Goal: Task Accomplishment & Management: Manage account settings

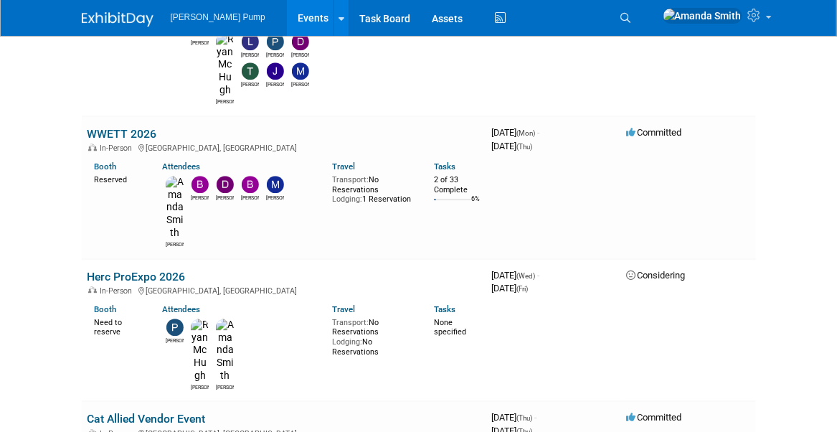
scroll to position [1579, 0]
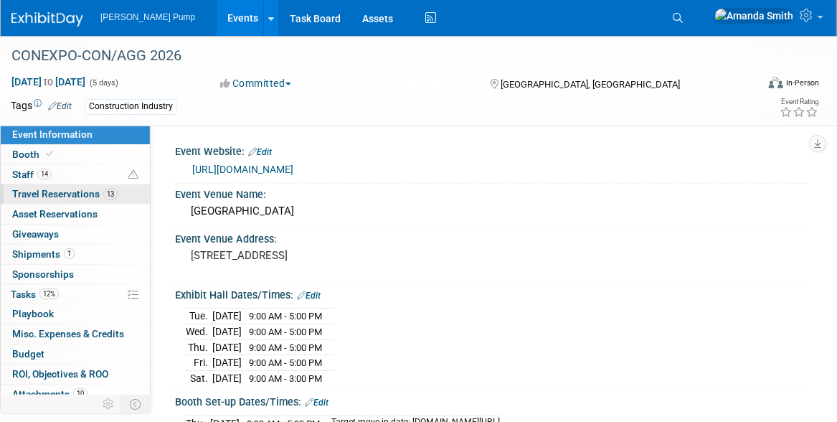
click at [20, 191] on span "Travel Reservations 13" at bounding box center [64, 193] width 105 height 11
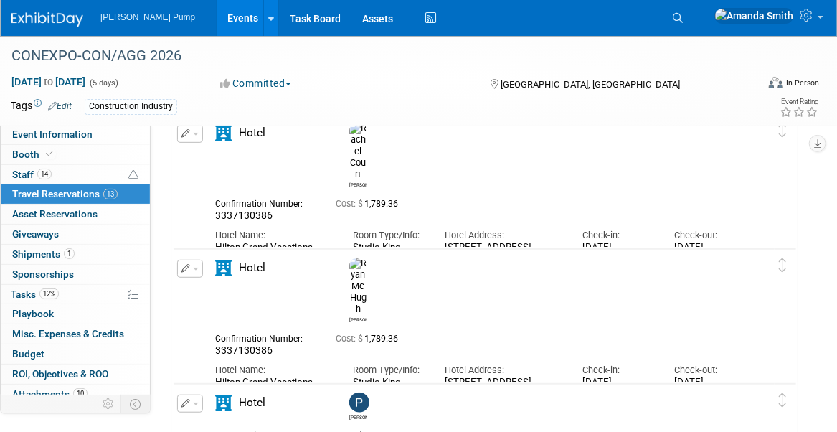
scroll to position [215, 0]
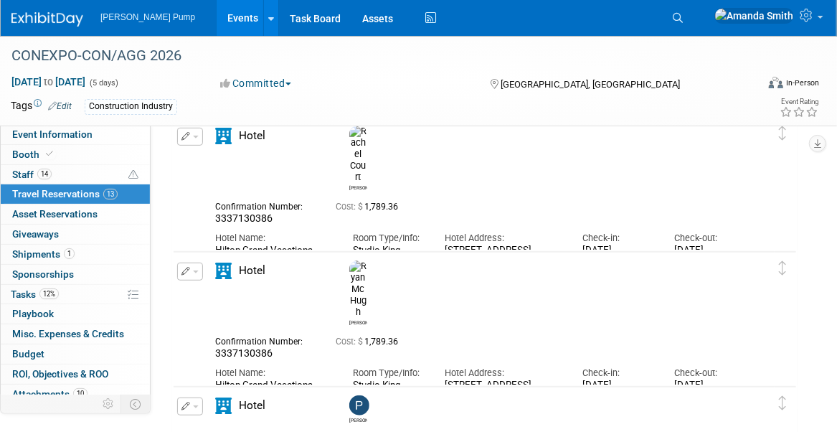
click at [182, 137] on icon "button" at bounding box center [186, 136] width 9 height 9
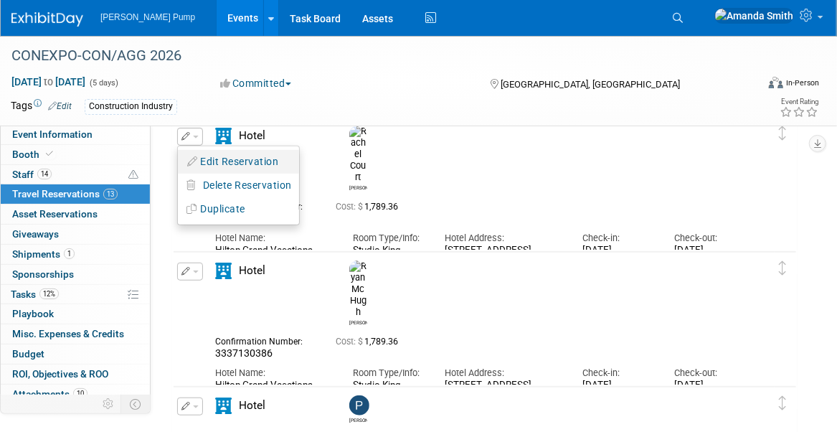
click at [201, 161] on button "Edit Reservation" at bounding box center [238, 161] width 121 height 21
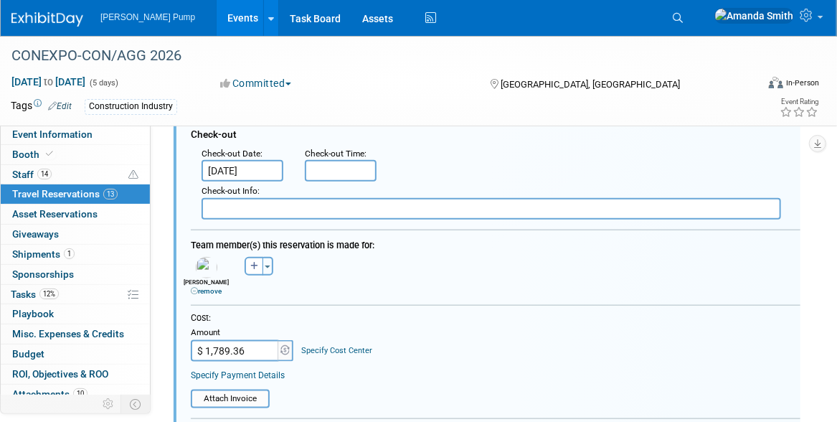
scroll to position [527, 0]
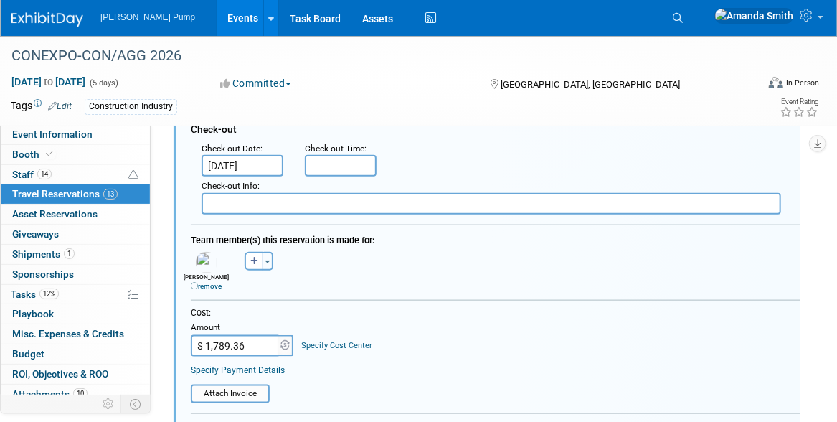
click at [259, 342] on input "$ 1,789.36" at bounding box center [236, 346] width 90 height 22
type input "$ 2,464.30"
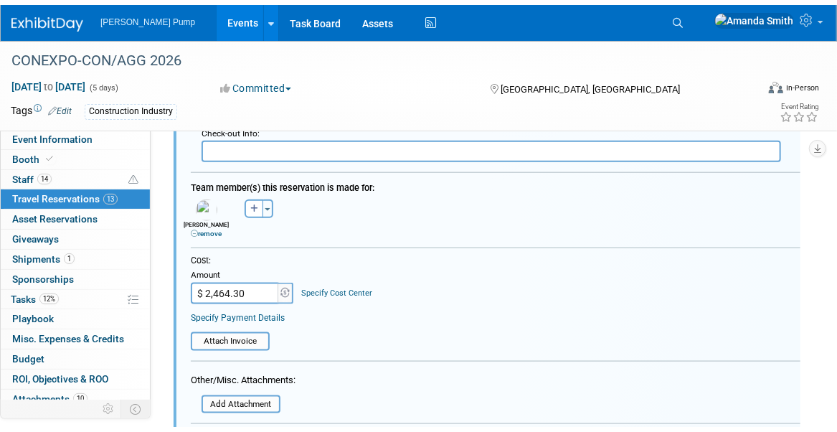
scroll to position [814, 0]
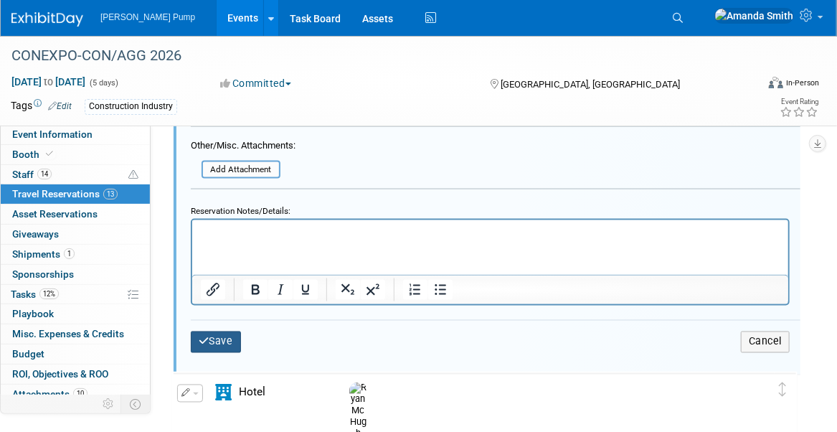
click at [225, 333] on button "Save" at bounding box center [216, 342] width 50 height 21
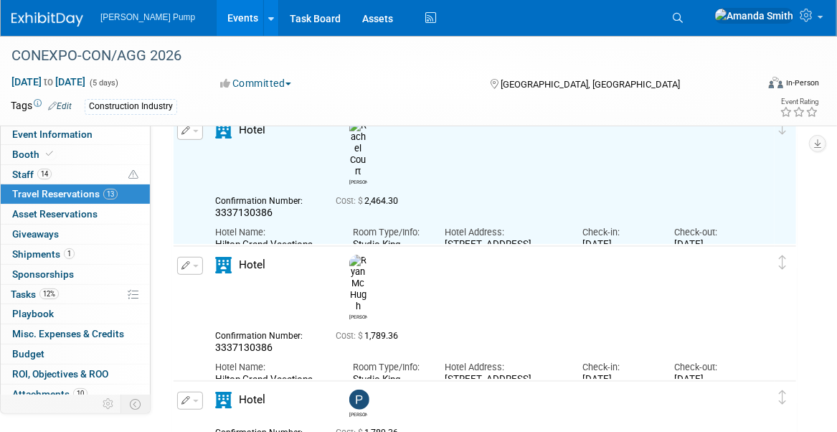
scroll to position [169, 0]
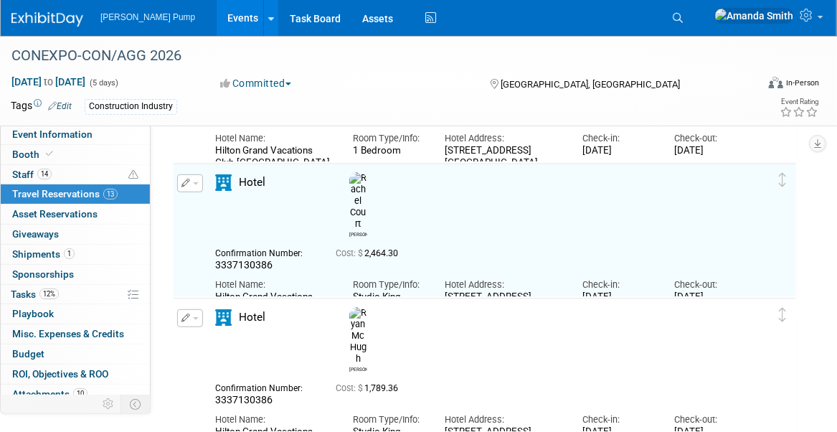
click at [183, 319] on icon "button" at bounding box center [186, 318] width 9 height 9
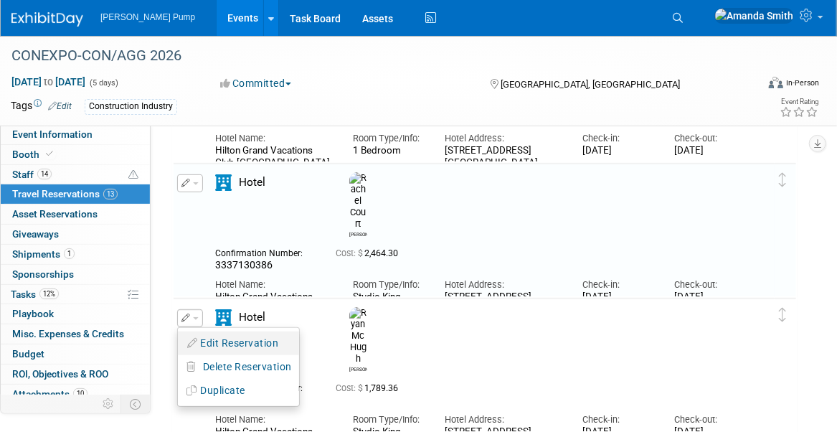
click at [202, 336] on button "Edit Reservation" at bounding box center [238, 343] width 121 height 21
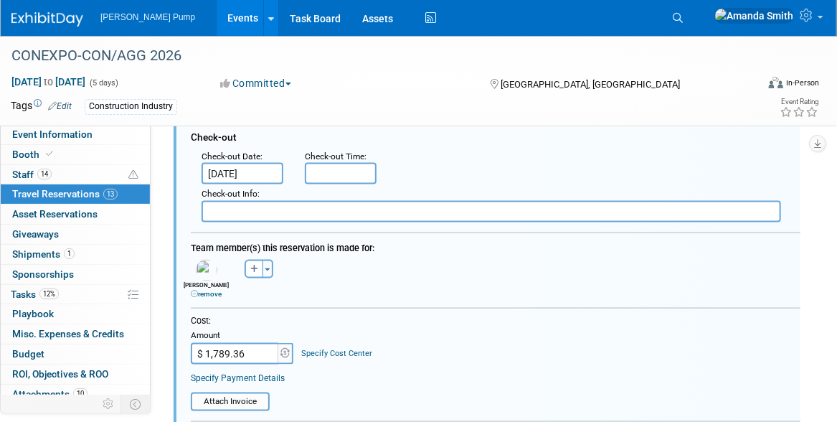
scroll to position [662, 0]
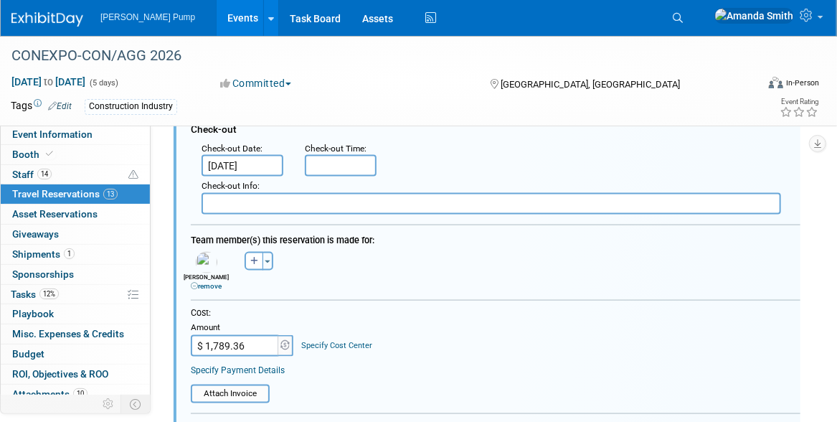
click at [253, 349] on input "$ 1,789.36" at bounding box center [236, 346] width 90 height 22
type input "$ 2,464.30"
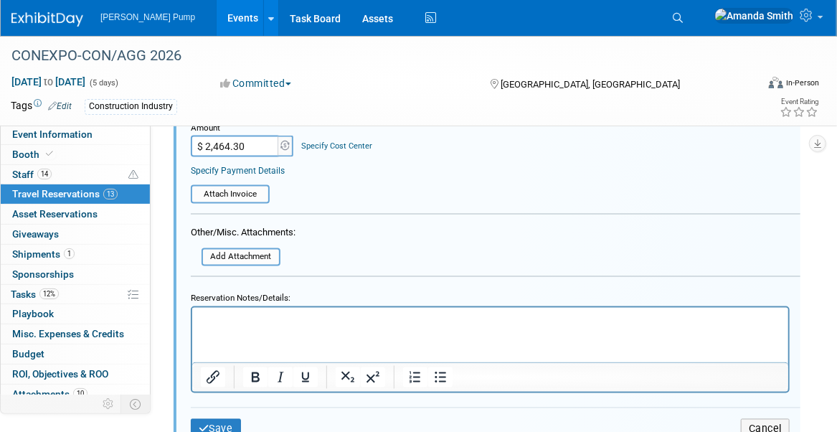
scroll to position [878, 0]
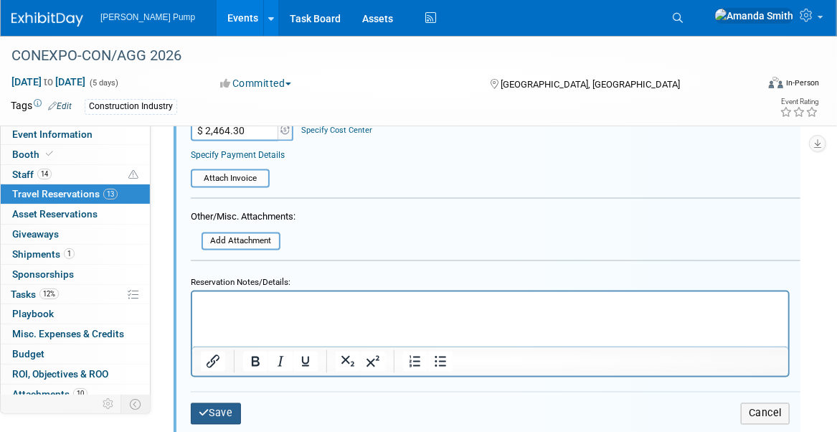
click at [220, 405] on button "Save" at bounding box center [216, 413] width 50 height 21
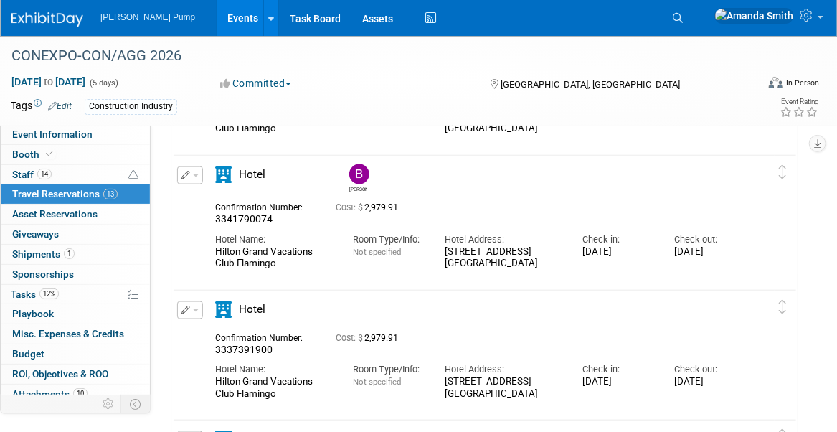
scroll to position [304, 0]
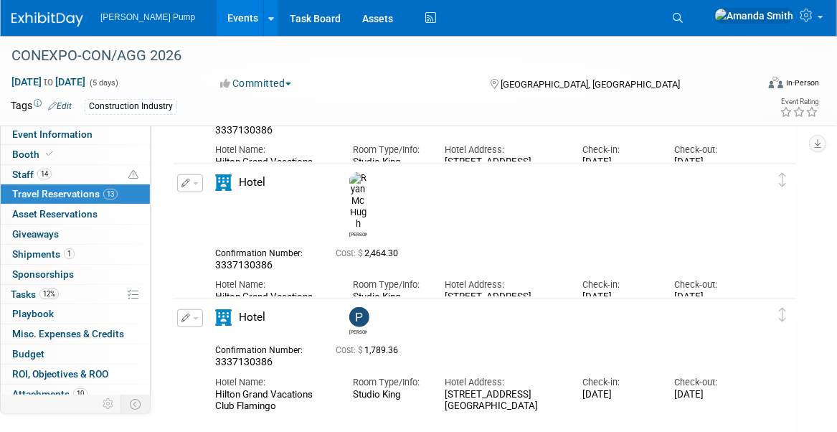
click at [185, 316] on icon "button" at bounding box center [186, 318] width 9 height 9
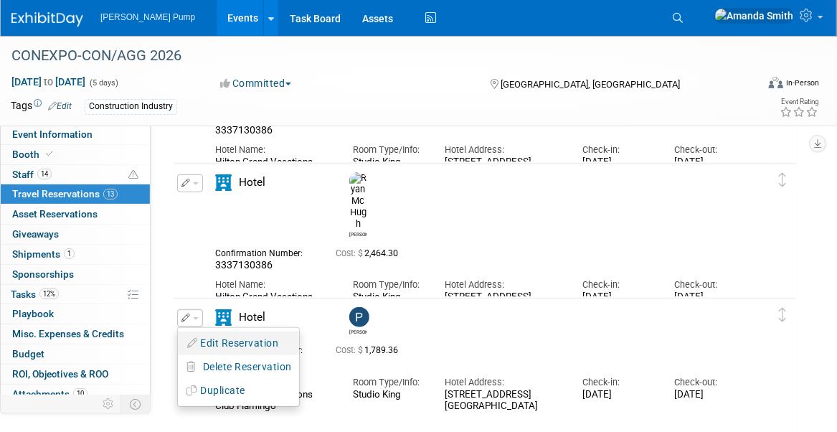
click at [209, 344] on button "Edit Reservation" at bounding box center [238, 343] width 121 height 21
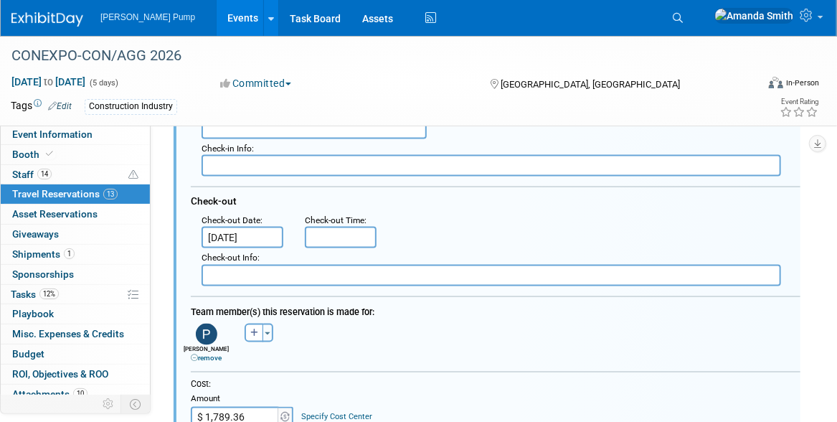
scroll to position [869, 0]
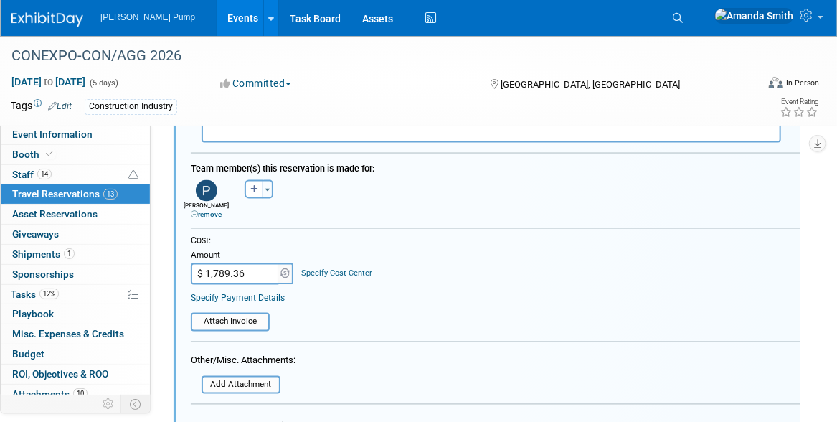
click at [255, 264] on input "$ 1,789.36" at bounding box center [236, 274] width 90 height 22
type input "$ 3,464.30"
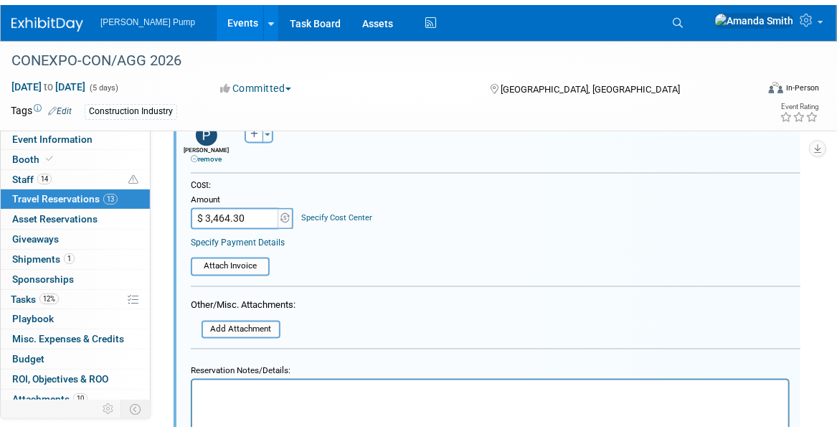
scroll to position [1156, 0]
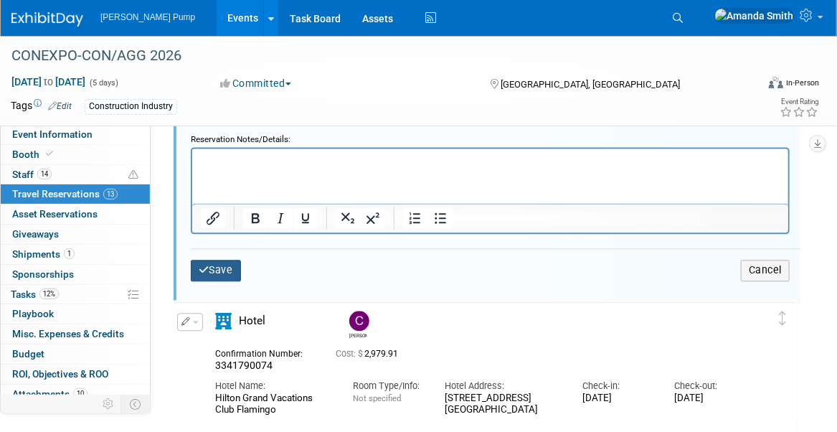
click at [214, 260] on button "Save" at bounding box center [216, 270] width 50 height 21
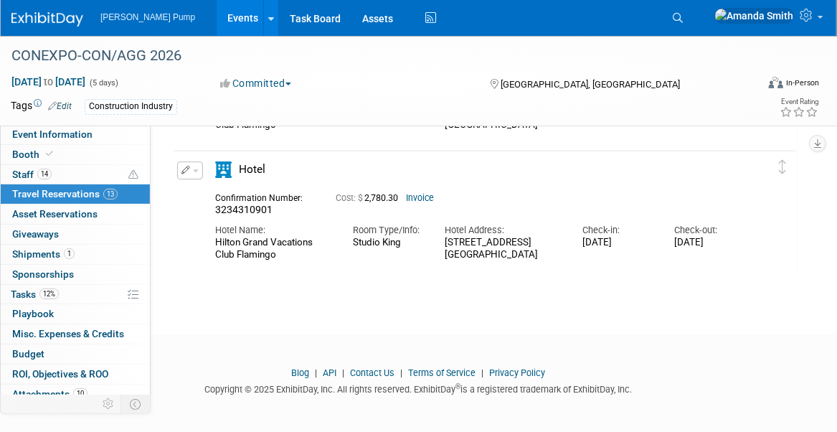
scroll to position [1637, 0]
click at [186, 168] on icon "button" at bounding box center [186, 168] width 9 height 9
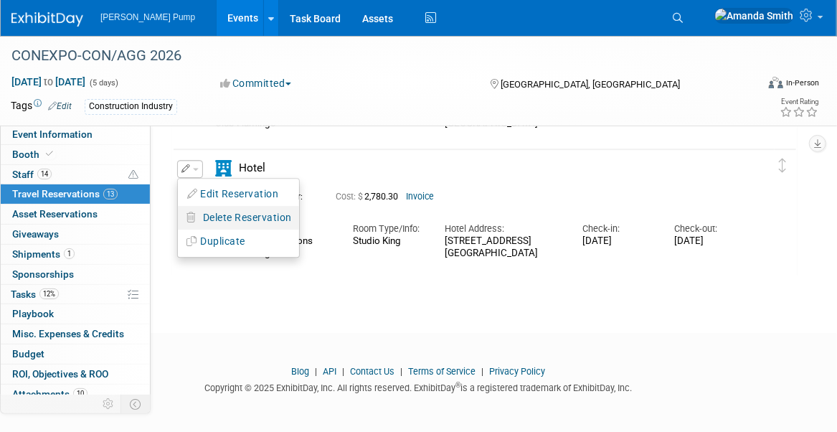
click at [214, 219] on span "Delete Reservation" at bounding box center [247, 217] width 89 height 11
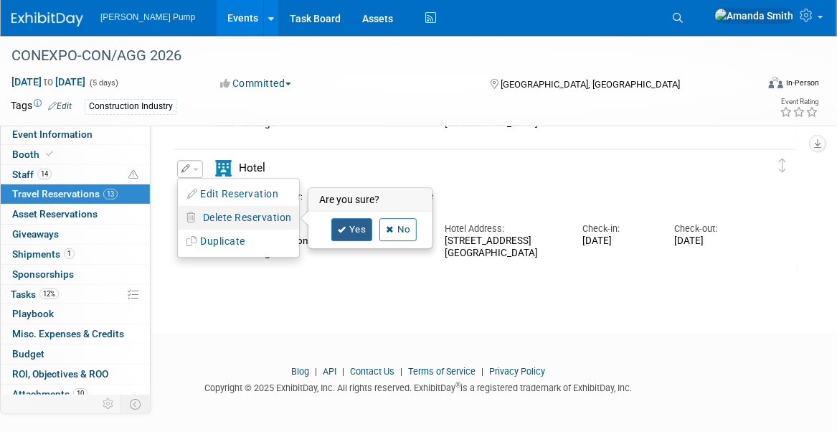
click at [351, 229] on link "Yes" at bounding box center [353, 229] width 42 height 23
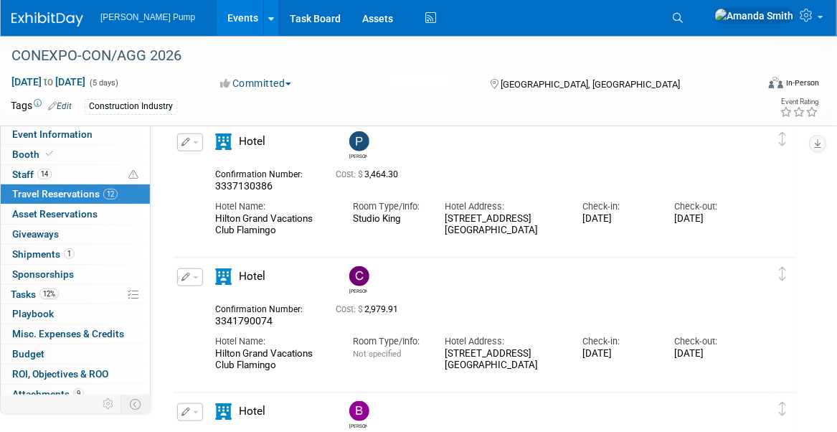
scroll to position [550, 0]
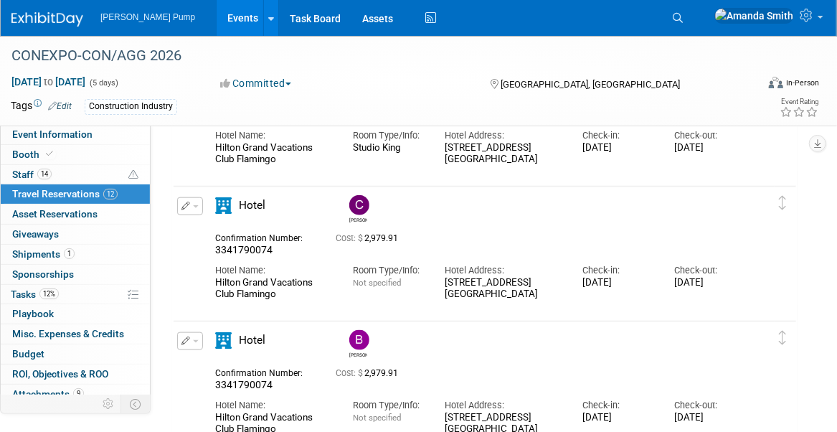
click at [182, 203] on icon "button" at bounding box center [186, 206] width 9 height 9
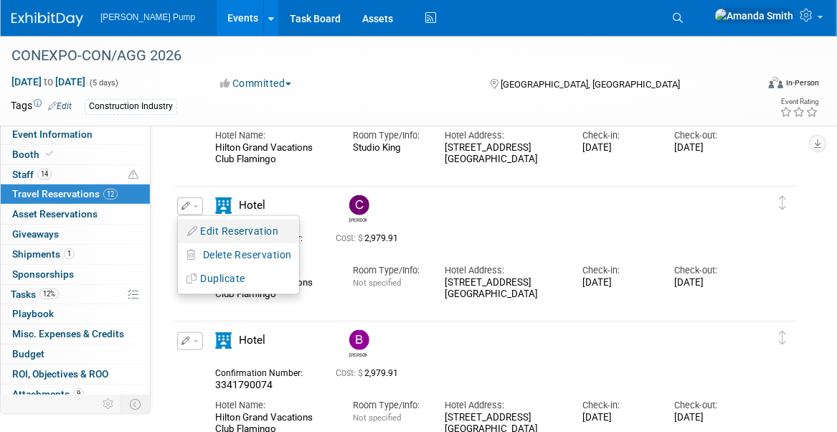
click at [212, 225] on button "Edit Reservation" at bounding box center [238, 231] width 121 height 21
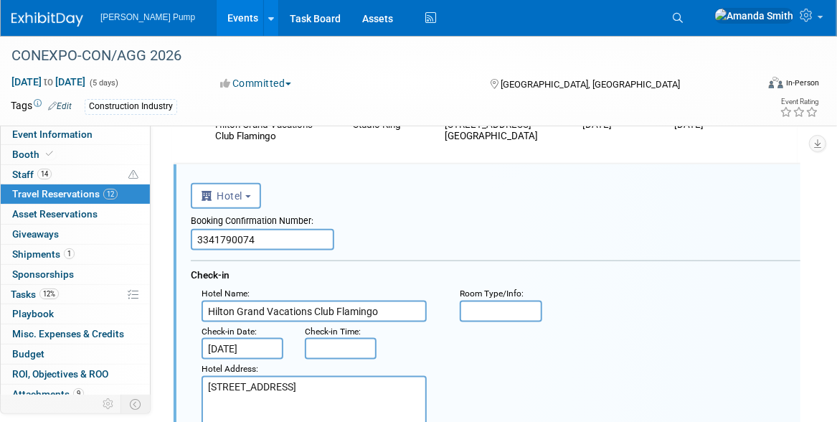
scroll to position [0, 0]
click at [532, 311] on input "text" at bounding box center [501, 312] width 82 height 22
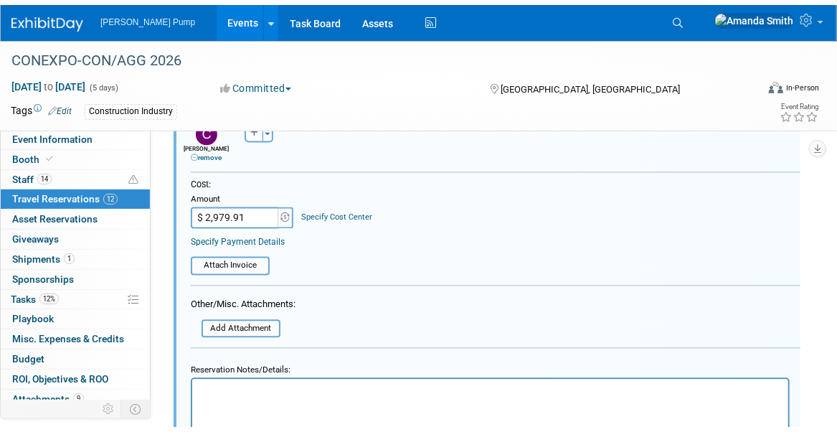
scroll to position [1147, 0]
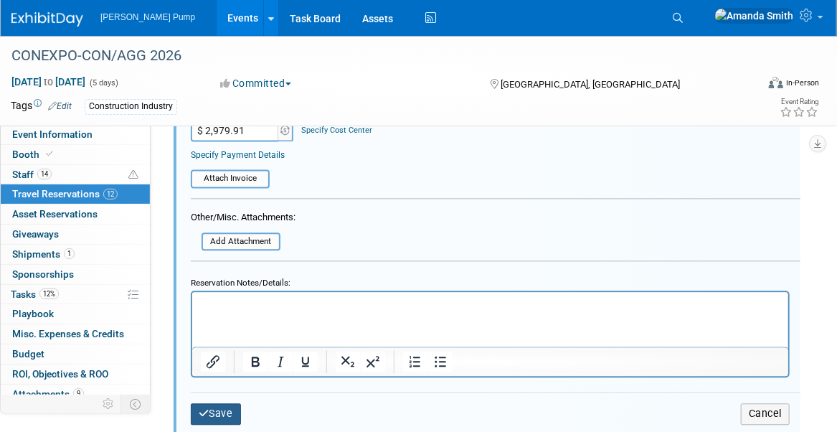
type input "Studio King"
click at [206, 408] on icon "submit" at bounding box center [204, 413] width 11 height 10
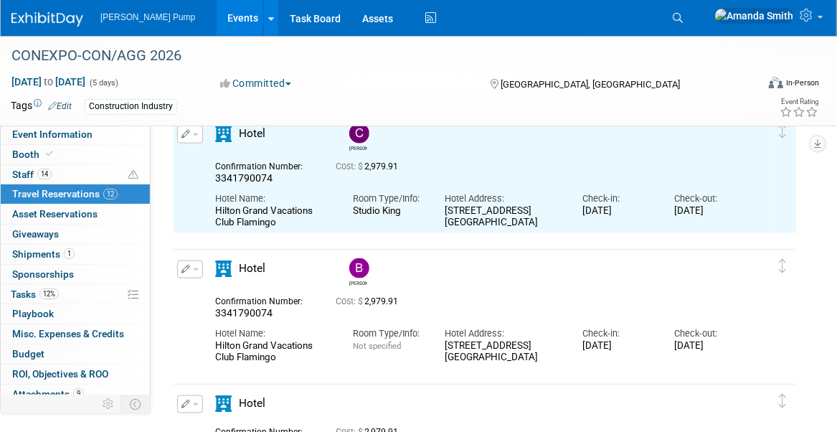
scroll to position [573, 0]
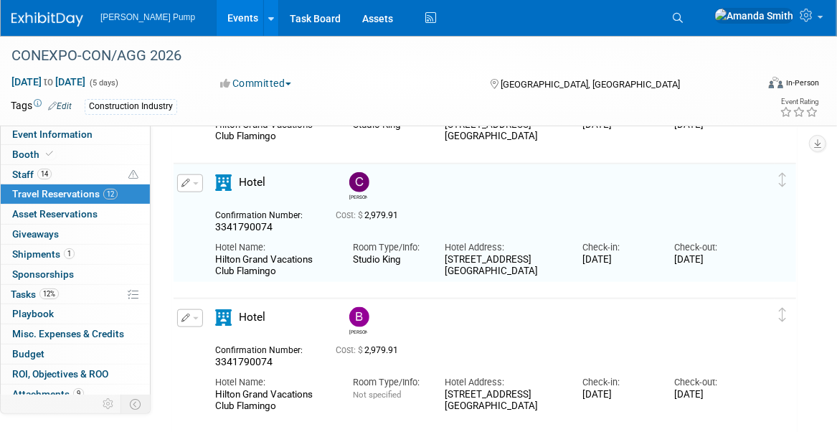
click at [185, 321] on button "button" at bounding box center [190, 318] width 26 height 18
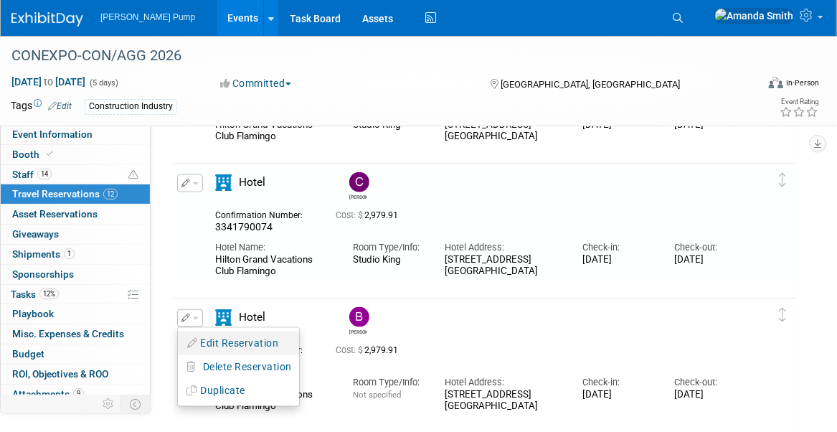
click at [207, 334] on button "Edit Reservation" at bounding box center [238, 343] width 121 height 21
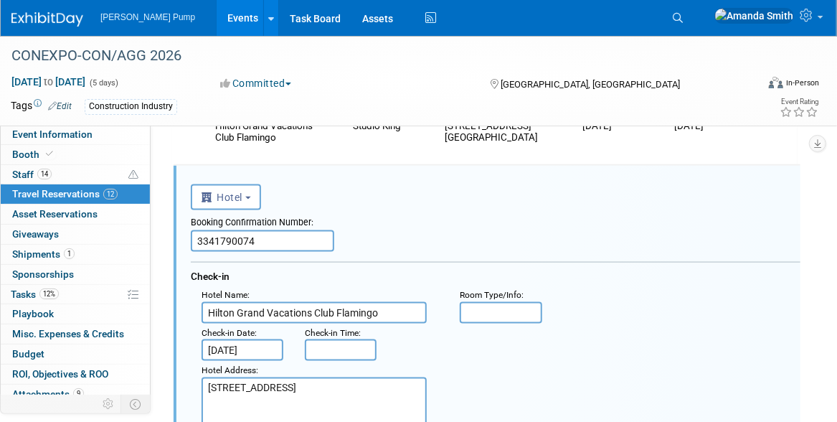
scroll to position [708, 0]
click at [535, 310] on input "text" at bounding box center [501, 312] width 82 height 22
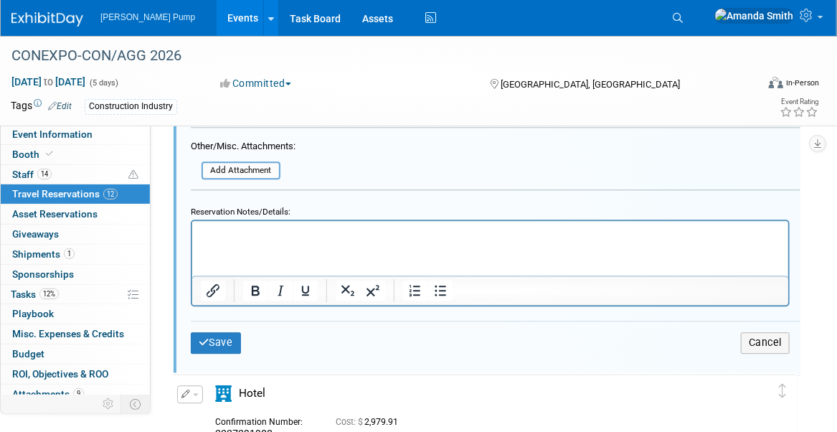
scroll to position [1354, 0]
type input "Studio King"
click at [213, 344] on button "Save" at bounding box center [216, 342] width 50 height 21
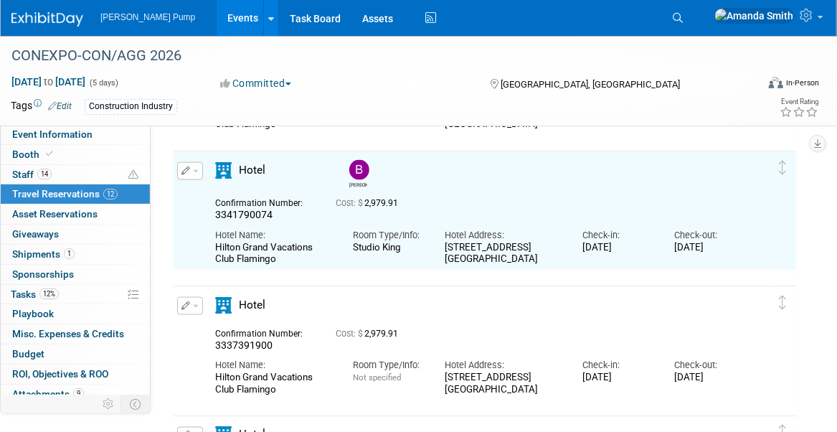
scroll to position [708, 0]
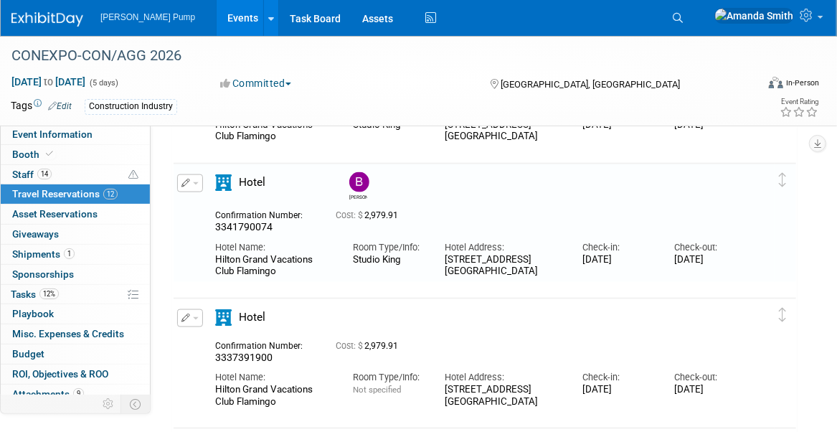
click at [182, 319] on icon "button" at bounding box center [186, 318] width 9 height 9
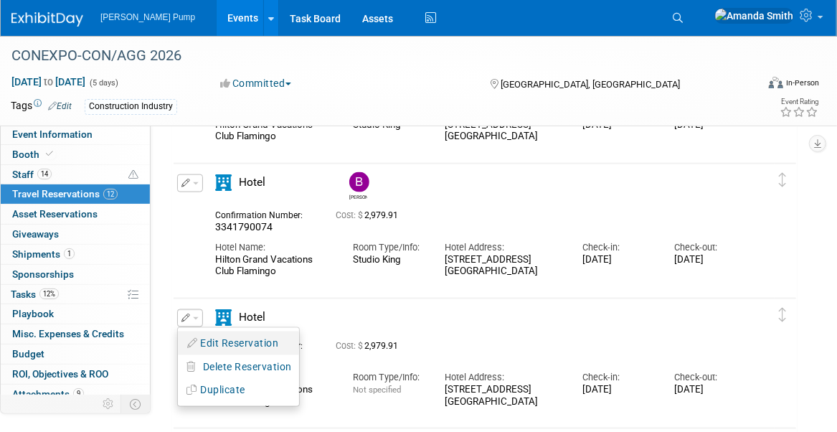
click at [235, 342] on button "Edit Reservation" at bounding box center [238, 343] width 121 height 21
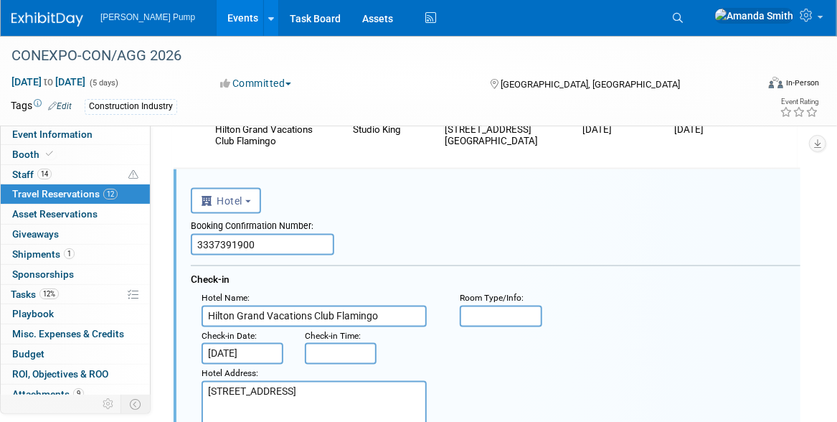
scroll to position [843, 0]
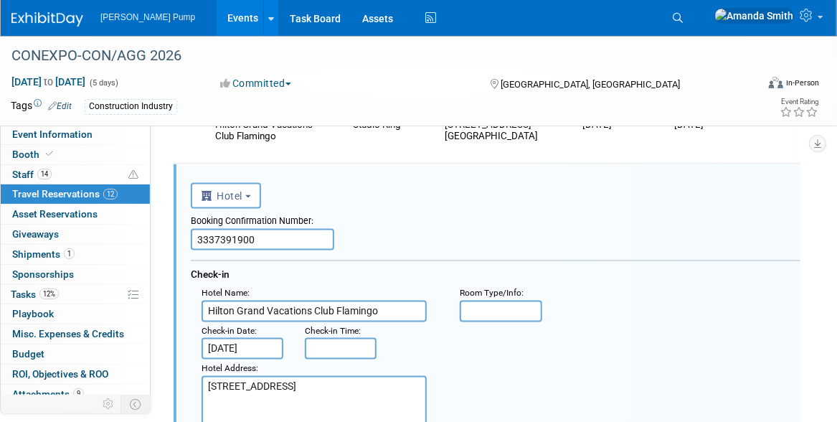
click at [516, 314] on input "text" at bounding box center [501, 312] width 82 height 22
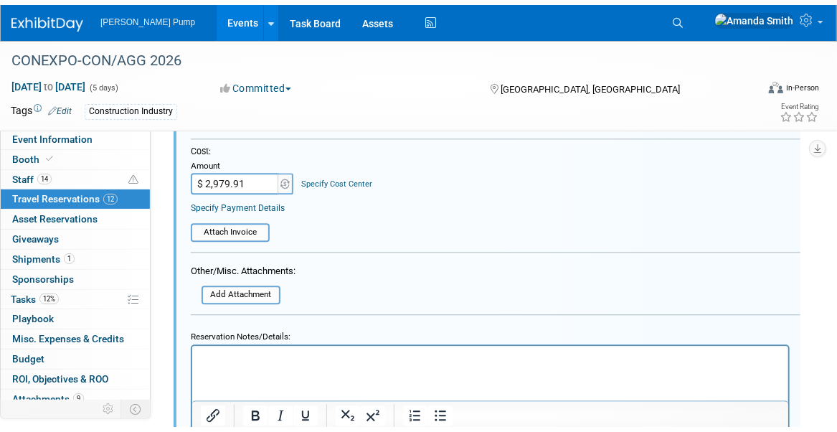
scroll to position [1417, 0]
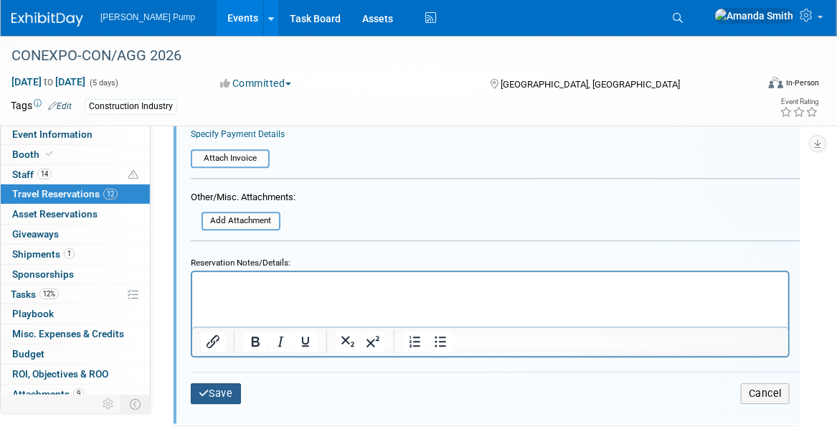
type input "Studio King"
click at [220, 386] on button "Save" at bounding box center [216, 393] width 50 height 21
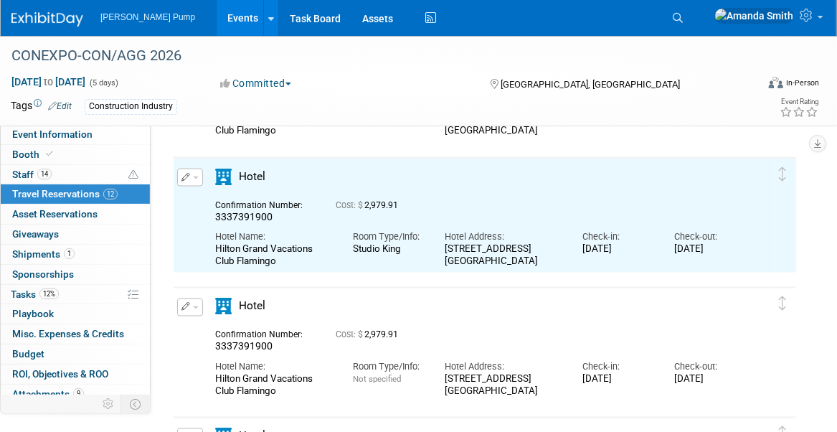
scroll to position [843, 0]
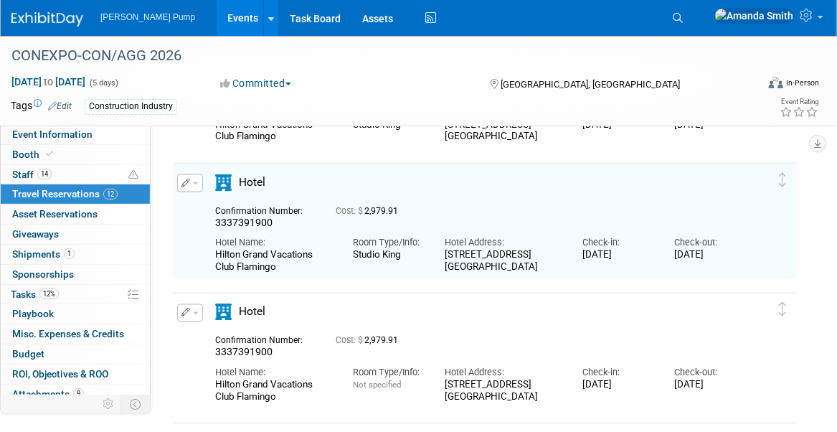
click at [187, 314] on icon "button" at bounding box center [186, 313] width 9 height 9
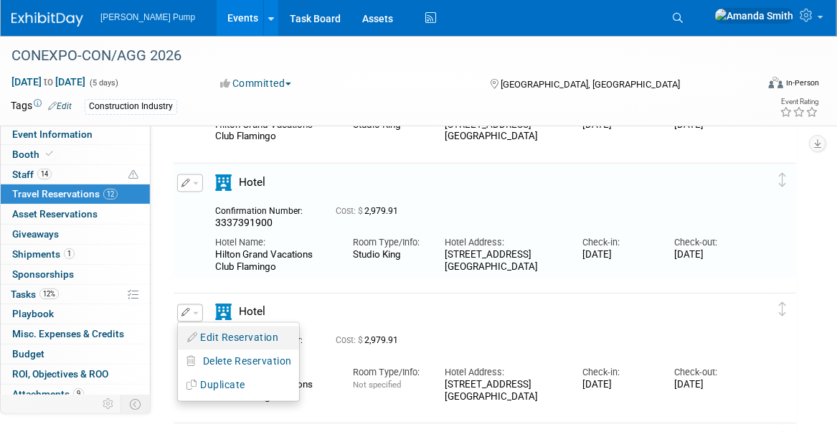
click at [218, 342] on button "Edit Reservation" at bounding box center [238, 338] width 121 height 21
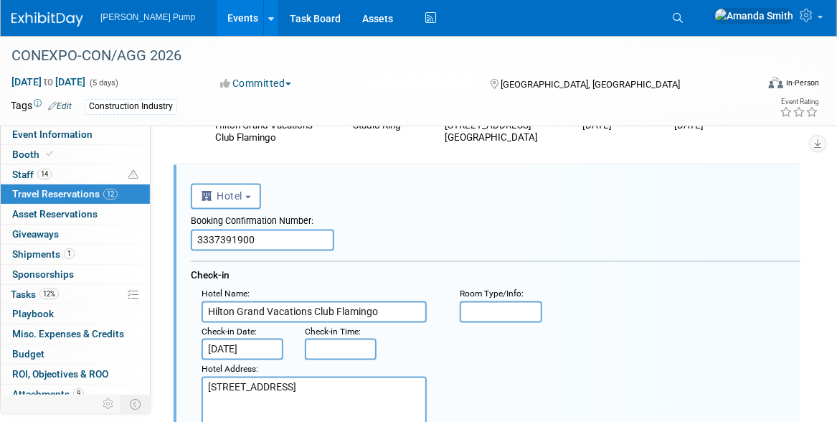
scroll to position [973, 0]
click at [506, 309] on input "text" at bounding box center [501, 312] width 82 height 22
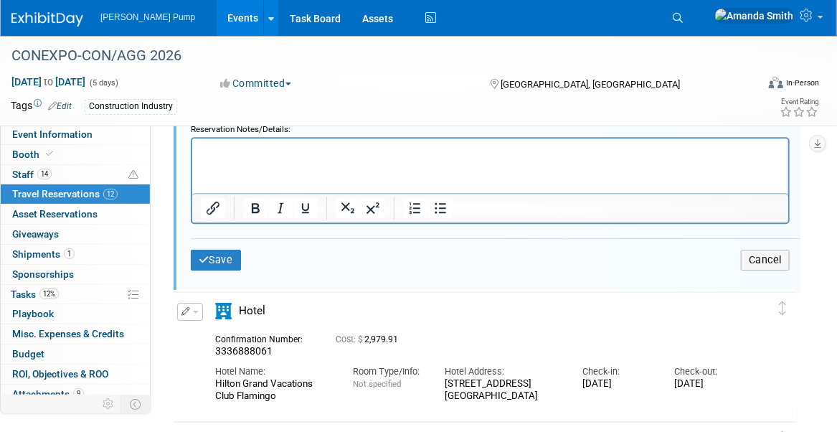
scroll to position [1691, 0]
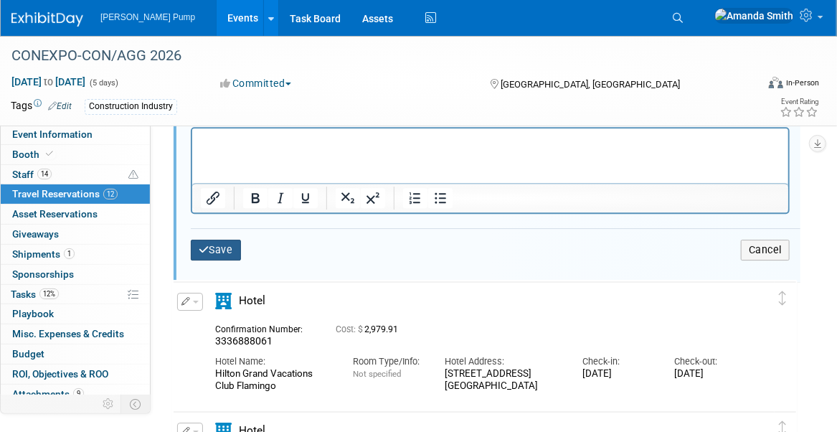
type input "Studio King"
click at [207, 250] on button "Save" at bounding box center [216, 250] width 50 height 21
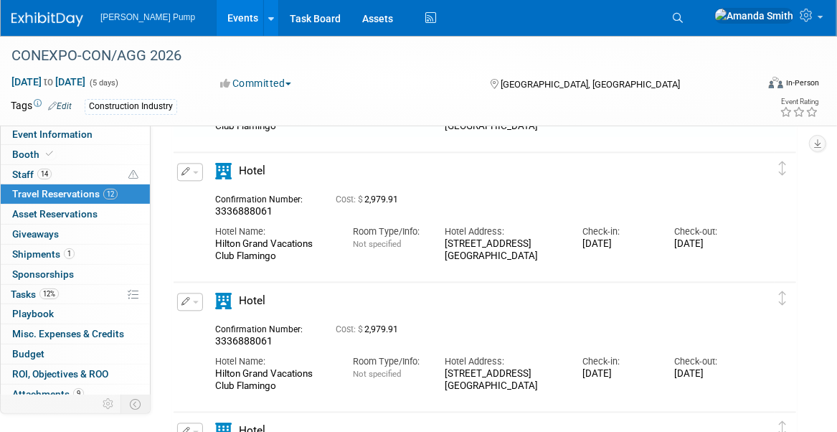
scroll to position [1117, 0]
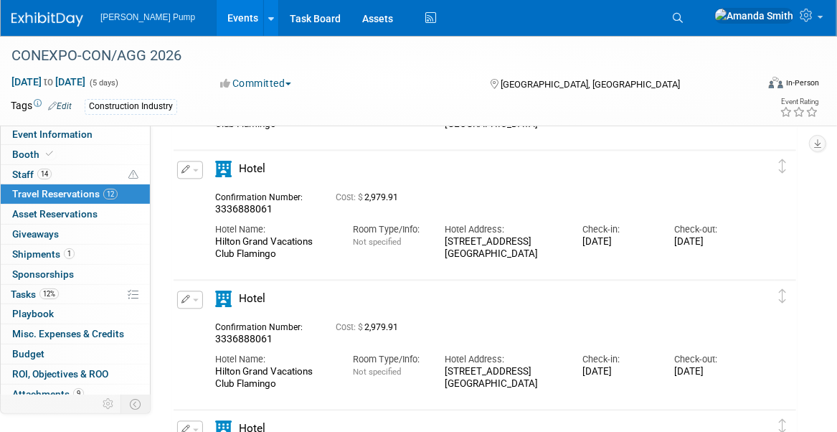
click at [184, 169] on icon "button" at bounding box center [186, 169] width 9 height 9
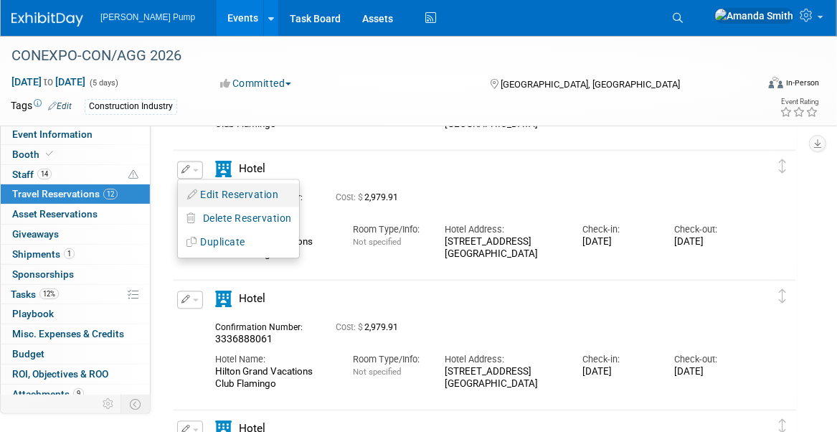
click at [261, 186] on button "Edit Reservation" at bounding box center [238, 194] width 121 height 21
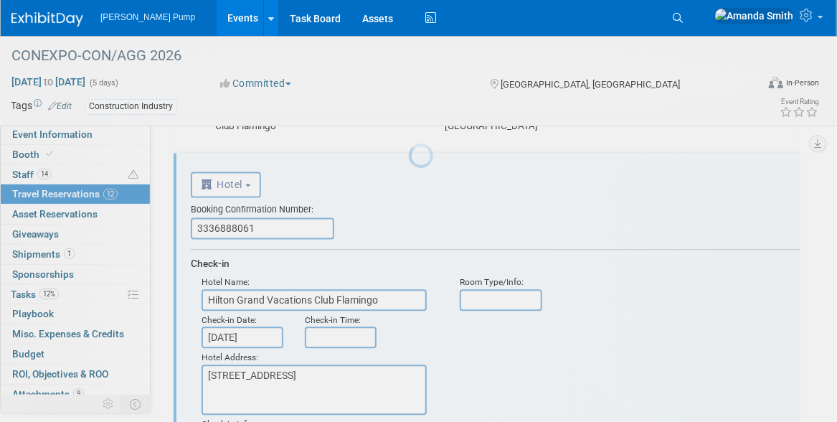
scroll to position [1103, 0]
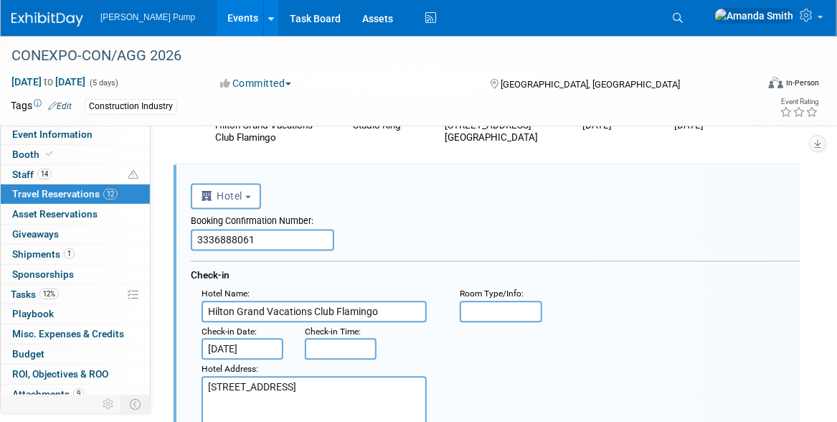
click at [490, 310] on input "text" at bounding box center [501, 312] width 82 height 22
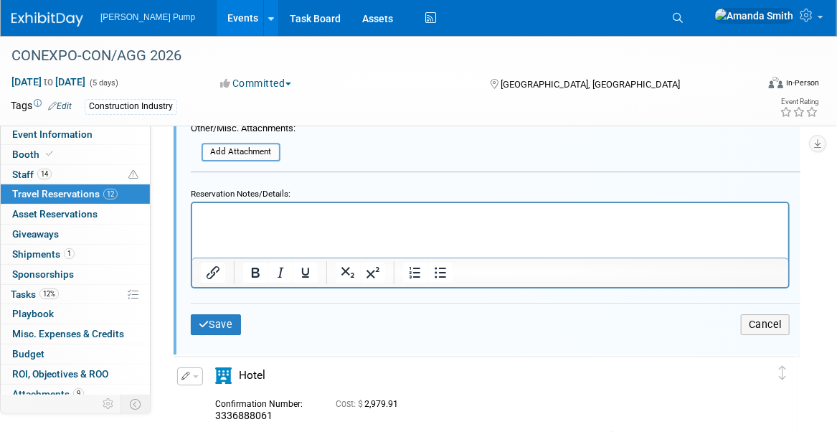
scroll to position [1749, 0]
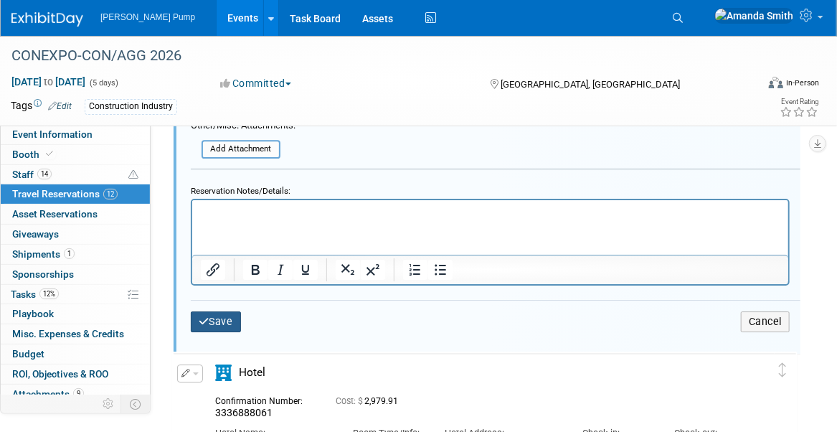
type input "Studio King"
click at [199, 316] on icon "submit" at bounding box center [204, 321] width 11 height 10
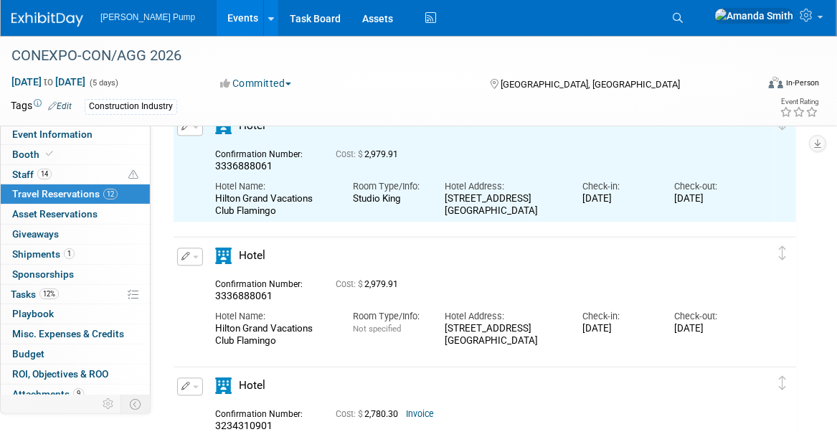
scroll to position [1103, 0]
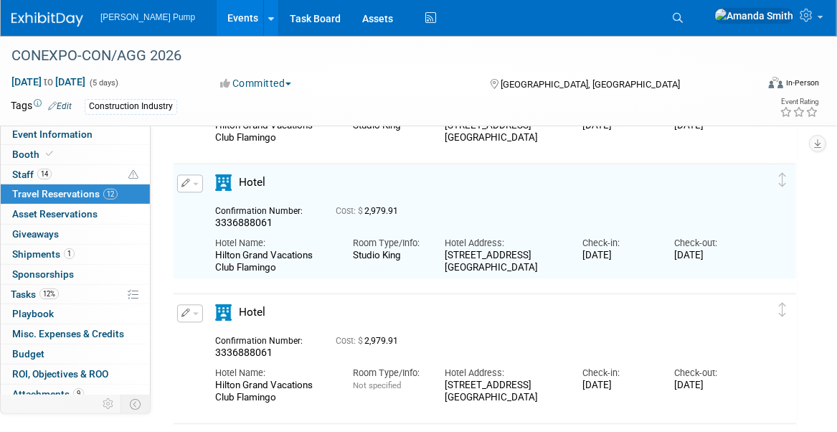
click at [184, 314] on icon "button" at bounding box center [186, 313] width 9 height 9
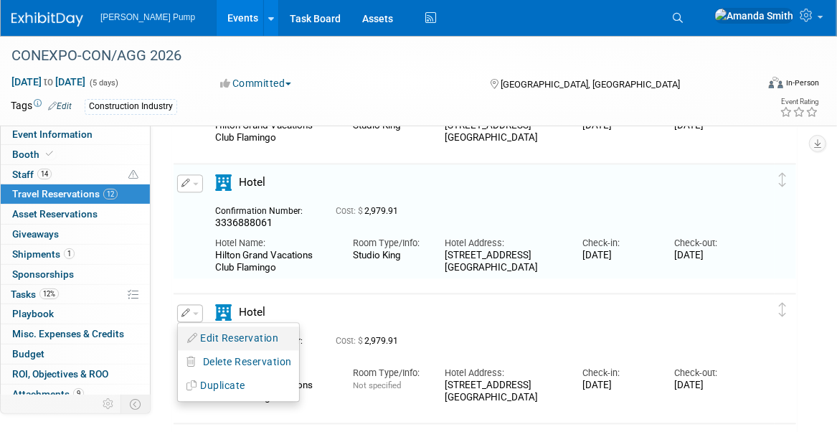
click at [230, 329] on button "Edit Reservation" at bounding box center [238, 338] width 121 height 21
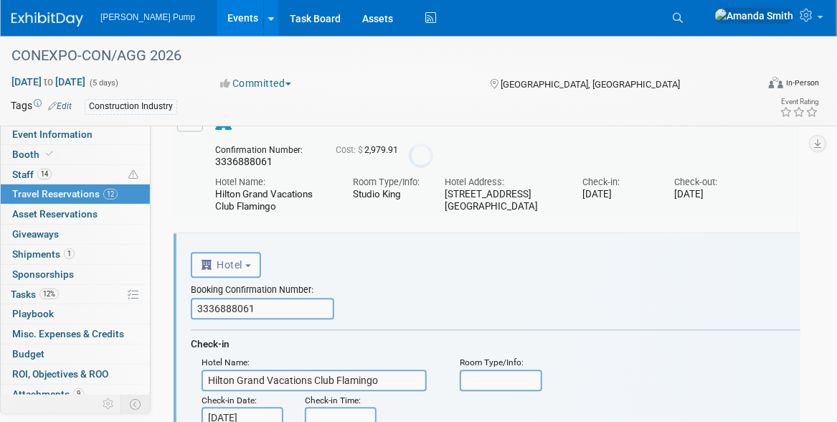
scroll to position [1233, 0]
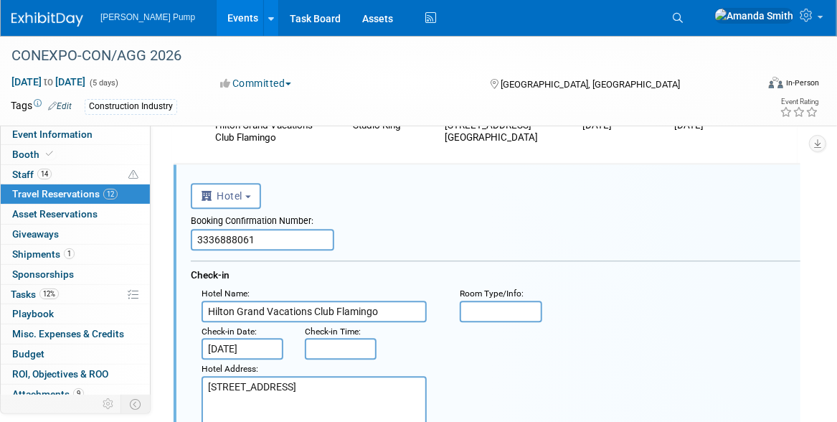
click at [497, 314] on input "text" at bounding box center [501, 312] width 82 height 22
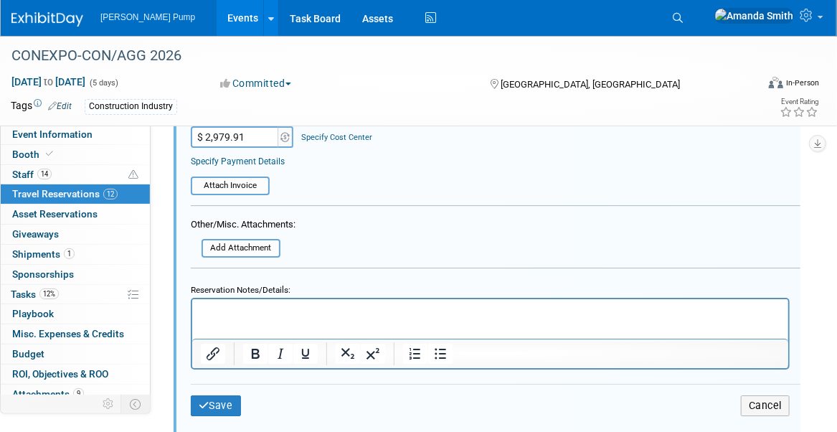
scroll to position [1878, 0]
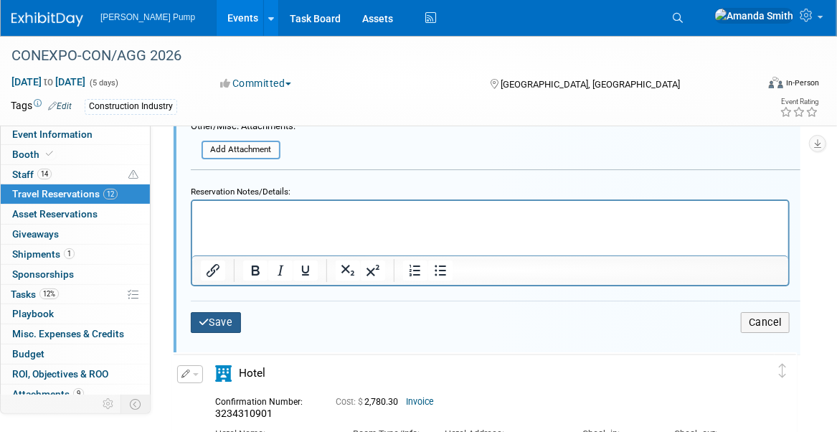
type input "Studio King"
click at [220, 321] on button "Save" at bounding box center [216, 322] width 50 height 21
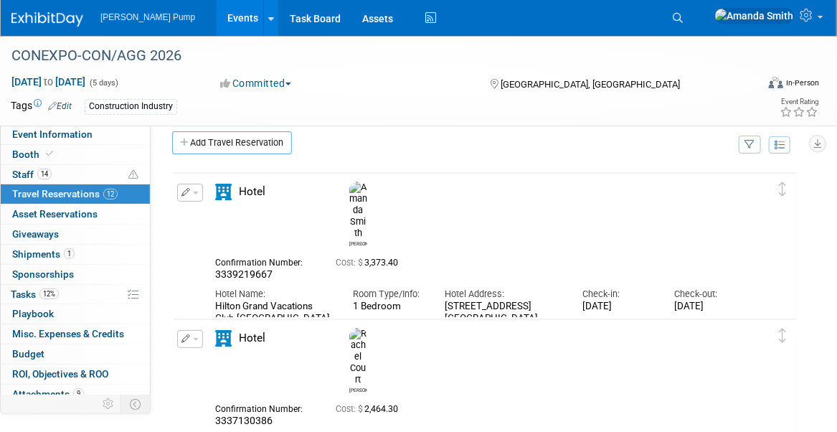
scroll to position [0, 0]
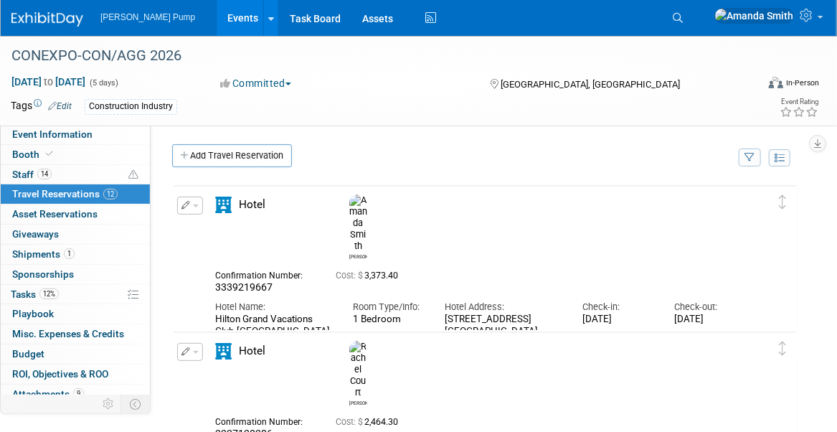
click at [219, 14] on link "Events" at bounding box center [243, 18] width 52 height 36
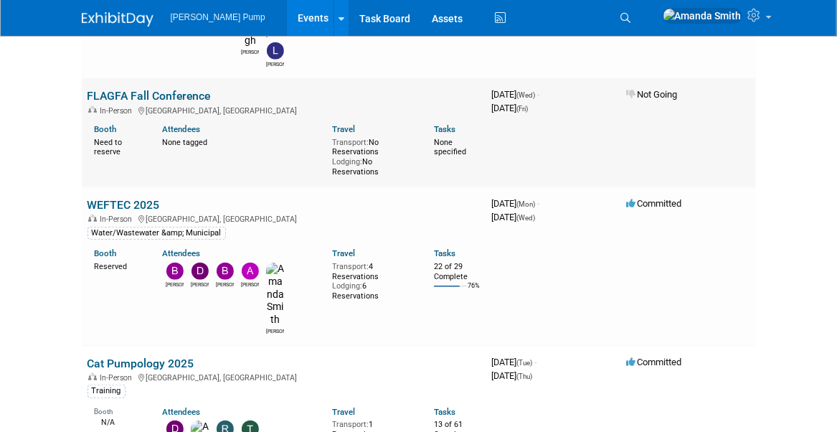
scroll to position [287, 0]
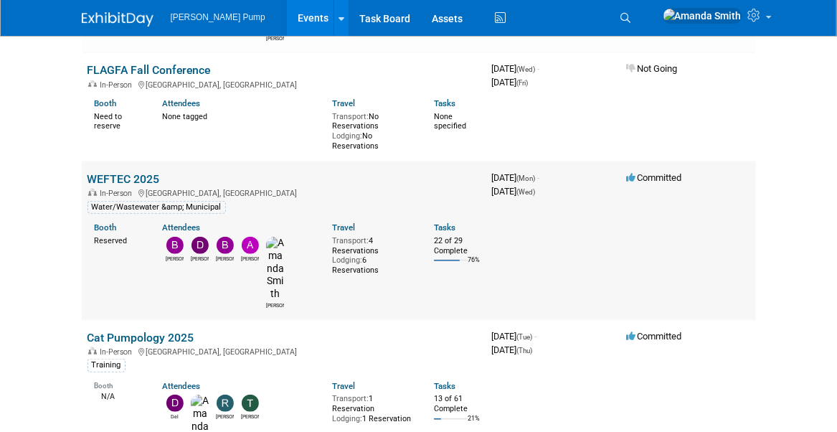
click at [141, 172] on link "WEFTEC 2025" at bounding box center [124, 179] width 72 height 14
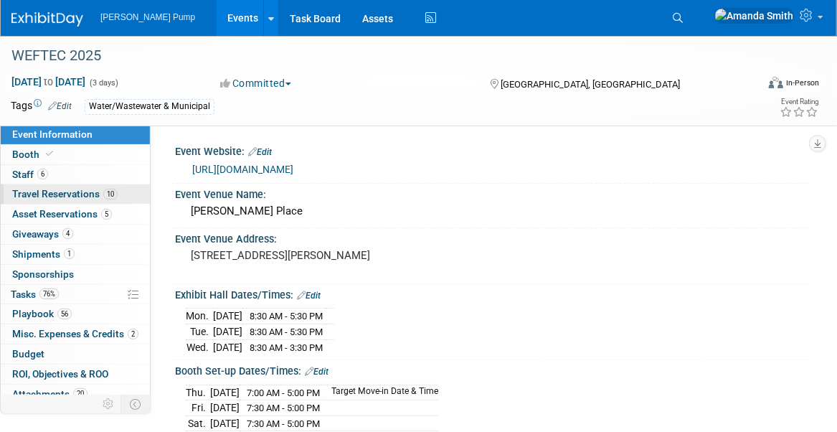
click at [52, 194] on span "Travel Reservations 10" at bounding box center [64, 193] width 105 height 11
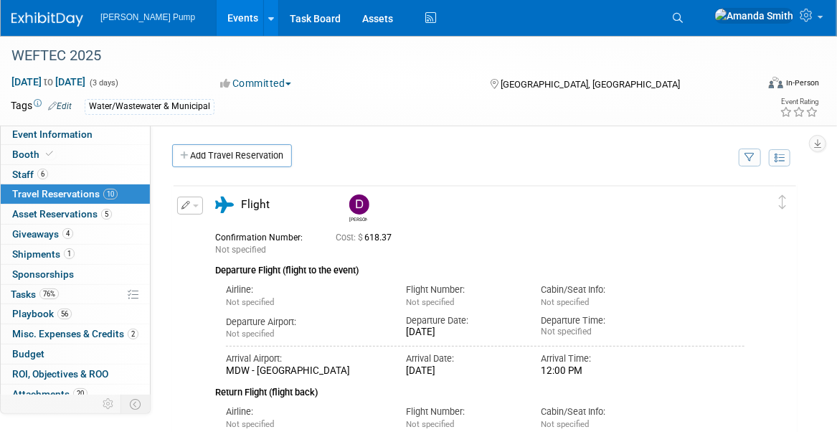
click at [217, 13] on link "Events" at bounding box center [243, 18] width 52 height 36
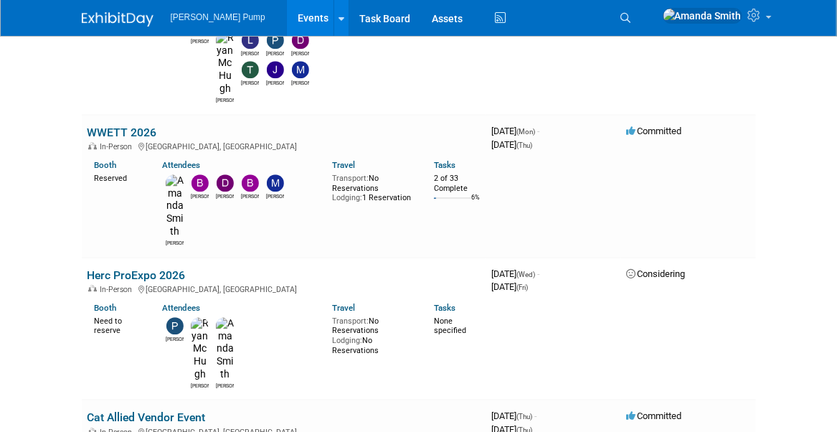
scroll to position [1507, 0]
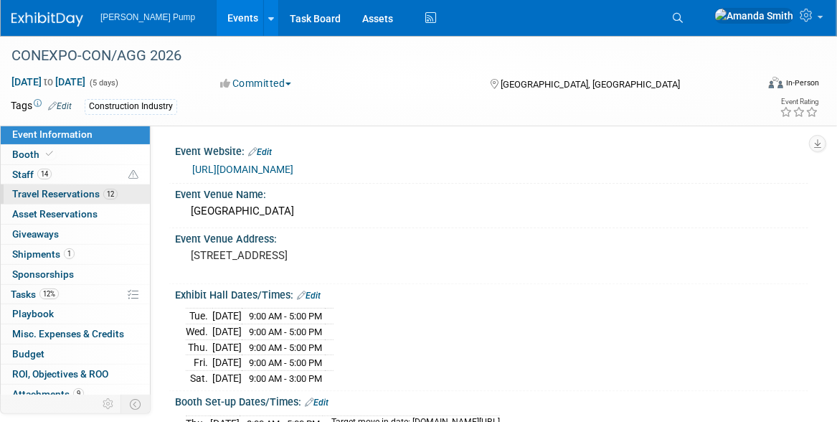
click at [49, 191] on span "Travel Reservations 12" at bounding box center [64, 193] width 105 height 11
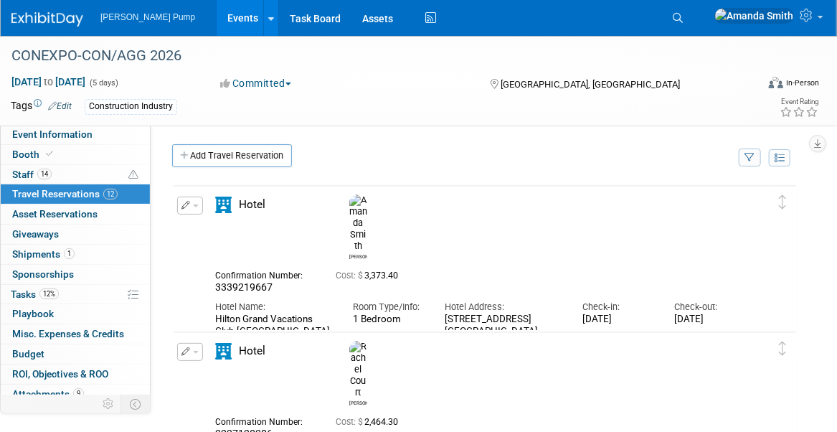
click at [217, 13] on link "Events" at bounding box center [243, 18] width 52 height 36
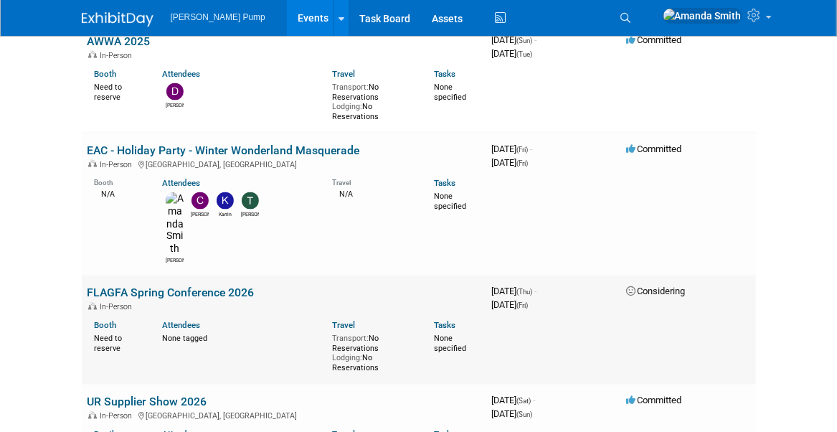
scroll to position [933, 0]
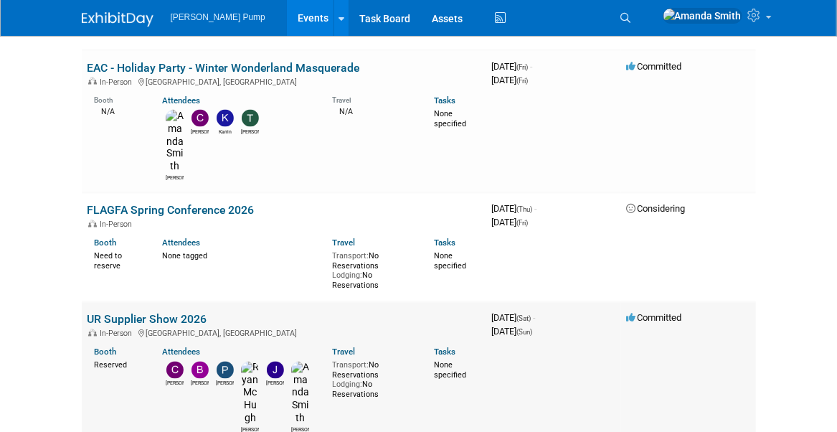
click at [135, 313] on link "UR Supplier Show 2026" at bounding box center [148, 320] width 120 height 14
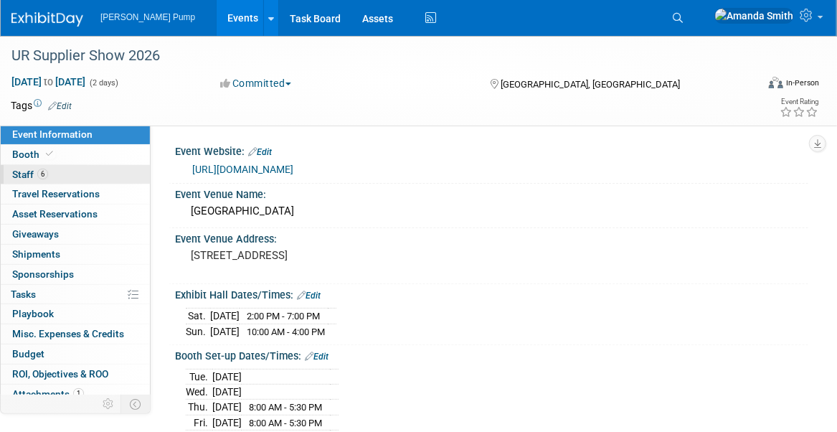
click at [17, 171] on span "Staff 6" at bounding box center [30, 174] width 36 height 11
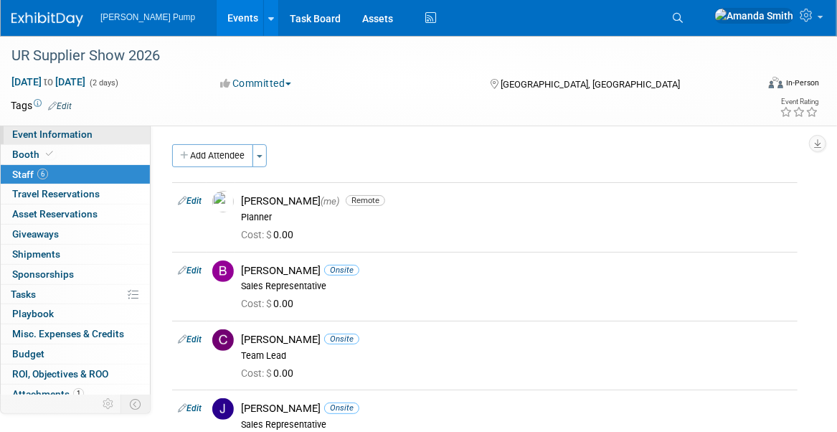
drag, startPoint x: 52, startPoint y: 139, endPoint x: 64, endPoint y: 141, distance: 12.3
click at [52, 139] on span "Event Information" at bounding box center [52, 133] width 80 height 11
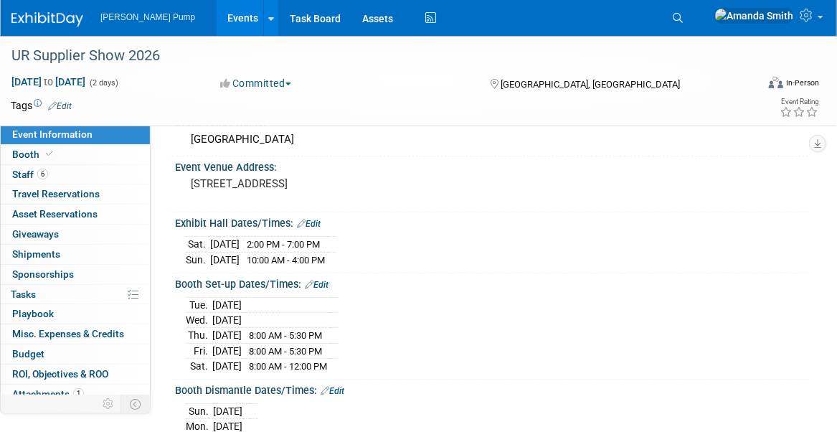
scroll to position [144, 0]
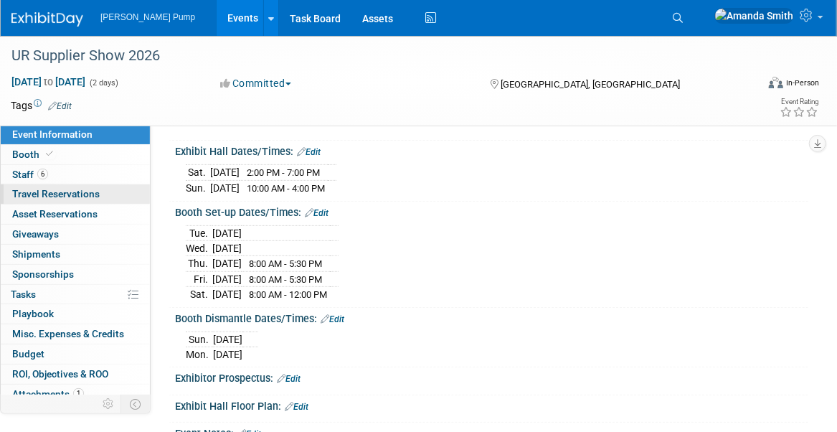
click at [69, 190] on span "Travel Reservations 0" at bounding box center [56, 193] width 88 height 11
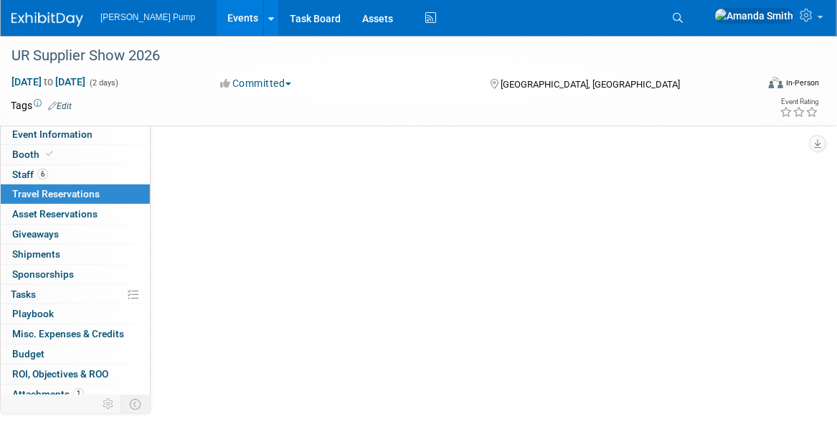
scroll to position [0, 0]
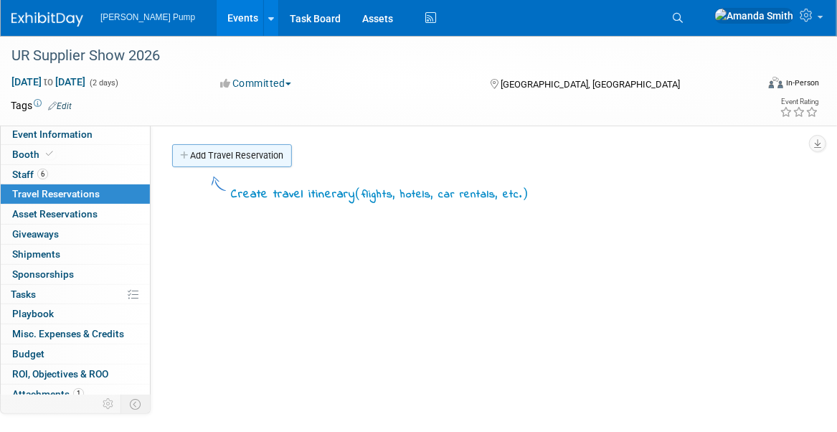
click at [219, 156] on link "Add Travel Reservation" at bounding box center [232, 155] width 120 height 23
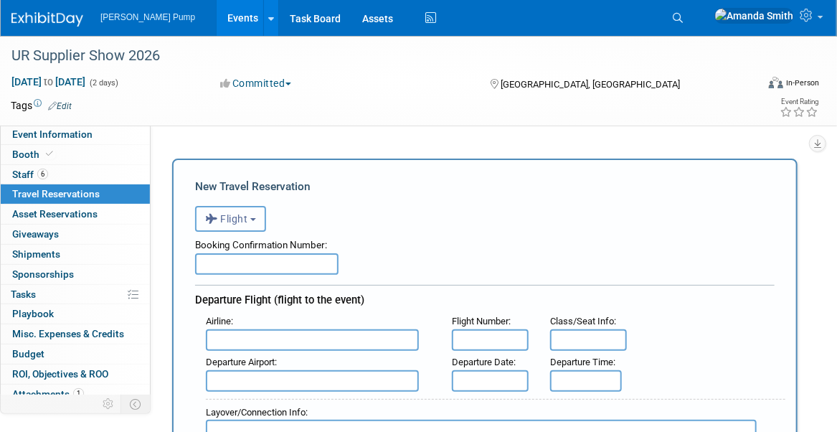
click at [227, 219] on span "Flight" at bounding box center [226, 218] width 43 height 11
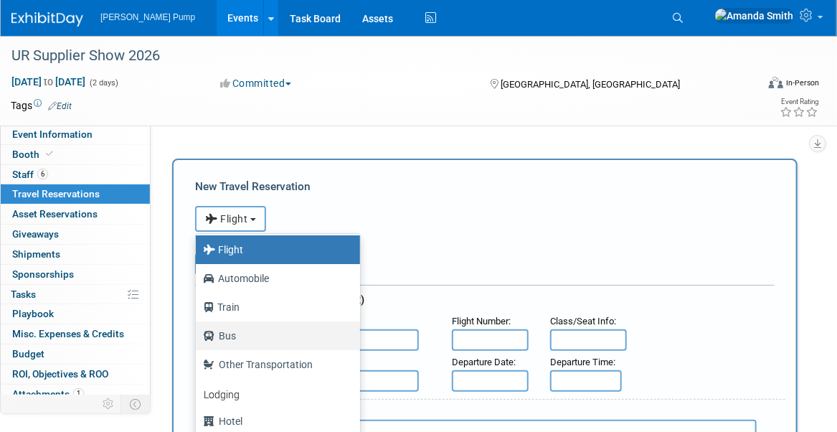
scroll to position [60, 0]
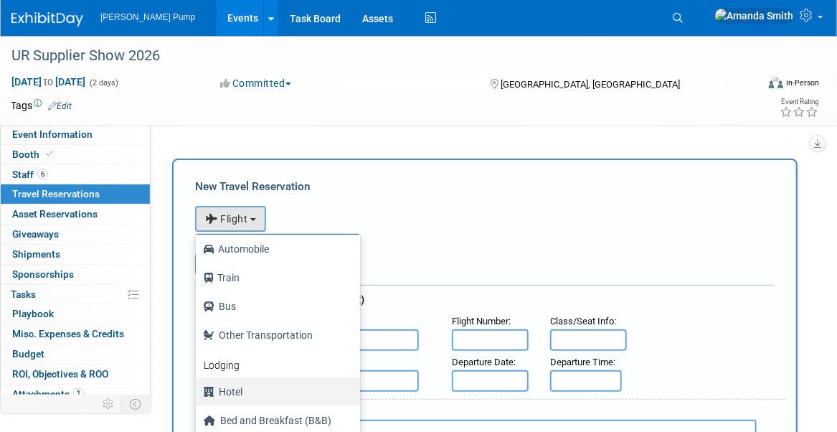
click at [238, 389] on label "Hotel" at bounding box center [274, 391] width 143 height 23
click at [198, 389] on input "Hotel" at bounding box center [193, 389] width 9 height 9
select select "6"
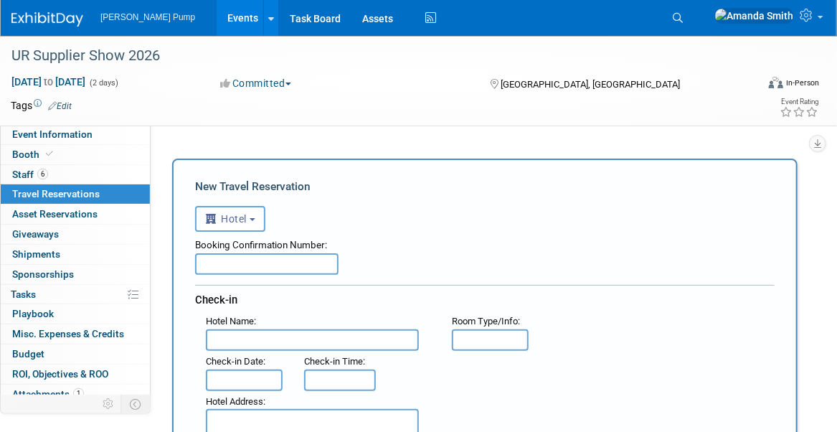
click at [239, 265] on input "text" at bounding box center [267, 264] width 144 height 22
type input "1197ABG745"
click at [275, 338] on input "text" at bounding box center [312, 340] width 213 height 22
type input "The Arch Convention Hotel"
type input "King Bed"
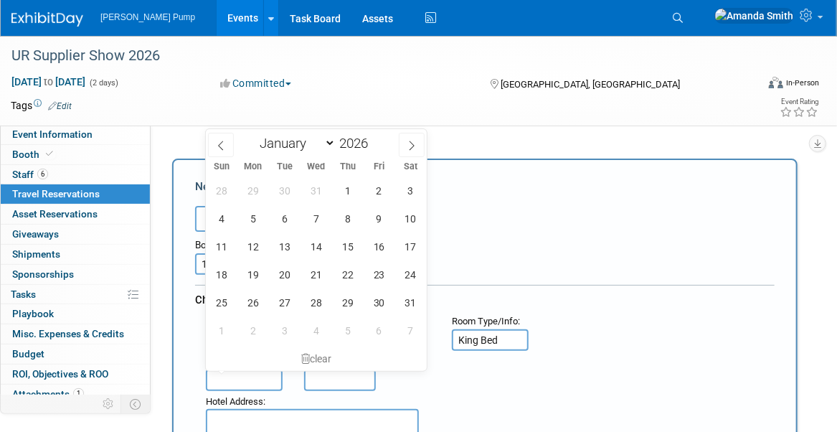
click at [250, 380] on input "text" at bounding box center [244, 381] width 77 height 22
click at [343, 226] on span "8" at bounding box center [348, 219] width 28 height 28
type input "Jan 8, 2026"
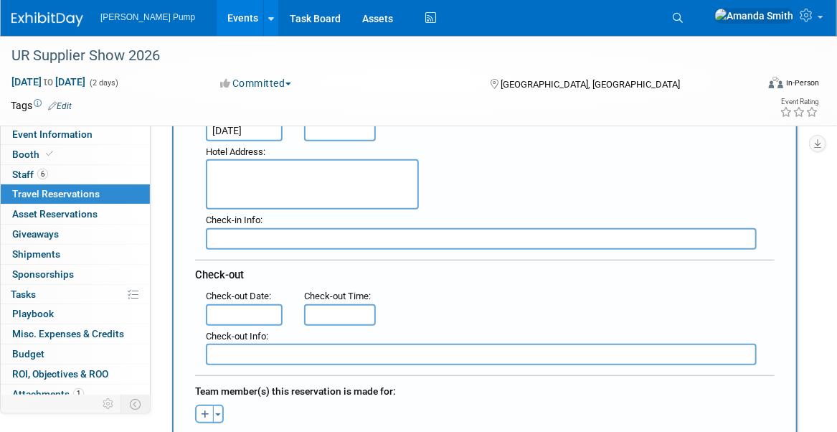
scroll to position [287, 0]
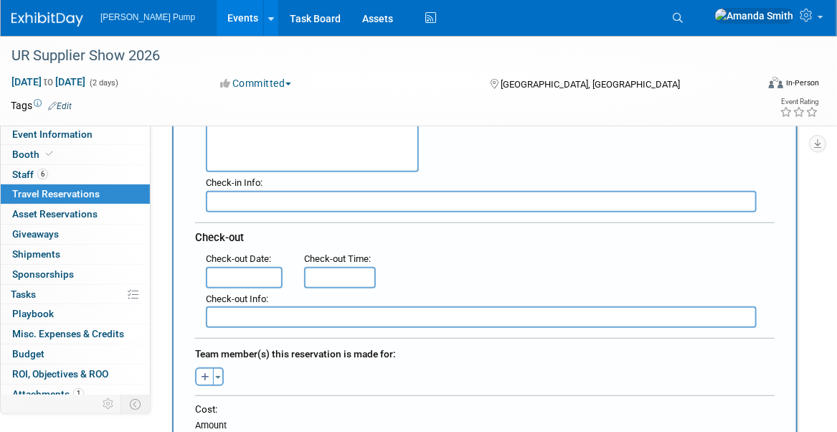
click at [232, 278] on input "text" at bounding box center [244, 278] width 77 height 22
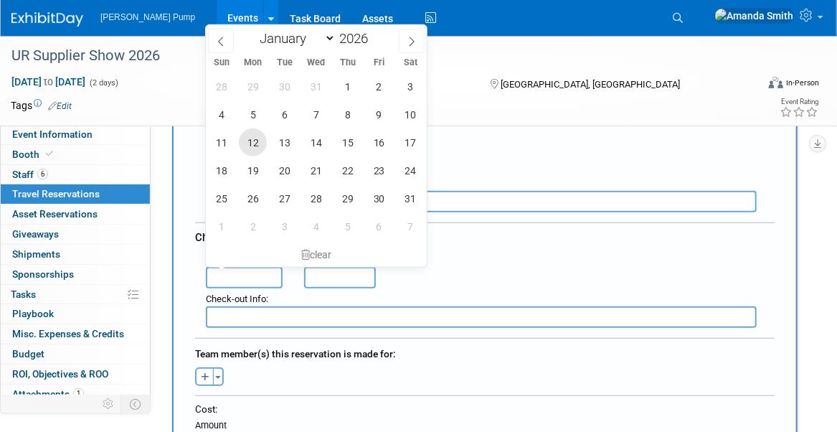
click at [248, 139] on span "12" at bounding box center [253, 142] width 28 height 28
type input "Jan 12, 2026"
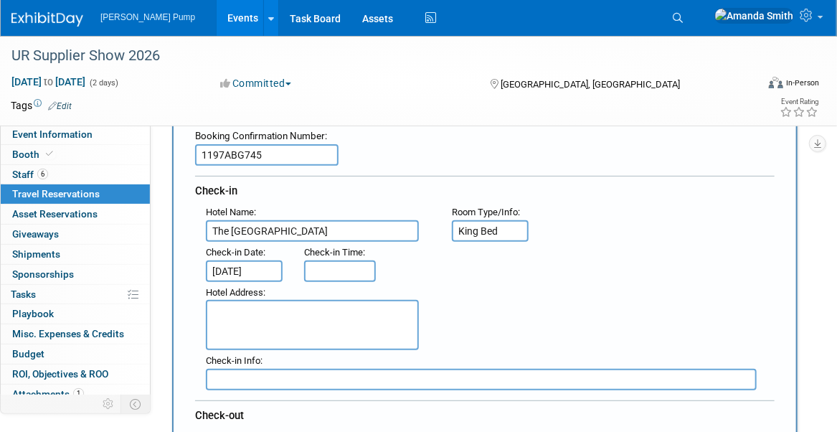
scroll to position [72, 0]
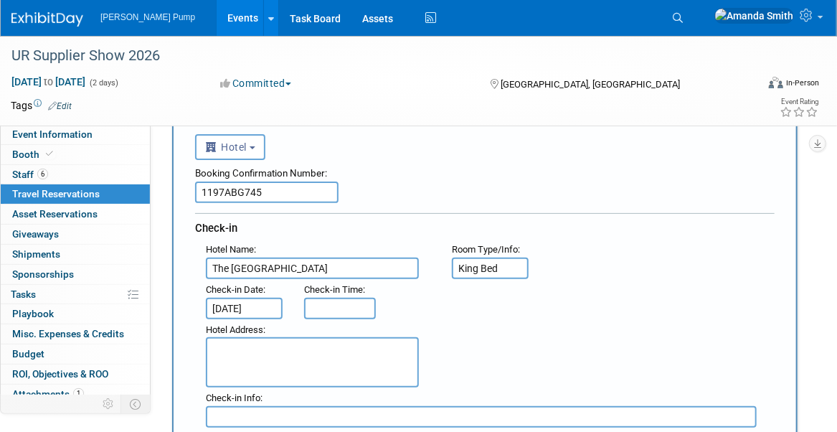
click at [265, 339] on textarea at bounding box center [312, 362] width 213 height 50
type textarea "811 North 9th Street St. Louis, MO 63101"
click at [478, 328] on div "Hotel Address : 811 North 9th Street St. Louis, MO 63101" at bounding box center [490, 353] width 591 height 69
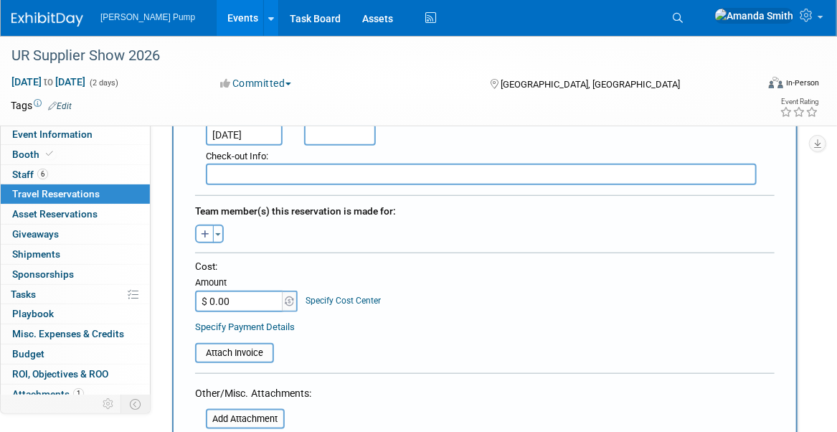
scroll to position [431, 0]
click at [200, 228] on button "button" at bounding box center [204, 233] width 19 height 19
select select
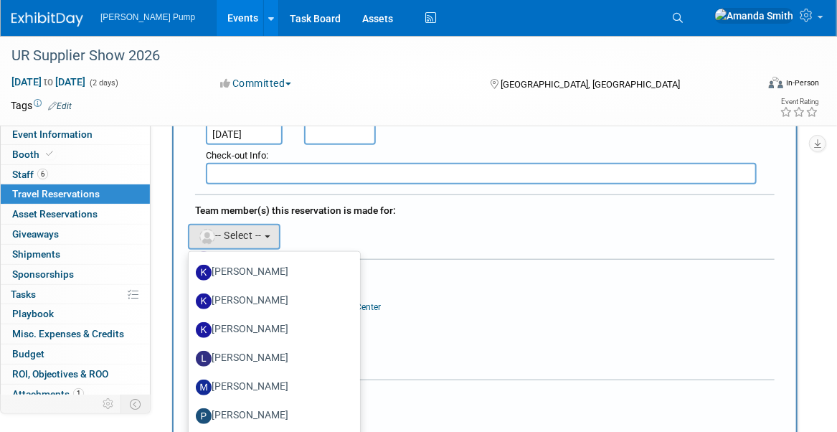
scroll to position [502, 0]
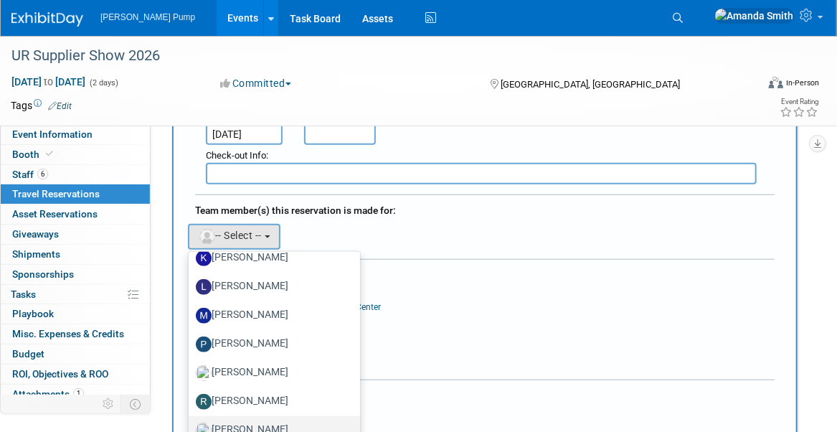
click at [253, 419] on label "[PERSON_NAME]" at bounding box center [271, 430] width 150 height 23
click at [191, 424] on input "[PERSON_NAME]" at bounding box center [186, 428] width 9 height 9
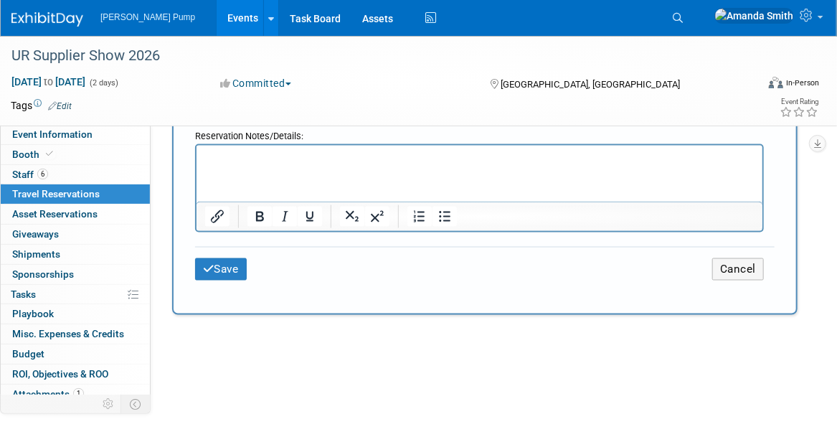
scroll to position [789, 0]
click at [229, 258] on button "Save" at bounding box center [221, 269] width 52 height 22
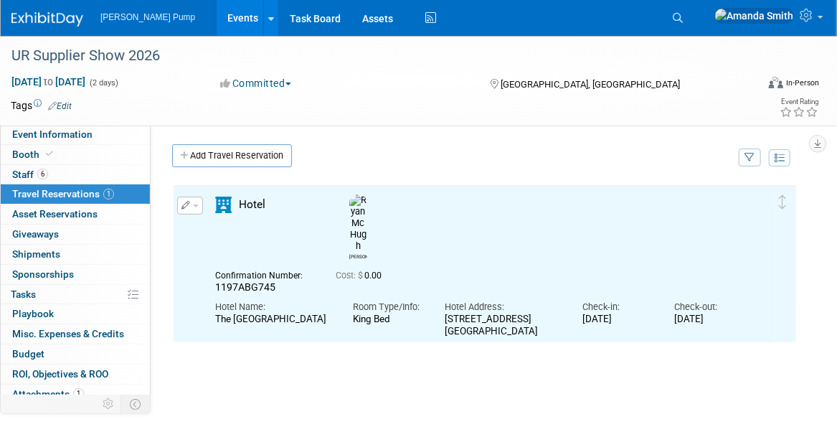
scroll to position [0, 0]
click at [215, 159] on link "Add Travel Reservation" at bounding box center [232, 155] width 120 height 23
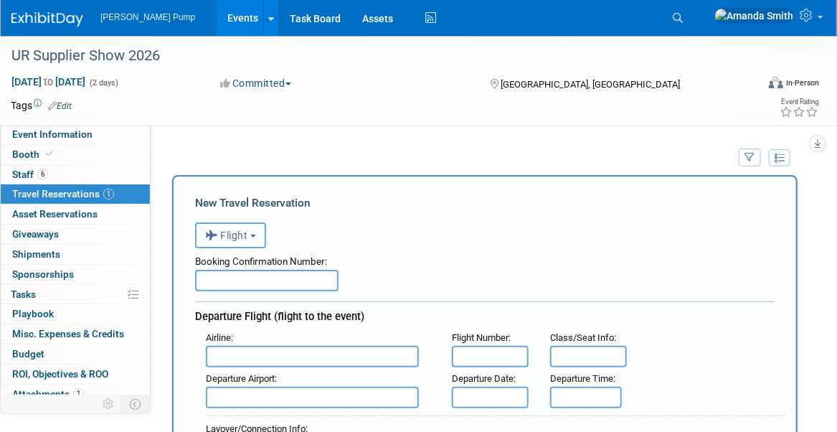
click at [227, 232] on span "Flight" at bounding box center [226, 235] width 43 height 11
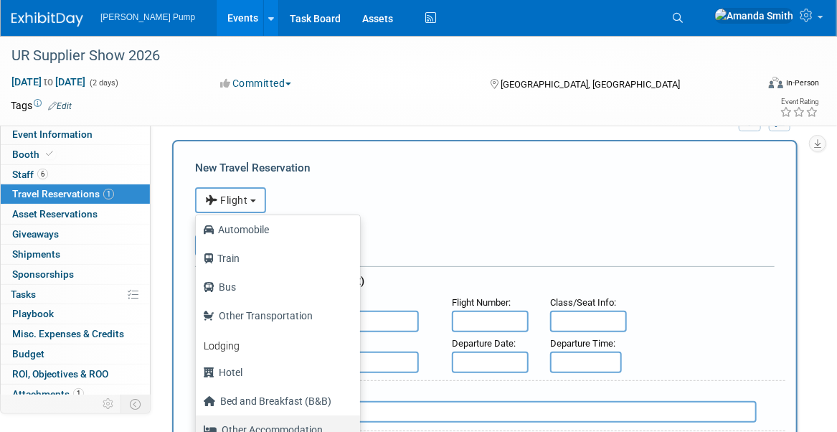
scroll to position [72, 0]
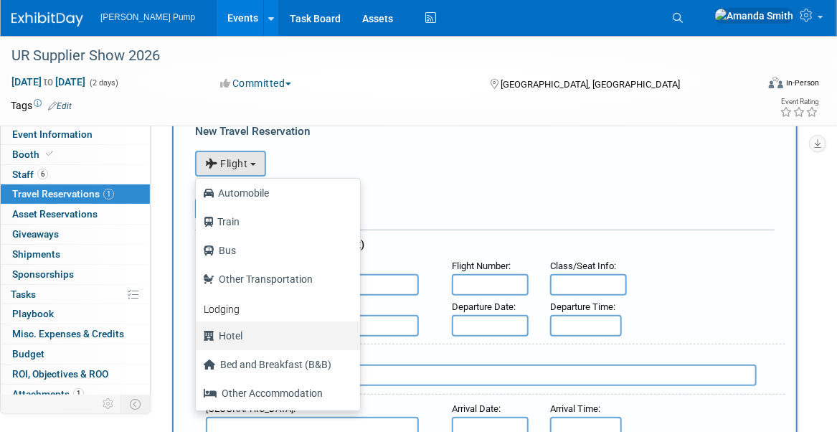
click at [238, 332] on label "Hotel" at bounding box center [274, 335] width 143 height 23
click at [198, 332] on input "Hotel" at bounding box center [193, 333] width 9 height 9
select select "6"
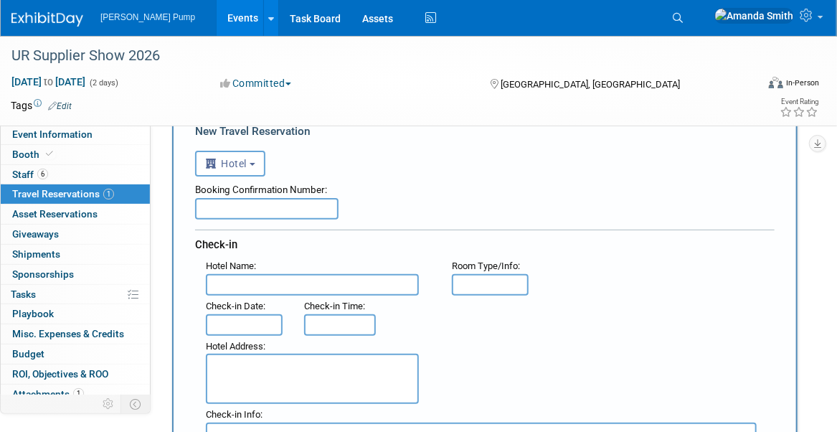
click at [283, 207] on input "text" at bounding box center [267, 209] width 144 height 22
type input "1197ABG747"
click at [496, 205] on div "Booking Confirmation Number: 1197ABG747" at bounding box center [485, 198] width 580 height 43
click at [258, 287] on input "text" at bounding box center [312, 285] width 213 height 22
type input "The Arch Convention Hotel"
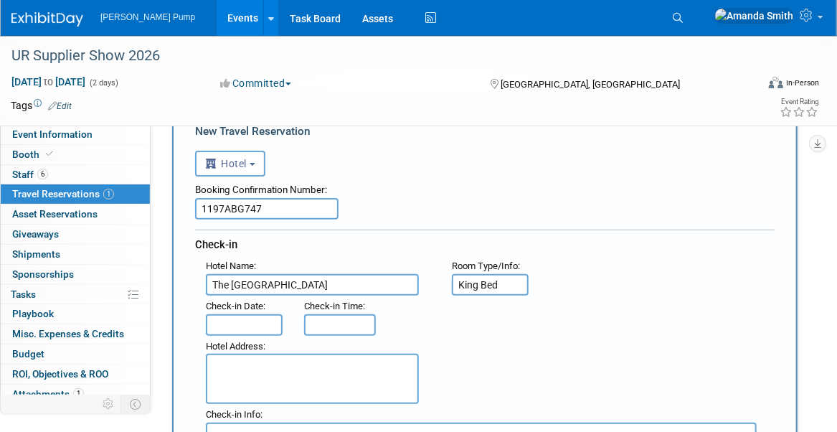
type input "King Bed"
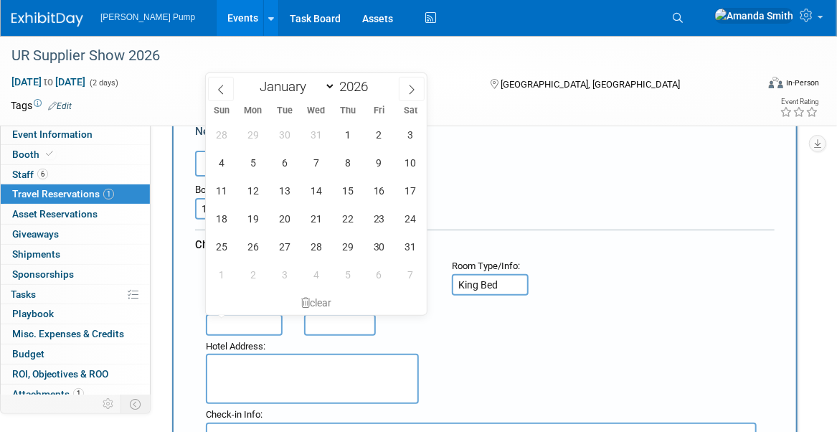
click at [243, 323] on input "text" at bounding box center [244, 325] width 77 height 22
click at [343, 166] on span "8" at bounding box center [348, 163] width 28 height 28
type input "Jan 8, 2026"
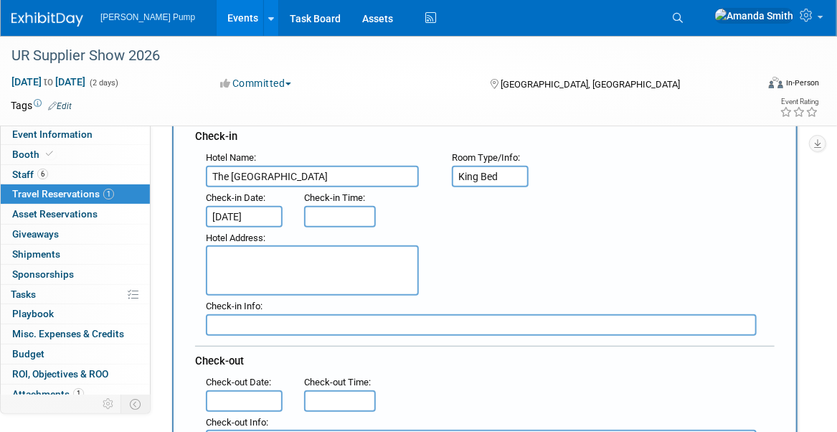
scroll to position [215, 0]
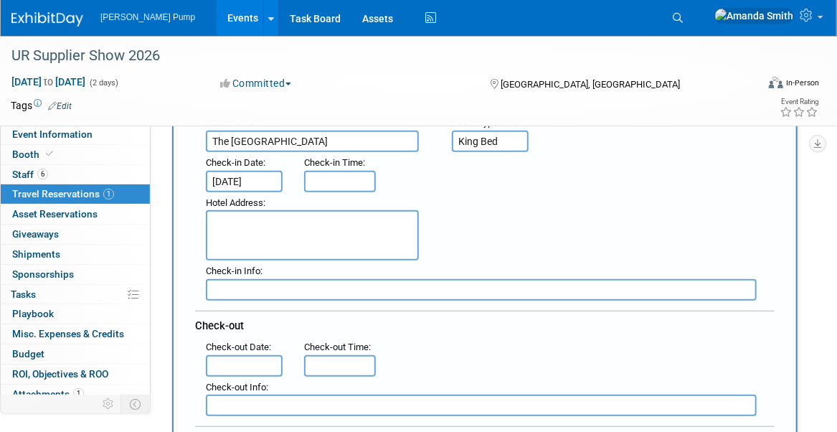
click at [247, 359] on input "text" at bounding box center [244, 366] width 77 height 22
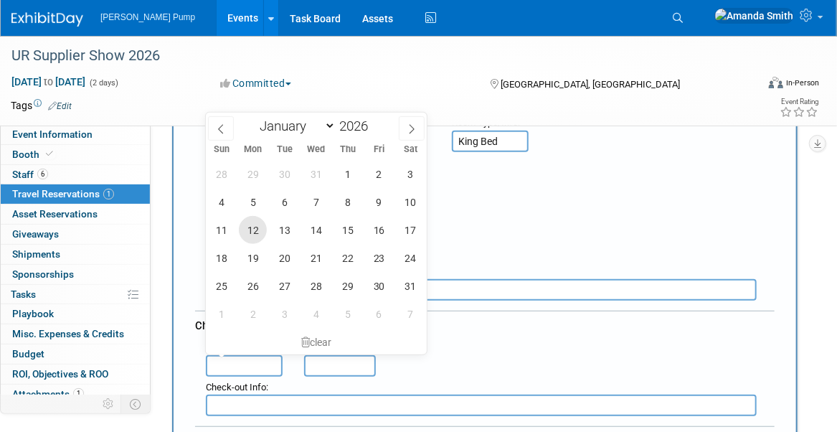
click at [254, 225] on span "12" at bounding box center [253, 230] width 28 height 28
type input "Jan 12, 2026"
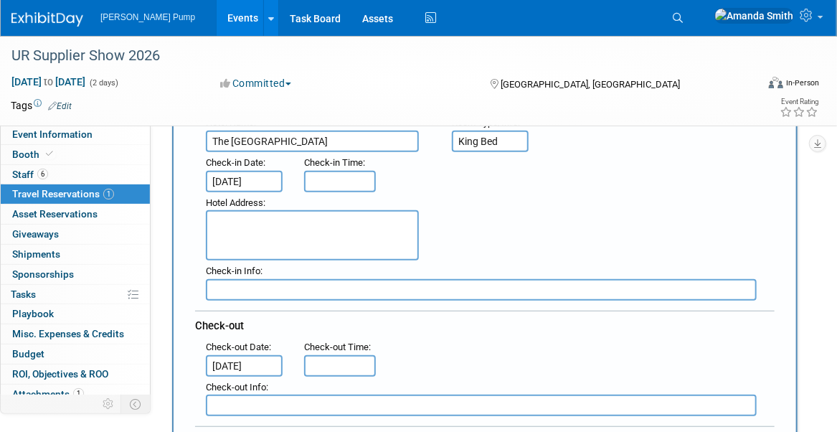
click at [238, 215] on textarea at bounding box center [312, 235] width 213 height 50
type textarea "811 North 9th Street St. Louis, MO 63101"
click at [535, 213] on div "Hotel Address : 811 North 9th Street St. Louis, MO 63101" at bounding box center [490, 226] width 591 height 69
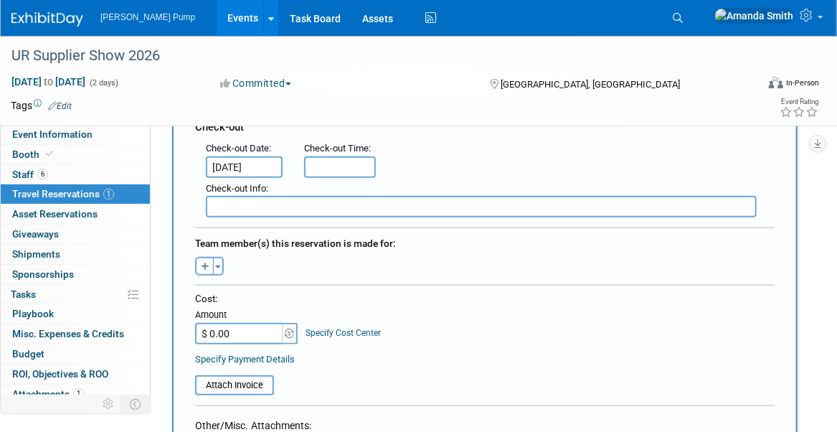
scroll to position [431, 0]
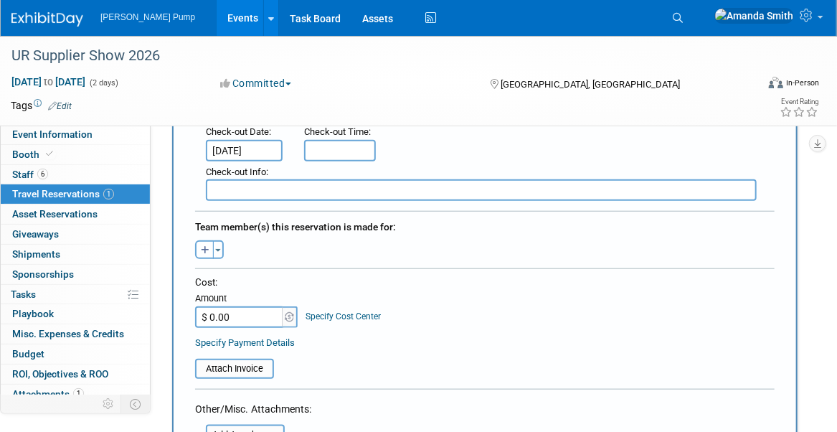
click at [200, 245] on button "button" at bounding box center [204, 249] width 19 height 19
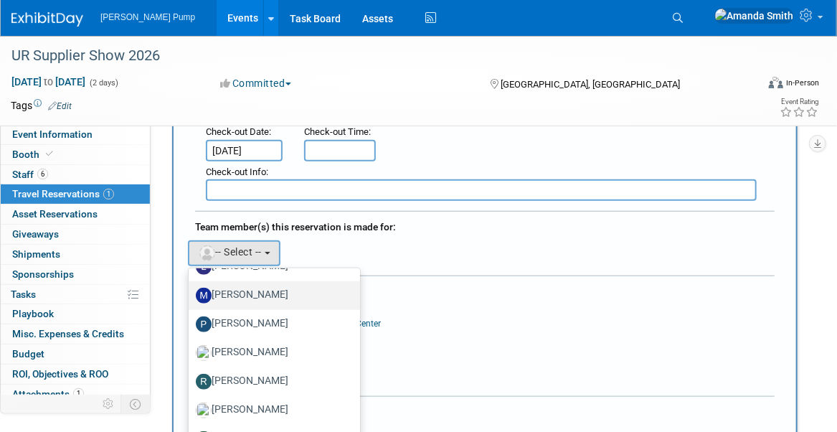
scroll to position [574, 0]
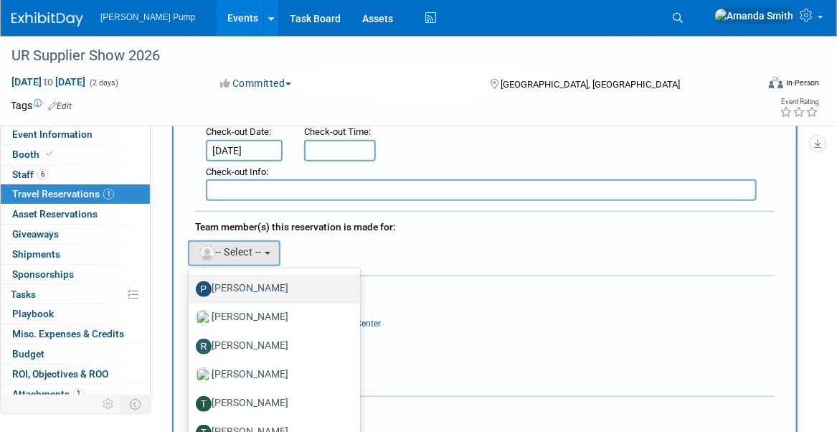
click at [266, 278] on label "Patrick Champagne" at bounding box center [271, 289] width 150 height 23
click at [191, 283] on input "Patrick Champagne" at bounding box center [186, 287] width 9 height 9
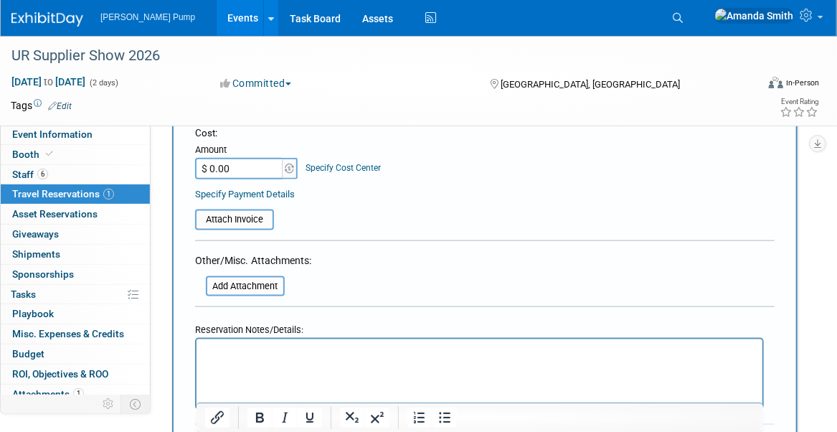
scroll to position [646, 0]
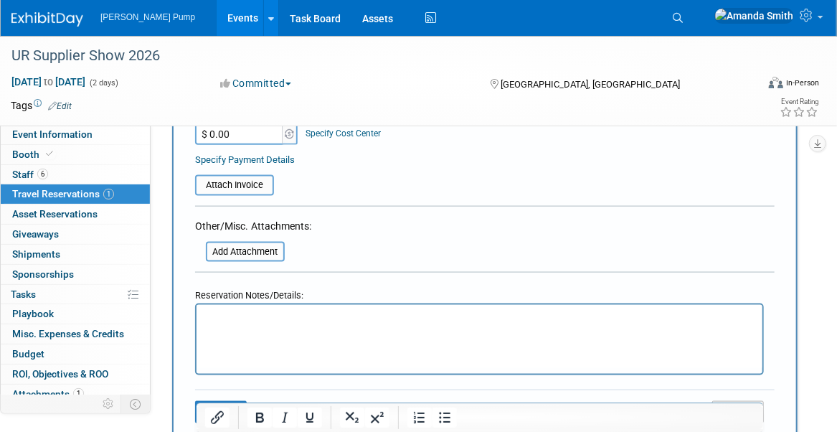
click at [385, 325] on html at bounding box center [479, 315] width 566 height 21
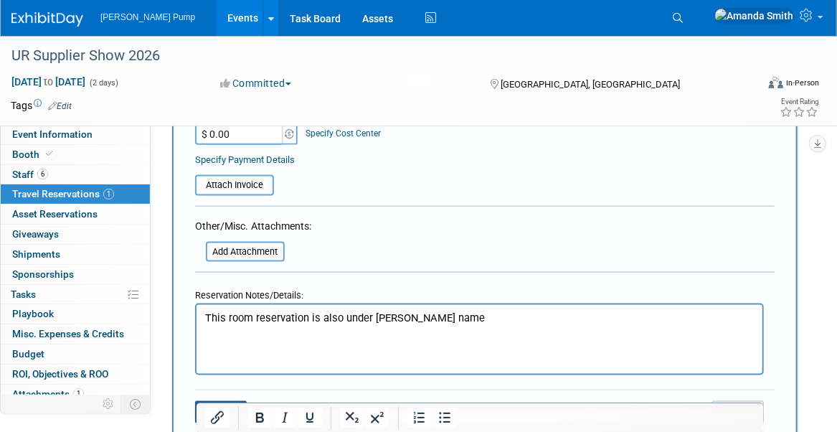
click at [217, 401] on button "Save" at bounding box center [221, 412] width 52 height 22
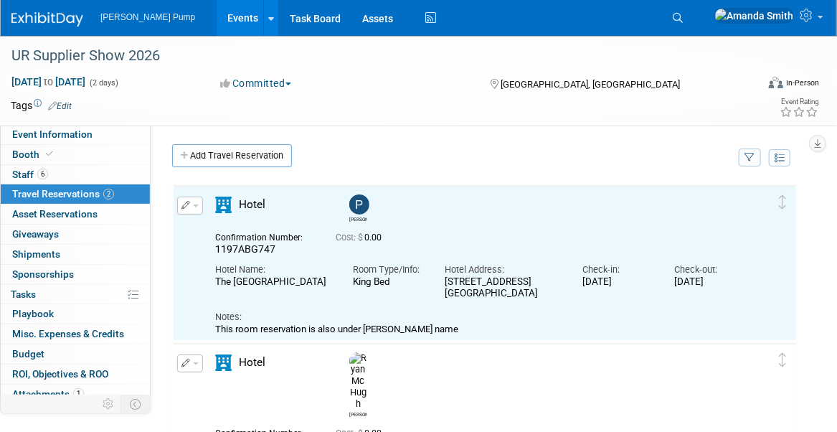
scroll to position [0, 0]
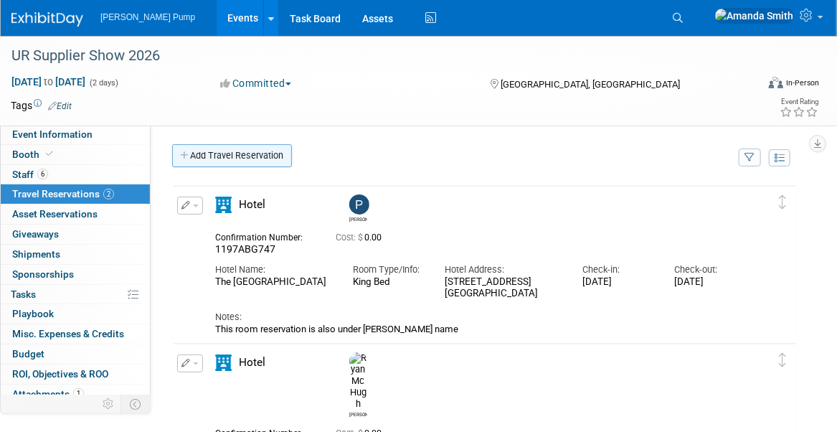
click at [210, 154] on link "Add Travel Reservation" at bounding box center [232, 155] width 120 height 23
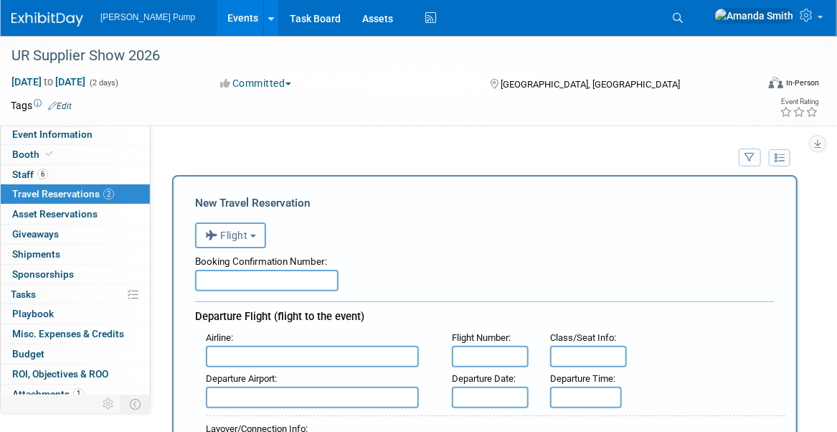
click at [230, 225] on button "Flight" at bounding box center [230, 235] width 71 height 26
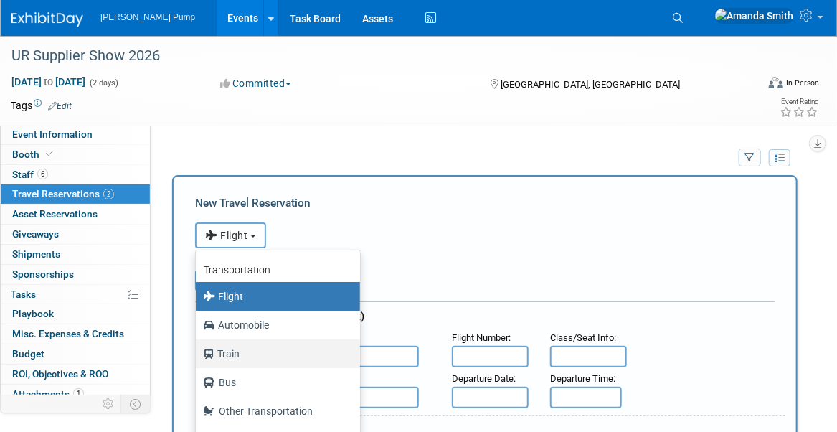
scroll to position [60, 0]
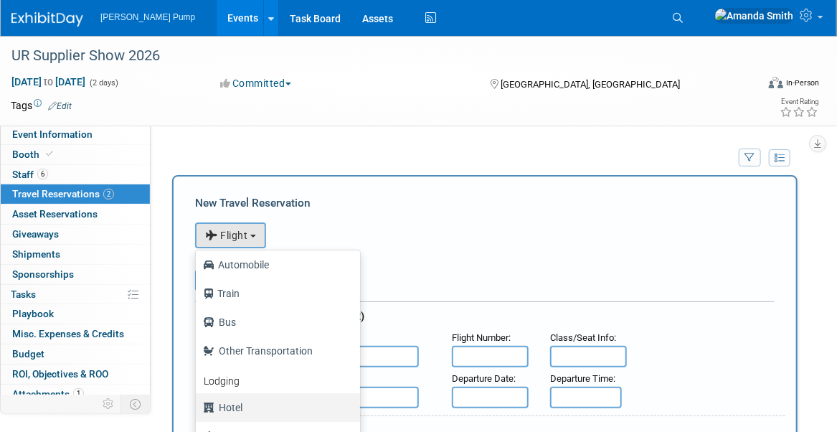
click at [235, 405] on label "Hotel" at bounding box center [274, 407] width 143 height 23
click at [198, 405] on input "Hotel" at bounding box center [193, 405] width 9 height 9
select select "6"
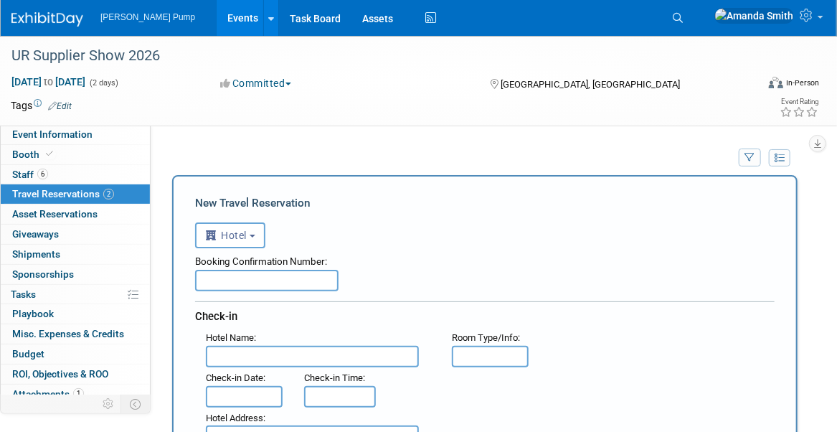
click at [238, 277] on input "text" at bounding box center [267, 281] width 144 height 22
type input "1197ABG749"
click at [244, 355] on input "text" at bounding box center [312, 357] width 213 height 22
type input "The Arch Convention Hotel"
type input "King Bed"
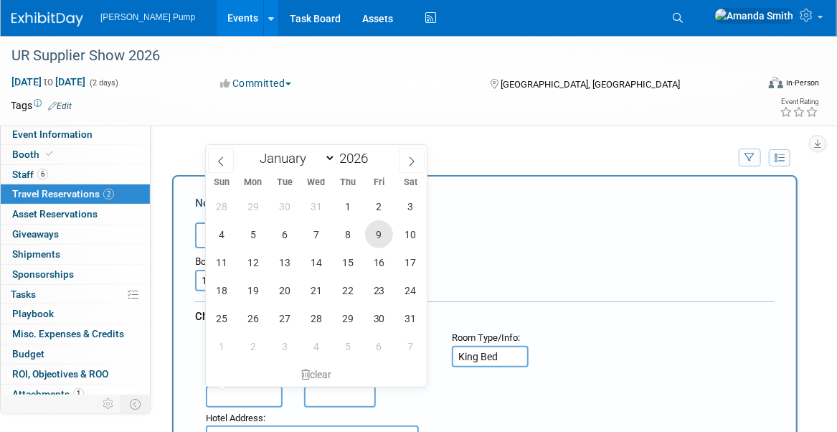
click at [385, 235] on span "9" at bounding box center [379, 234] width 28 height 28
type input "Jan 9, 2026"
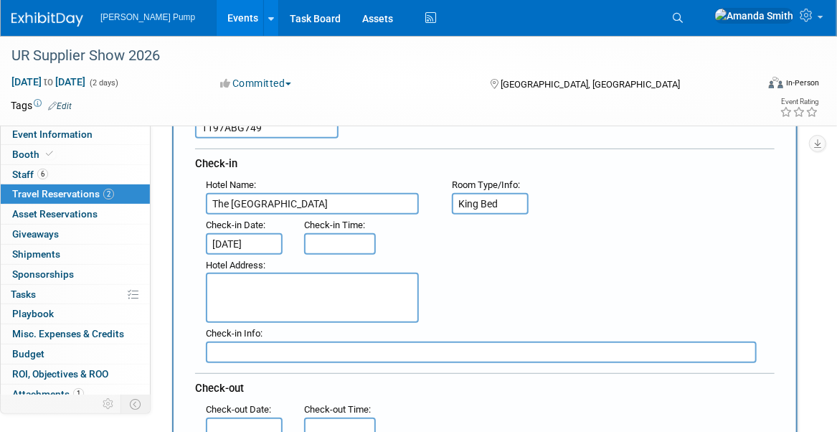
scroll to position [215, 0]
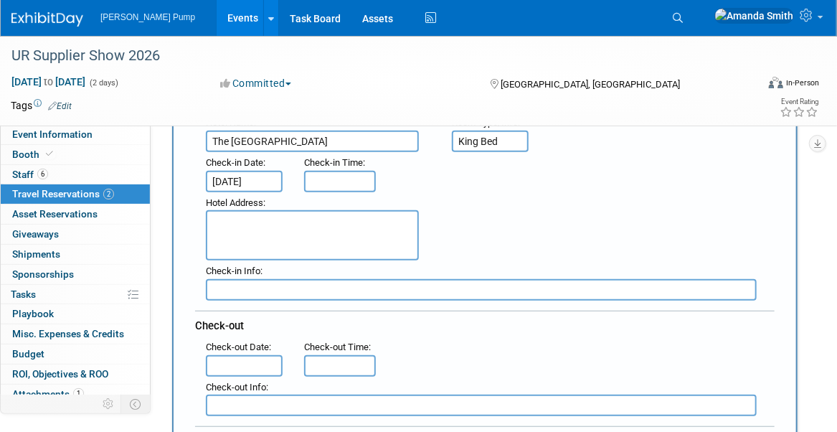
click at [228, 362] on input "text" at bounding box center [244, 366] width 77 height 22
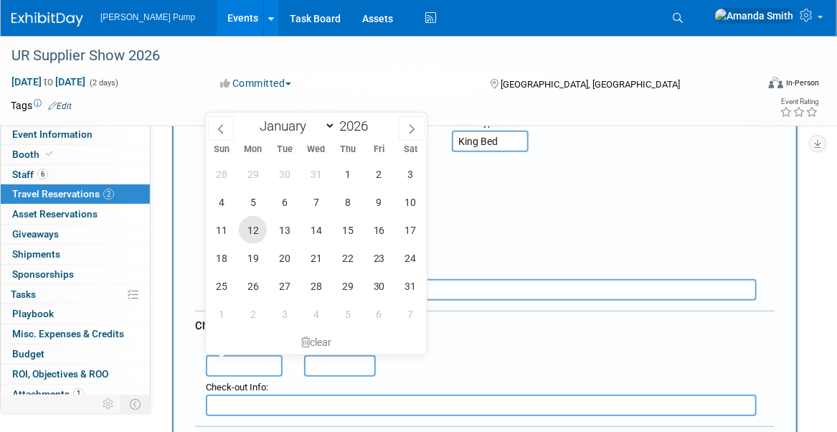
click at [251, 227] on span "12" at bounding box center [253, 230] width 28 height 28
type input "Jan 12, 2026"
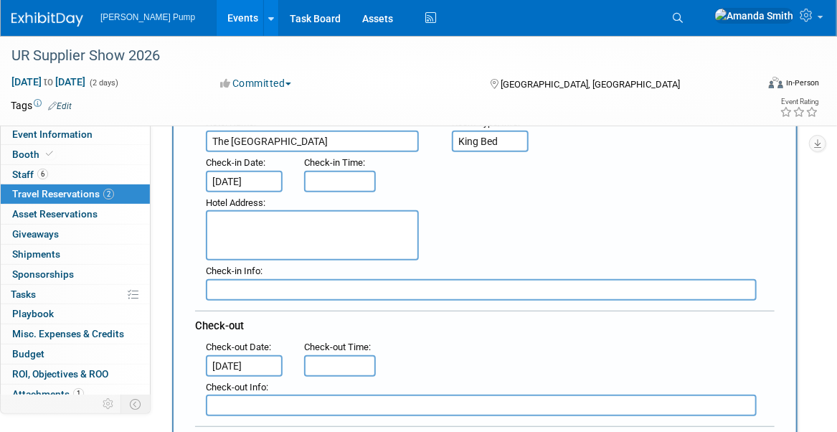
click at [504, 263] on div "Check-in Info :" at bounding box center [496, 271] width 580 height 16
click at [299, 223] on textarea at bounding box center [312, 235] width 213 height 50
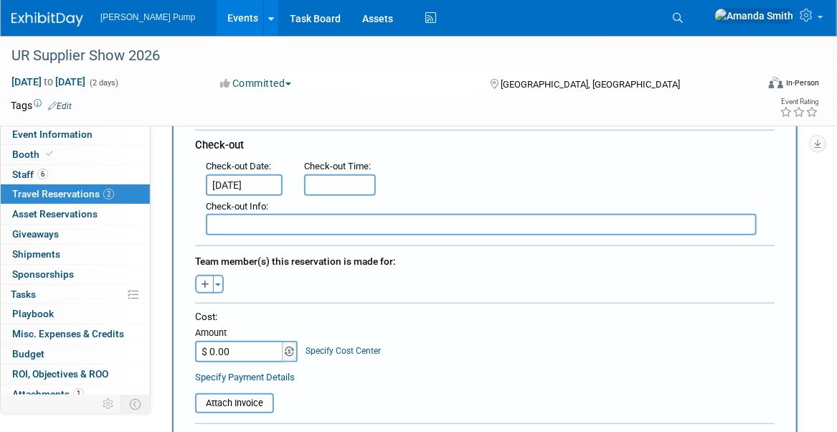
scroll to position [431, 0]
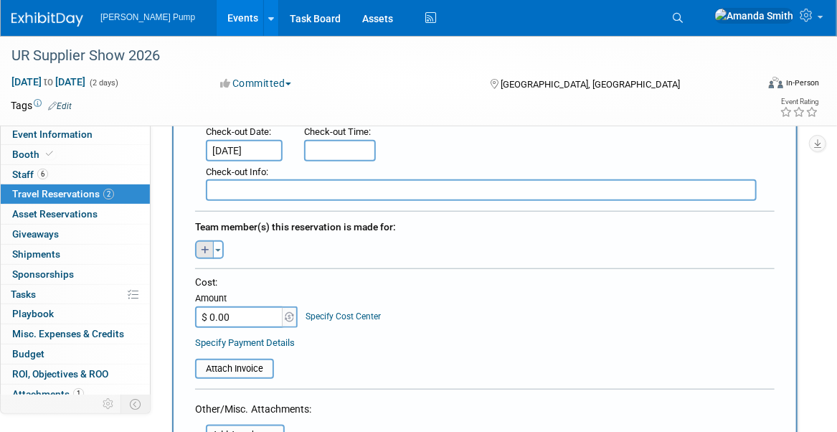
type textarea "811 North 9th Street St. Louis, MO 63101"
click at [199, 242] on button "button" at bounding box center [204, 249] width 19 height 19
select select
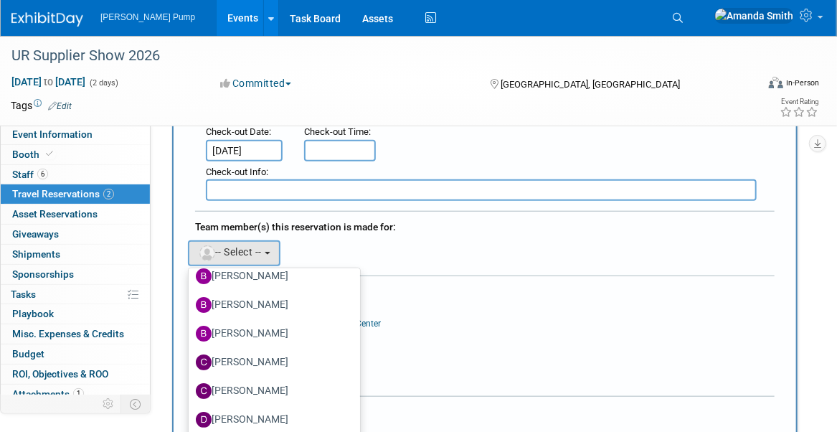
scroll to position [144, 0]
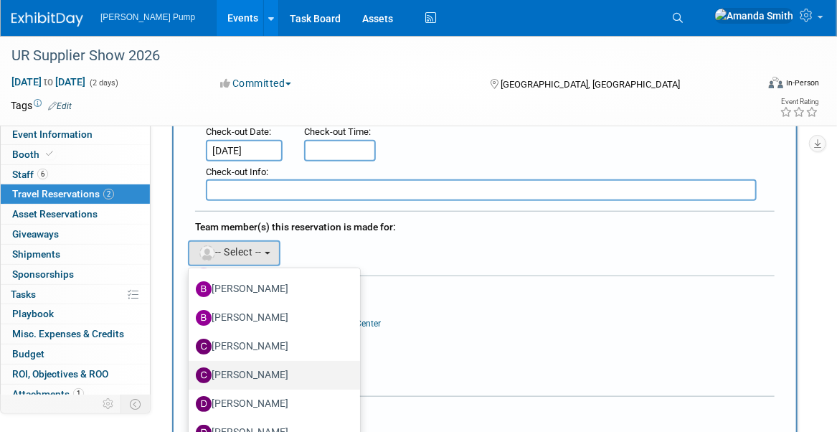
click at [265, 365] on label "Christopher Thompson" at bounding box center [271, 375] width 150 height 23
click at [191, 369] on input "Christopher Thompson" at bounding box center [186, 373] width 9 height 9
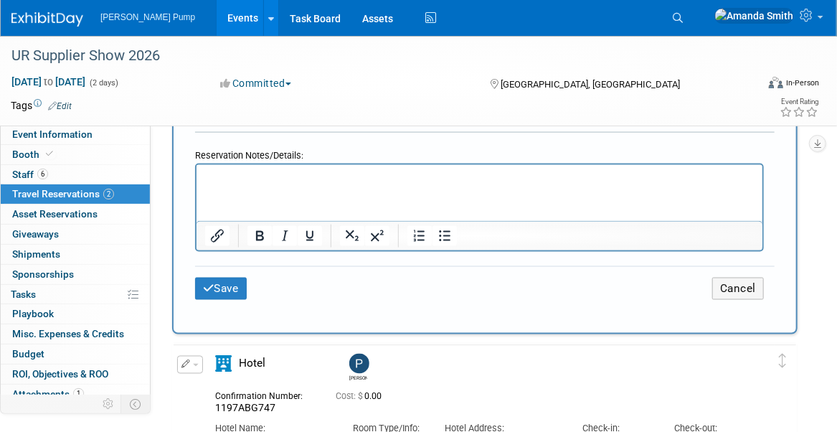
scroll to position [789, 0]
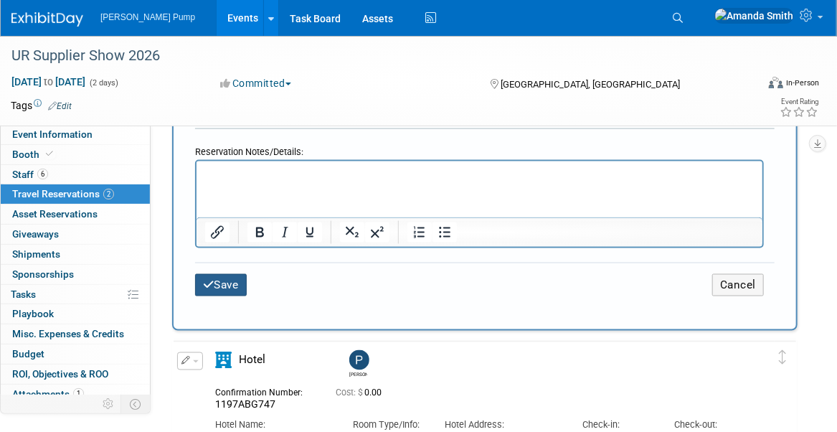
drag, startPoint x: 221, startPoint y: 273, endPoint x: 232, endPoint y: 271, distance: 11.7
click at [221, 274] on button "Save" at bounding box center [221, 285] width 52 height 22
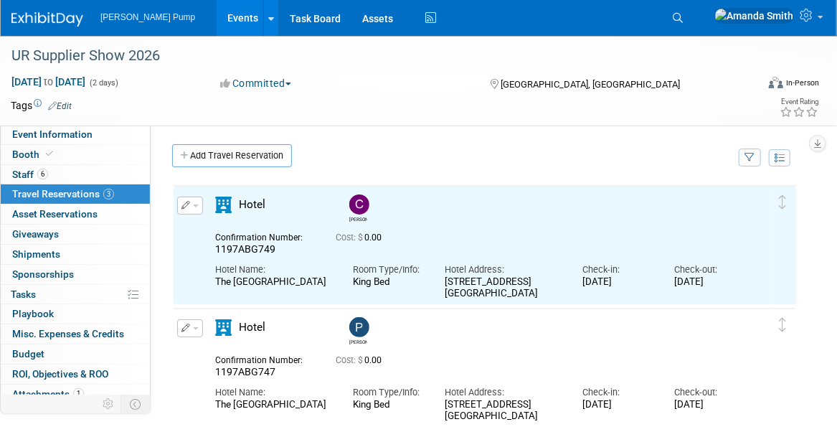
scroll to position [0, 0]
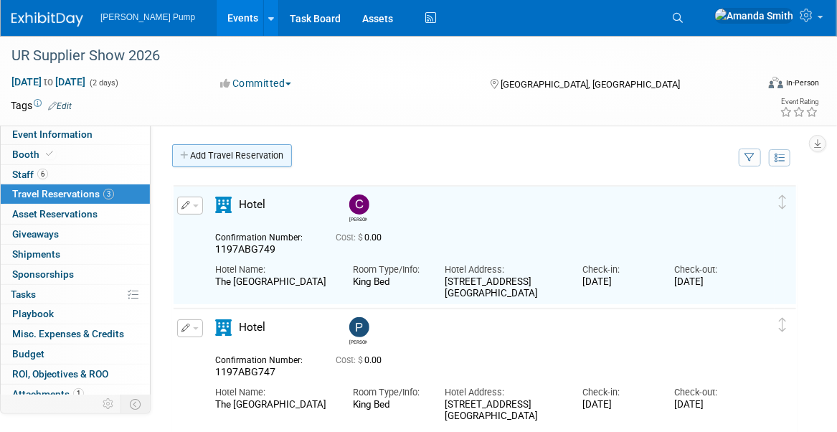
click at [237, 158] on link "Add Travel Reservation" at bounding box center [232, 155] width 120 height 23
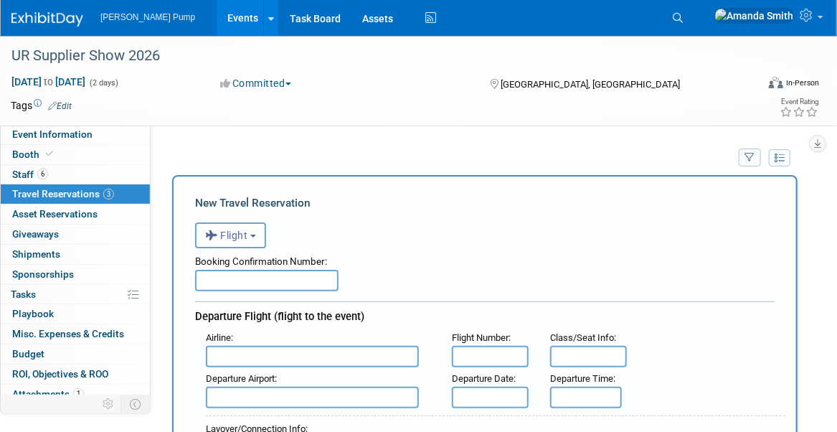
click at [240, 235] on span "Flight" at bounding box center [226, 235] width 43 height 11
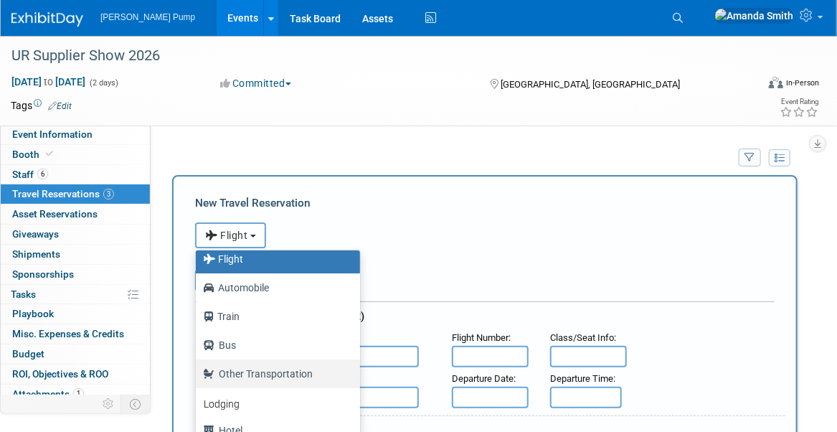
scroll to position [60, 0]
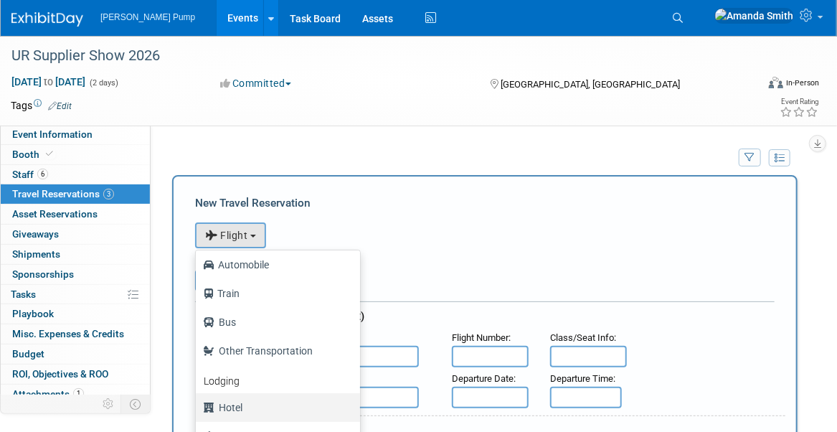
click at [253, 404] on label "Hotel" at bounding box center [274, 407] width 143 height 23
click at [198, 404] on input "Hotel" at bounding box center [193, 405] width 9 height 9
select select "6"
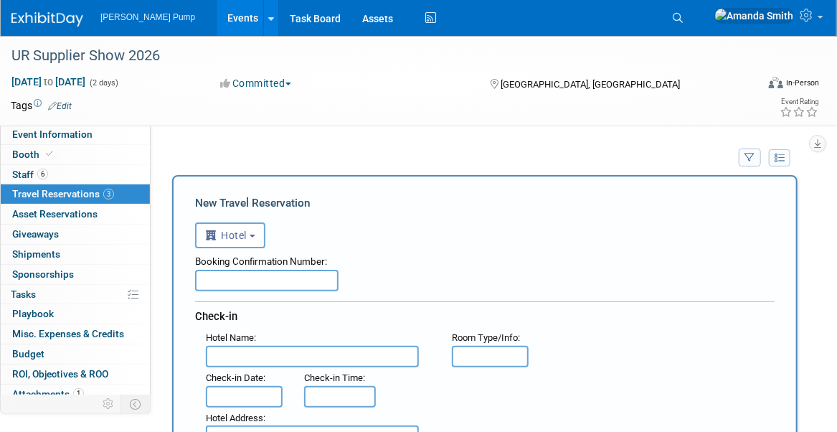
click at [240, 281] on input "text" at bounding box center [267, 281] width 144 height 22
type input "1197ABG751"
click at [317, 352] on input "text" at bounding box center [312, 357] width 213 height 22
type input "The Arch Convention Hotel"
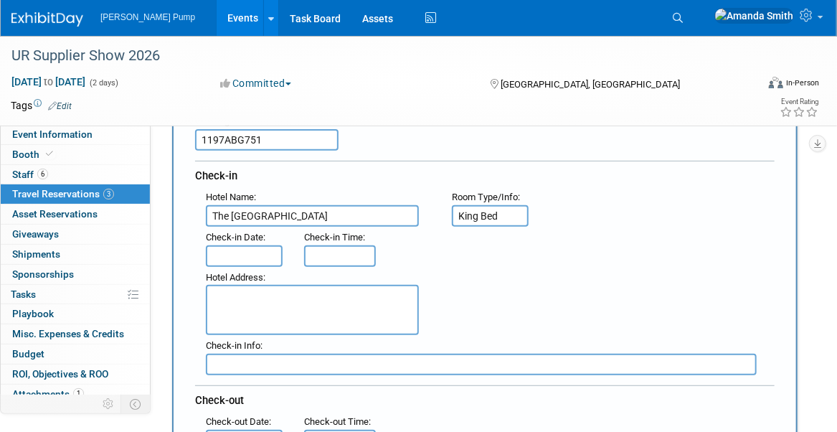
scroll to position [144, 0]
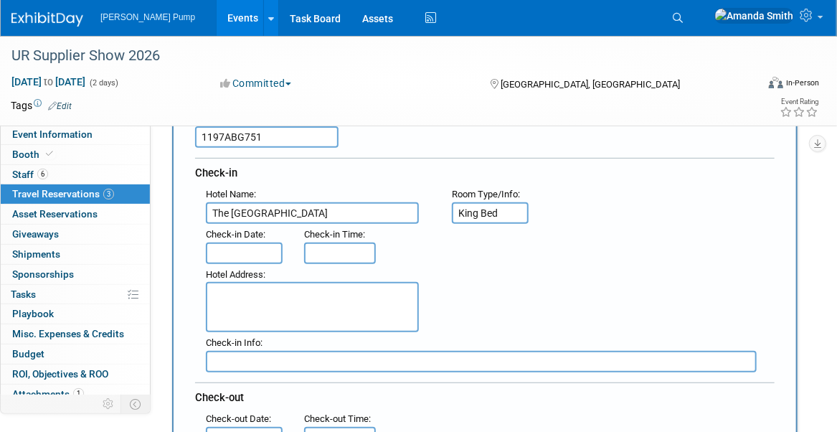
type input "King Bed"
click at [242, 248] on input "text" at bounding box center [244, 254] width 77 height 22
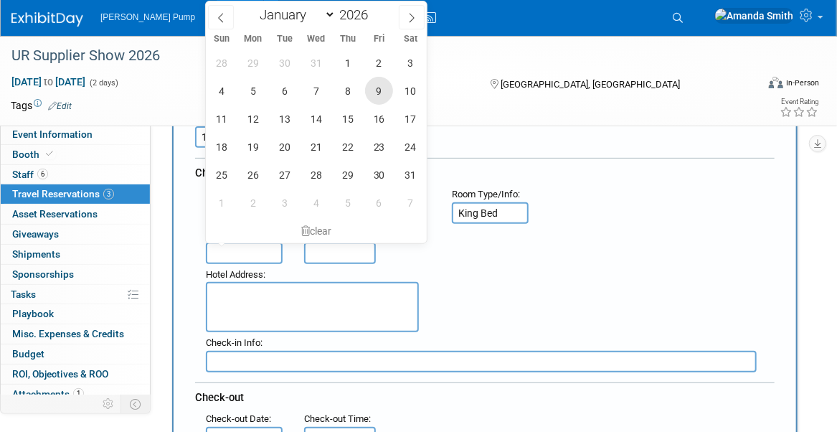
click at [368, 85] on span "9" at bounding box center [379, 91] width 28 height 28
type input "Jan 9, 2026"
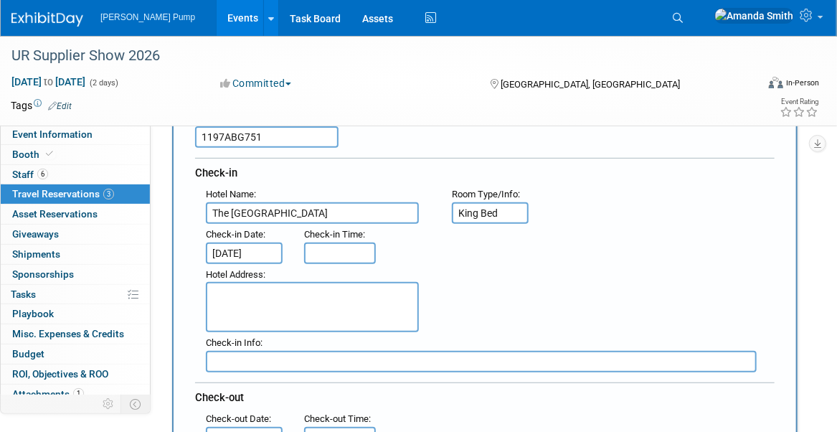
click at [281, 298] on textarea at bounding box center [312, 307] width 213 height 50
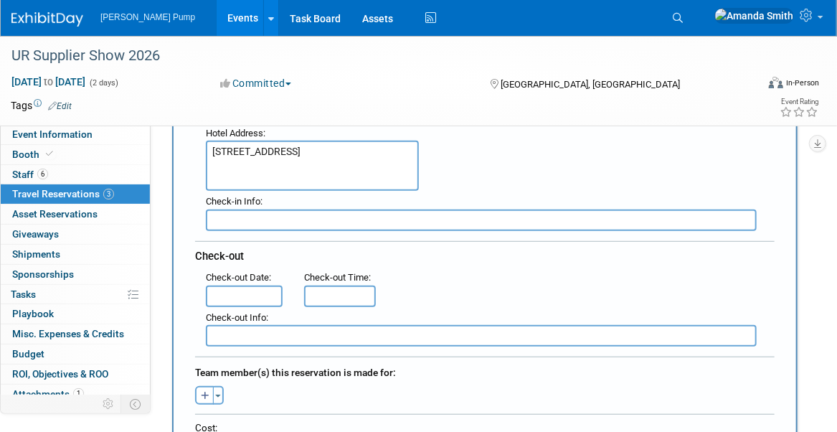
scroll to position [287, 0]
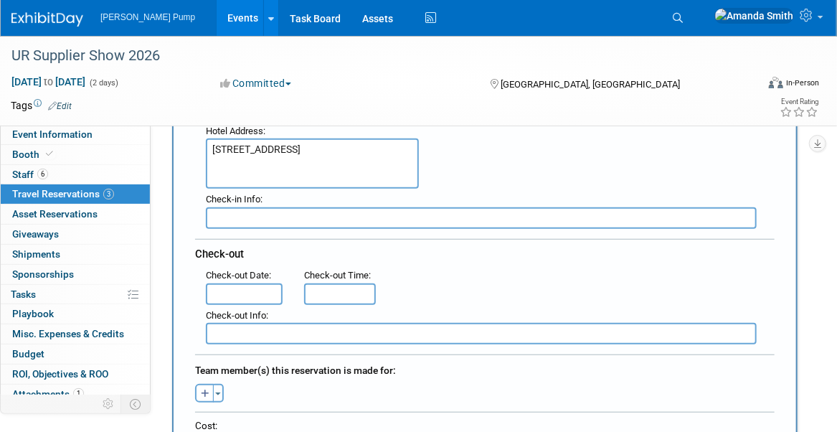
type textarea "811 North 9th Street St. Louis, MO 63101"
click at [268, 288] on input "text" at bounding box center [244, 294] width 77 height 22
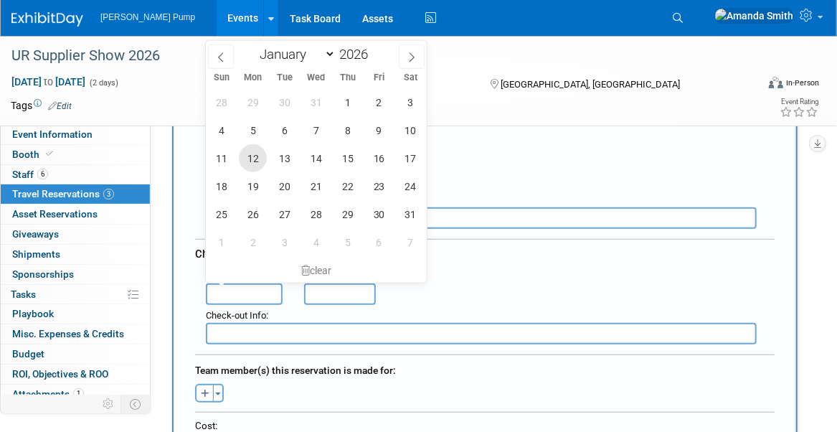
click at [255, 158] on span "12" at bounding box center [253, 158] width 28 height 28
type input "Jan 12, 2026"
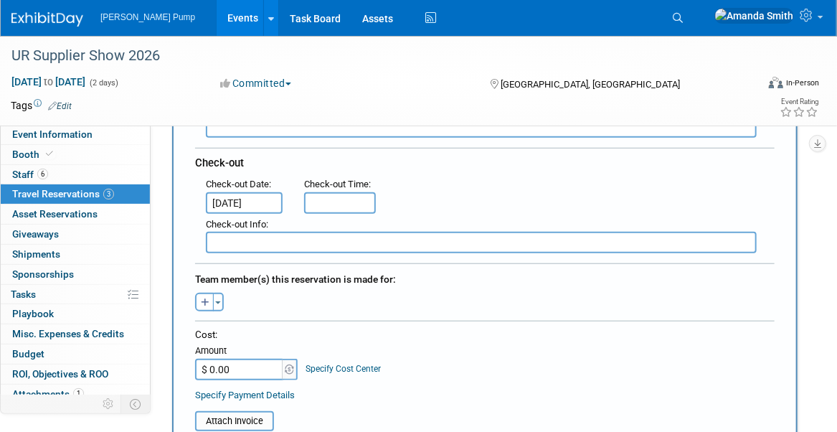
scroll to position [431, 0]
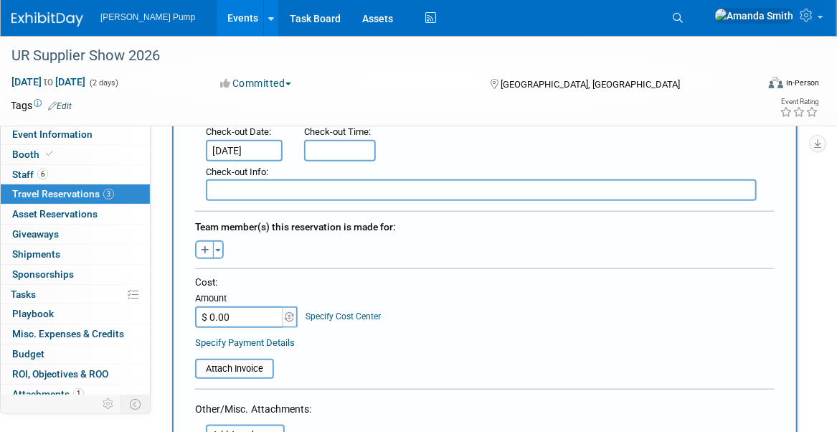
click at [202, 246] on icon "button" at bounding box center [205, 250] width 9 height 9
select select
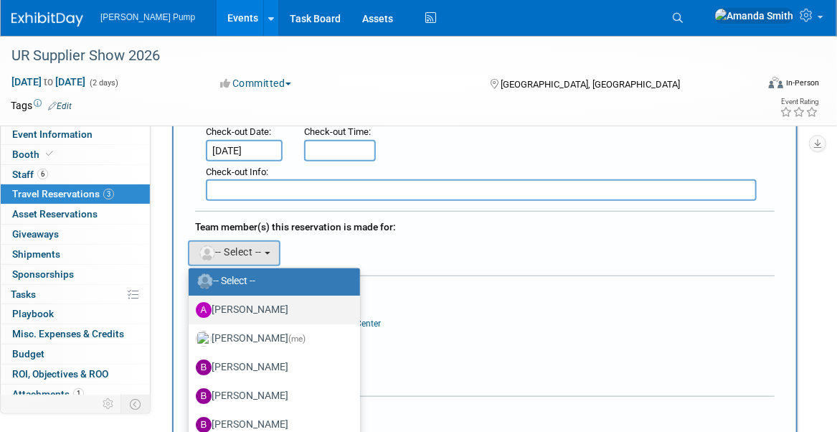
scroll to position [72, 0]
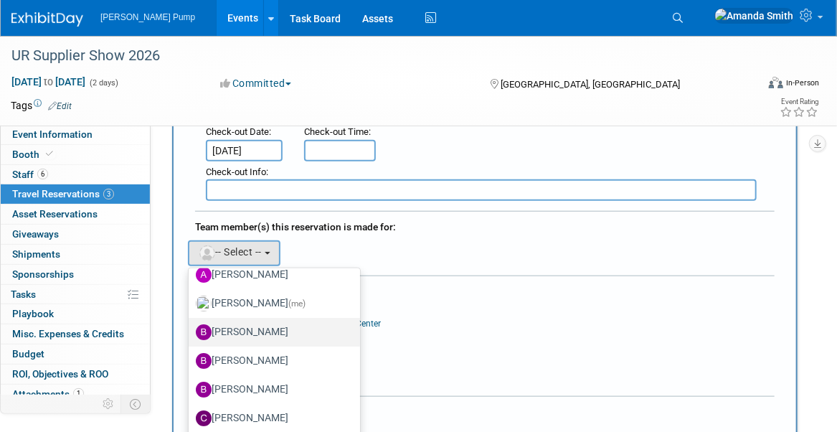
click at [263, 322] on label "Bobby Zitzka" at bounding box center [271, 332] width 150 height 23
click at [191, 326] on input "Bobby Zitzka" at bounding box center [186, 330] width 9 height 9
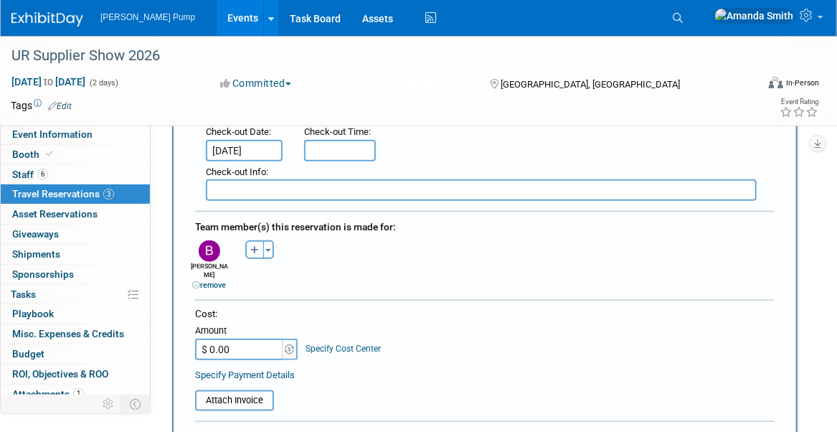
click at [410, 307] on div "Cost: Amount $ 0.00 Specify Cost Center Cost Center -- Not Specified --" at bounding box center [485, 333] width 580 height 52
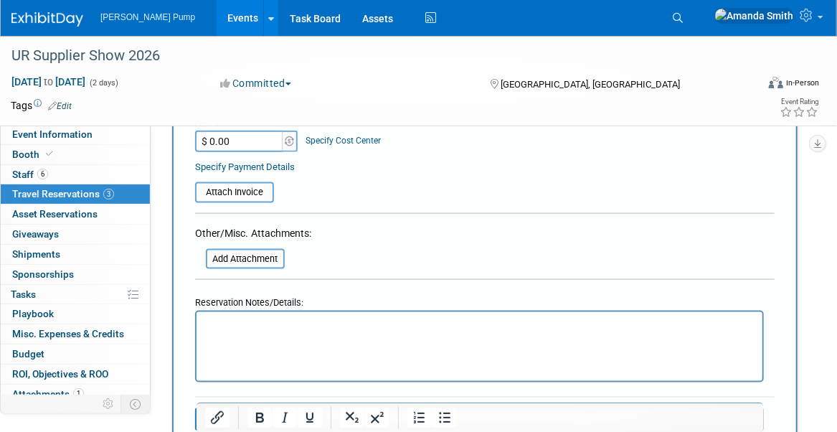
scroll to position [646, 0]
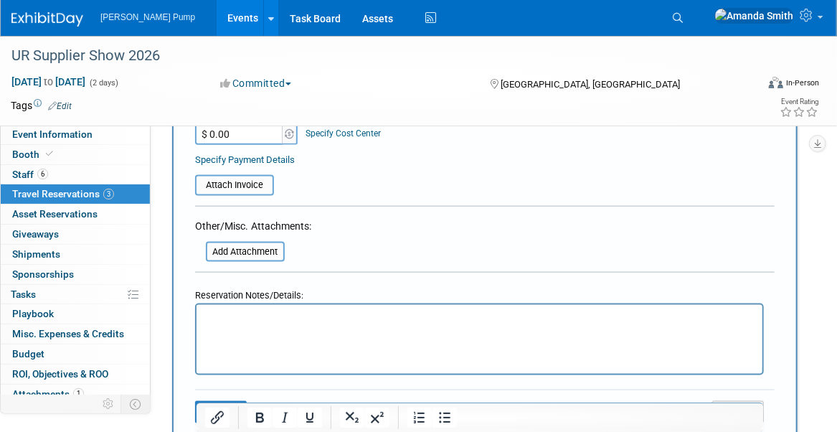
click at [361, 326] on html at bounding box center [479, 315] width 566 height 21
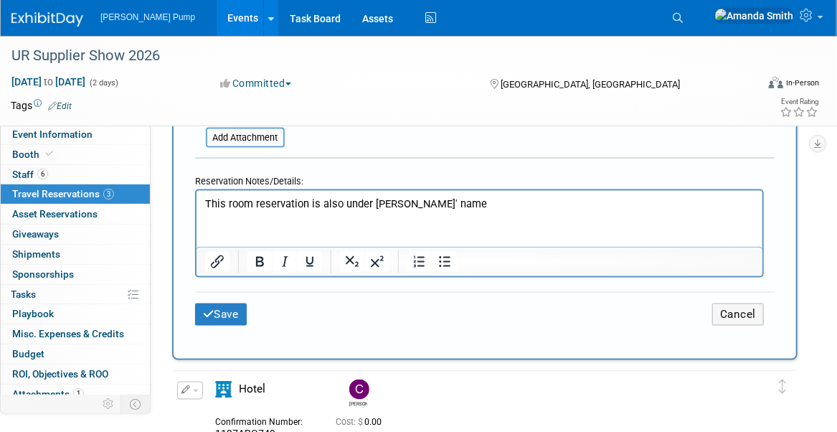
scroll to position [789, 0]
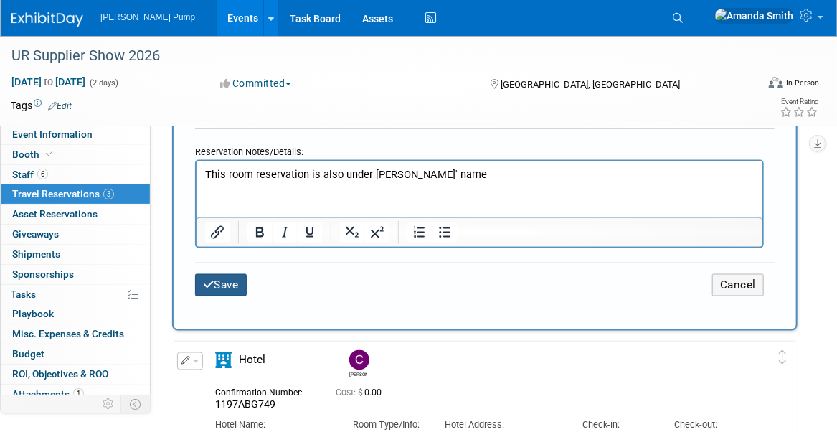
click at [237, 274] on button "Save" at bounding box center [221, 285] width 52 height 22
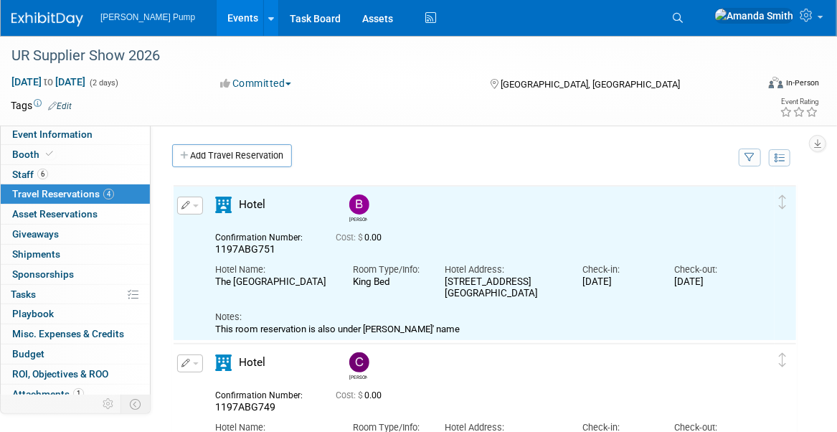
scroll to position [0, 0]
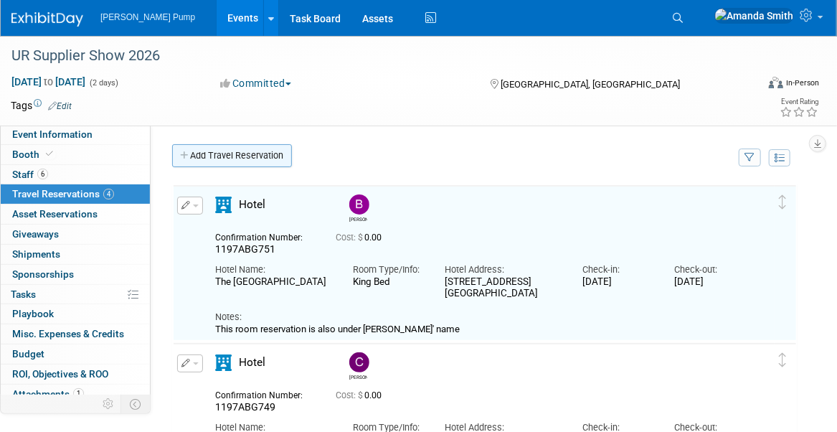
click at [224, 161] on link "Add Travel Reservation" at bounding box center [232, 155] width 120 height 23
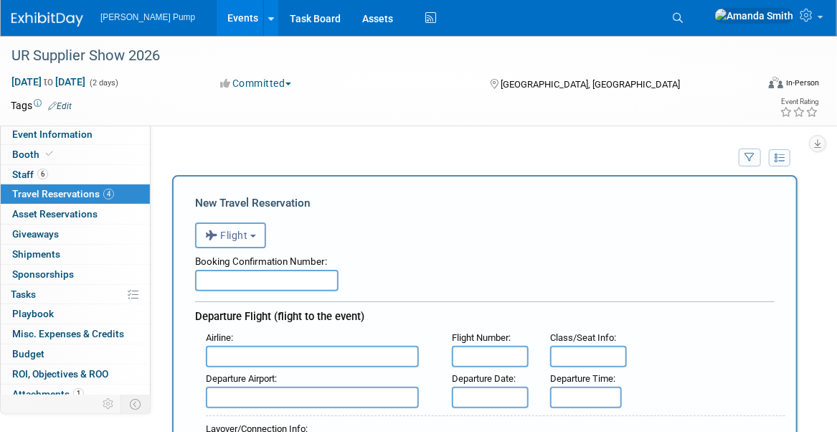
click at [230, 238] on span "Flight" at bounding box center [226, 235] width 43 height 11
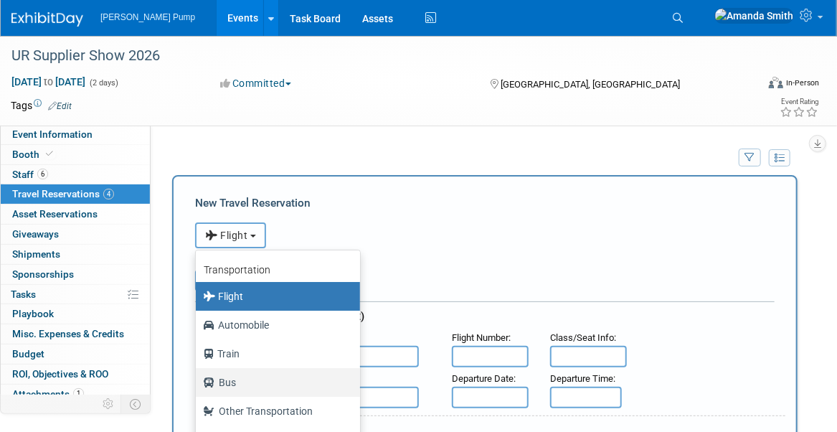
scroll to position [60, 0]
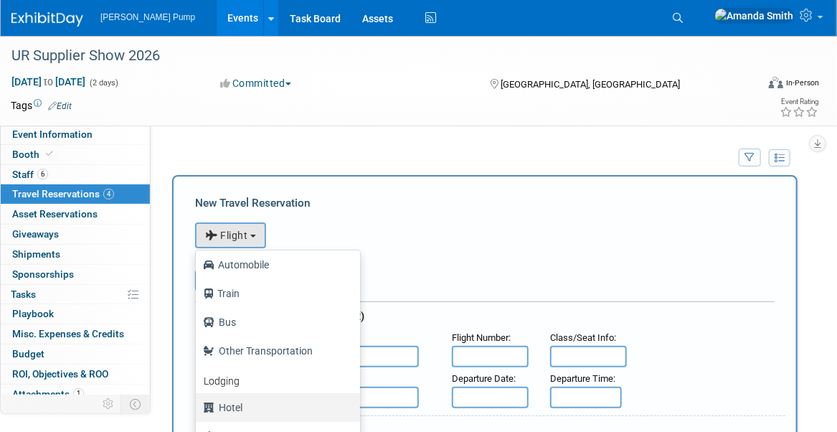
click at [258, 401] on label "Hotel" at bounding box center [274, 407] width 143 height 23
click at [198, 401] on input "Hotel" at bounding box center [193, 405] width 9 height 9
select select "6"
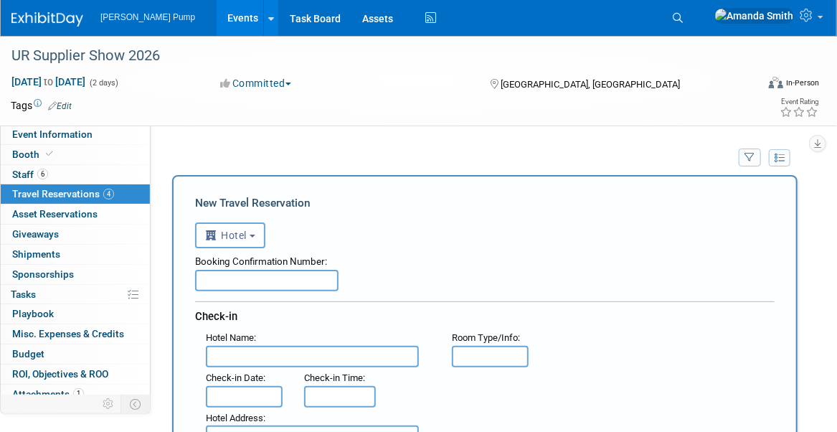
click at [240, 282] on input "text" at bounding box center [267, 281] width 144 height 22
type input "1197ABG753"
click at [234, 355] on input "text" at bounding box center [312, 357] width 213 height 22
type input "The Arch Convention Hotel"
type input "King Bed"
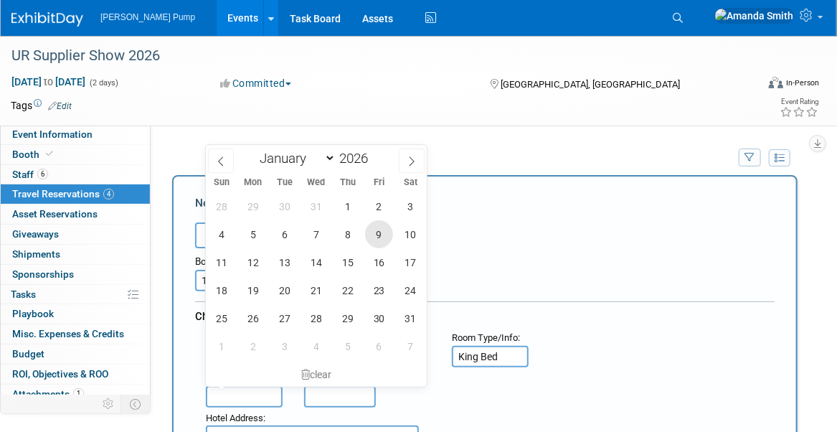
click at [377, 236] on span "9" at bounding box center [379, 234] width 28 height 28
type input "Jan 9, 2026"
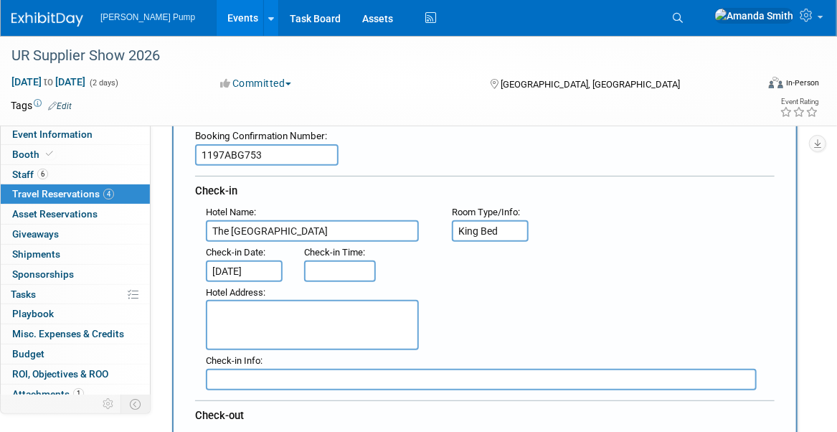
scroll to position [144, 0]
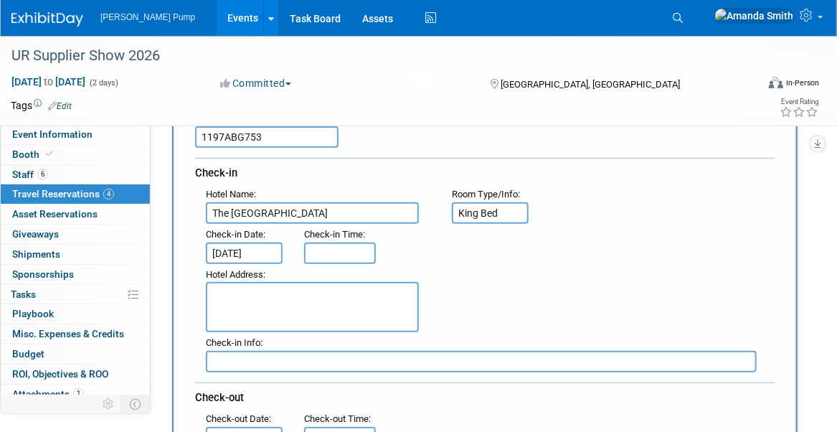
click at [311, 300] on textarea at bounding box center [312, 307] width 213 height 50
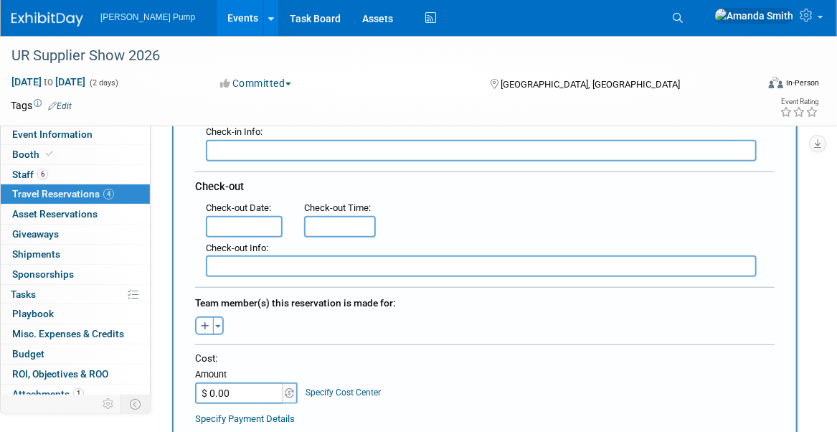
scroll to position [359, 0]
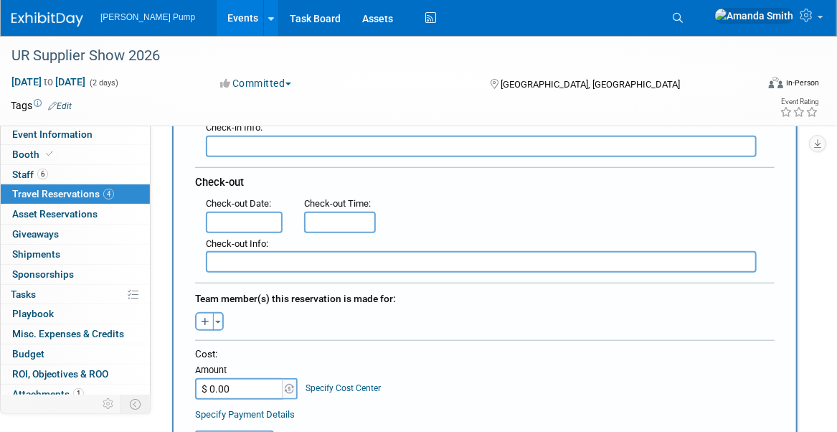
type textarea "811 North 9th Street St. Louis, MO 63101"
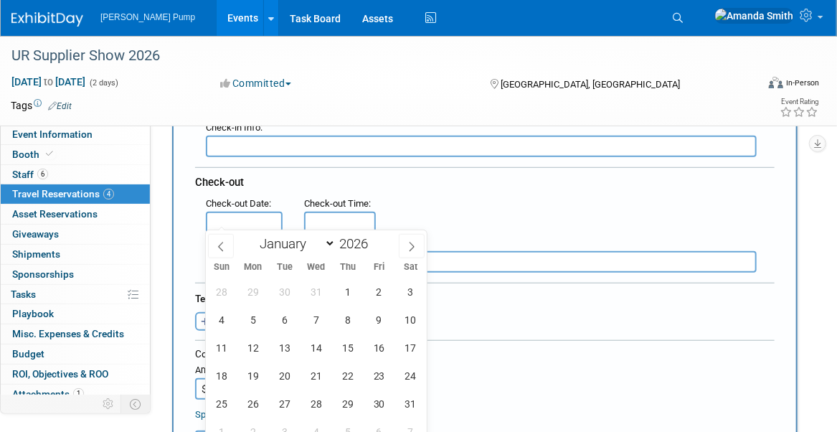
click at [243, 212] on input "text" at bounding box center [244, 223] width 77 height 22
click at [258, 346] on span "12" at bounding box center [253, 348] width 28 height 28
type input "Jan 12, 2026"
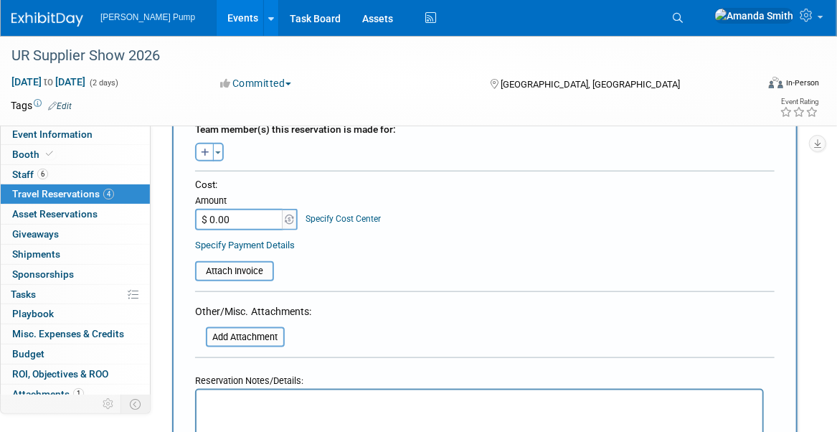
scroll to position [574, 0]
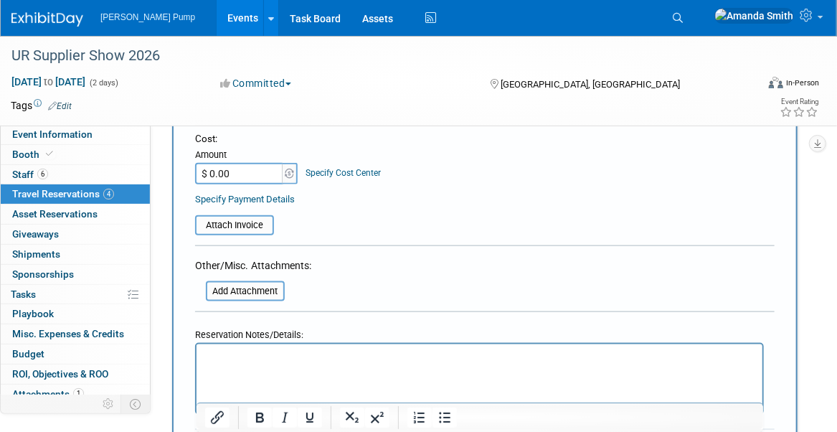
click at [312, 355] on p "Rich Text Area. Press ALT-0 for help." at bounding box center [480, 357] width 550 height 15
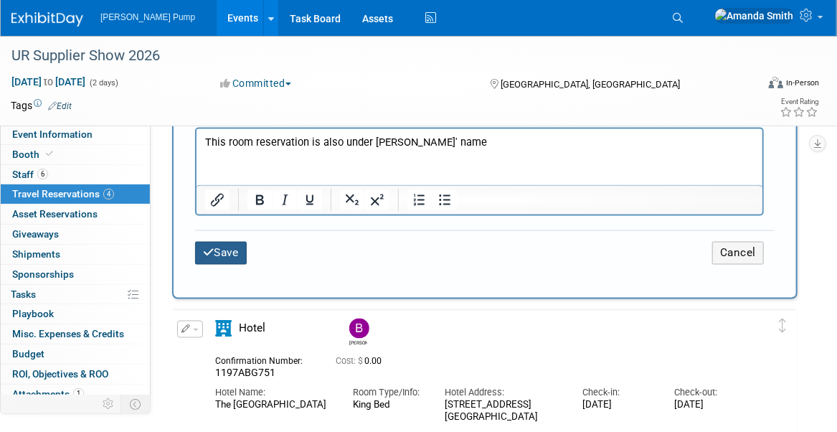
click at [232, 243] on button "Save" at bounding box center [221, 253] width 52 height 22
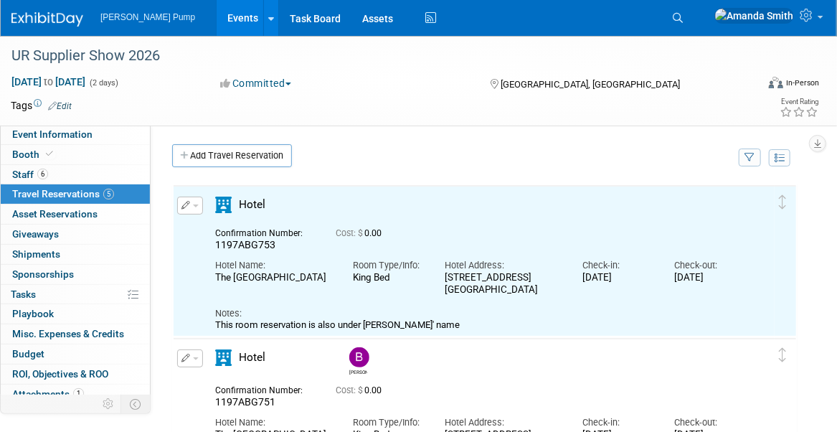
scroll to position [0, 0]
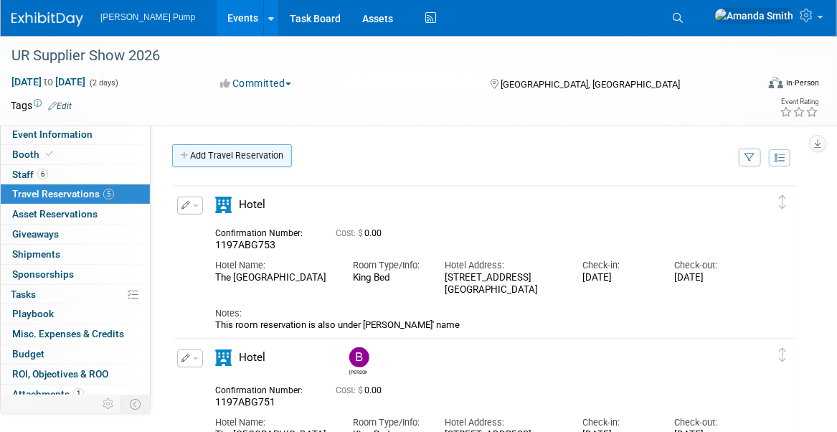
click at [222, 159] on link "Add Travel Reservation" at bounding box center [232, 155] width 120 height 23
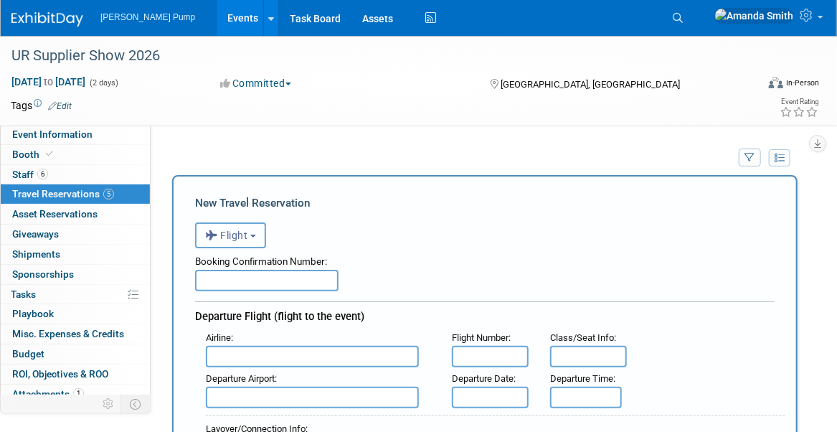
click at [226, 227] on button "Flight" at bounding box center [230, 235] width 71 height 26
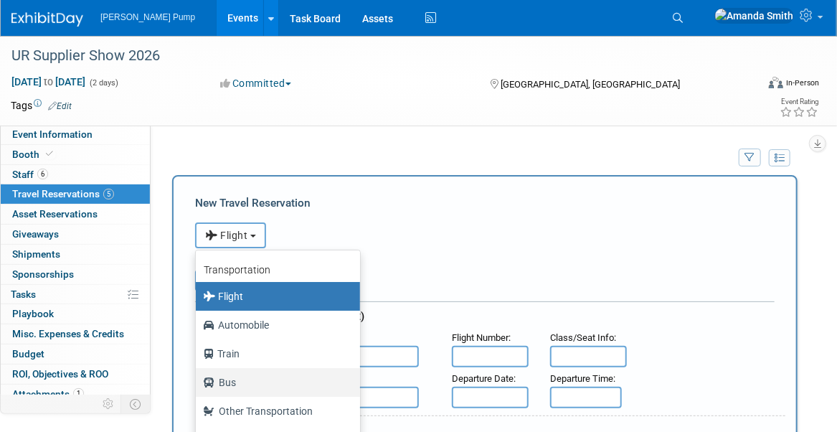
scroll to position [60, 0]
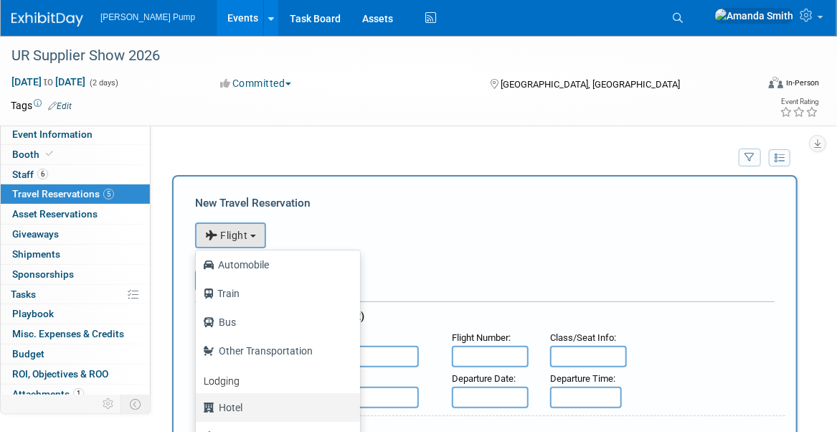
click at [229, 411] on label "Hotel" at bounding box center [274, 407] width 143 height 23
click at [198, 410] on input "Hotel" at bounding box center [193, 405] width 9 height 9
select select "6"
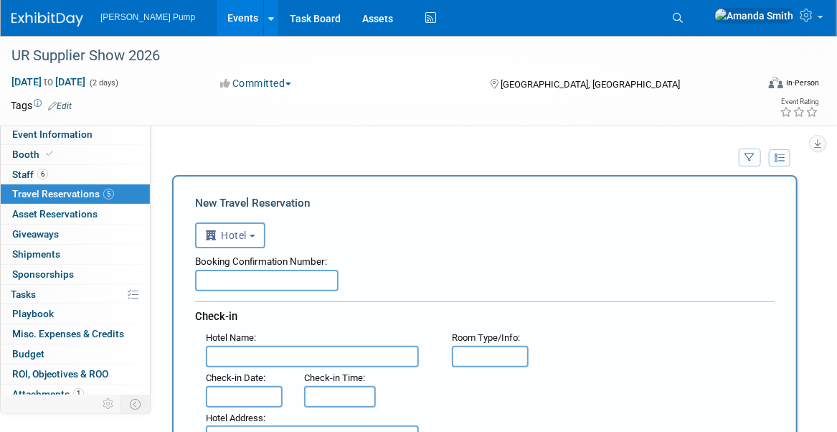
click at [230, 278] on input "text" at bounding box center [267, 281] width 144 height 22
type input "1197ABG755"
click at [239, 357] on input "text" at bounding box center [312, 357] width 213 height 22
type input "The Arch Convention Hotel"
type input "k"
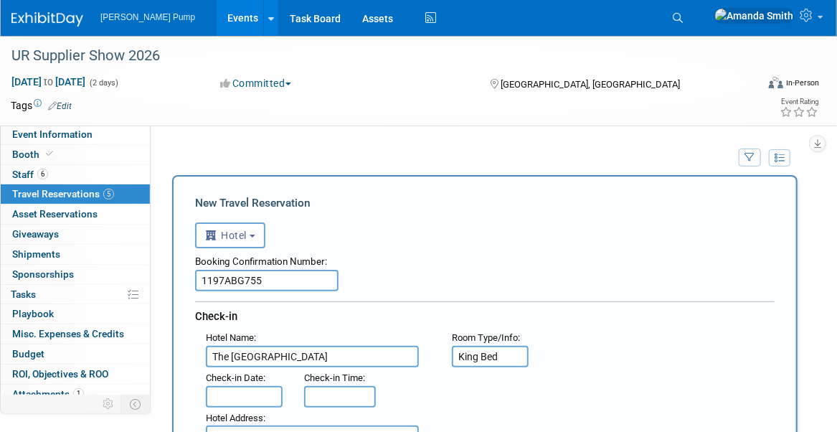
type input "King Bed"
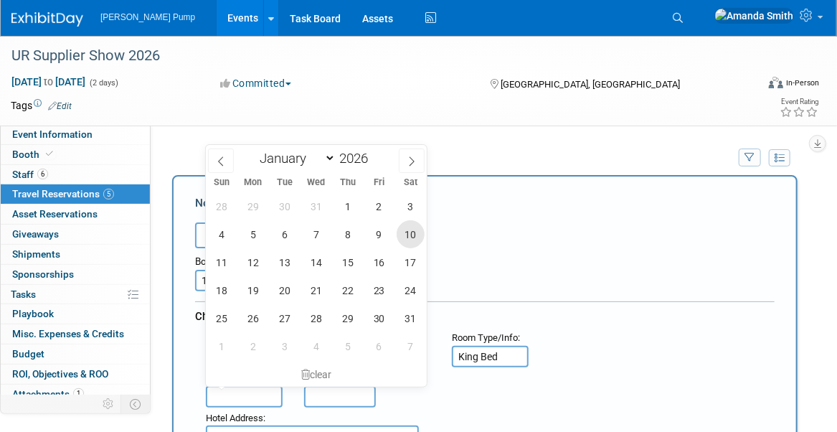
click at [403, 242] on span "10" at bounding box center [411, 234] width 28 height 28
type input "Jan 10, 2026"
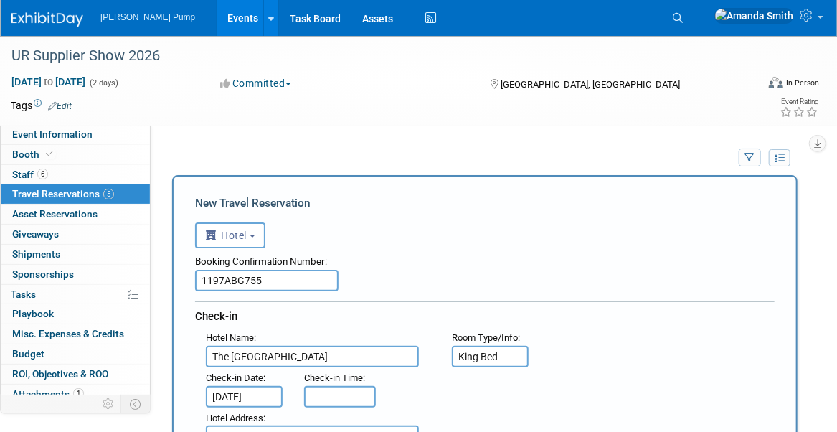
scroll to position [144, 0]
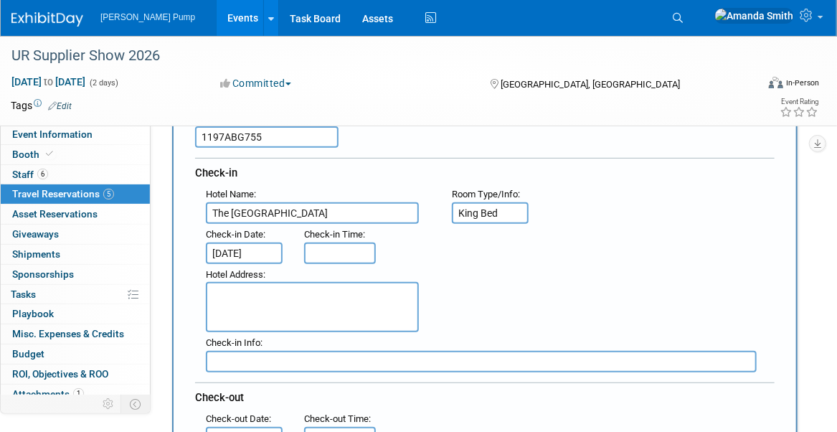
click at [380, 299] on textarea at bounding box center [312, 307] width 213 height 50
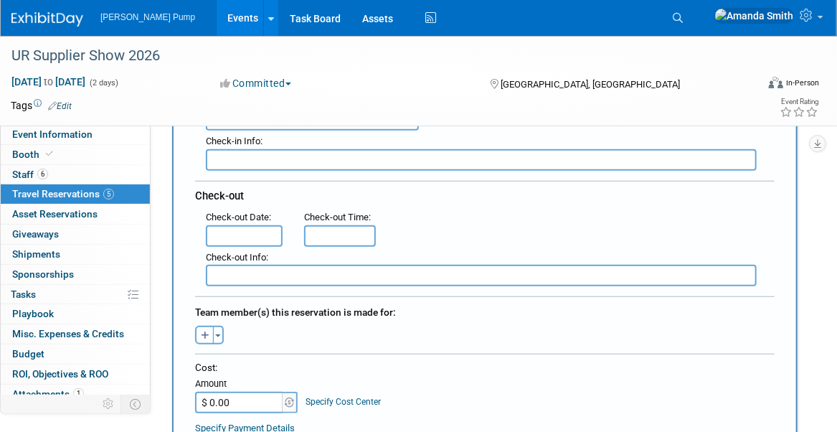
scroll to position [287, 0]
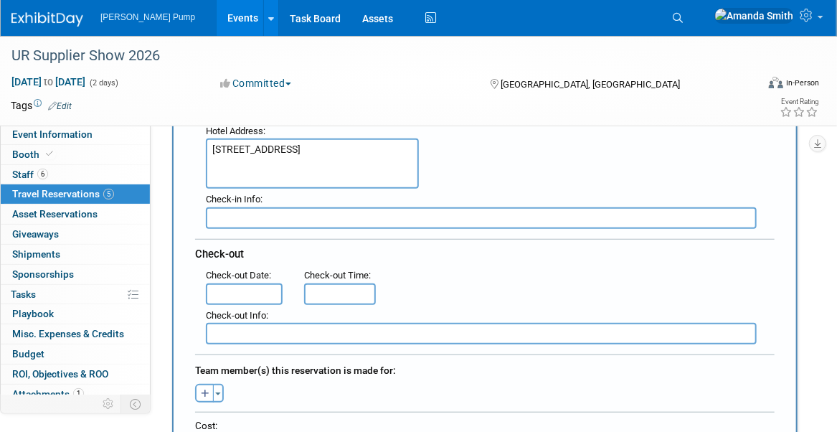
type textarea "811 North 9th Street St. Louis, MO 63101"
click at [232, 293] on input "text" at bounding box center [244, 294] width 77 height 22
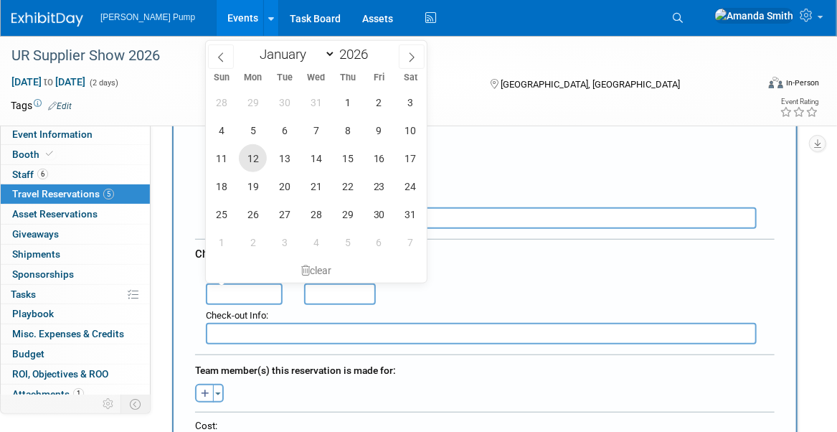
click at [244, 160] on span "12" at bounding box center [253, 158] width 28 height 28
type input "Jan 12, 2026"
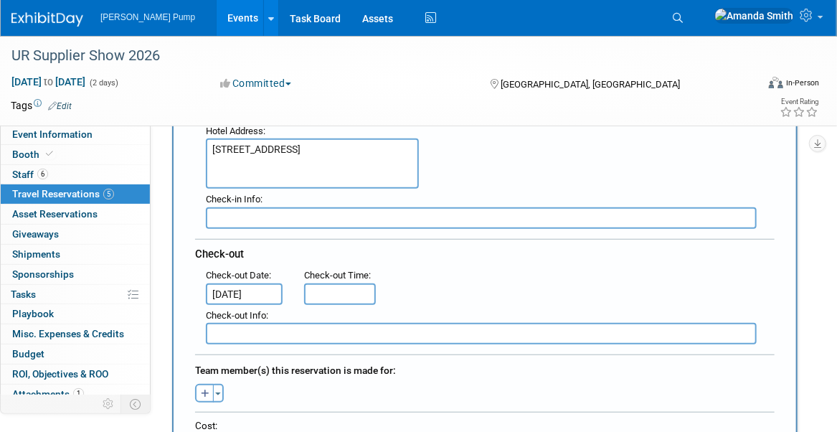
scroll to position [431, 0]
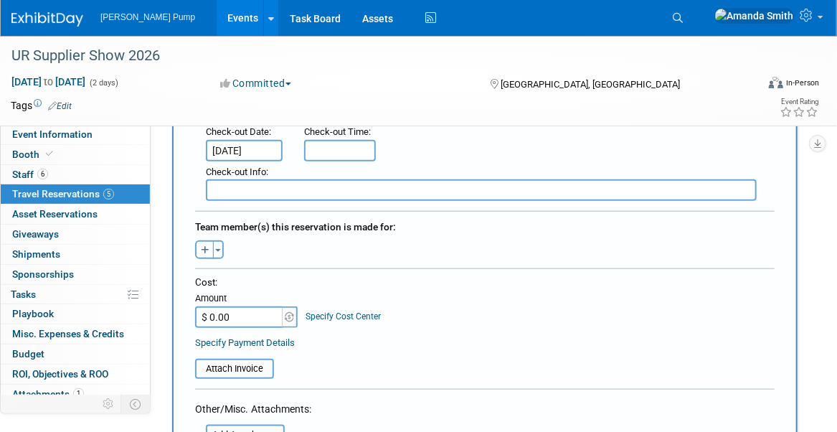
click at [199, 245] on button "button" at bounding box center [204, 249] width 19 height 19
select select
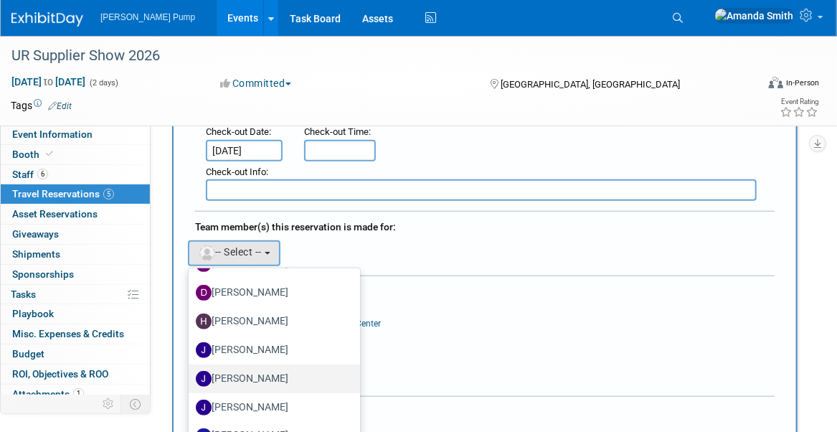
scroll to position [287, 0]
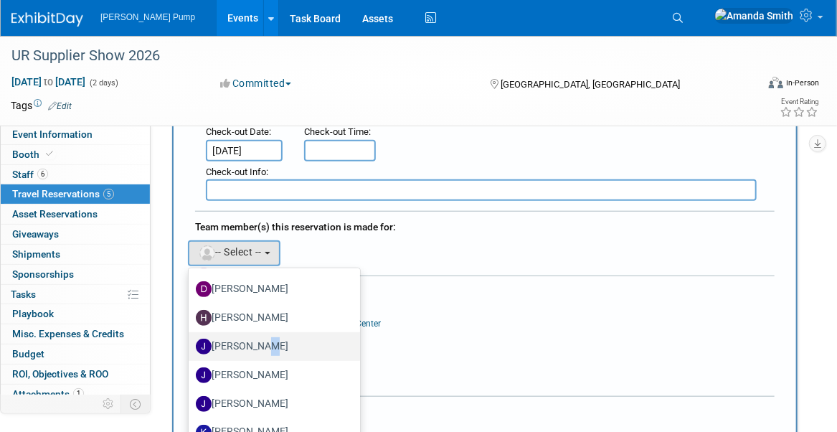
drag, startPoint x: 262, startPoint y: 336, endPoint x: 272, endPoint y: 333, distance: 10.4
click at [261, 336] on label "Jake Sowders" at bounding box center [271, 346] width 150 height 23
click at [441, 299] on div "Cost: Amount $ 0.00 Specify Cost Center Cost Center -- Not Specified --" at bounding box center [485, 309] width 580 height 52
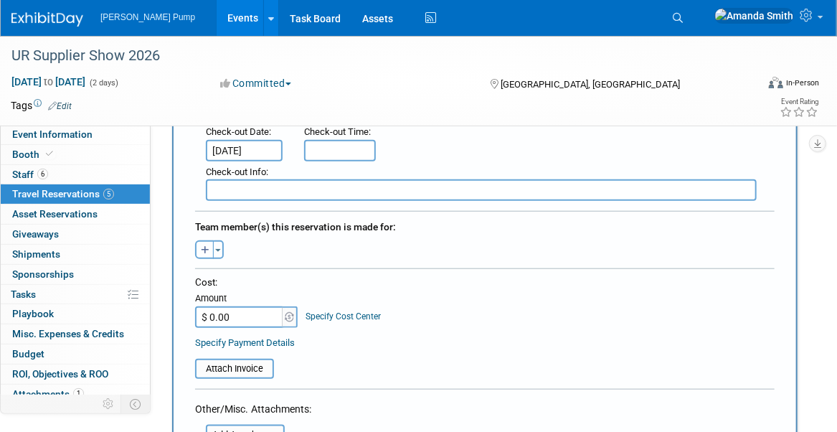
click at [201, 240] on button "button" at bounding box center [204, 249] width 19 height 19
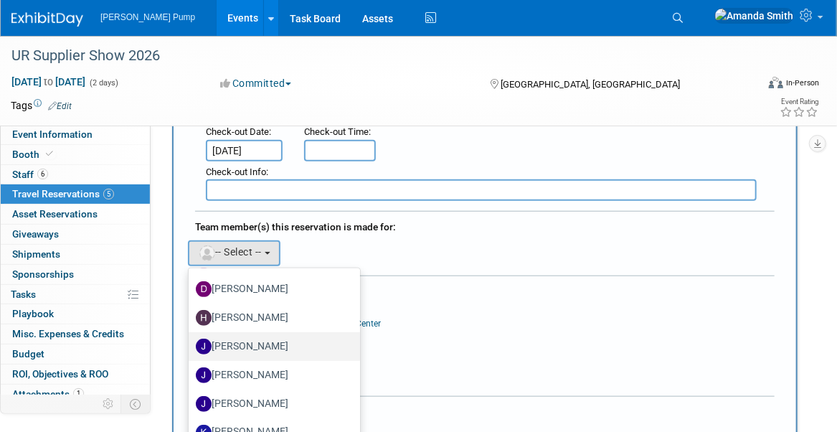
click at [266, 336] on label "Jake Sowders" at bounding box center [271, 346] width 150 height 23
click at [191, 340] on input "Jake Sowders" at bounding box center [186, 344] width 9 height 9
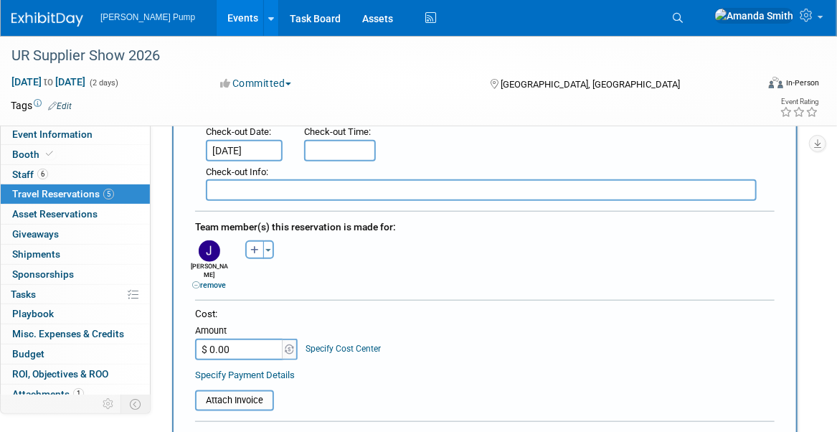
click at [477, 307] on div "Cost:" at bounding box center [485, 314] width 580 height 14
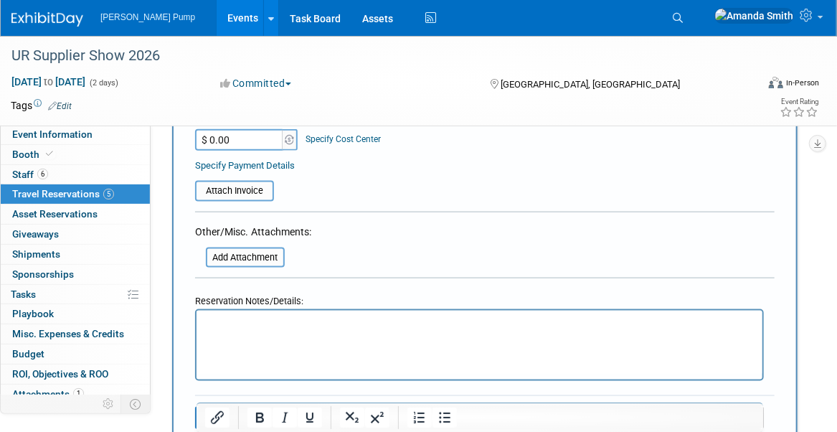
scroll to position [646, 0]
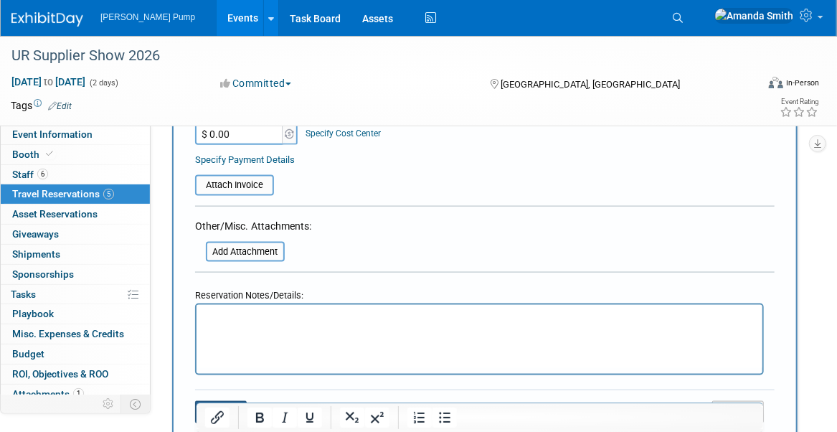
click at [230, 401] on button "Save" at bounding box center [221, 412] width 52 height 22
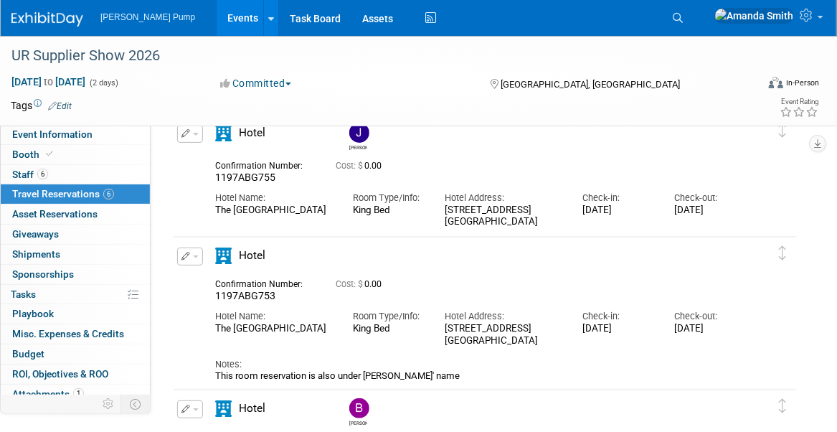
scroll to position [0, 0]
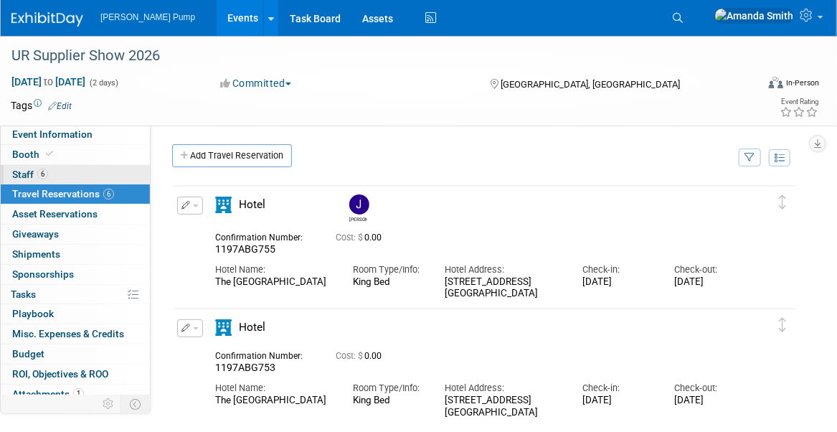
click at [27, 178] on span "Staff 6" at bounding box center [30, 174] width 36 height 11
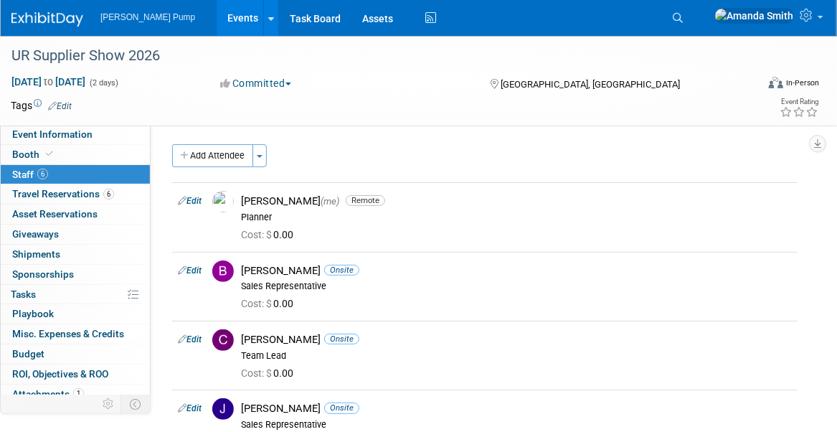
click at [204, 152] on button "Add Attendee" at bounding box center [212, 155] width 81 height 23
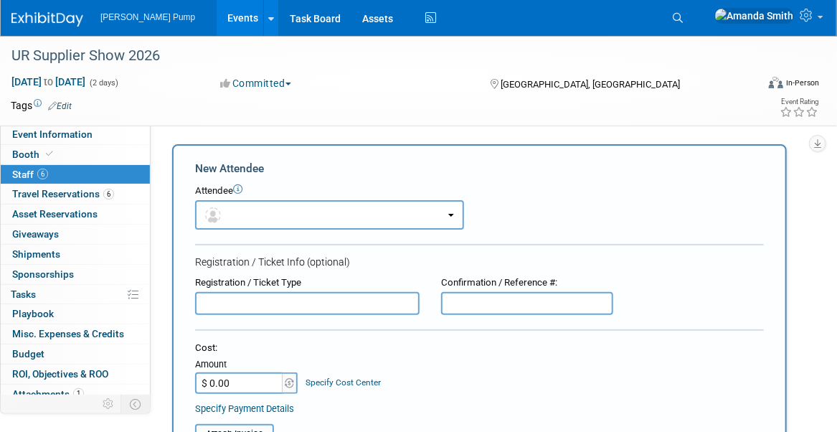
click at [274, 304] on input "text" at bounding box center [307, 303] width 225 height 23
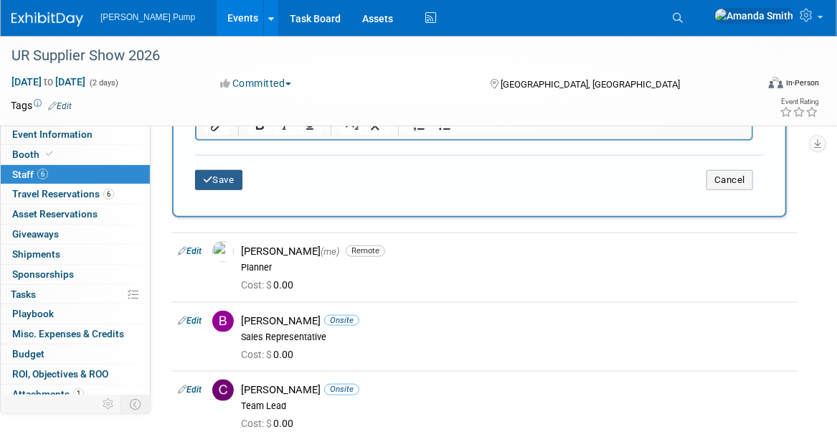
type input "(???)"
click at [225, 181] on button "Save" at bounding box center [218, 180] width 47 height 20
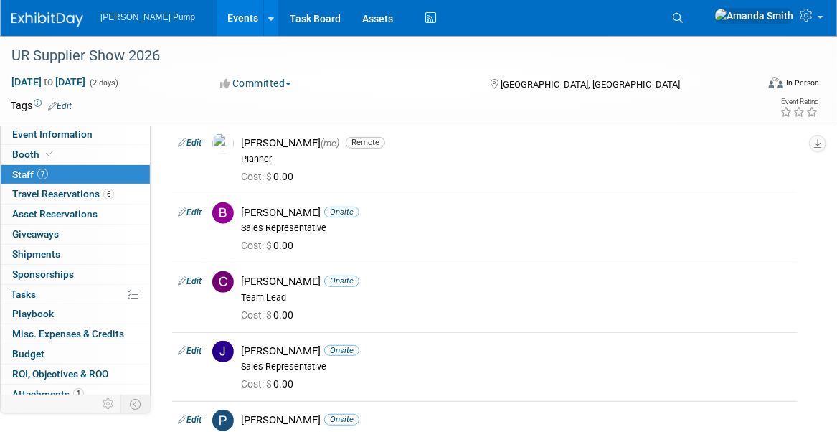
scroll to position [144, 0]
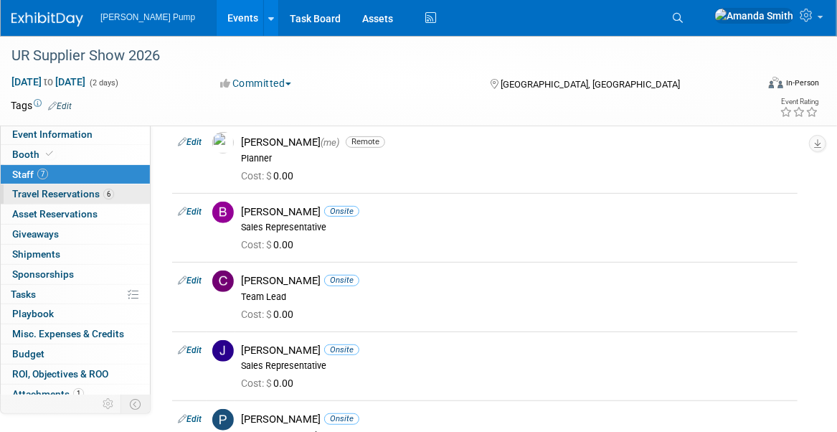
click at [34, 194] on span "Travel Reservations 6" at bounding box center [63, 193] width 102 height 11
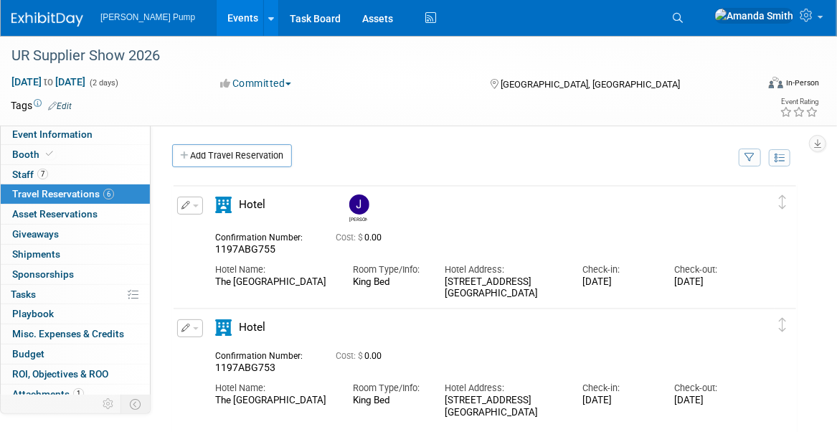
scroll to position [0, 0]
click at [184, 205] on icon "button" at bounding box center [186, 205] width 9 height 9
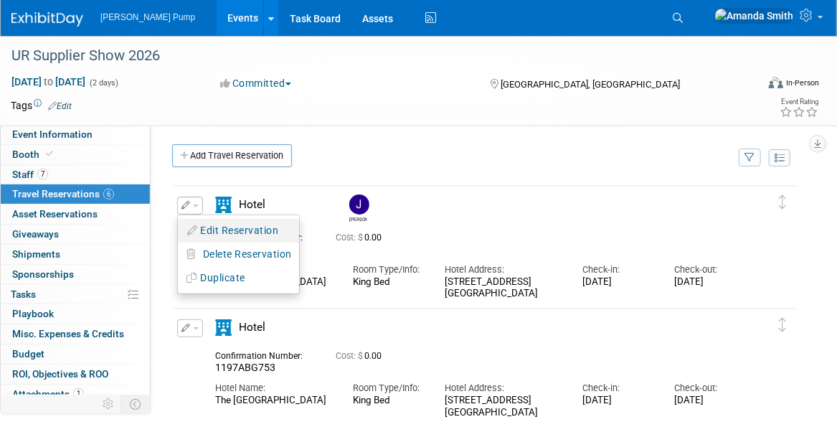
click at [215, 227] on button "Edit Reservation" at bounding box center [238, 230] width 121 height 21
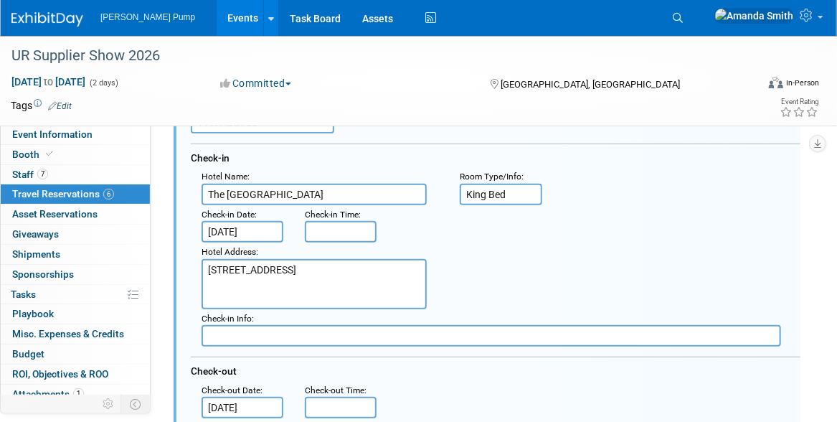
scroll to position [166, 0]
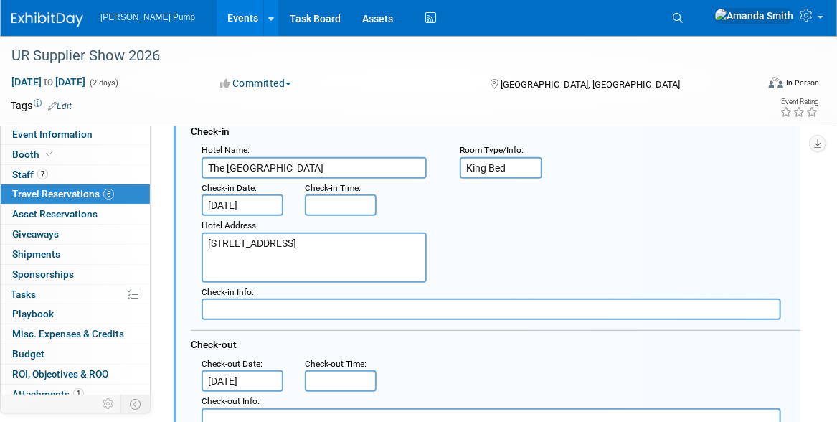
click at [253, 269] on textarea "811 North 9th Street St. Louis, MO 63101" at bounding box center [314, 257] width 225 height 50
click at [324, 255] on textarea "811 North 9th Street St. Louis, MO 63101" at bounding box center [314, 257] width 225 height 50
type textarea "811 North 9th Street St. Louis, MO 63101 314-421-4000"
click at [570, 246] on div "Hotel Address : 811 North 9th Street St. Louis, MO 63101" at bounding box center [501, 249] width 621 height 67
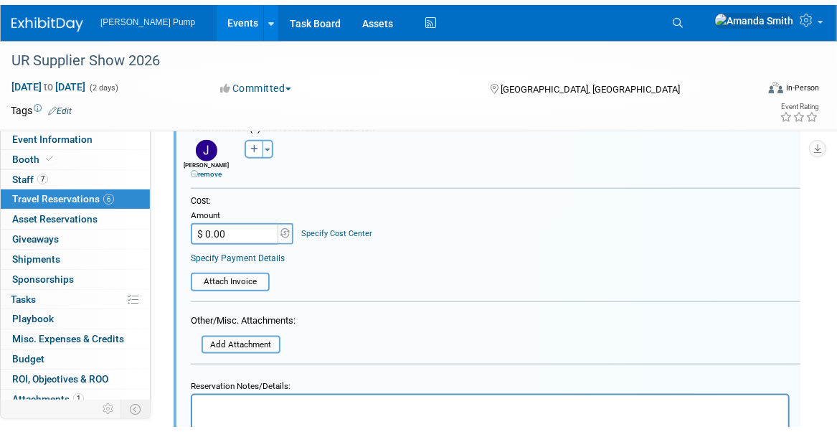
scroll to position [596, 0]
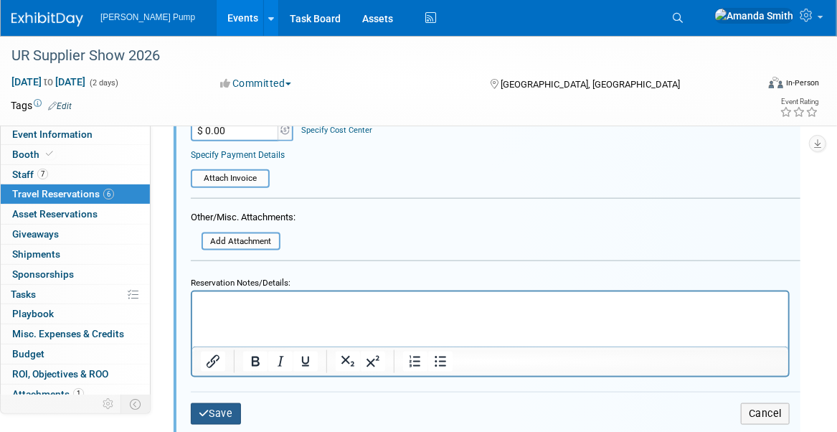
click at [222, 403] on button "Save" at bounding box center [216, 413] width 50 height 21
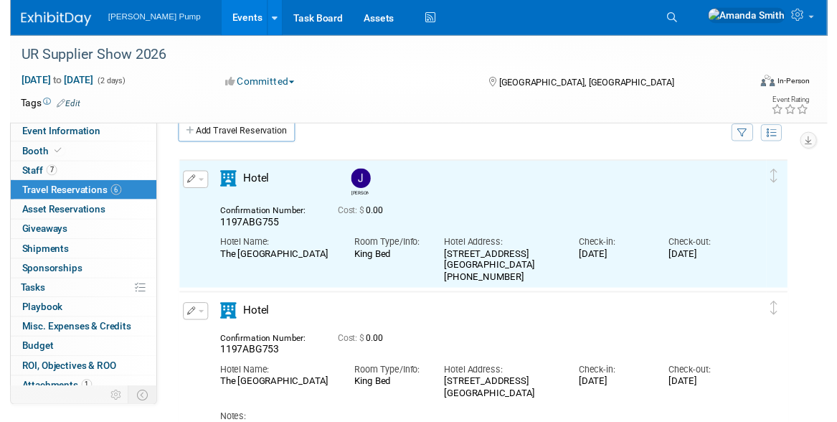
scroll to position [0, 0]
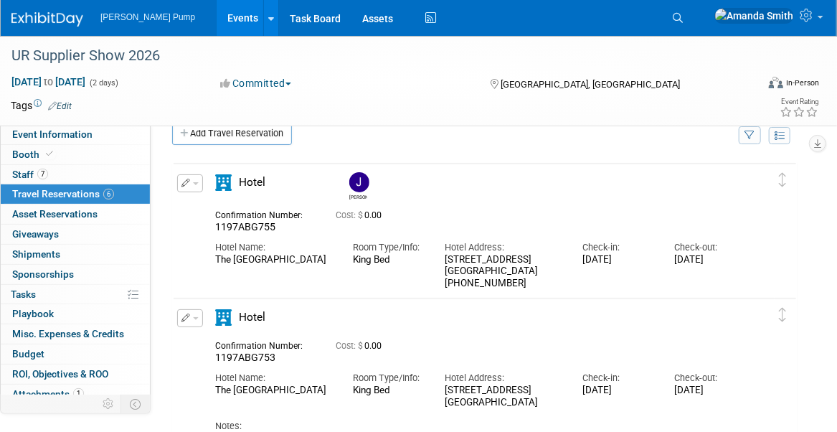
click at [184, 182] on icon "button" at bounding box center [186, 183] width 9 height 9
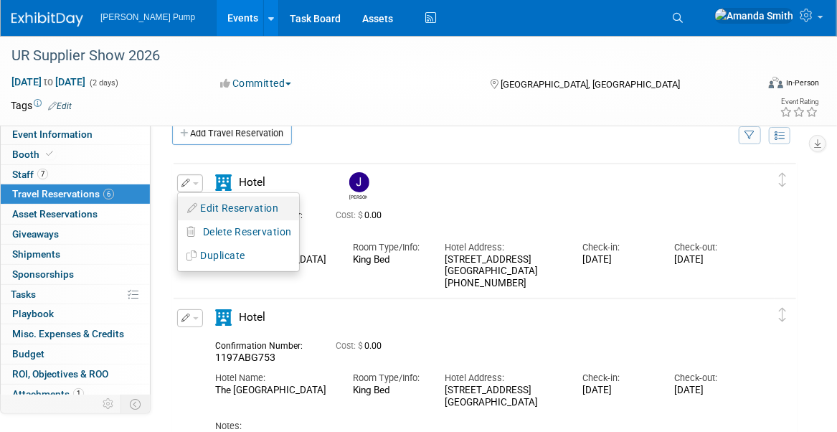
click at [222, 207] on button "Edit Reservation" at bounding box center [238, 208] width 121 height 21
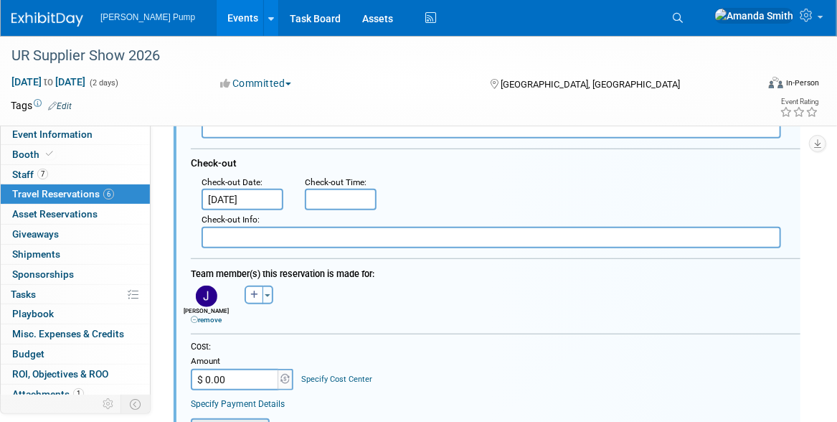
scroll to position [453, 0]
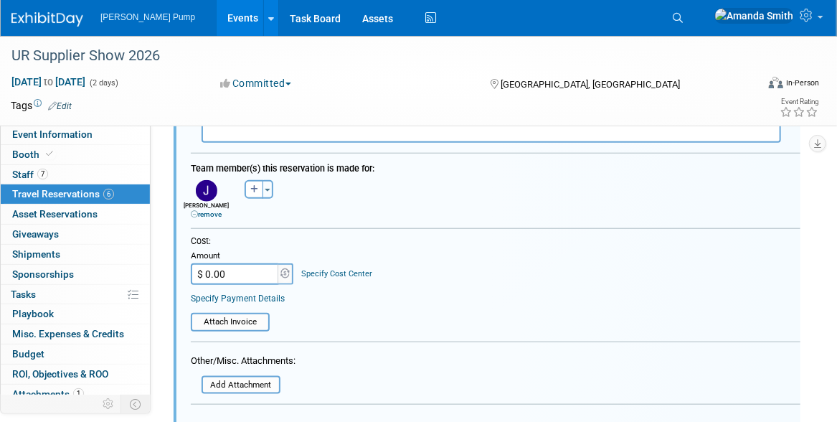
click at [234, 273] on input "$ 0.00" at bounding box center [236, 274] width 90 height 22
type input "$ 325.08"
click at [375, 301] on table "Attach Invoice" at bounding box center [496, 316] width 610 height 32
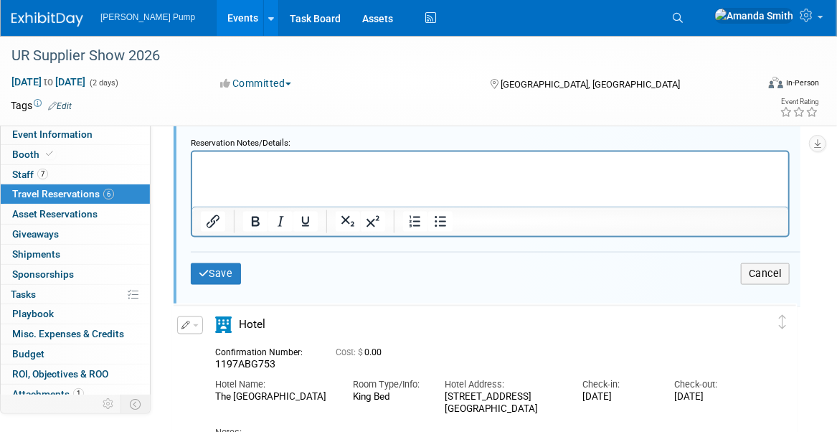
scroll to position [740, 0]
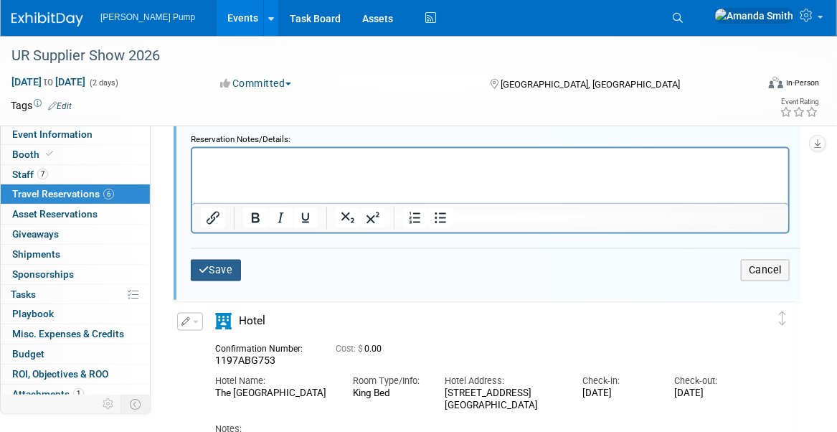
click at [220, 265] on button "Save" at bounding box center [216, 270] width 50 height 21
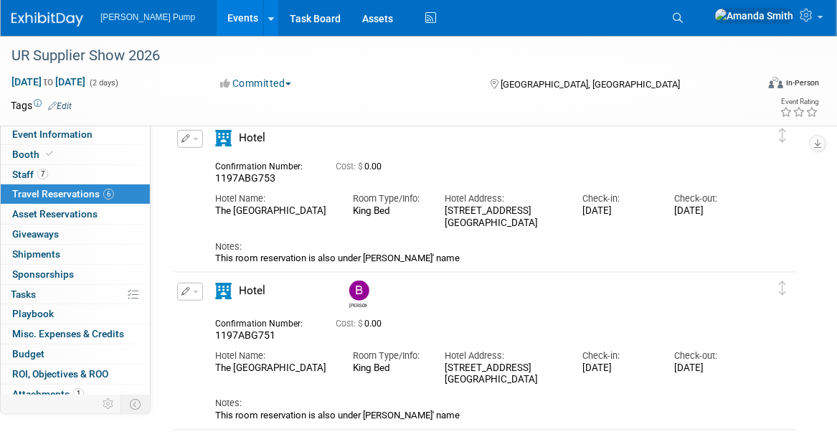
scroll to position [166, 0]
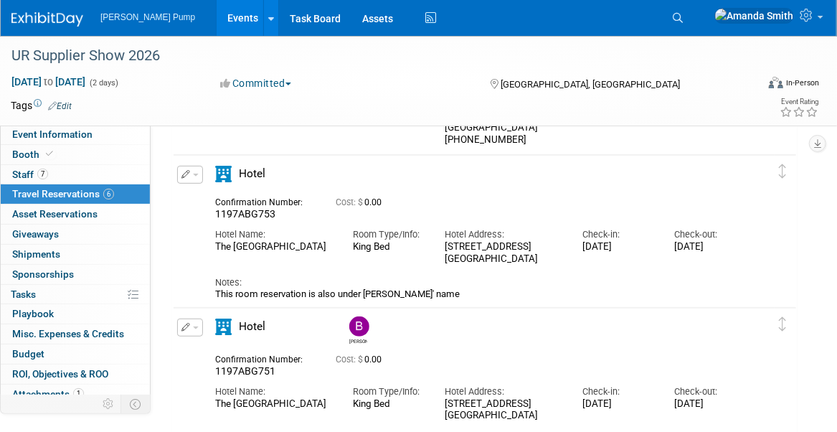
click at [184, 172] on icon "button" at bounding box center [186, 174] width 9 height 9
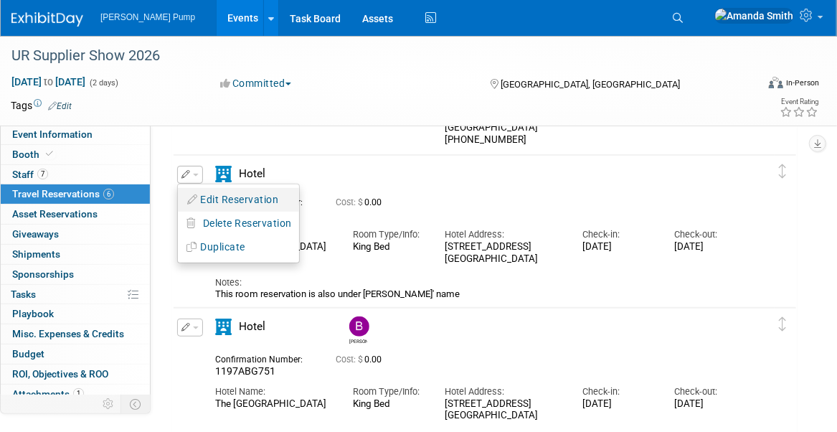
click at [207, 199] on button "Edit Reservation" at bounding box center [238, 199] width 121 height 21
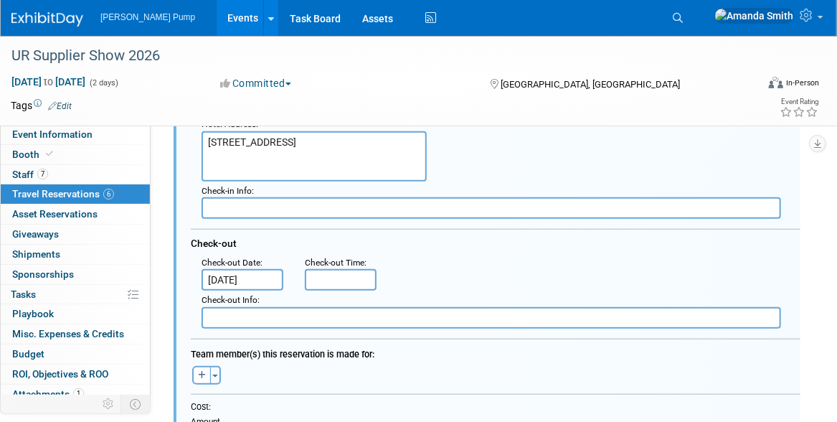
scroll to position [444, 0]
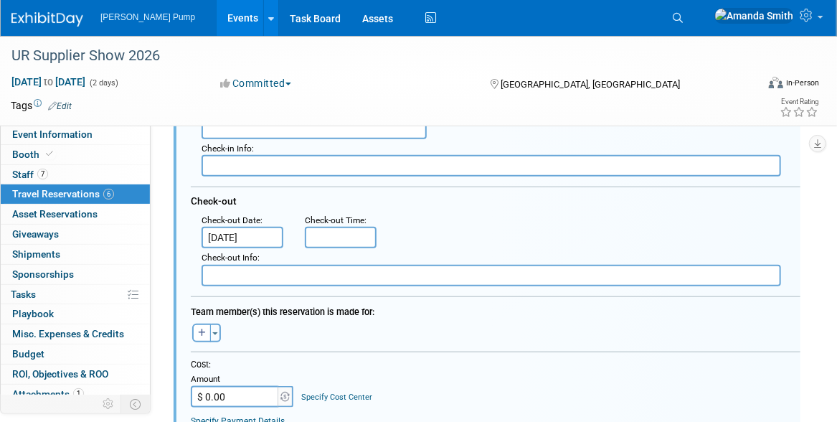
click at [235, 395] on input "$ 0.00" at bounding box center [236, 397] width 90 height 22
type input "$ 487.62"
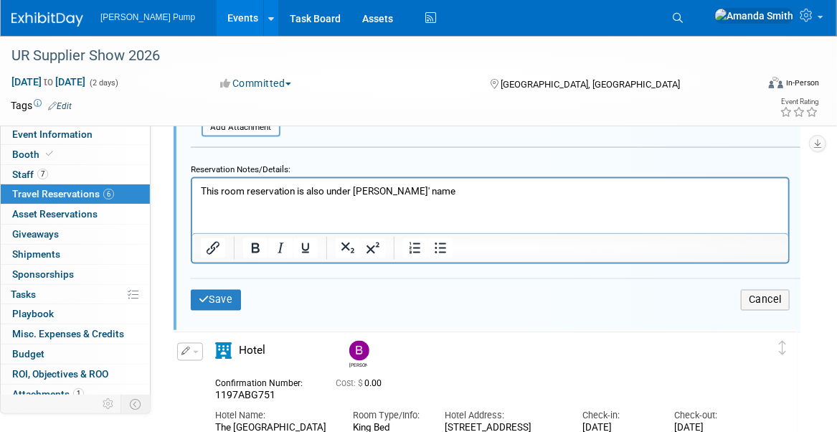
scroll to position [875, 0]
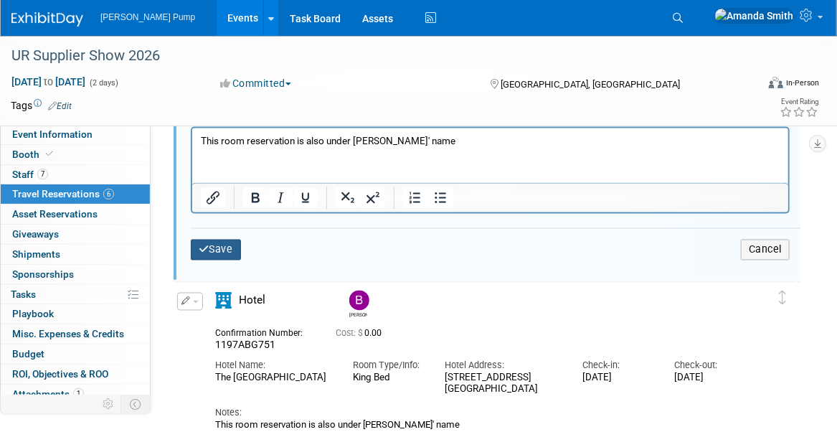
click at [221, 252] on button "Save" at bounding box center [216, 250] width 50 height 21
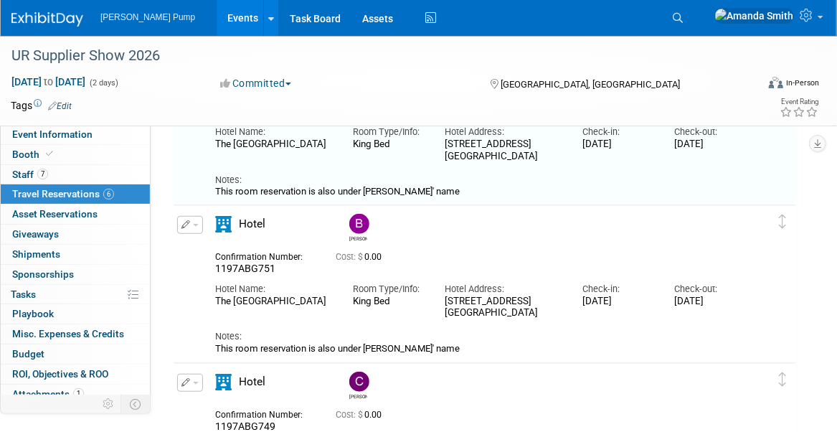
scroll to position [301, 0]
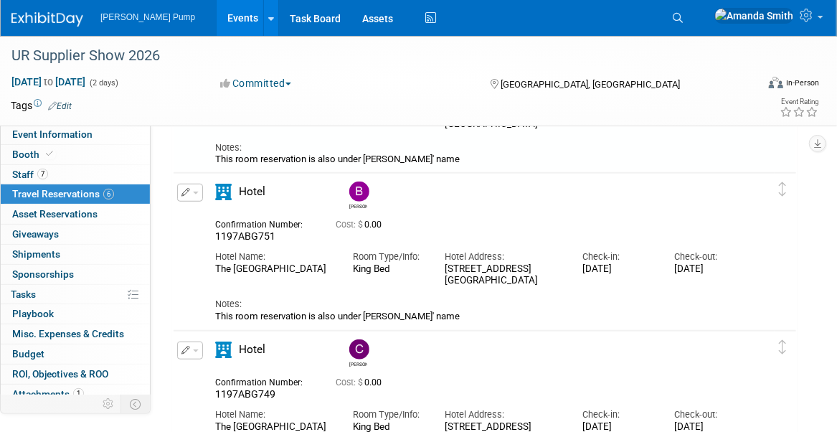
click at [184, 193] on icon "button" at bounding box center [186, 192] width 9 height 9
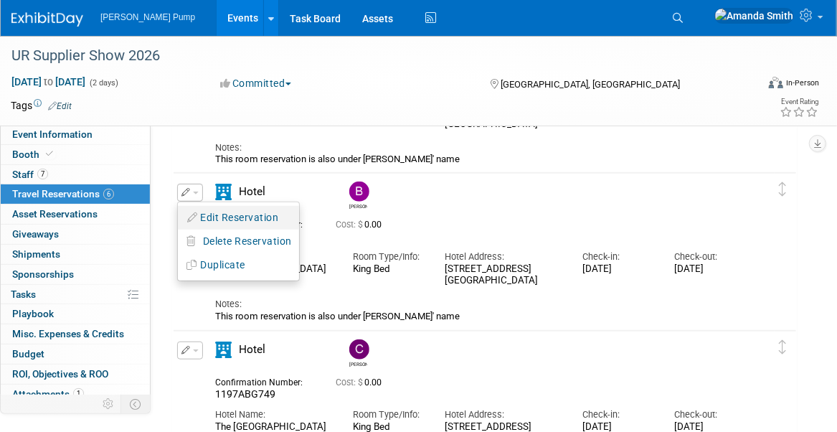
click at [220, 218] on button "Edit Reservation" at bounding box center [238, 217] width 121 height 21
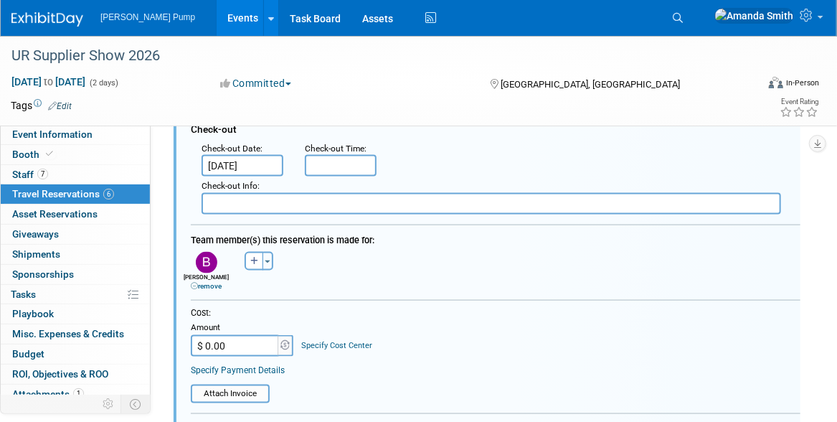
scroll to position [669, 0]
click at [232, 339] on input "$ 0.00" at bounding box center [236, 346] width 90 height 22
type input "$ 487.62"
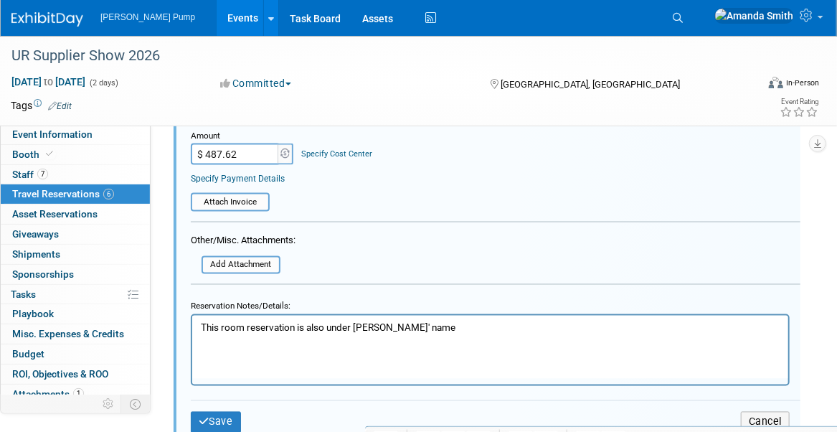
scroll to position [884, 0]
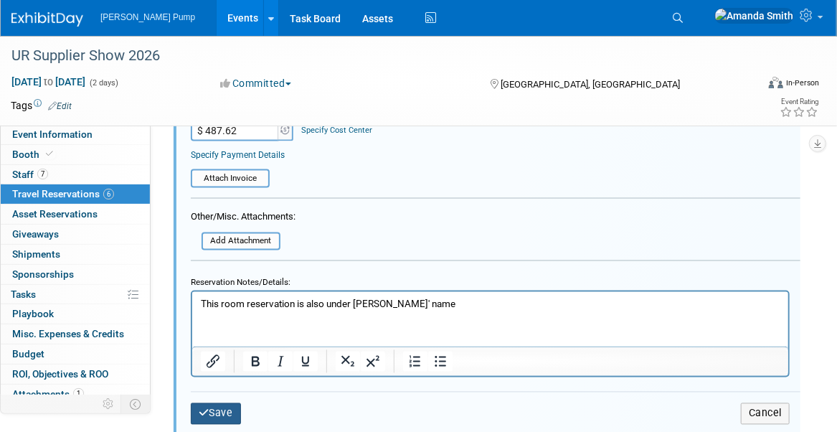
click at [227, 407] on button "Save" at bounding box center [216, 413] width 50 height 21
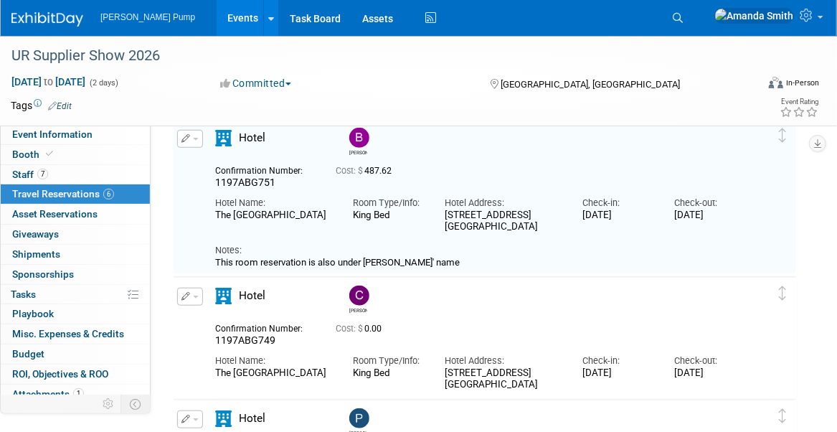
scroll to position [382, 0]
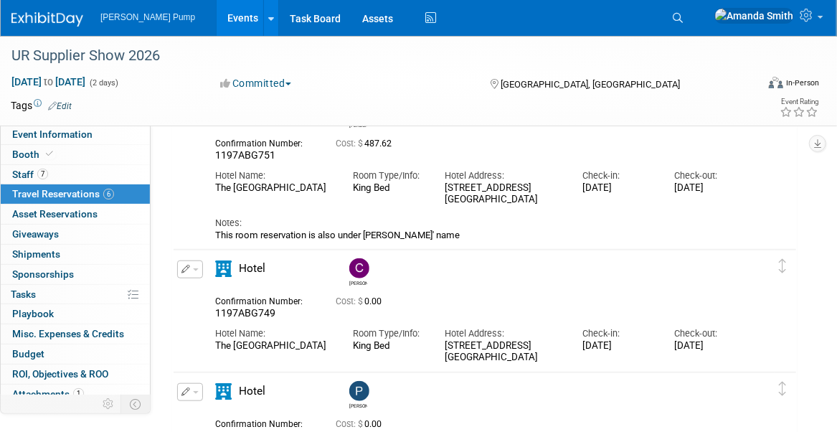
click at [186, 265] on icon "button" at bounding box center [186, 269] width 9 height 9
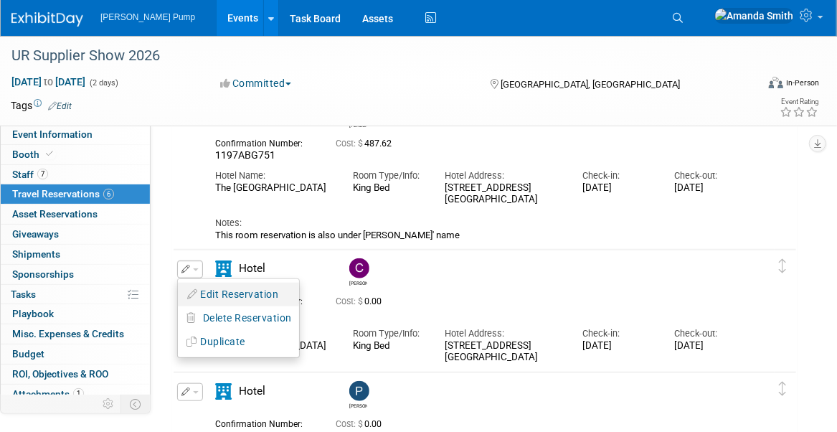
click at [225, 294] on button "Edit Reservation" at bounding box center [238, 294] width 121 height 21
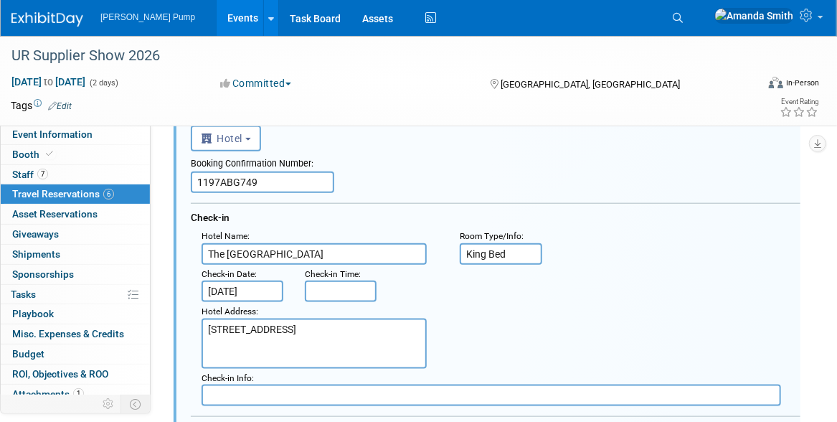
scroll to position [827, 0]
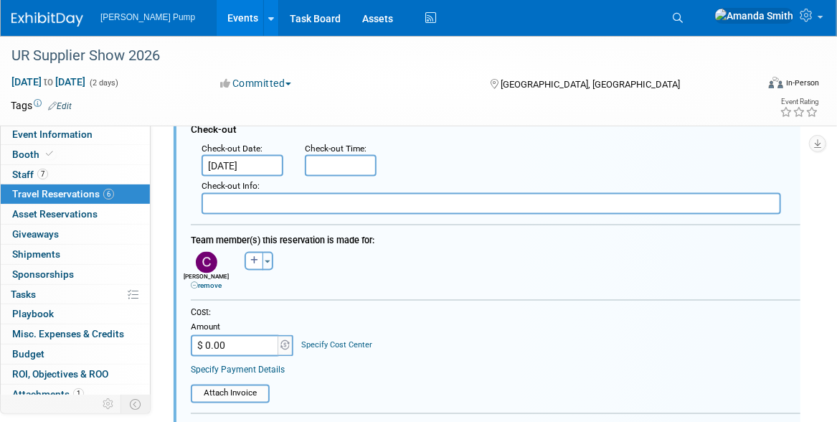
click at [255, 343] on input "$ 0.00" at bounding box center [236, 346] width 90 height 22
type input "$ 487.62"
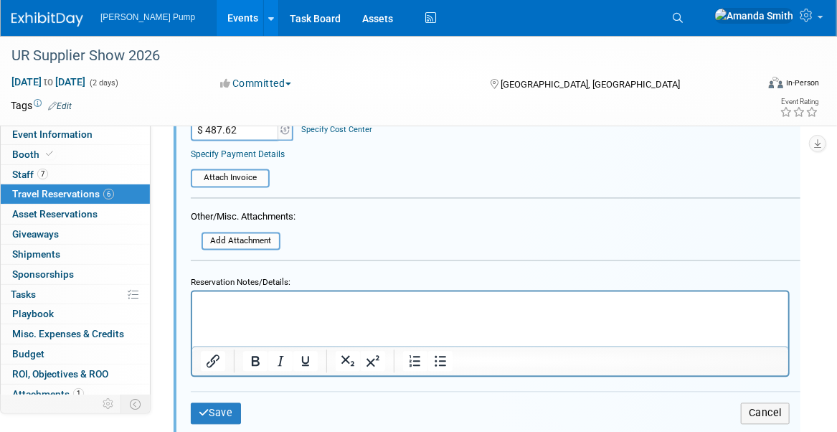
scroll to position [1114, 0]
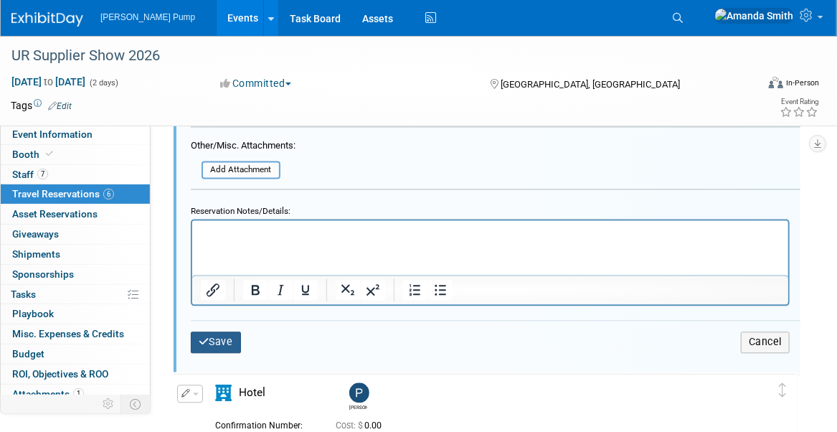
click at [232, 333] on button "Save" at bounding box center [216, 342] width 50 height 21
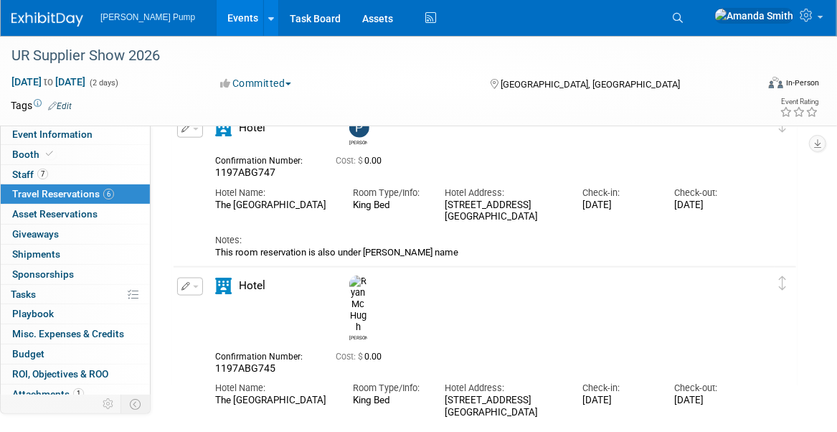
scroll to position [611, 0]
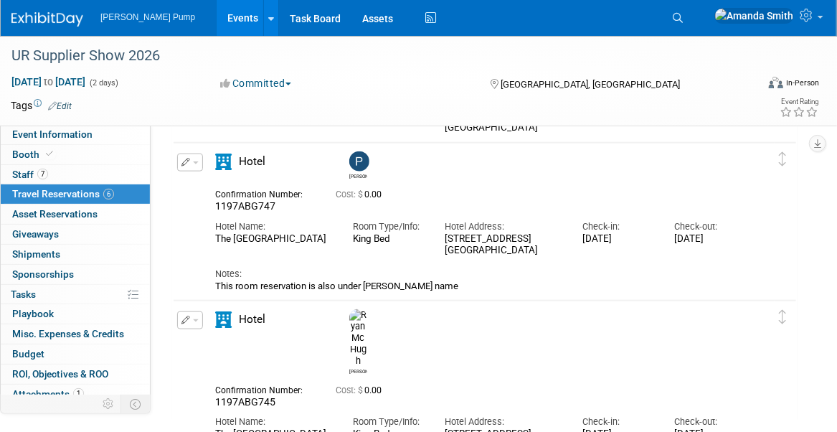
click at [186, 159] on icon "button" at bounding box center [186, 162] width 9 height 9
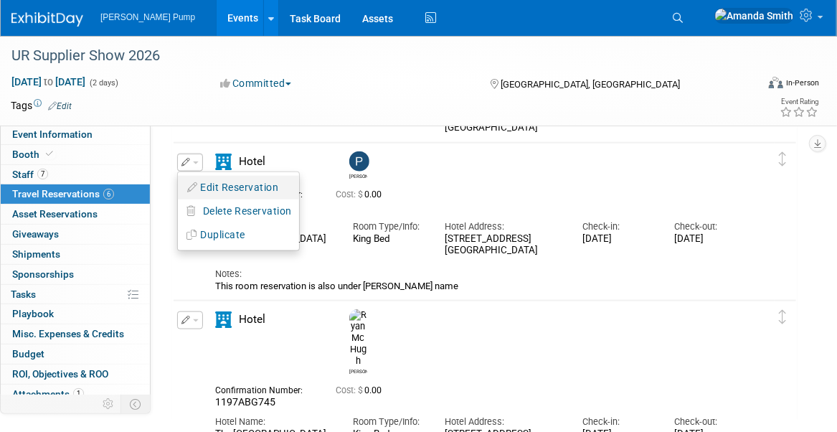
click at [222, 184] on button "Edit Reservation" at bounding box center [238, 187] width 121 height 21
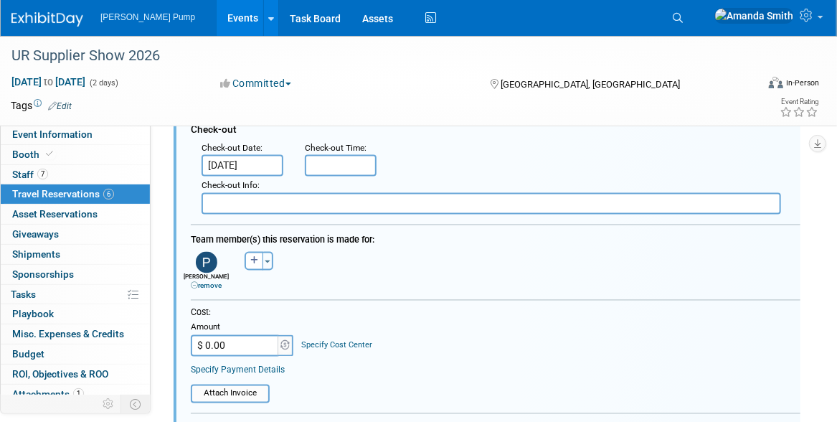
scroll to position [1093, 0]
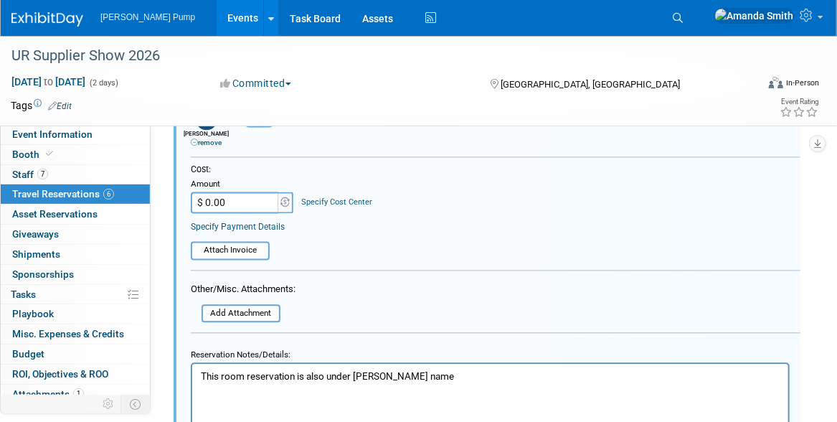
click at [235, 202] on input "$ 0.00" at bounding box center [236, 203] width 90 height 22
type input "$ 650.16"
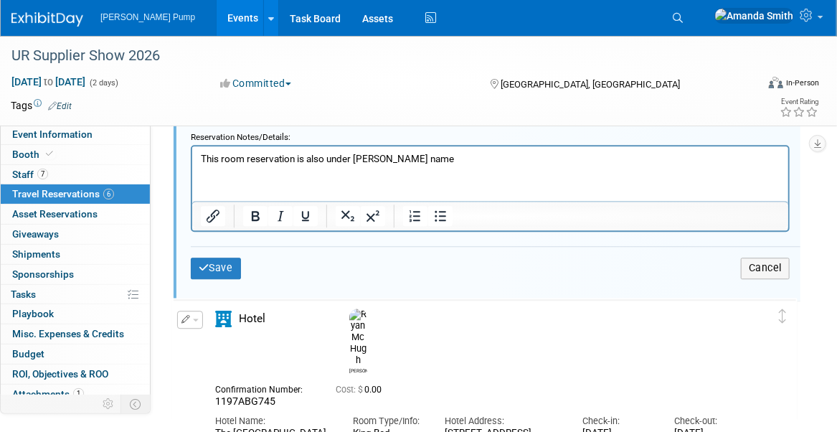
scroll to position [1380, 0]
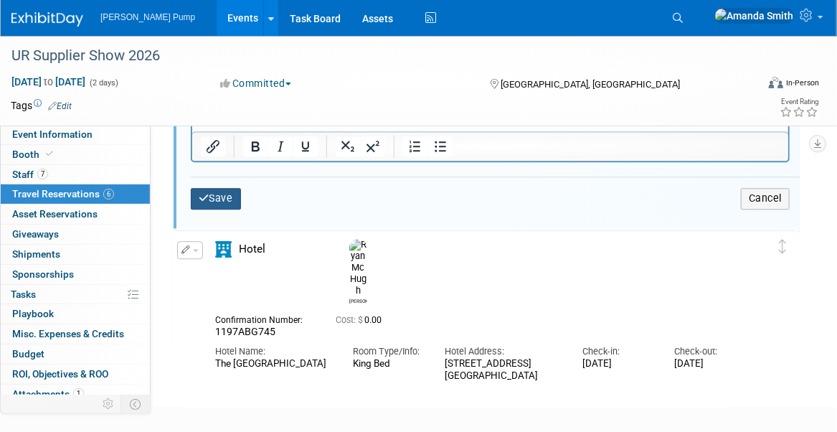
click at [230, 197] on button "Save" at bounding box center [216, 198] width 50 height 21
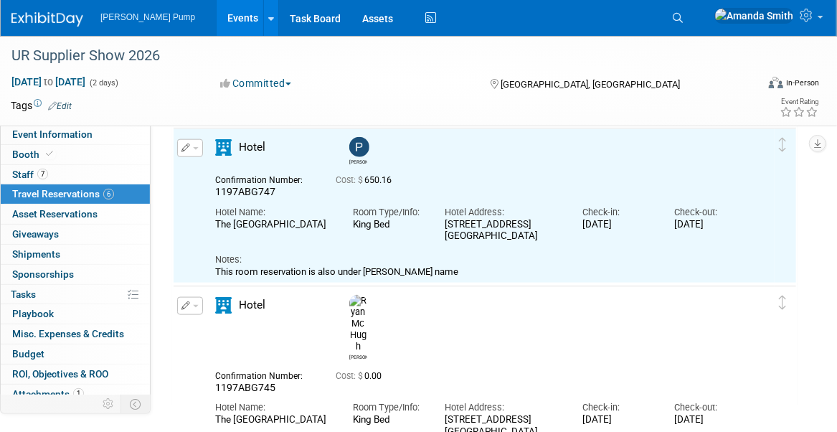
scroll to position [662, 0]
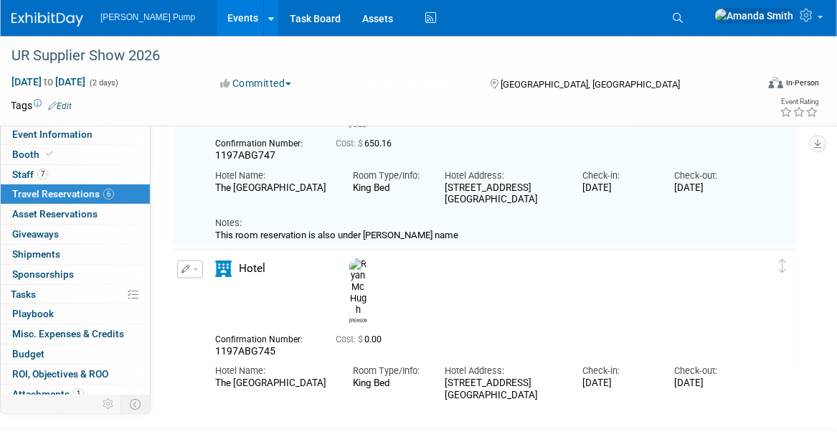
click at [182, 269] on icon "button" at bounding box center [186, 269] width 9 height 9
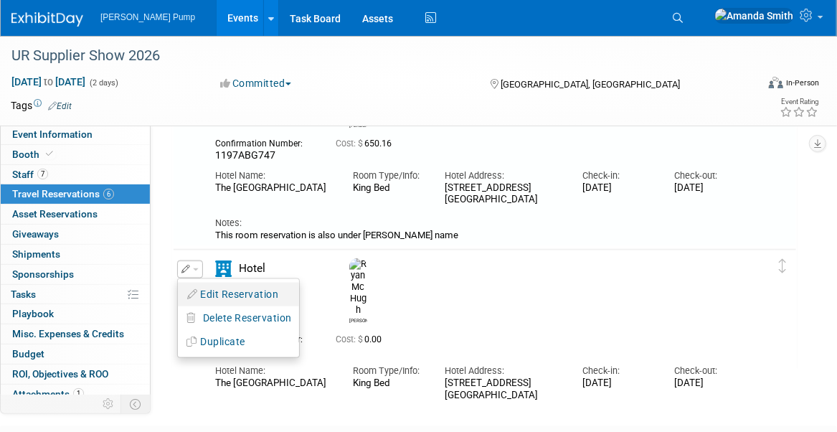
click at [225, 296] on button "Edit Reservation" at bounding box center [238, 294] width 121 height 21
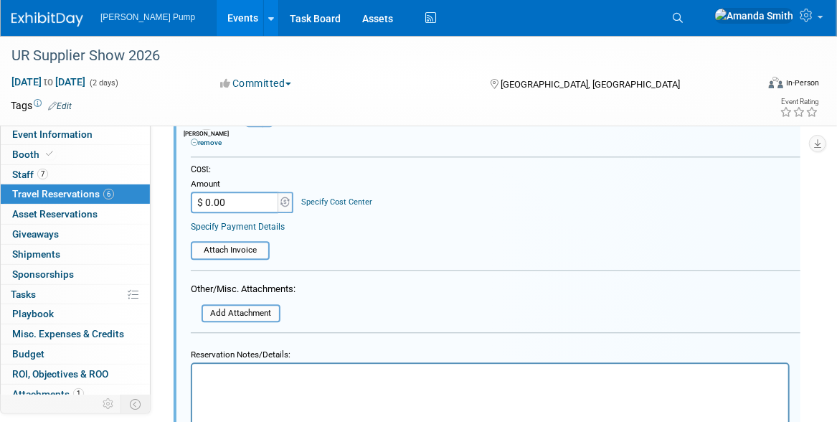
scroll to position [1251, 0]
click at [239, 200] on input "$ 0.00" at bounding box center [236, 202] width 90 height 22
type input "$ 650.16"
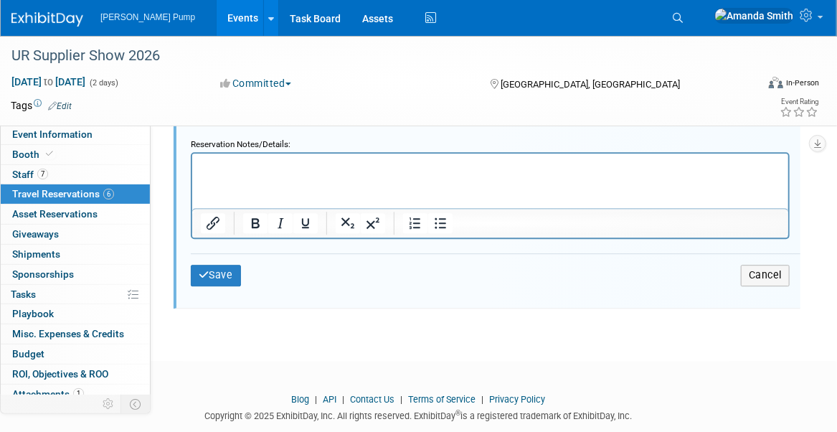
scroll to position [1466, 0]
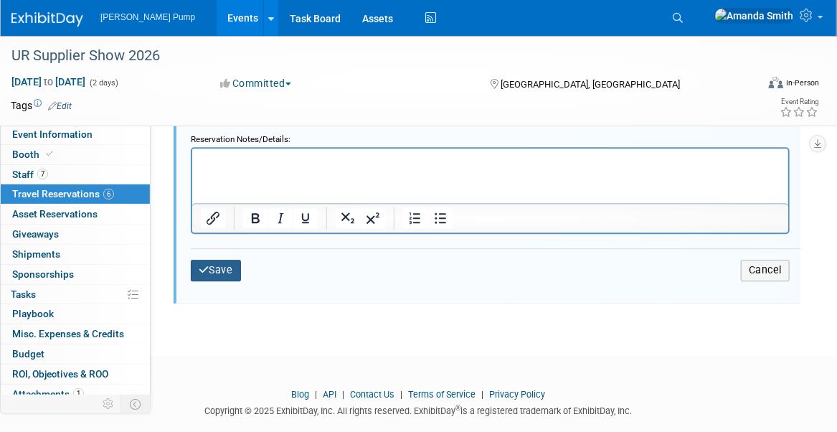
click at [215, 265] on button "Save" at bounding box center [216, 270] width 50 height 21
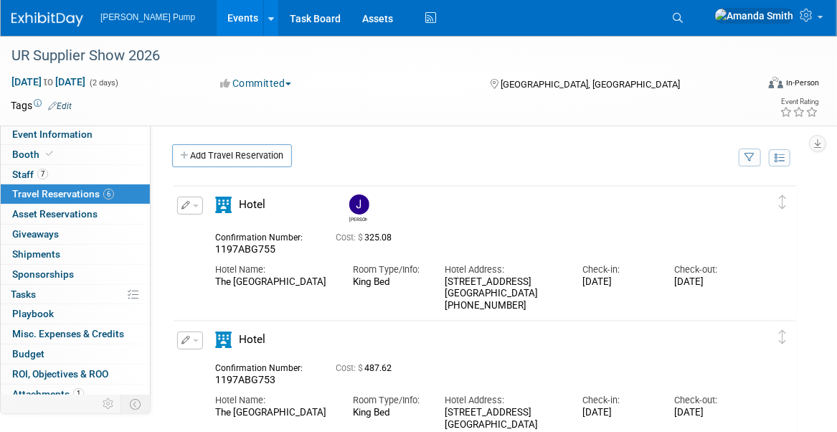
scroll to position [72, 0]
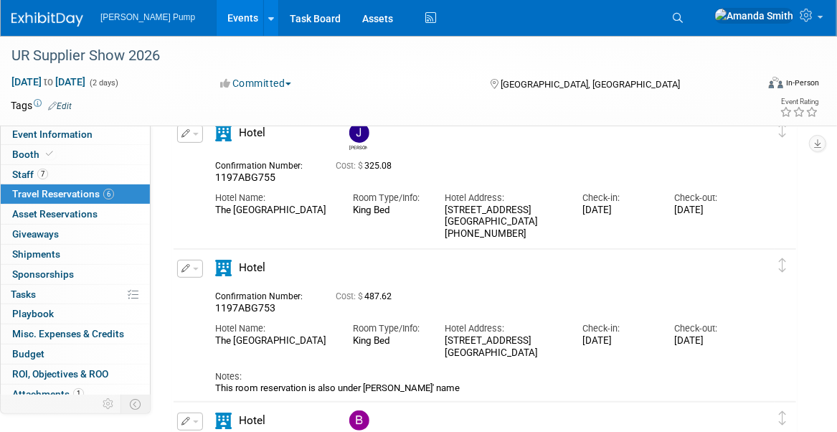
click at [180, 128] on button "button" at bounding box center [190, 134] width 26 height 18
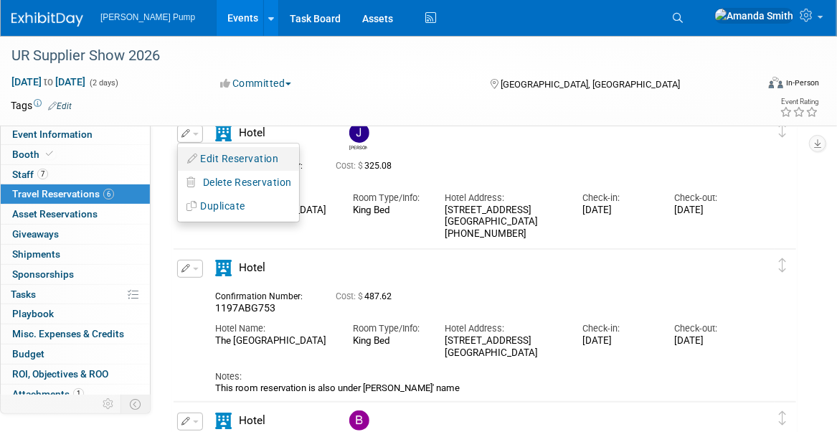
click at [257, 160] on button "Edit Reservation" at bounding box center [238, 159] width 121 height 21
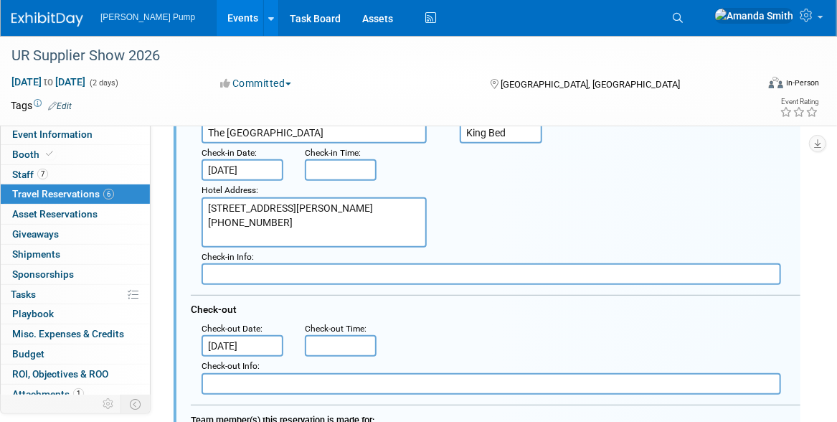
scroll to position [238, 0]
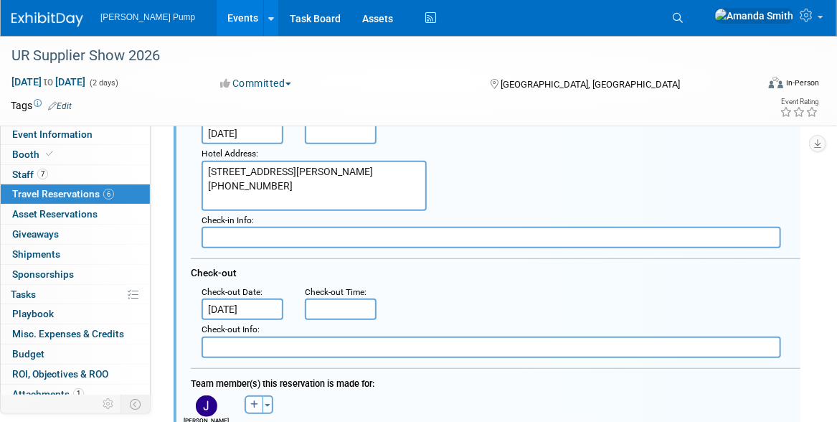
drag, startPoint x: 293, startPoint y: 202, endPoint x: 177, endPoint y: 166, distance: 121.7
click at [177, 166] on div "<i class="fas fa-plane" style="padding: 6px 4px 6px 1px;"></i> Flight <i class=…" at bounding box center [487, 370] width 627 height 842
click at [492, 190] on div "Hotel Address : 811 North 9th Street St. Louis, MO 63101 314-421-4000" at bounding box center [501, 177] width 621 height 67
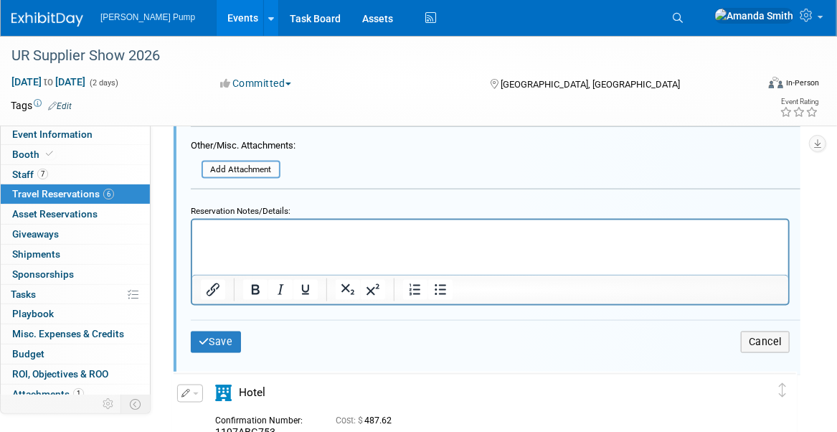
scroll to position [812, 0]
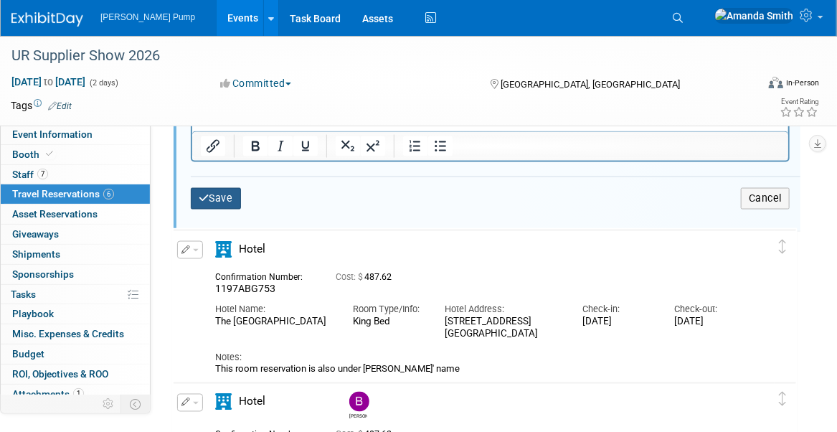
click at [225, 197] on button "Save" at bounding box center [216, 198] width 50 height 21
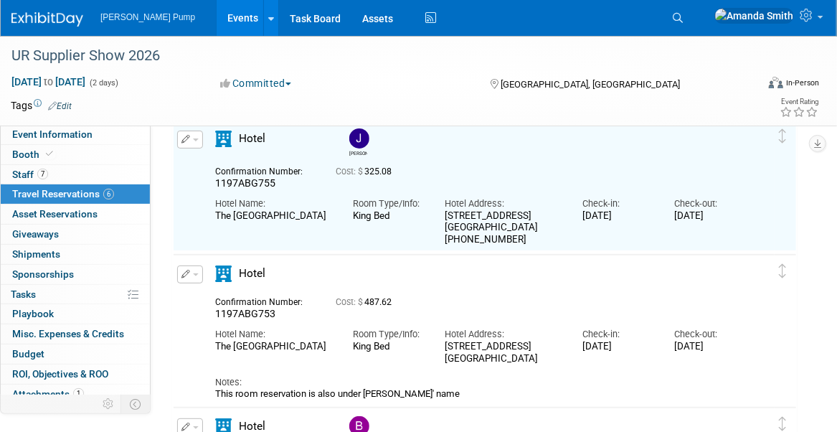
scroll to position [94, 0]
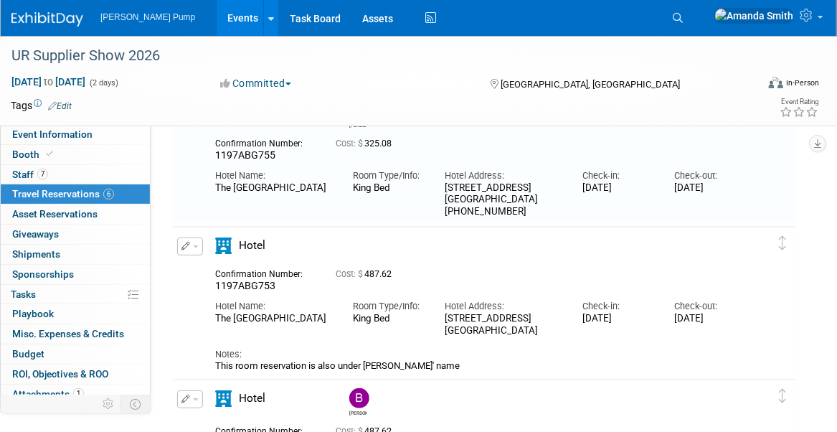
click at [184, 245] on icon "button" at bounding box center [186, 246] width 9 height 9
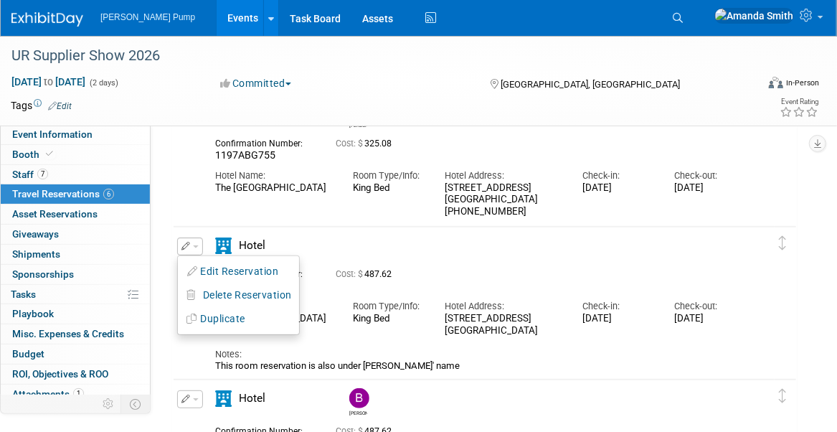
click at [217, 263] on button "Edit Reservation" at bounding box center [238, 271] width 121 height 21
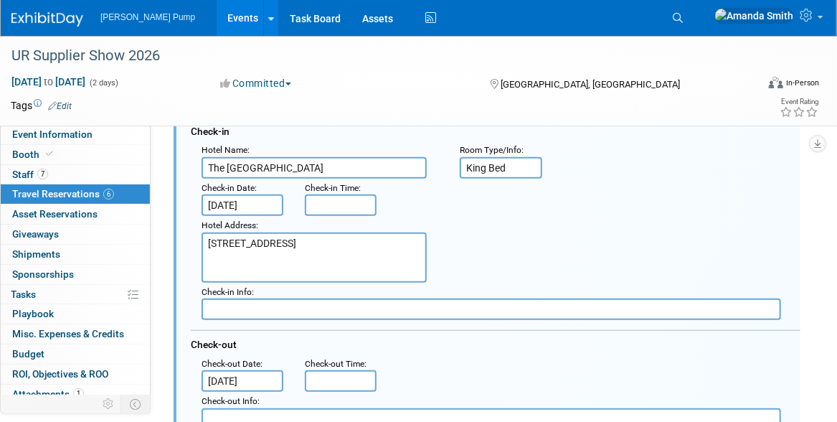
scroll to position [301, 0]
drag, startPoint x: 324, startPoint y: 253, endPoint x: 199, endPoint y: 235, distance: 126.7
click at [199, 235] on div "Hotel Address : 811 North 9th Street St. Louis, MO 63101" at bounding box center [320, 249] width 258 height 67
paste textarea "314-421-4000"
type textarea "811 North 9th Street St. Louis, MO 63101 314-421-4000"
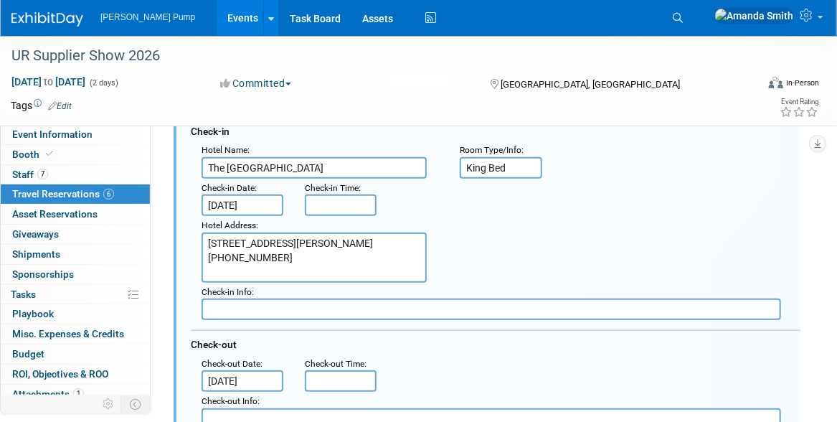
click at [555, 264] on div "Hotel Address : 811 North 9th Street St. Louis, MO 63101" at bounding box center [501, 249] width 621 height 67
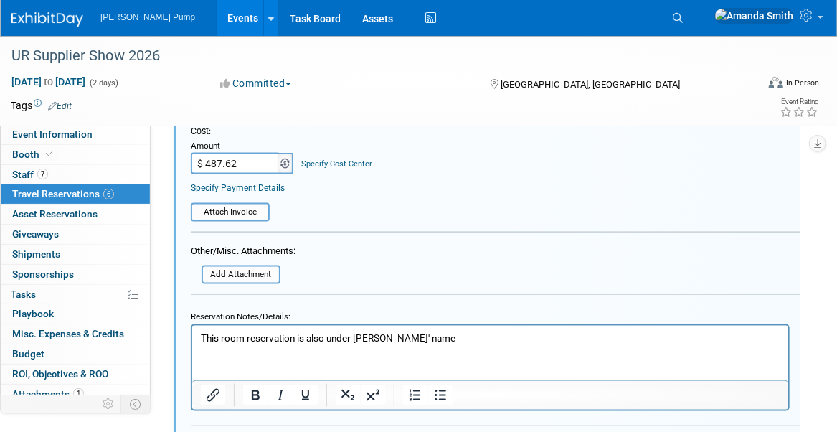
scroll to position [731, 0]
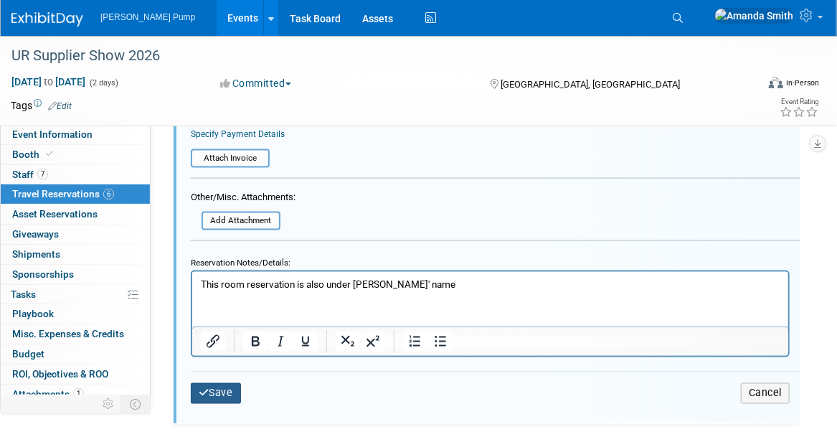
click at [235, 386] on button "Save" at bounding box center [216, 393] width 50 height 21
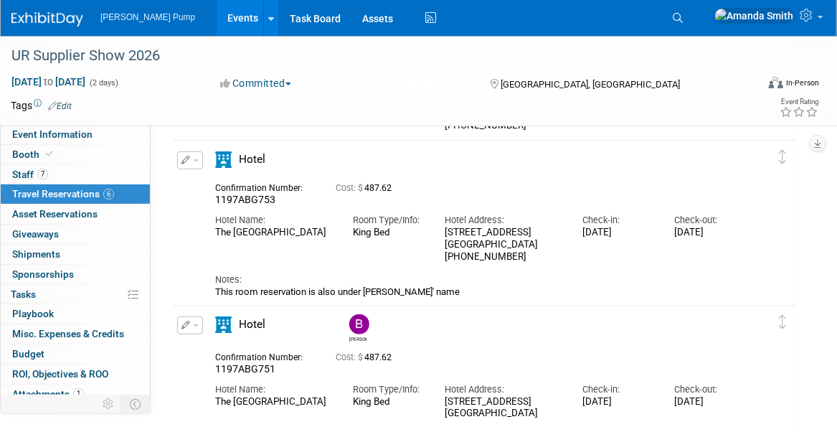
scroll to position [215, 0]
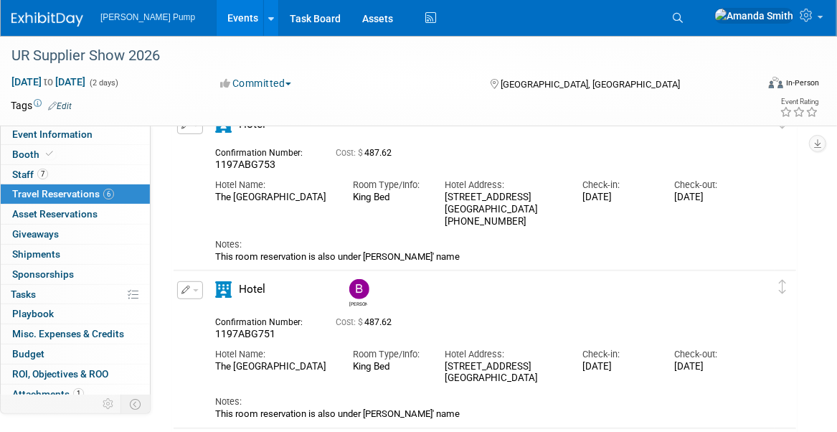
click at [186, 290] on icon "button" at bounding box center [186, 290] width 9 height 9
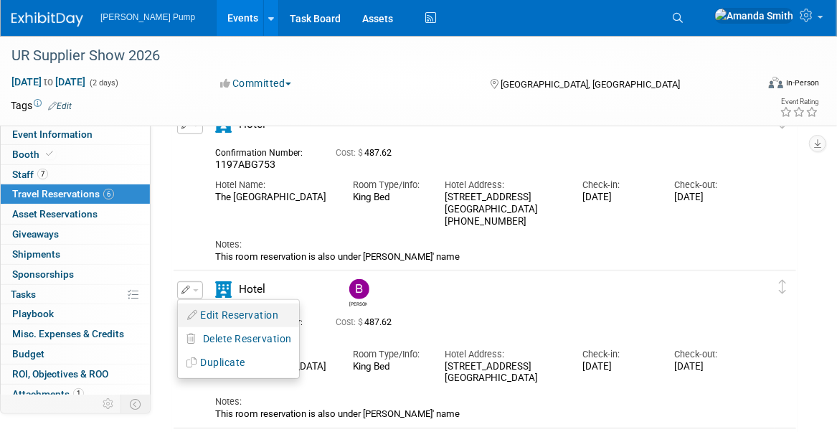
click at [212, 313] on button "Edit Reservation" at bounding box center [238, 315] width 121 height 21
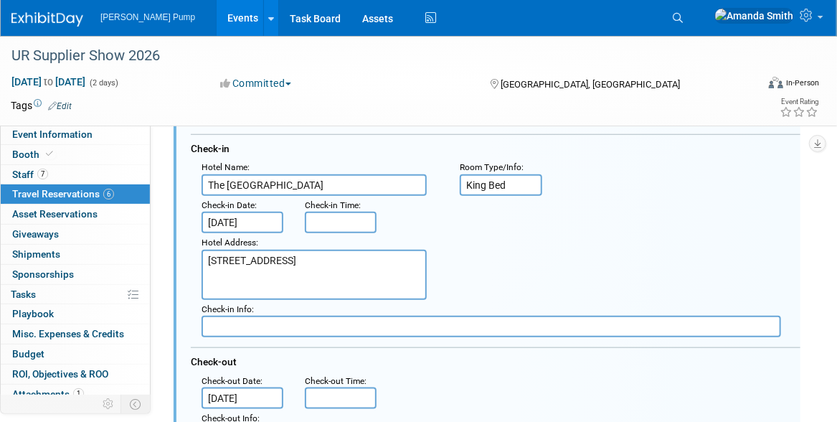
scroll to position [466, 0]
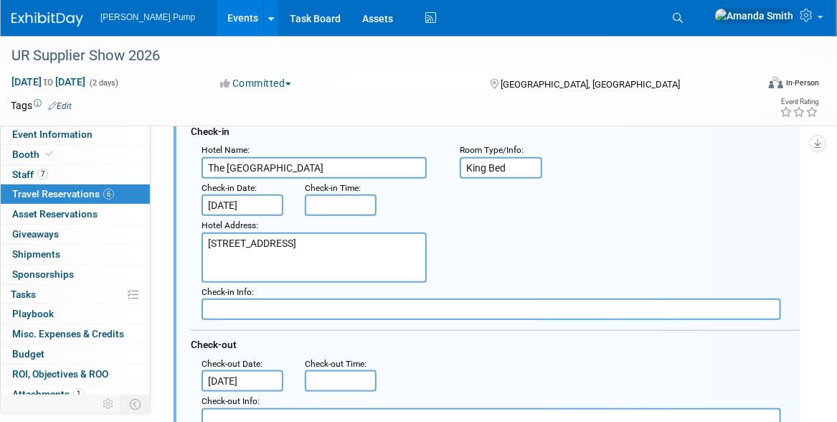
drag, startPoint x: 306, startPoint y: 258, endPoint x: 202, endPoint y: 243, distance: 105.8
click at [202, 243] on textarea "811 North 9th Street St. Louis, MO 63101" at bounding box center [314, 257] width 225 height 50
paste textarea "314-421-4000"
type textarea "811 North 9th Street St. Louis, MO 63101 314-421-4000"
click at [496, 271] on div "Hotel Address : 811 North 9th Street St. Louis, MO 63101" at bounding box center [501, 249] width 621 height 67
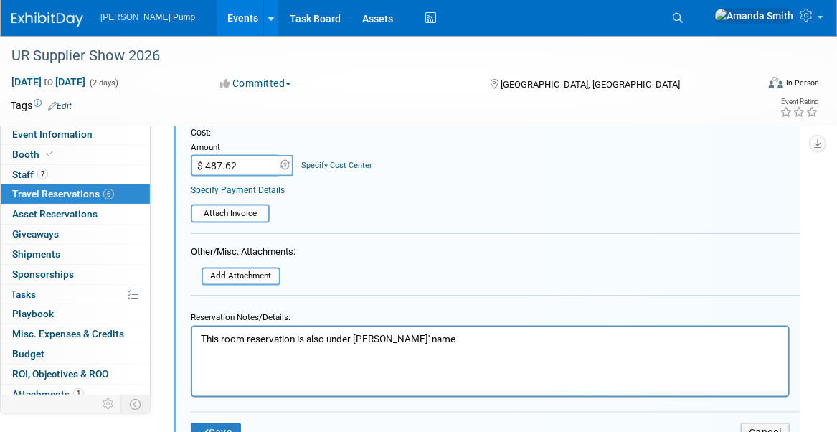
scroll to position [896, 0]
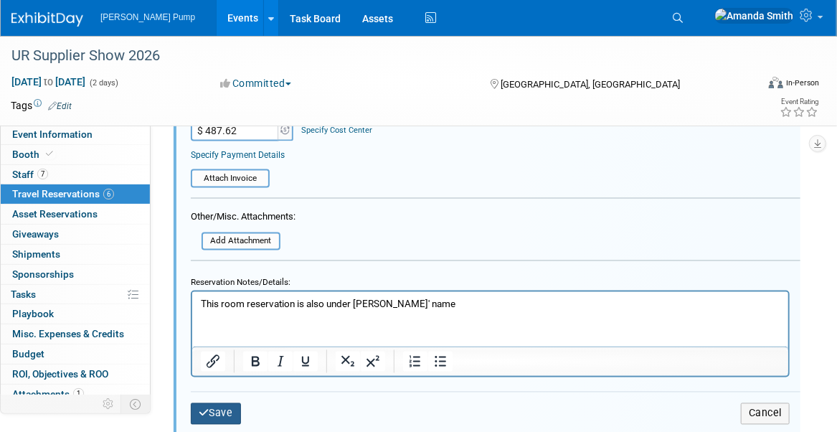
click at [228, 405] on button "Save" at bounding box center [216, 413] width 50 height 21
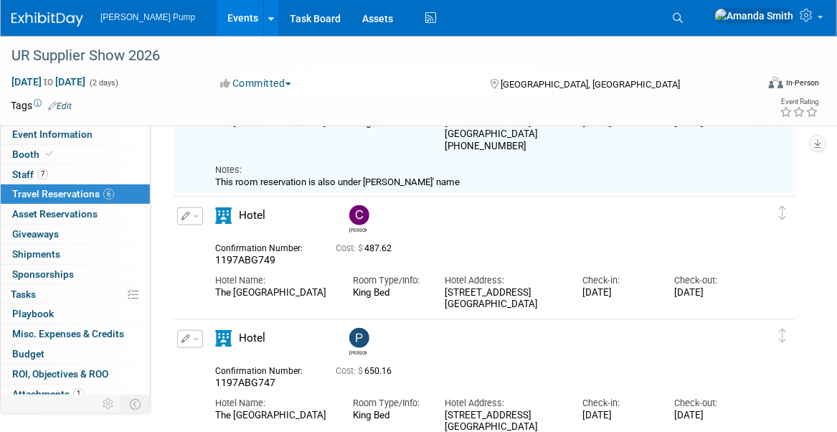
scroll to position [466, 0]
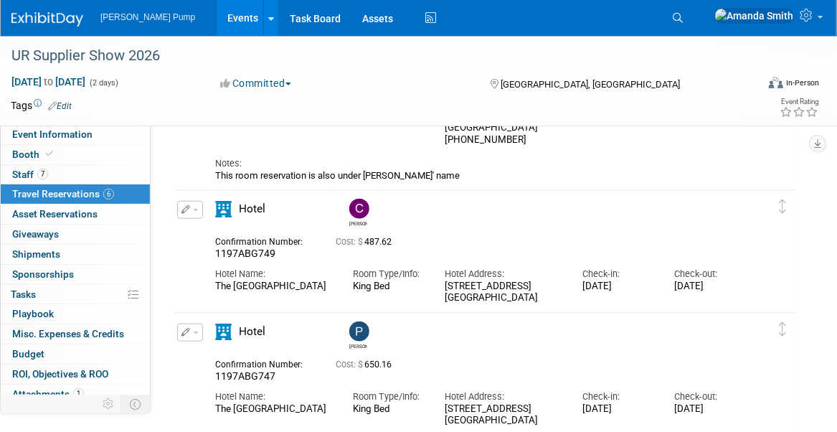
click at [184, 209] on icon "button" at bounding box center [186, 209] width 9 height 9
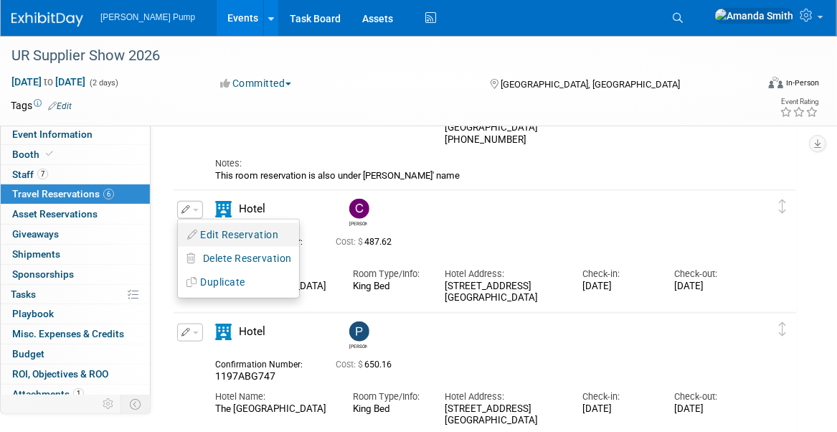
click at [204, 238] on button "Edit Reservation" at bounding box center [238, 235] width 121 height 21
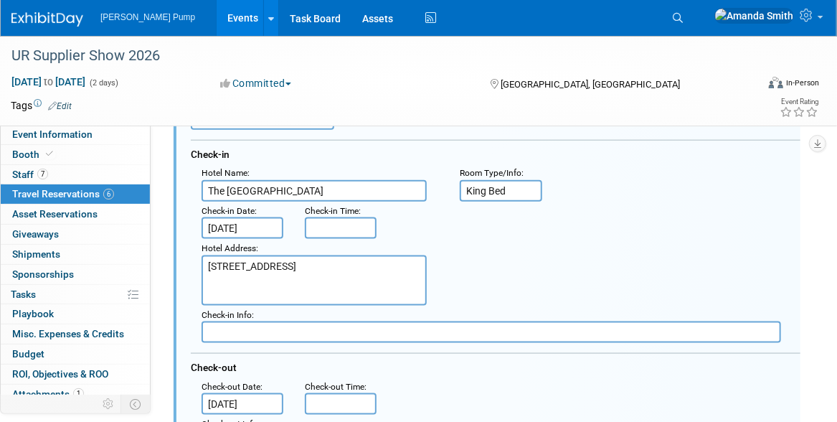
scroll to position [0, 0]
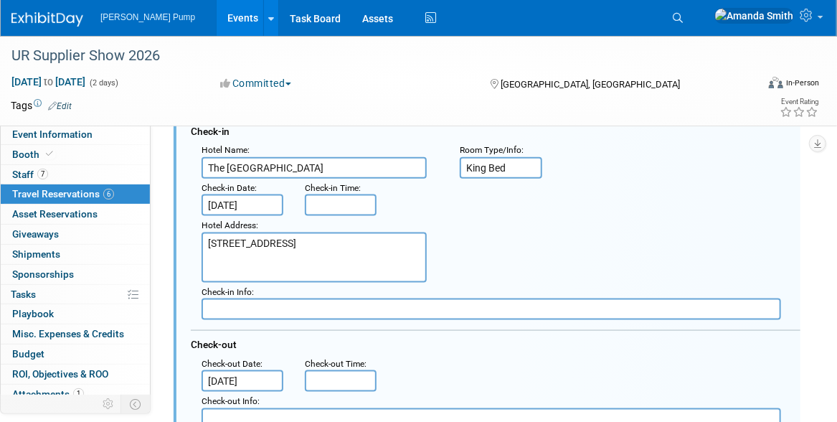
drag, startPoint x: 314, startPoint y: 258, endPoint x: 182, endPoint y: 233, distance: 134.3
paste textarea "314-421-4000"
type textarea "811 North 9th Street St. Louis, MO 63101 314-421-4000"
click at [541, 240] on div "Hotel Address : 811 North 9th Street St. Louis, MO 63101" at bounding box center [501, 249] width 621 height 67
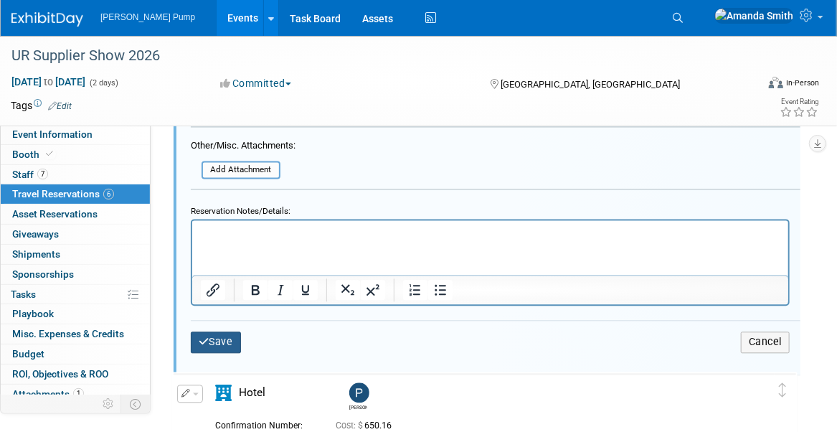
click at [226, 338] on button "Save" at bounding box center [216, 342] width 50 height 21
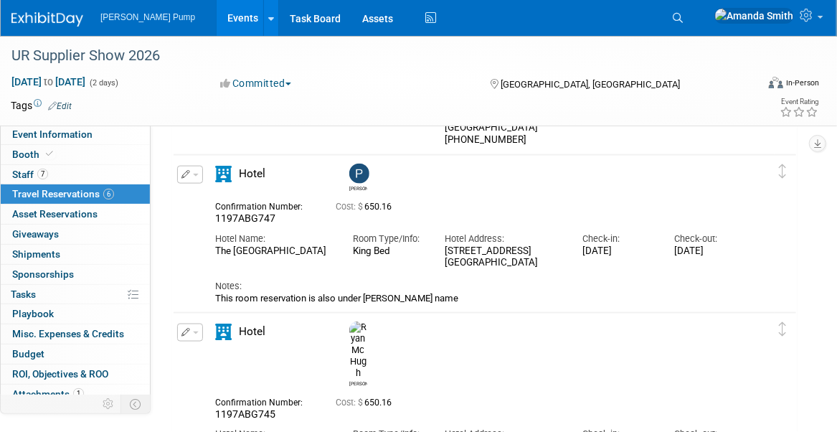
click at [184, 174] on icon "button" at bounding box center [186, 174] width 9 height 9
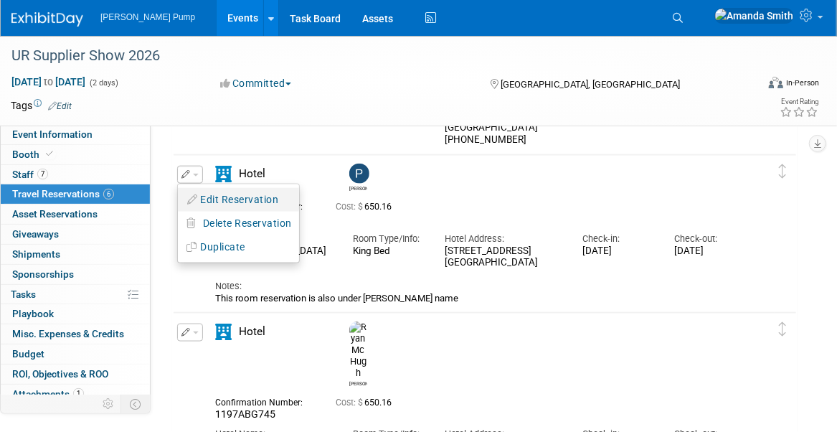
click at [190, 202] on icon "button" at bounding box center [192, 199] width 11 height 10
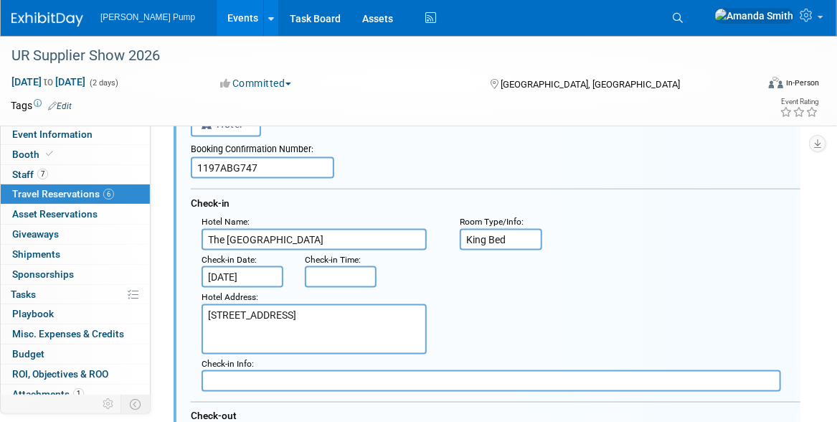
drag, startPoint x: 313, startPoint y: 326, endPoint x: 207, endPoint y: 312, distance: 107.2
click at [207, 312] on textarea "811 North 9th Street St. Louis, MO 63101" at bounding box center [314, 329] width 225 height 50
paste textarea "314-421-4000"
type textarea "811 North 9th Street St. Louis, MO 63101 314-421-4000"
click at [491, 293] on div "Hotel Address : 811 North 9th Street St. Louis, MO 63101" at bounding box center [501, 321] width 621 height 67
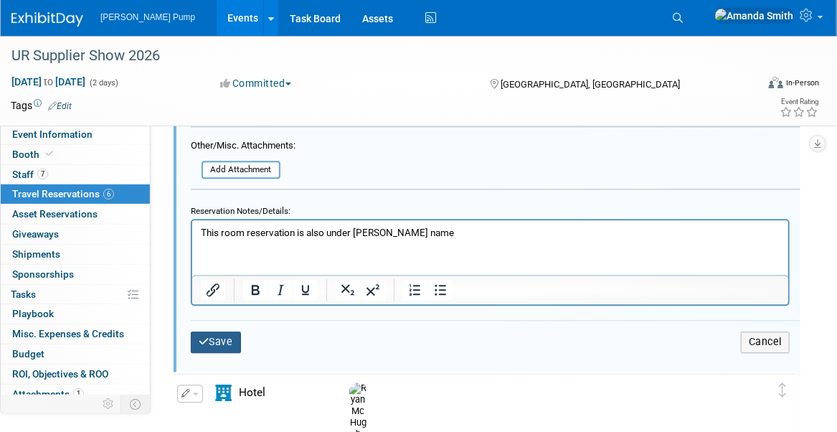
click at [231, 337] on button "Save" at bounding box center [216, 342] width 50 height 21
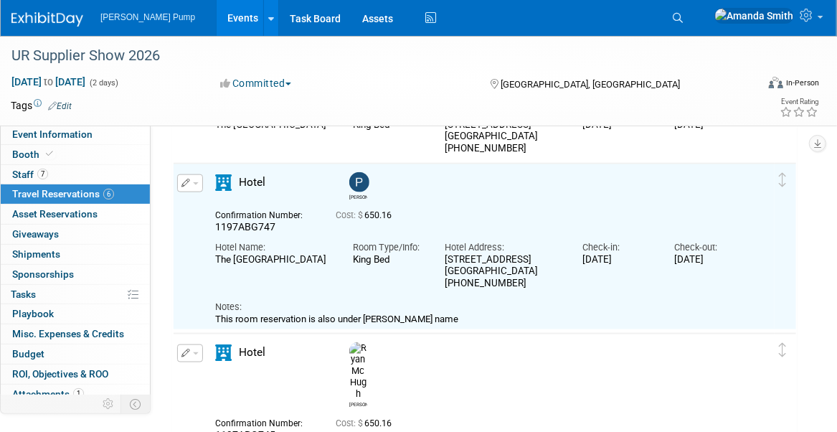
click at [179, 350] on button "button" at bounding box center [190, 353] width 26 height 18
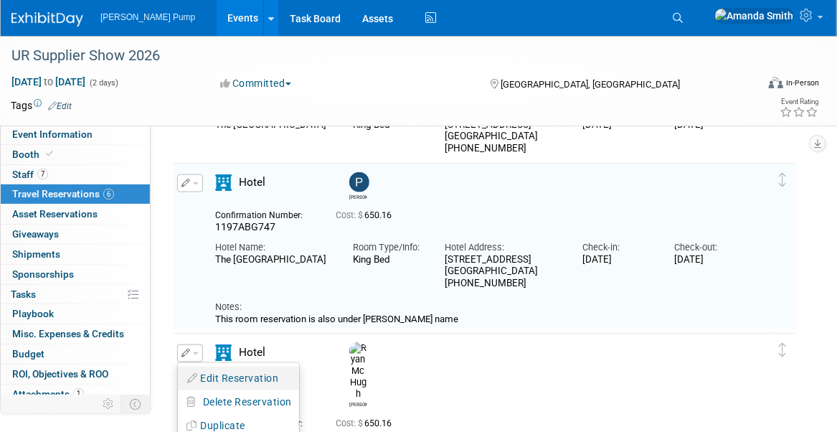
click at [211, 370] on button "Edit Reservation" at bounding box center [238, 378] width 121 height 21
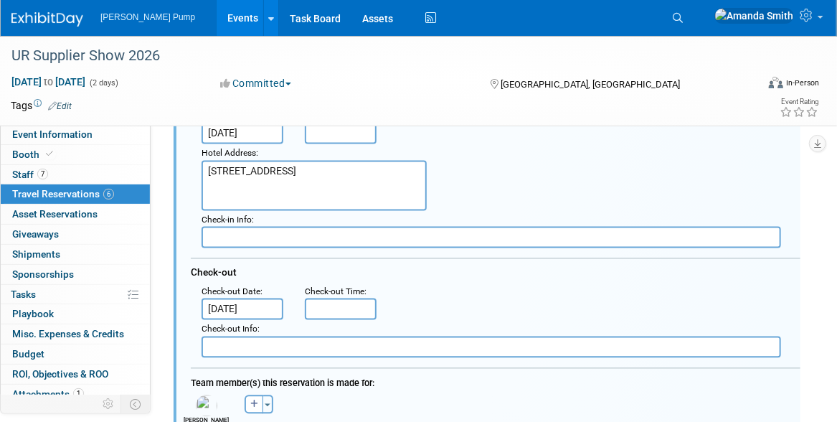
drag, startPoint x: 288, startPoint y: 181, endPoint x: 193, endPoint y: 172, distance: 95.1
click at [193, 172] on div "Hotel Address : 811 North 9th Street St. Louis, MO 63101" at bounding box center [320, 177] width 258 height 67
paste textarea "314-421-4000"
type textarea "811 North 9th Street St. Louis, MO 63101 314-421-4000"
click at [466, 199] on div "Hotel Address : 811 North 9th Street St. Louis, MO 63101" at bounding box center [501, 177] width 621 height 67
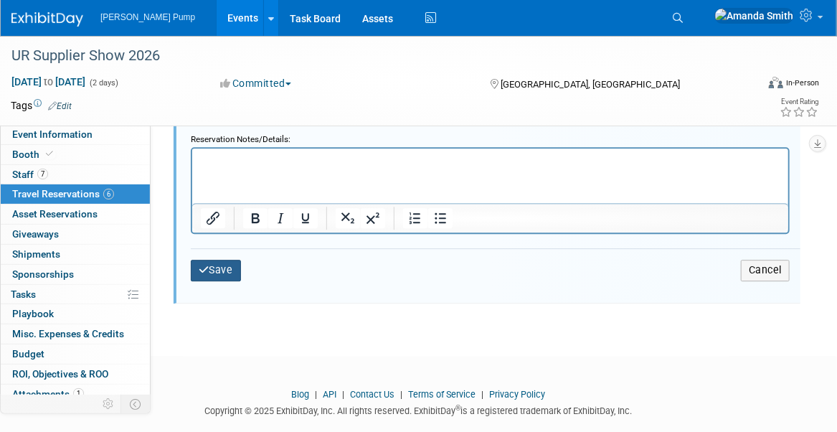
click at [218, 267] on button "Save" at bounding box center [216, 270] width 50 height 21
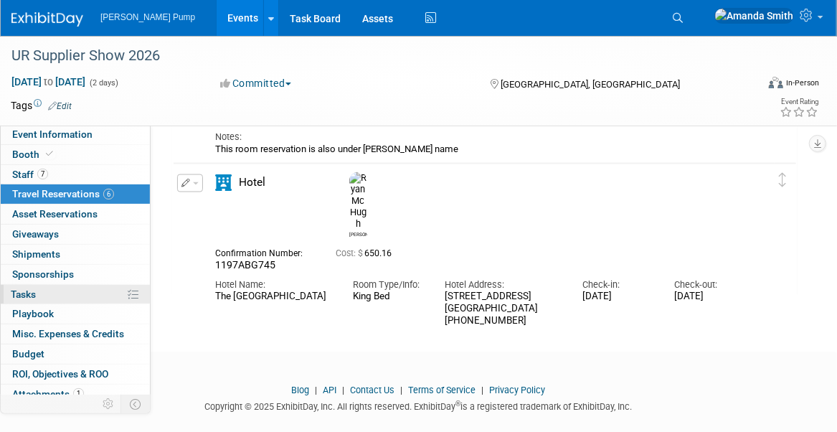
click at [32, 293] on span "Tasks 0%" at bounding box center [23, 293] width 25 height 11
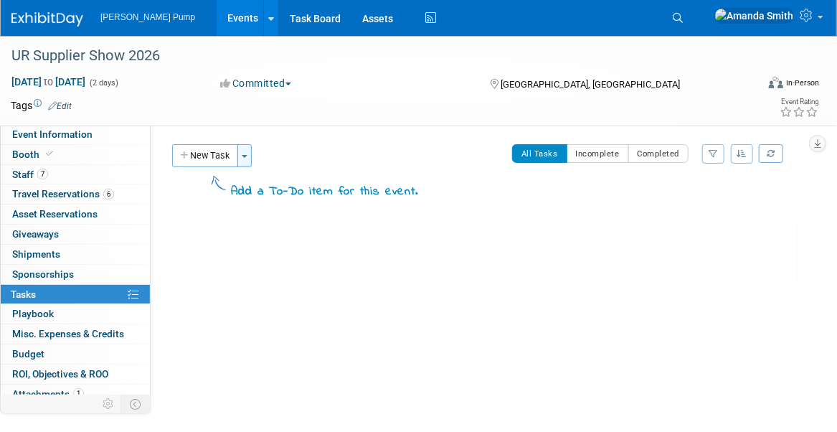
click at [242, 159] on button "Toggle Dropdown" at bounding box center [245, 155] width 14 height 23
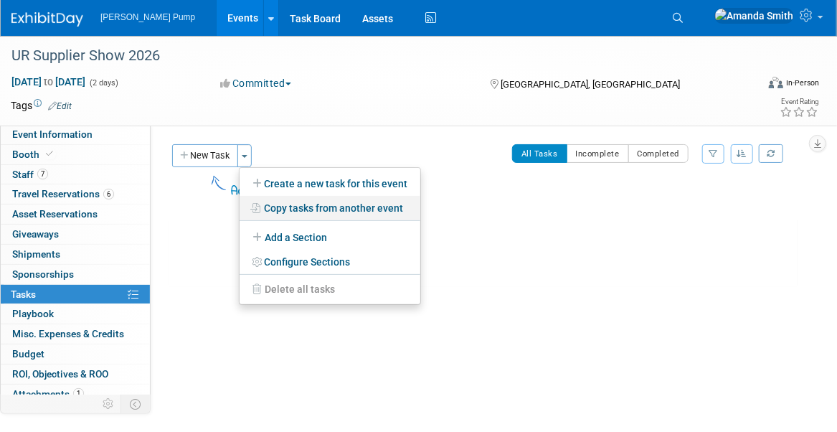
click at [292, 204] on link "Copy tasks from another event" at bounding box center [330, 208] width 181 height 24
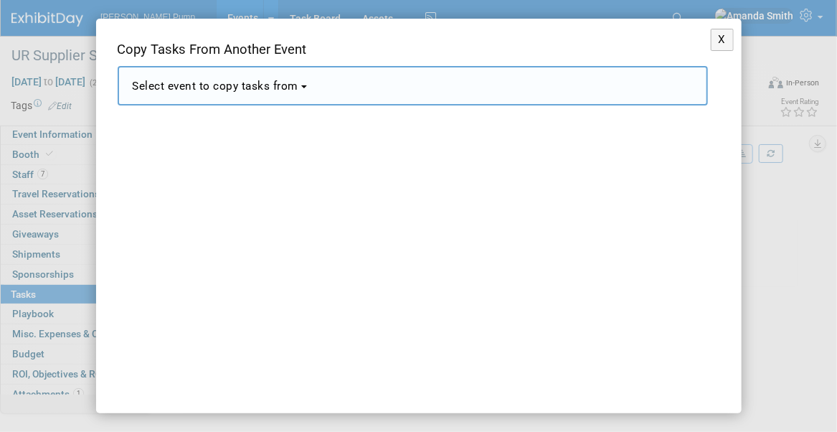
click at [298, 85] on span "Select event to copy tasks from" at bounding box center [216, 86] width 166 height 13
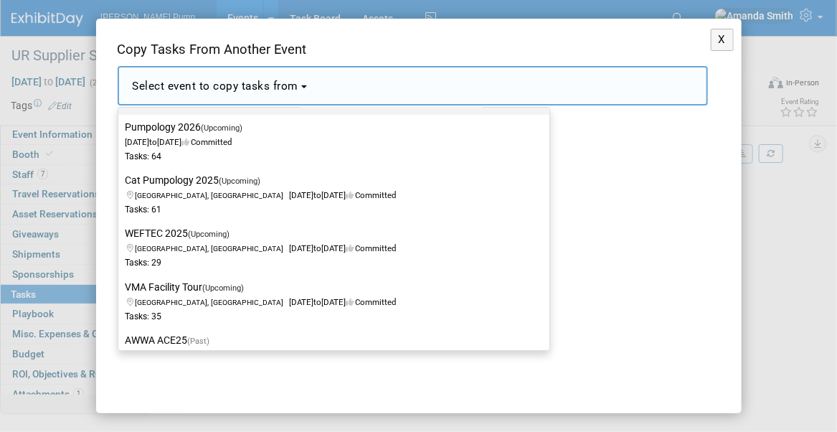
scroll to position [215, 0]
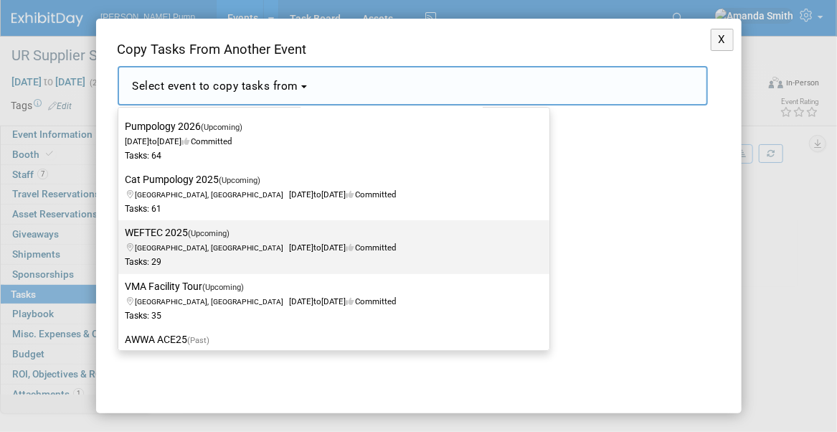
click at [265, 240] on label "WEFTEC 2025 (Upcoming) Chicago, IL Sep 29, 2025 to Oct 1, 2025 Committed Tasks:…" at bounding box center [331, 246] width 410 height 47
click at [121, 238] on input "WEFTEC 2025 (Upcoming) Chicago, IL Sep 29, 2025 to Oct 1, 2025 Committed Tasks:…" at bounding box center [115, 232] width 9 height 9
select select "11116150"
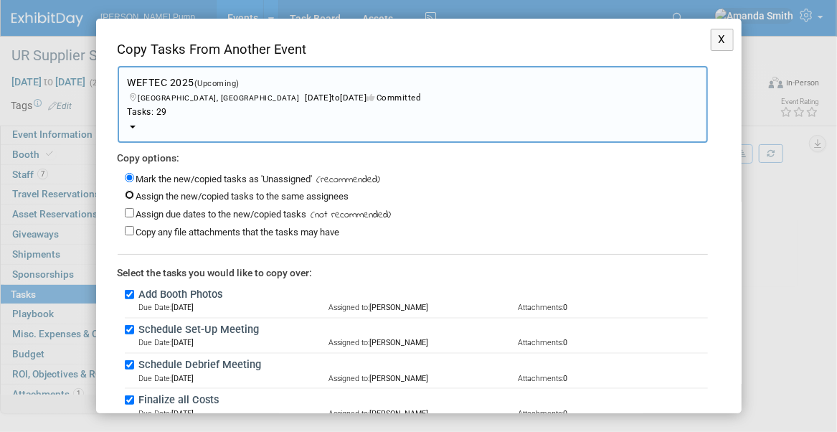
click at [125, 193] on input "Assign the new/copied tasks to the same assignees" at bounding box center [129, 194] width 9 height 9
radio input "true"
click at [127, 208] on input "Assign due dates to the new/copied tasks" at bounding box center [129, 212] width 9 height 9
checkbox input "true"
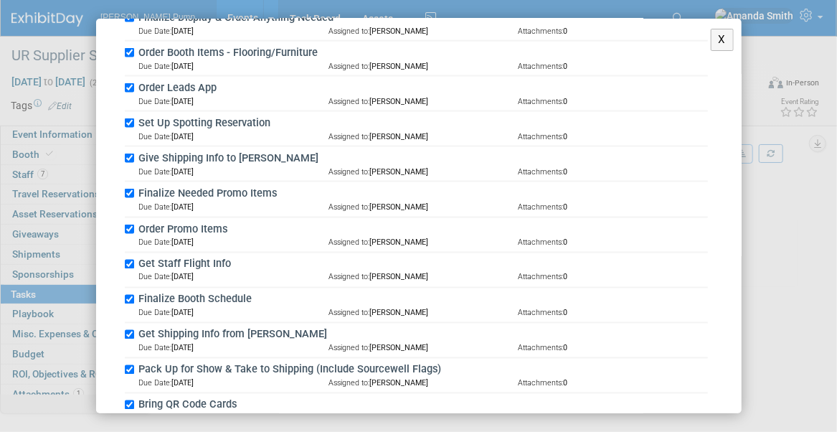
scroll to position [1003, 0]
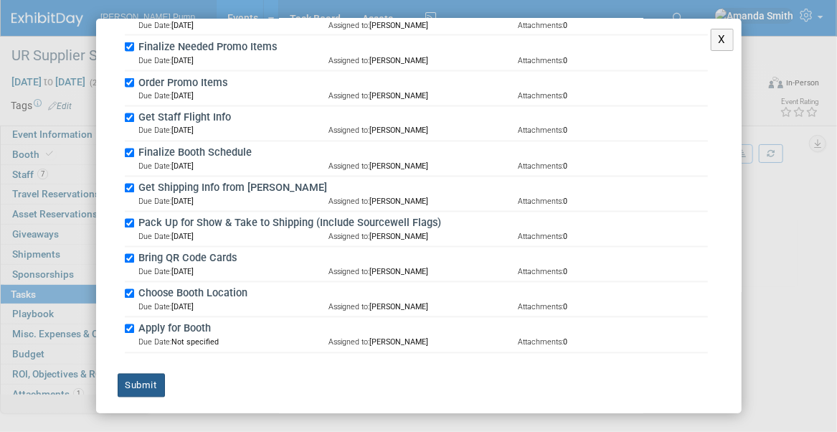
click at [144, 374] on button "Submit" at bounding box center [141, 386] width 47 height 24
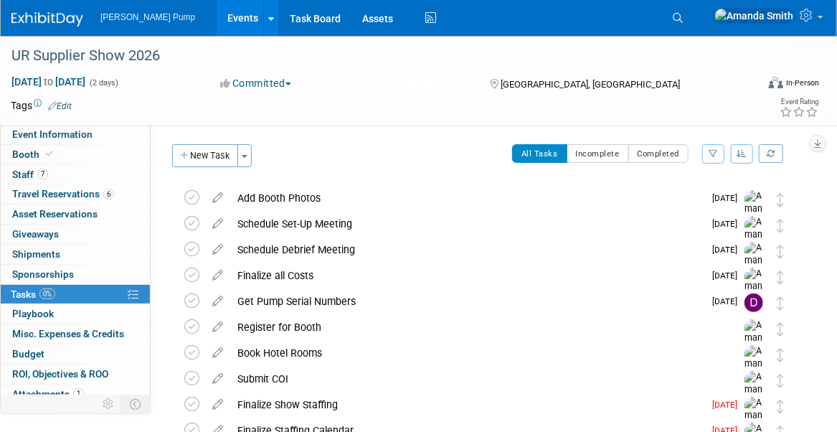
click at [739, 151] on icon "button" at bounding box center [743, 153] width 10 height 9
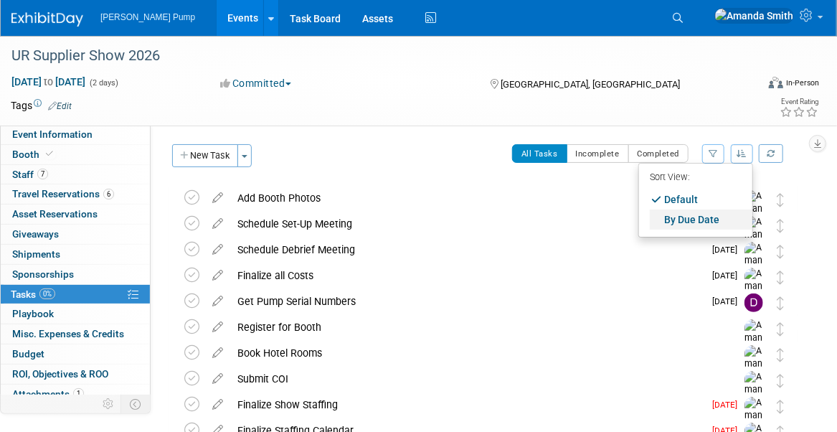
click at [696, 217] on link "By Due Date" at bounding box center [701, 220] width 103 height 20
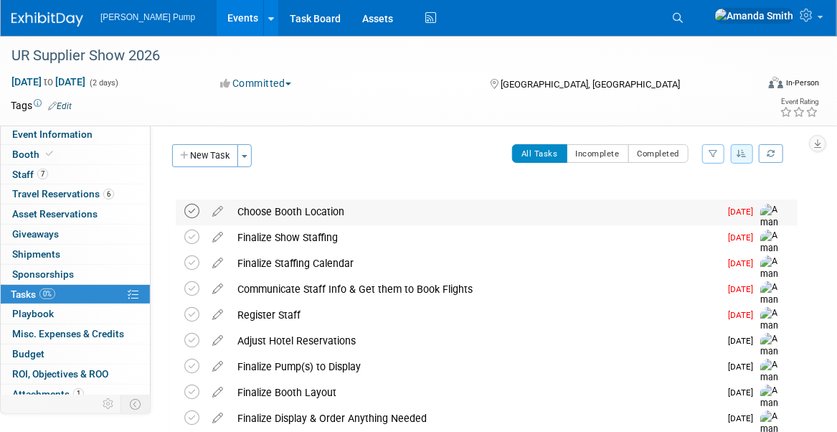
click at [189, 214] on icon at bounding box center [191, 211] width 15 height 15
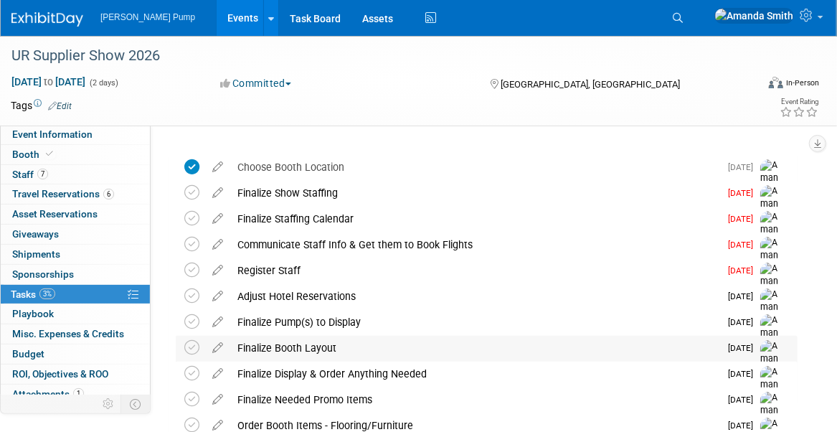
scroll to position [72, 0]
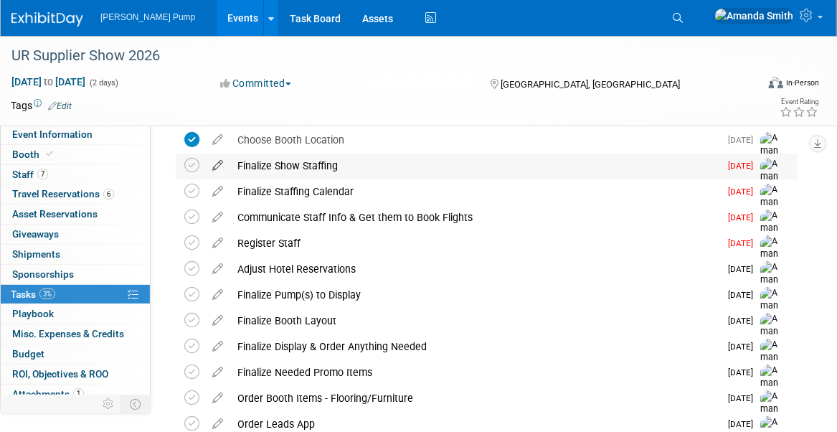
click at [216, 166] on icon at bounding box center [217, 163] width 25 height 18
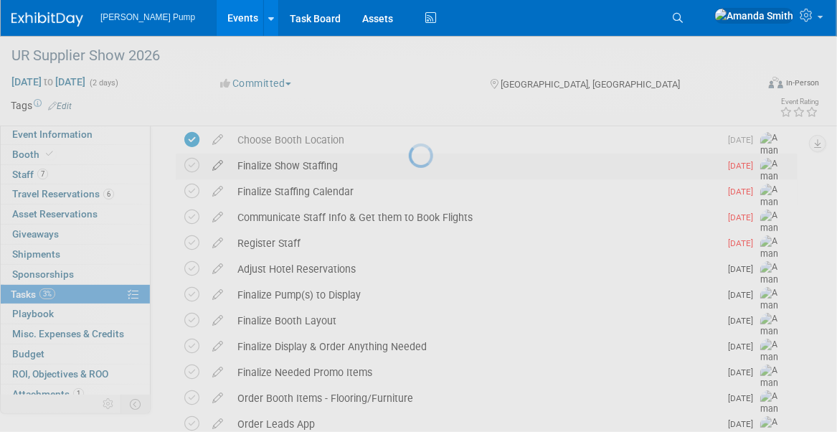
select select "8"
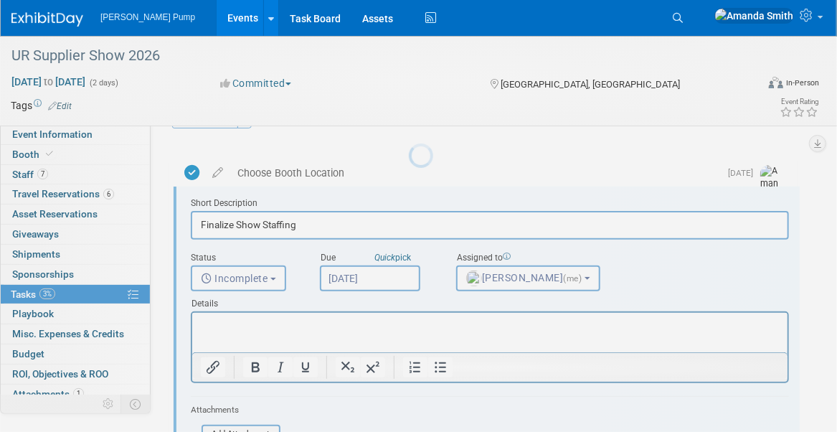
scroll to position [14, 0]
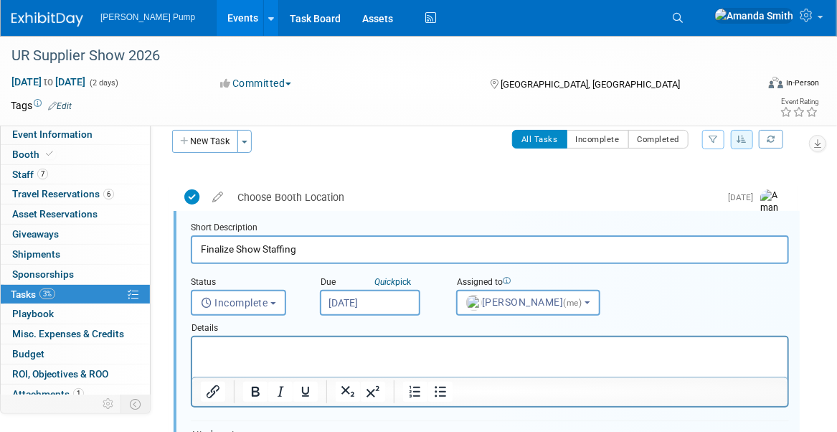
click at [372, 301] on input "Sep 6, 2025" at bounding box center [370, 303] width 100 height 26
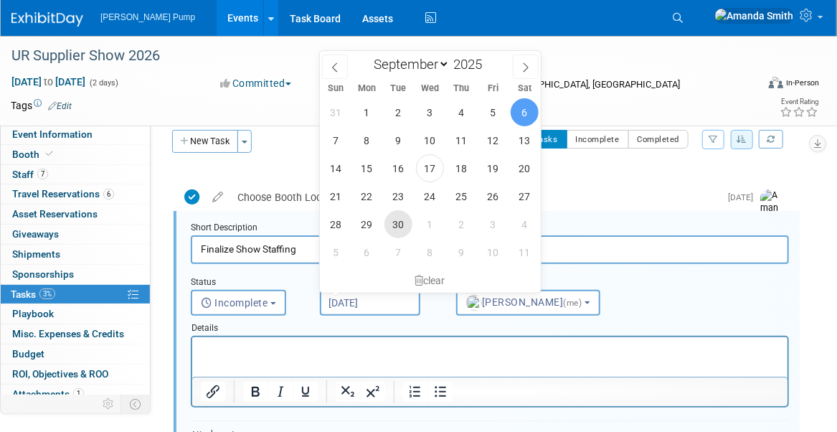
click at [397, 223] on span "30" at bounding box center [399, 224] width 28 height 28
type input "Sep 30, 2025"
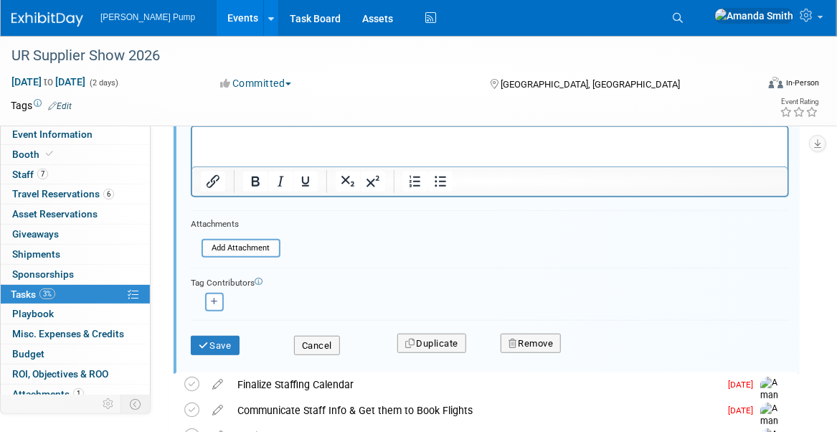
scroll to position [230, 0]
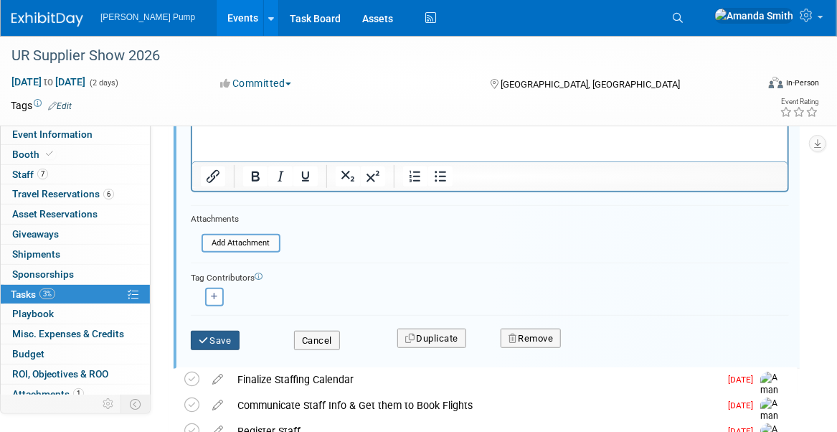
click at [207, 340] on icon "submit" at bounding box center [204, 340] width 11 height 9
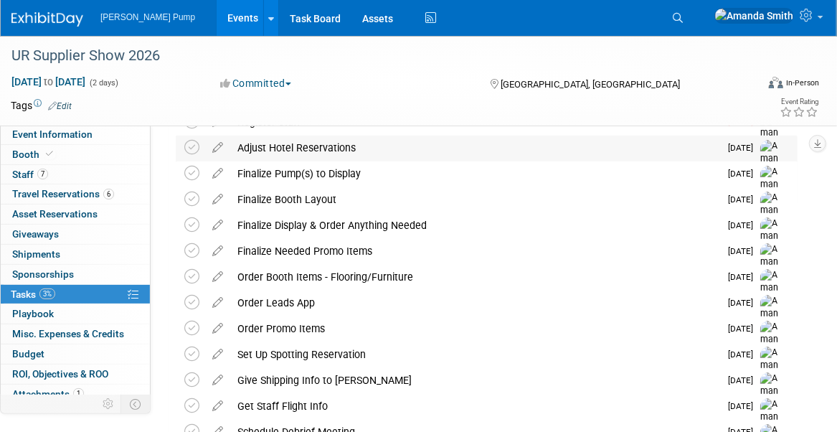
scroll to position [14, 0]
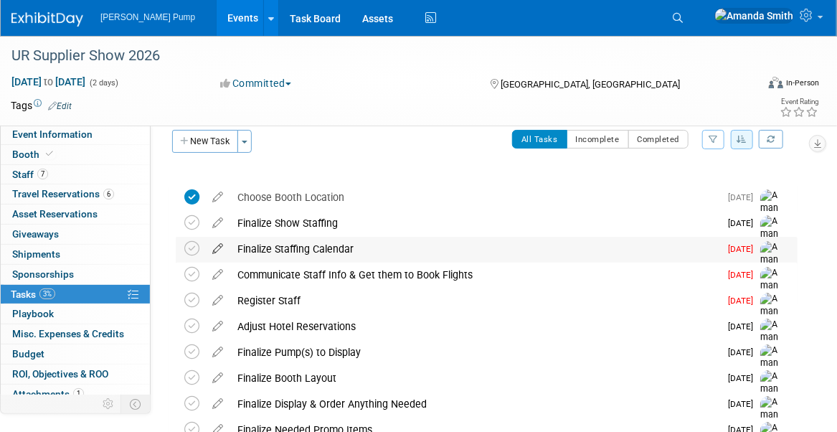
click at [215, 248] on icon at bounding box center [217, 246] width 25 height 18
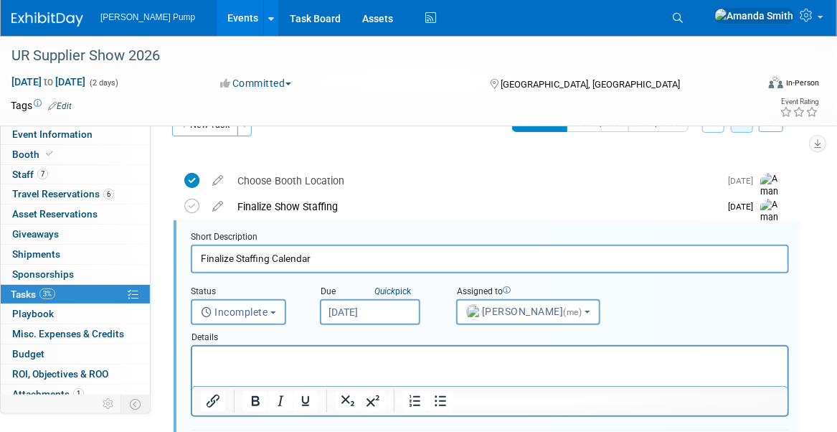
scroll to position [41, 0]
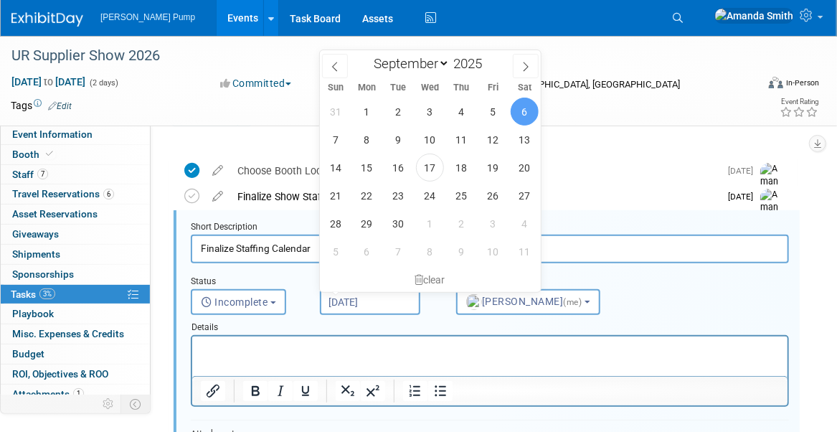
click at [349, 297] on input "Sep 6, 2025" at bounding box center [370, 302] width 100 height 26
click at [393, 225] on span "30" at bounding box center [399, 224] width 28 height 28
type input "Sep 30, 2025"
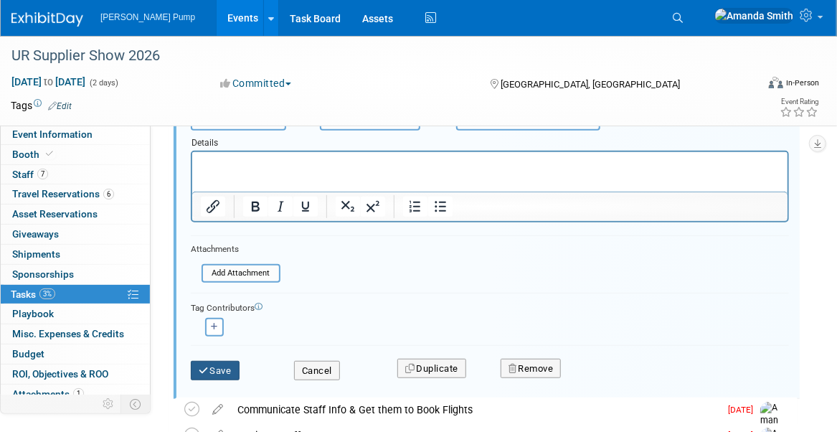
scroll to position [255, 0]
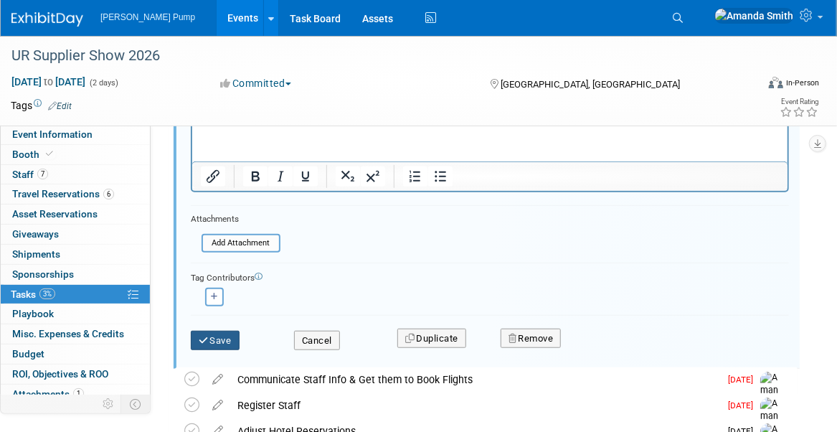
click at [222, 333] on button "Save" at bounding box center [215, 341] width 49 height 20
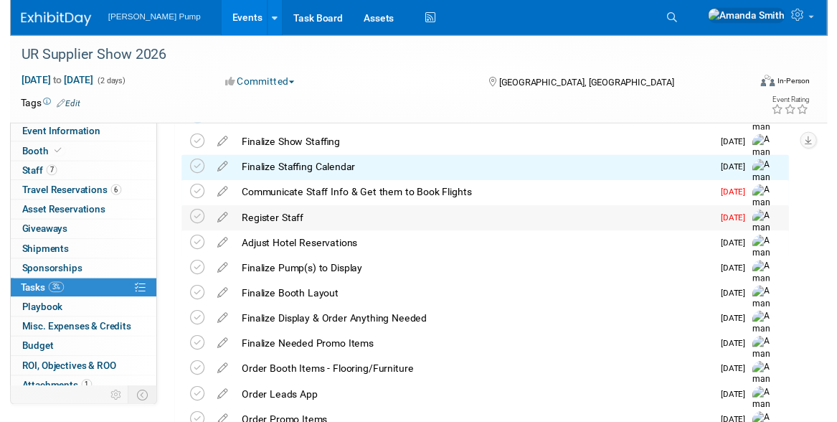
scroll to position [0, 0]
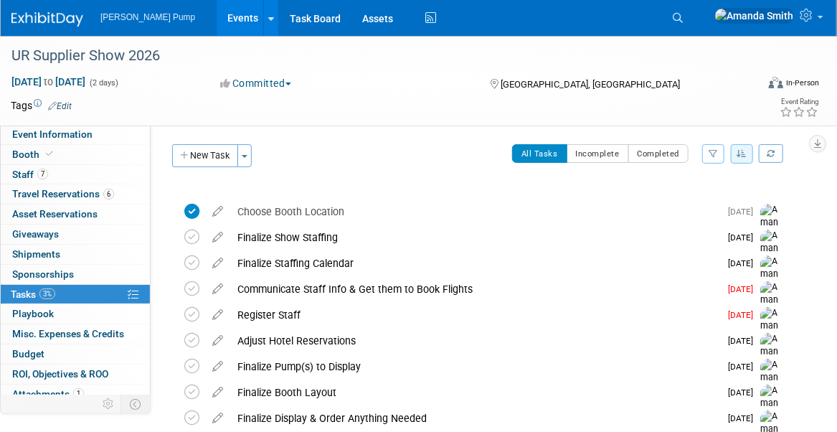
click at [212, 288] on icon at bounding box center [217, 286] width 25 height 18
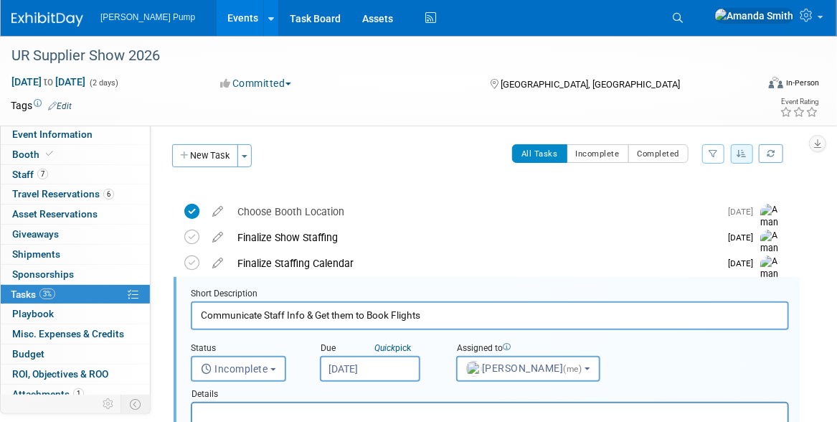
click at [308, 345] on div "Status <i class="far fa-clock" style="padding: 6px 4px 6px 1px;"></i> Incomplet…" at bounding box center [244, 359] width 129 height 46
click at [371, 165] on div "All Tasks Incomplete Completed Filter by Assignee -- Select Assignee -- All una…" at bounding box center [529, 159] width 538 height 30
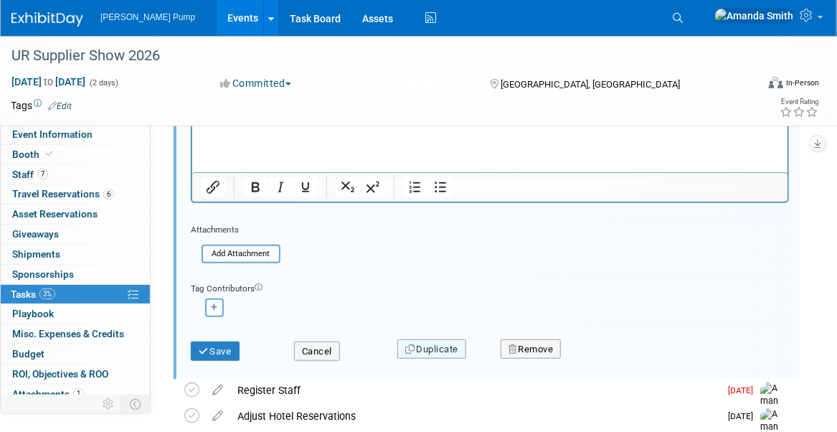
scroll to position [287, 0]
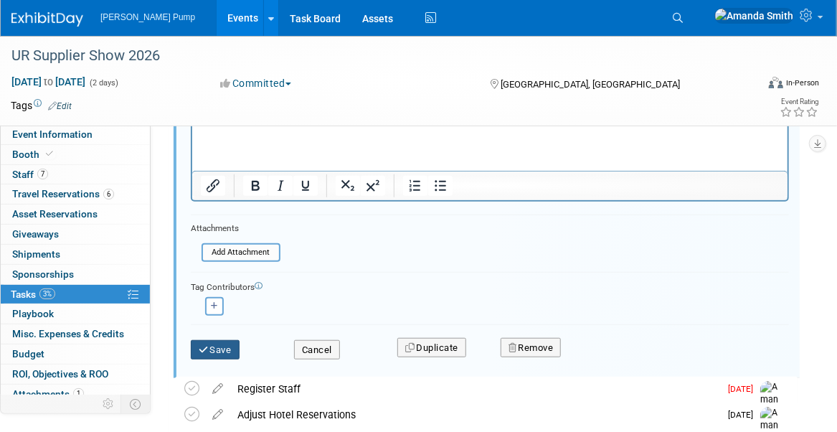
click at [221, 351] on button "Save" at bounding box center [215, 350] width 49 height 20
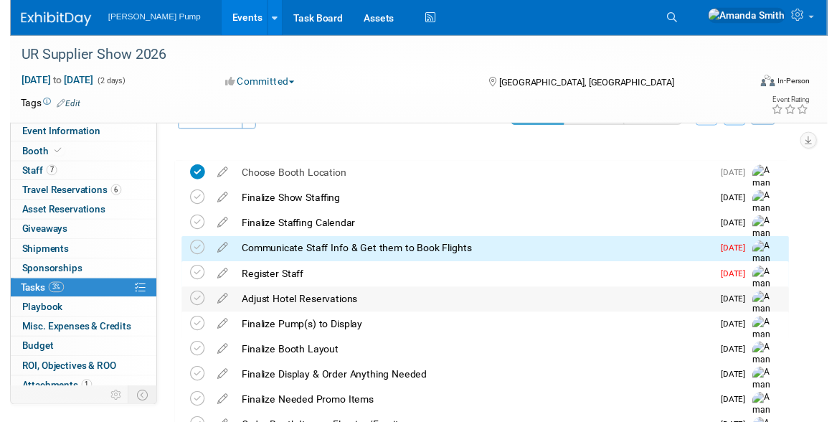
scroll to position [0, 0]
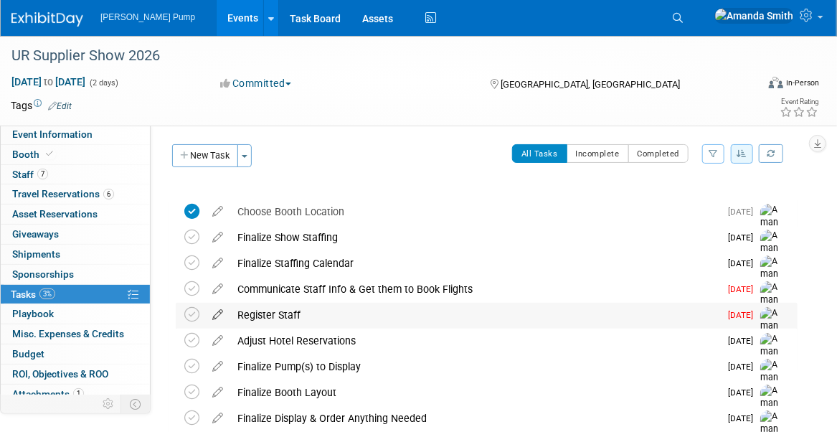
click at [215, 316] on icon at bounding box center [217, 312] width 25 height 18
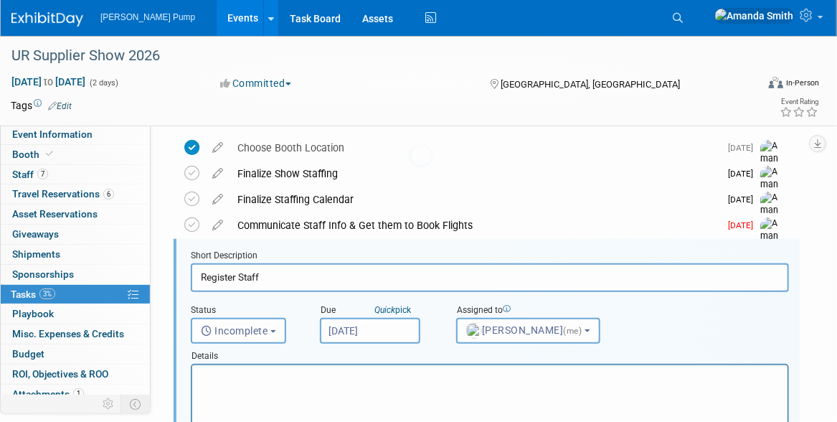
scroll to position [93, 0]
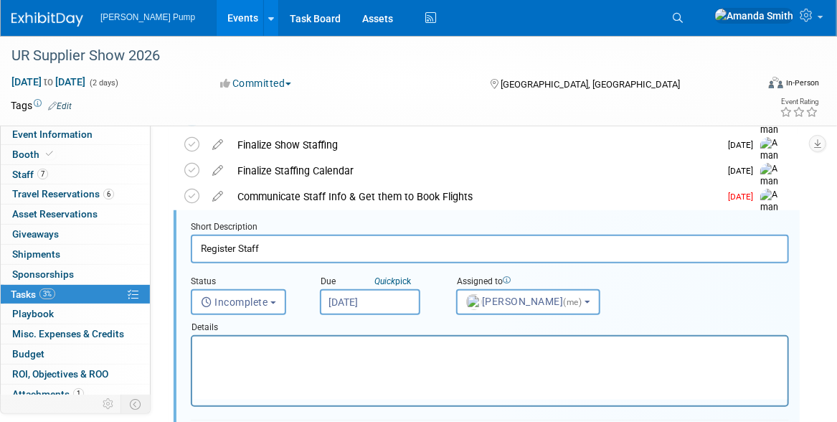
click at [380, 303] on input "Sep 13, 2025" at bounding box center [370, 302] width 100 height 26
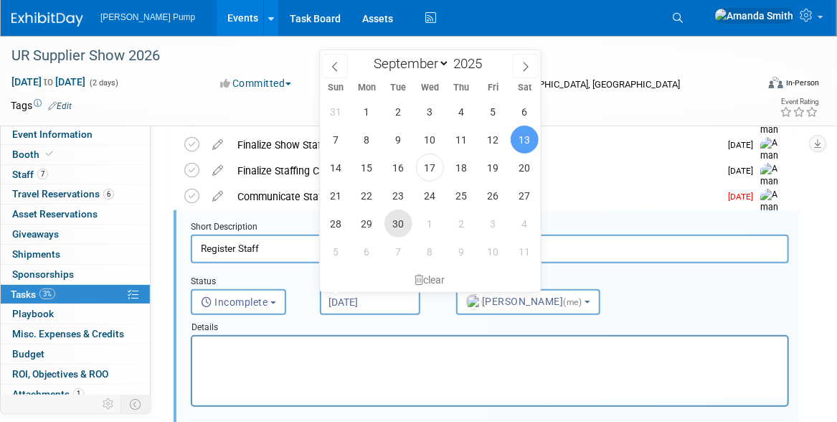
click at [395, 222] on span "30" at bounding box center [399, 224] width 28 height 28
type input "Sep 30, 2025"
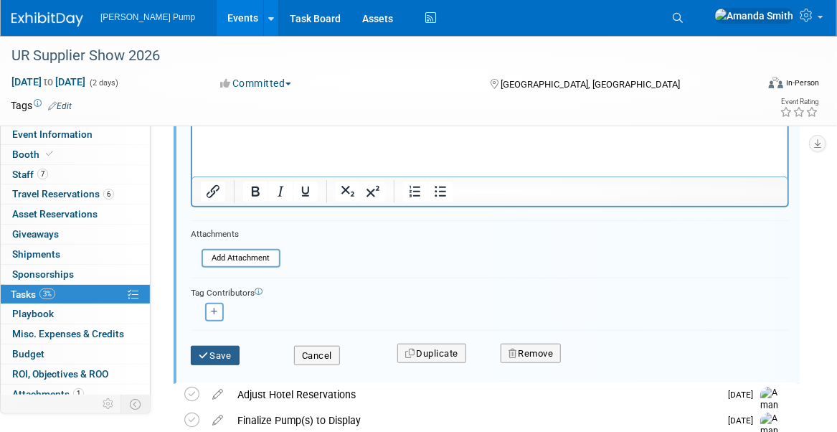
scroll to position [308, 0]
click at [217, 352] on button "Save" at bounding box center [215, 355] width 49 height 20
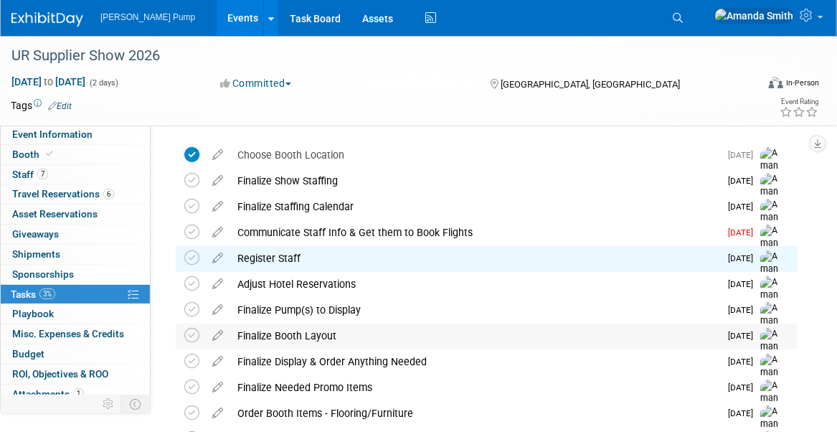
scroll to position [0, 0]
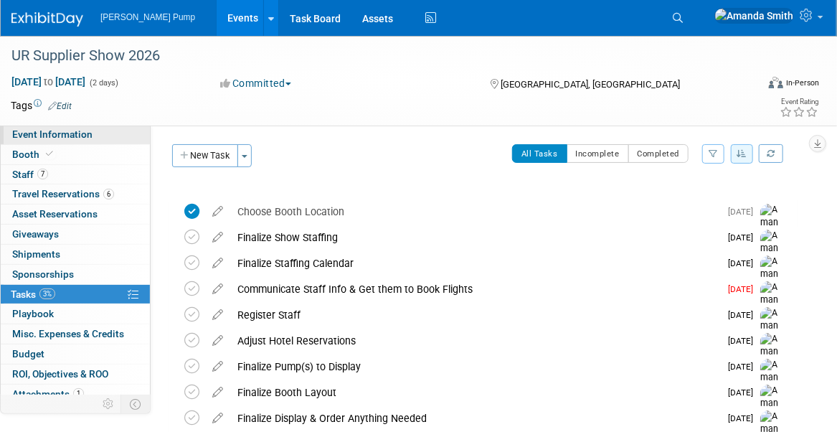
click at [60, 133] on span "Event Information" at bounding box center [52, 133] width 80 height 11
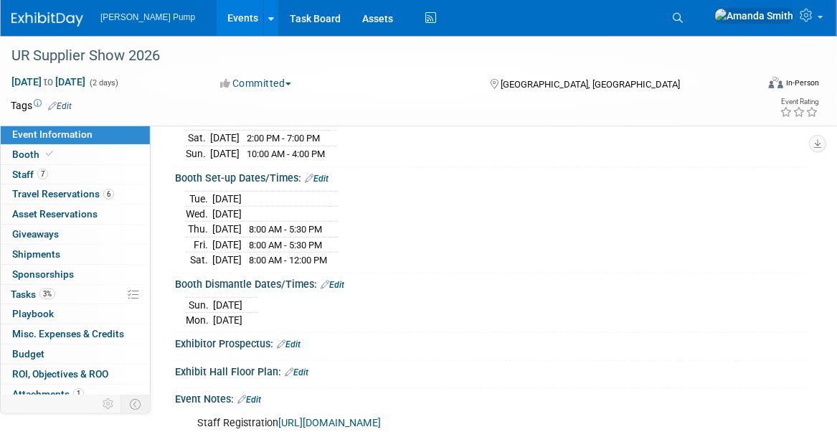
scroll to position [144, 0]
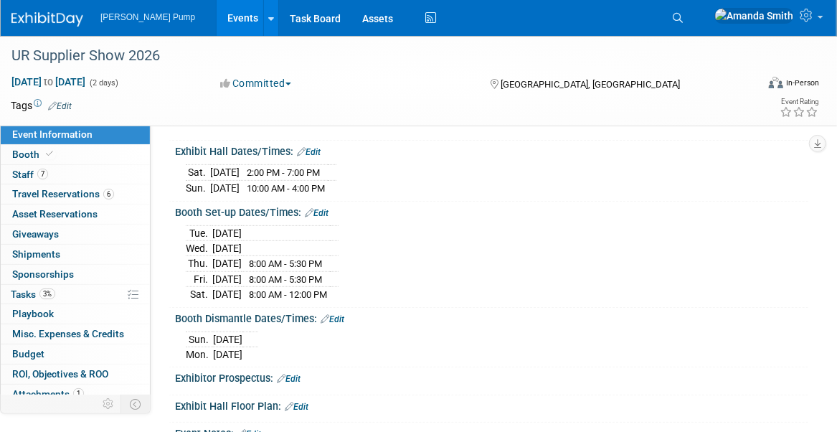
drag, startPoint x: 209, startPoint y: 17, endPoint x: 221, endPoint y: 18, distance: 12.3
click at [217, 17] on link "Events" at bounding box center [243, 18] width 52 height 36
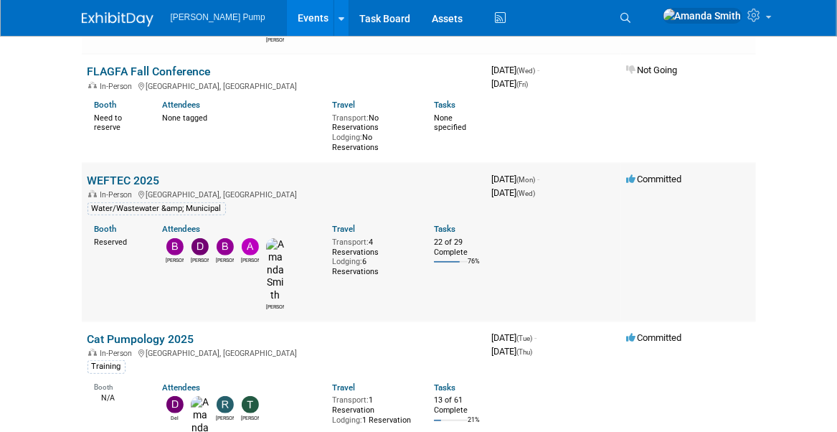
scroll to position [287, 0]
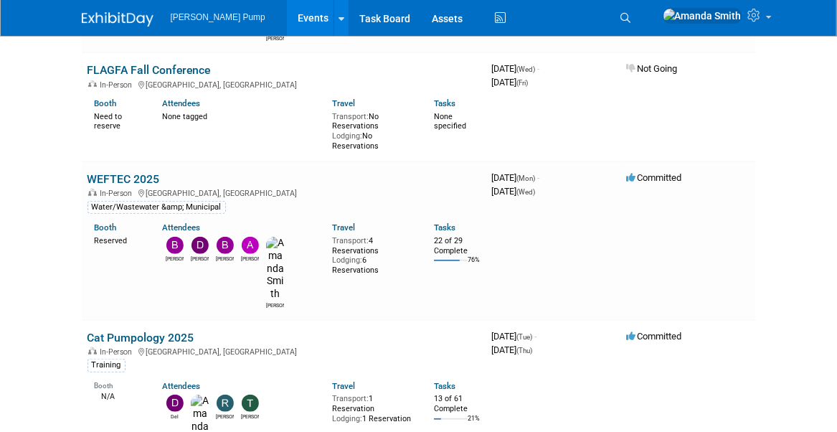
drag, startPoint x: 138, startPoint y: 147, endPoint x: 156, endPoint y: 148, distance: 18.0
click at [138, 172] on link "WEFTEC 2025" at bounding box center [124, 179] width 72 height 14
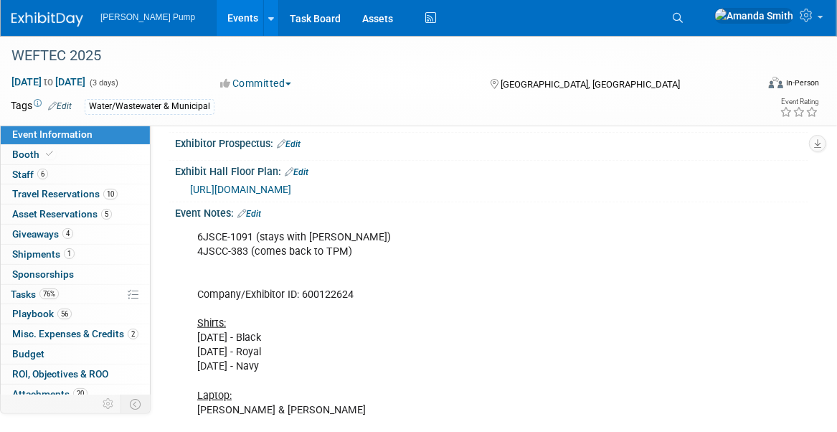
scroll to position [431, 0]
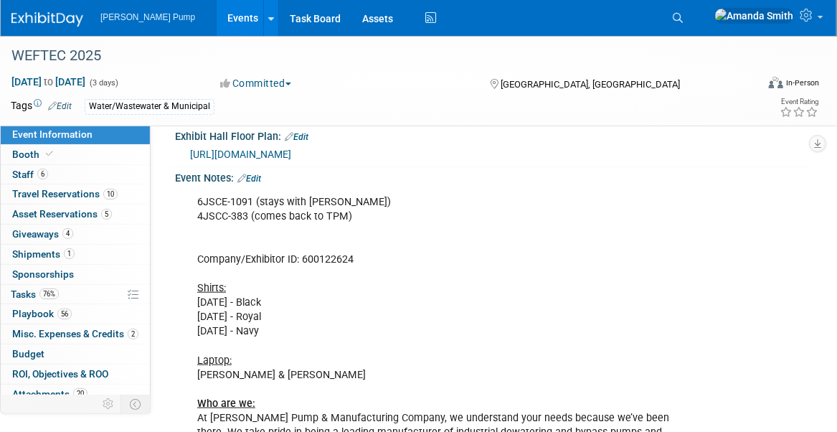
click at [217, 13] on link "Events" at bounding box center [243, 18] width 52 height 36
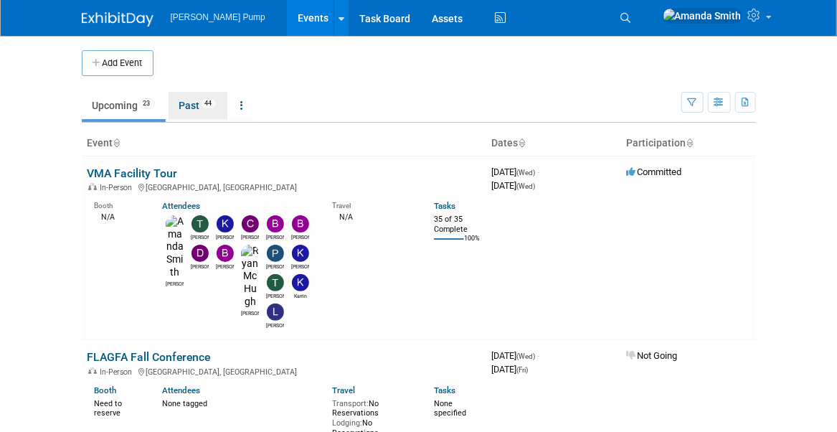
click at [187, 100] on link "Past 44" at bounding box center [198, 105] width 59 height 27
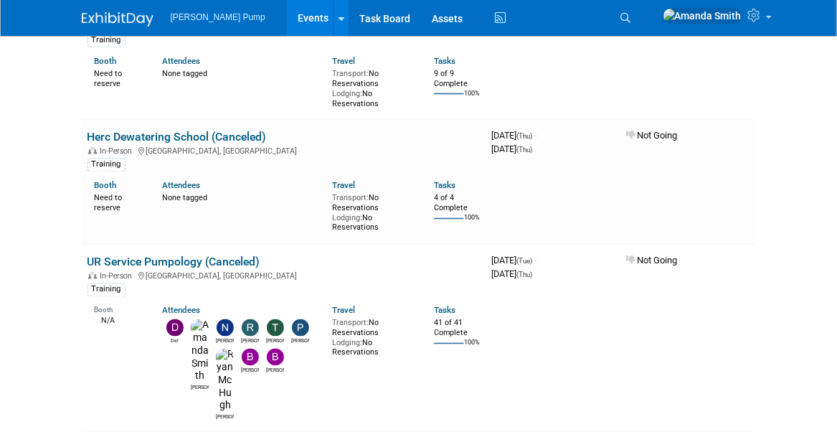
scroll to position [3157, 0]
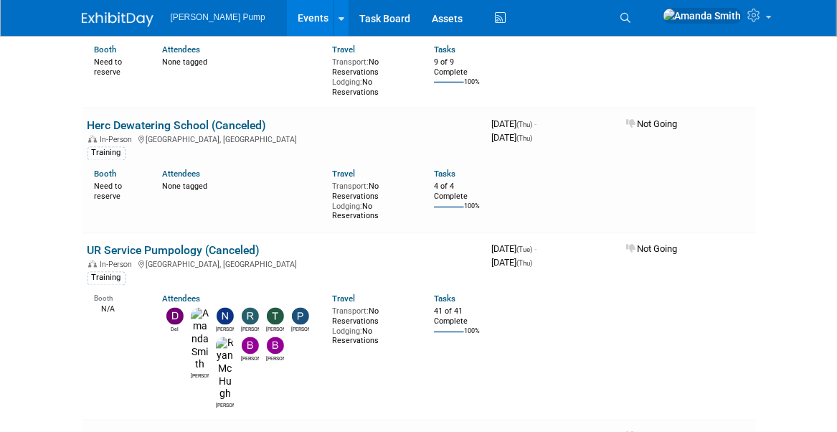
drag, startPoint x: 113, startPoint y: 120, endPoint x: 126, endPoint y: 124, distance: 14.3
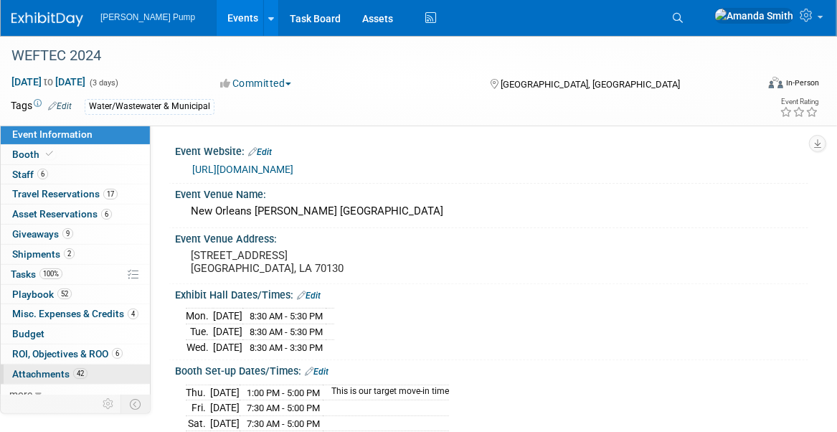
click at [22, 372] on span "Attachments 42" at bounding box center [49, 373] width 75 height 11
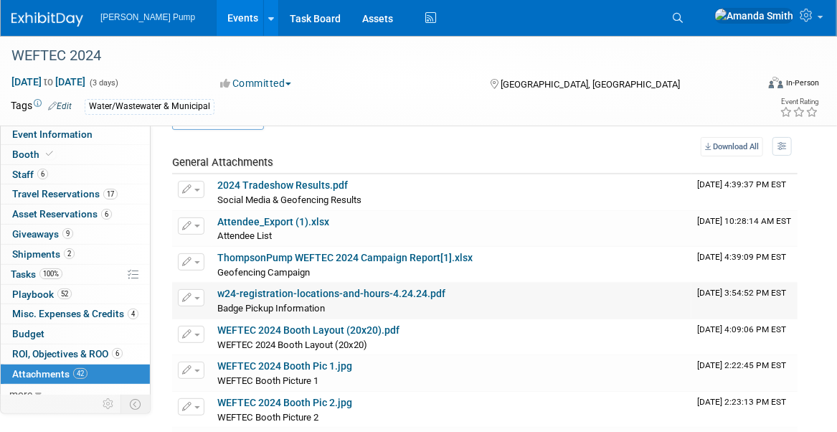
scroll to position [72, 0]
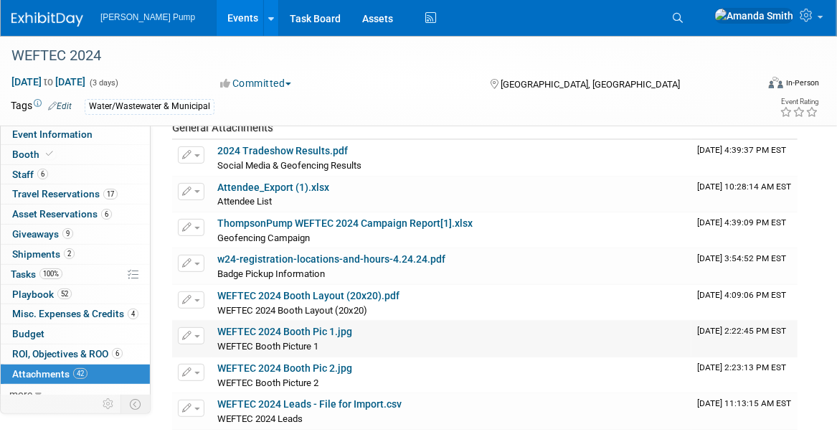
click at [257, 331] on link "WEFTEC 2024 Booth Pic 1.jpg" at bounding box center [284, 331] width 135 height 11
click at [217, 14] on link "Events" at bounding box center [243, 18] width 52 height 36
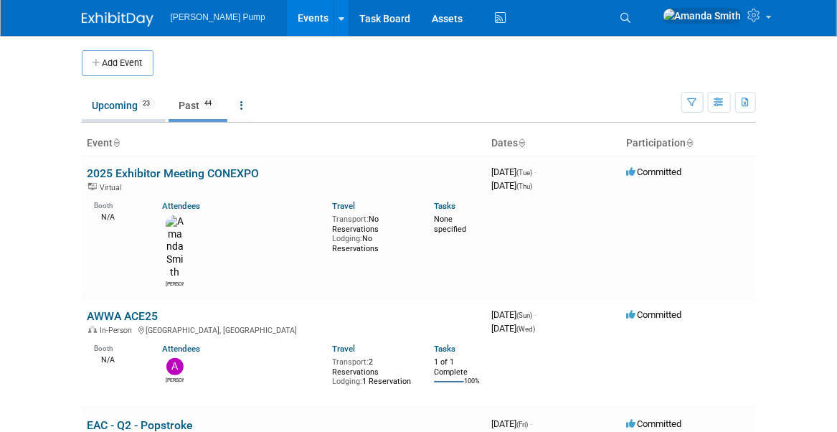
click at [125, 107] on link "Upcoming 23" at bounding box center [124, 105] width 84 height 27
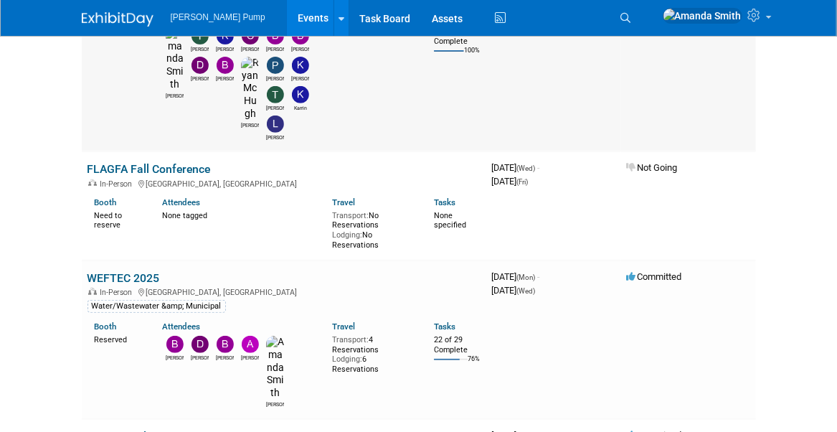
scroll to position [215, 0]
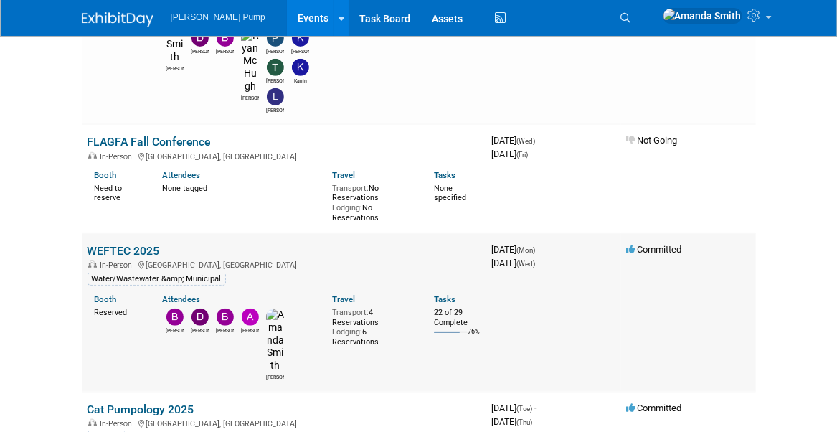
click at [123, 244] on link "WEFTEC 2025" at bounding box center [124, 251] width 72 height 14
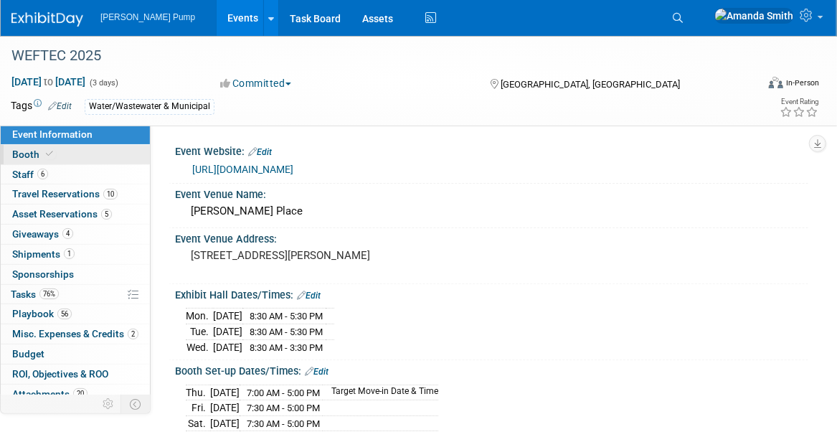
click at [32, 154] on span "Booth" at bounding box center [34, 154] width 44 height 11
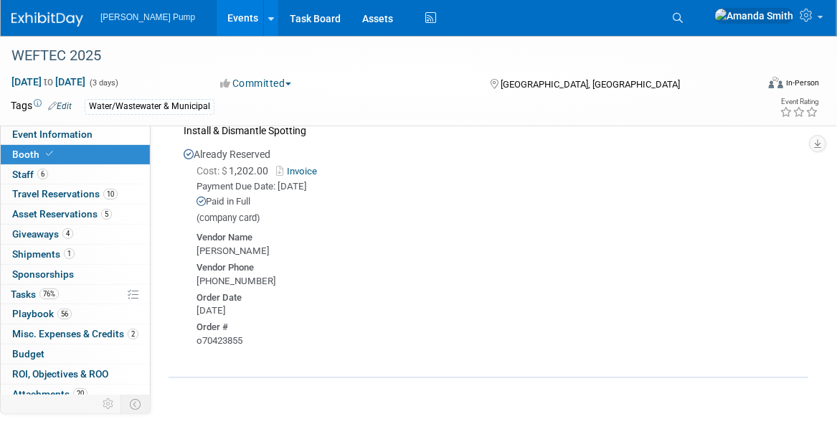
scroll to position [2142, 0]
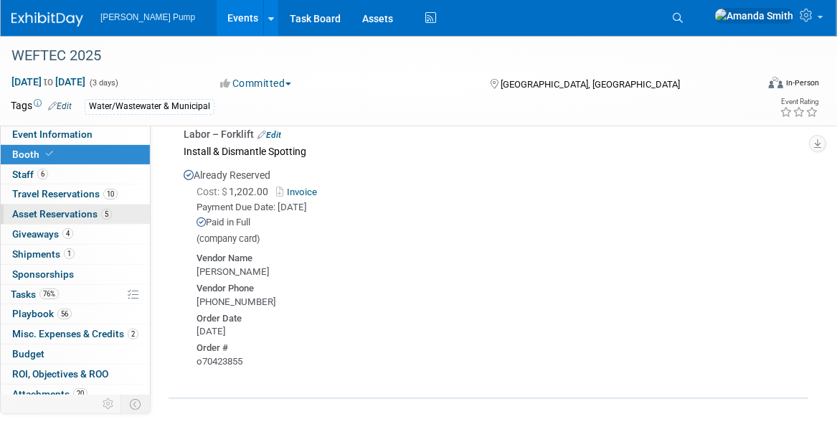
drag, startPoint x: 32, startPoint y: 213, endPoint x: 52, endPoint y: 220, distance: 21.1
click at [32, 213] on span "Asset Reservations 5" at bounding box center [62, 213] width 100 height 11
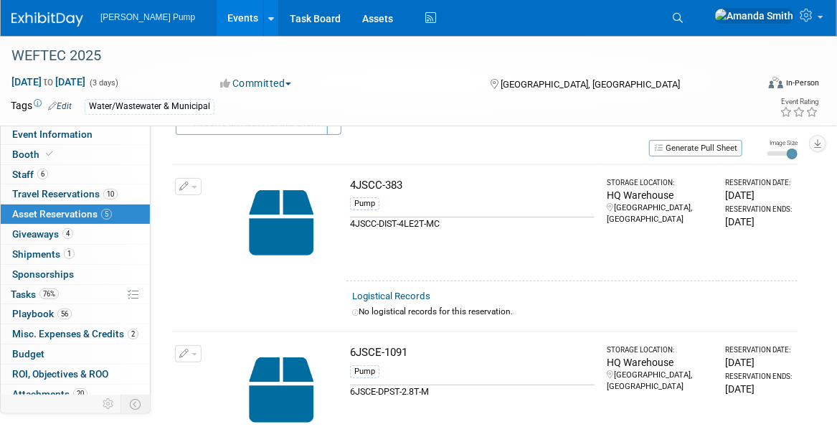
scroll to position [0, 0]
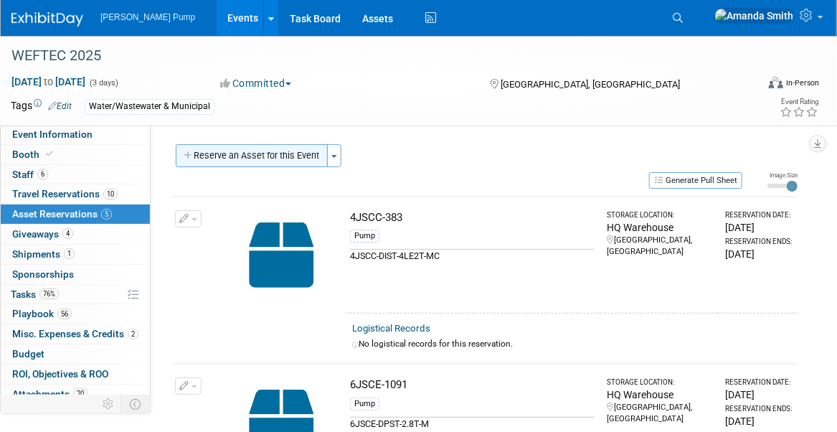
click at [270, 156] on button "Reserve an Asset for this Event" at bounding box center [252, 155] width 152 height 23
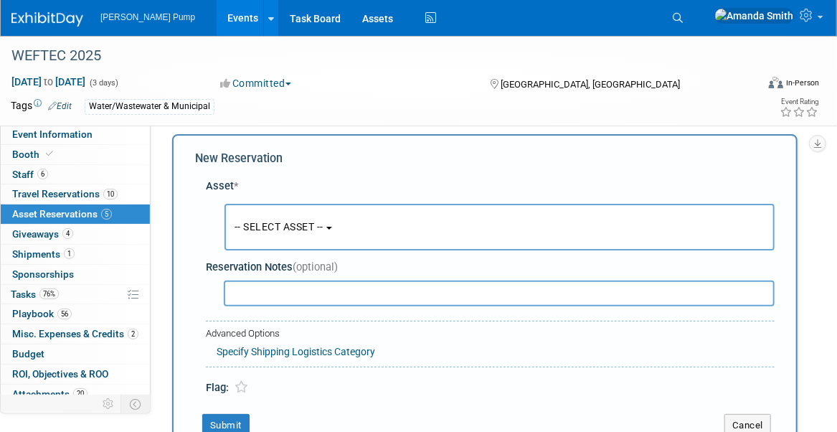
scroll to position [12, 0]
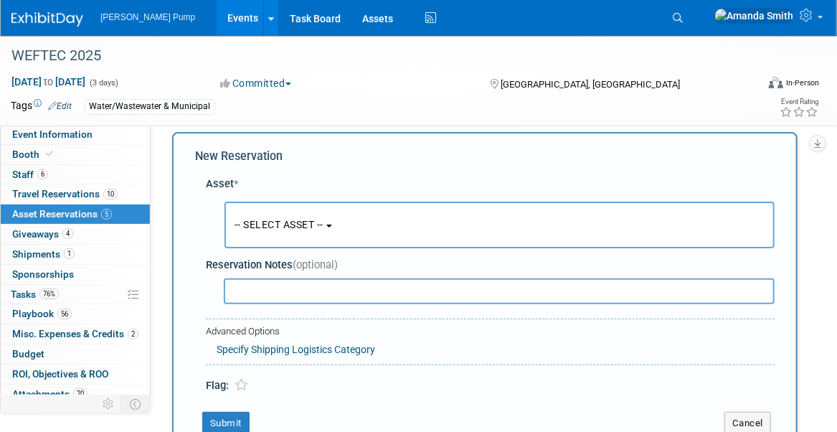
click at [286, 235] on button "-- SELECT ASSET --" at bounding box center [500, 225] width 550 height 47
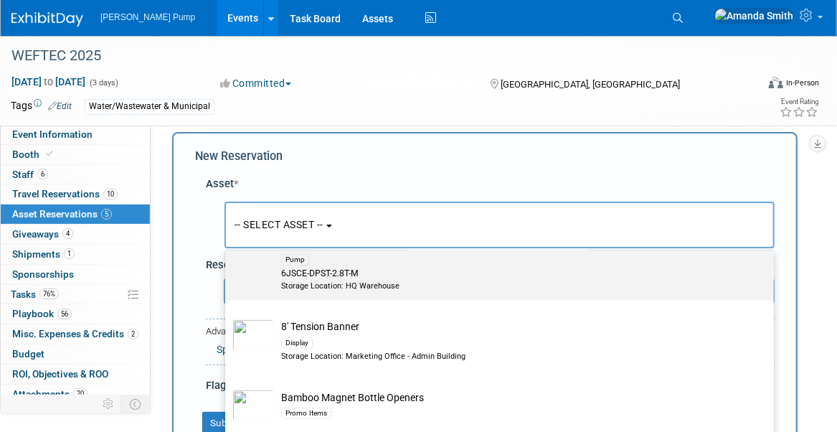
scroll to position [359, 0]
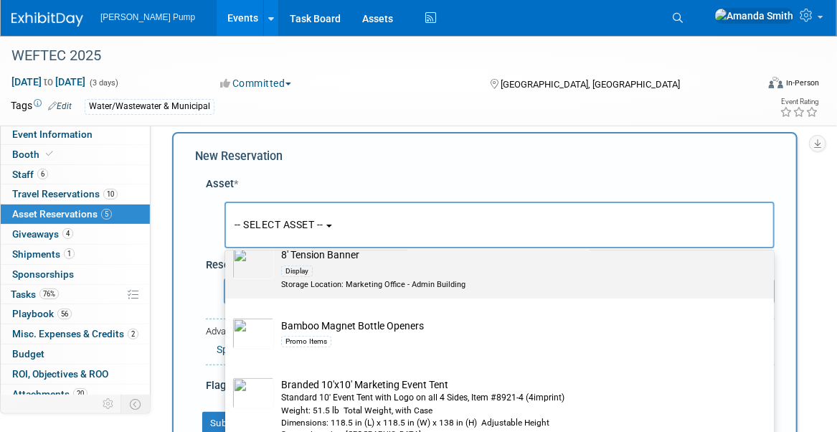
click at [394, 262] on div "Display" at bounding box center [513, 270] width 464 height 17
click at [227, 245] on input "8' Tension Banner Display Storage Location: Marketing Office - Admin Building" at bounding box center [222, 240] width 9 height 9
select select "10720699"
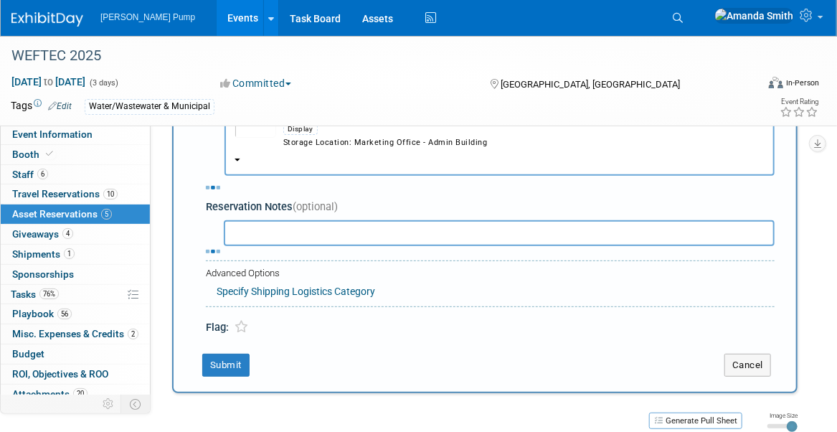
scroll to position [144, 0]
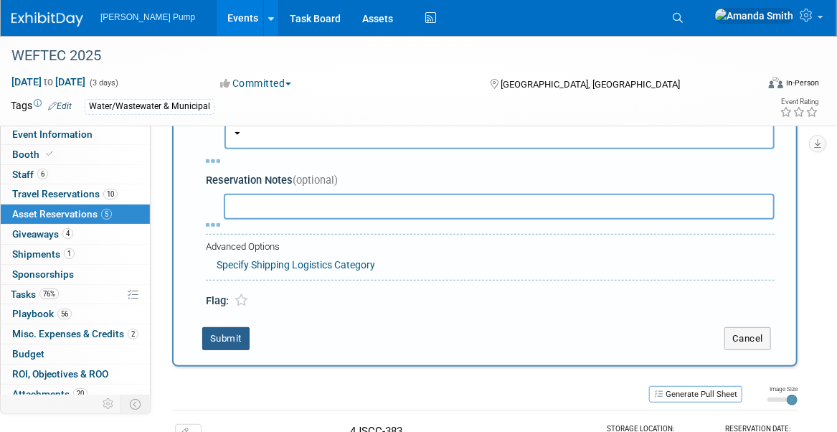
click at [231, 336] on button "Submit" at bounding box center [225, 338] width 47 height 23
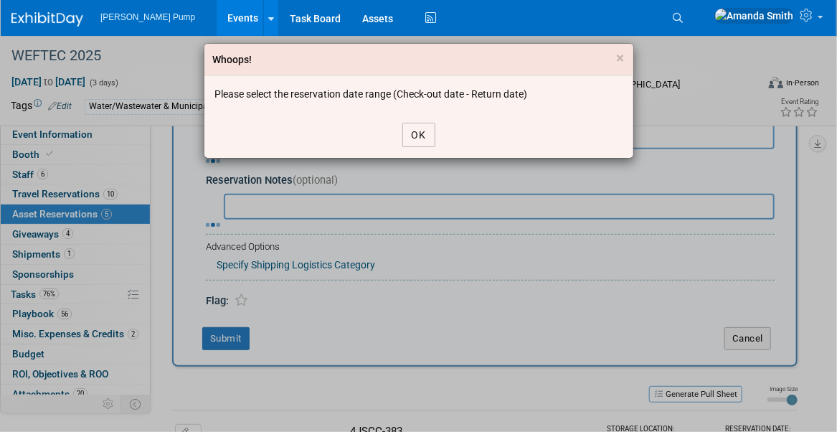
drag, startPoint x: 411, startPoint y: 137, endPoint x: 429, endPoint y: 189, distance: 54.7
click at [411, 136] on button "OK" at bounding box center [419, 135] width 33 height 24
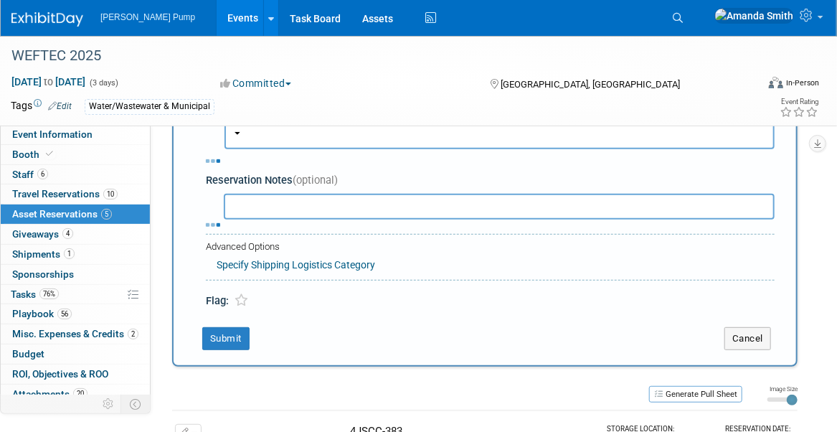
click at [217, 17] on link "Events" at bounding box center [243, 18] width 52 height 36
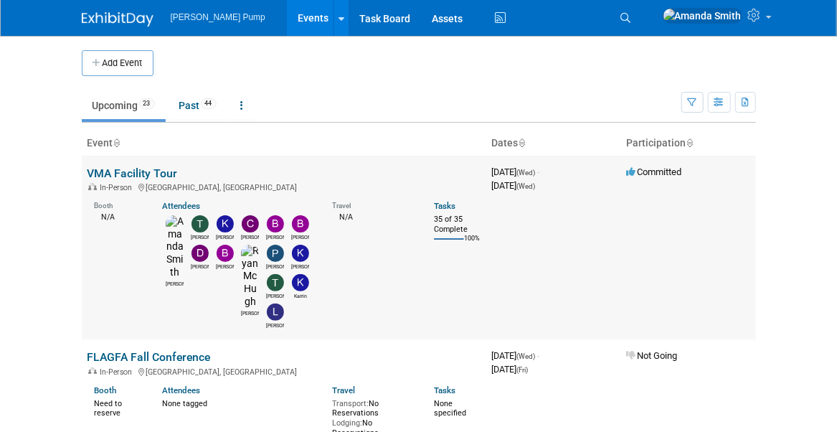
scroll to position [144, 0]
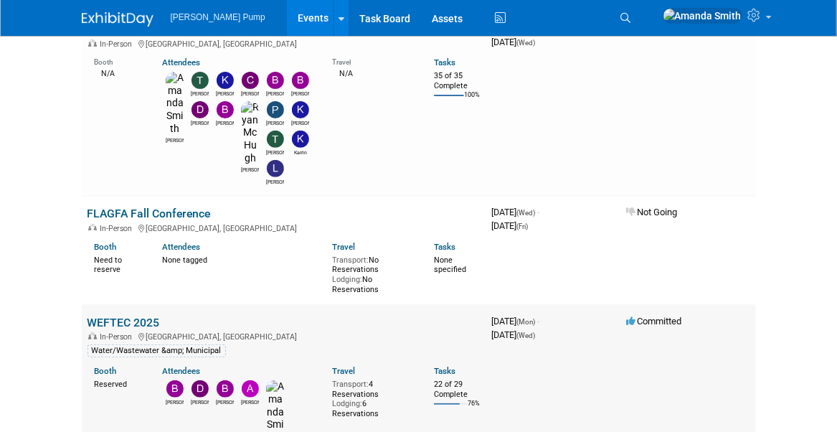
click at [144, 316] on link "WEFTEC 2025" at bounding box center [124, 323] width 72 height 14
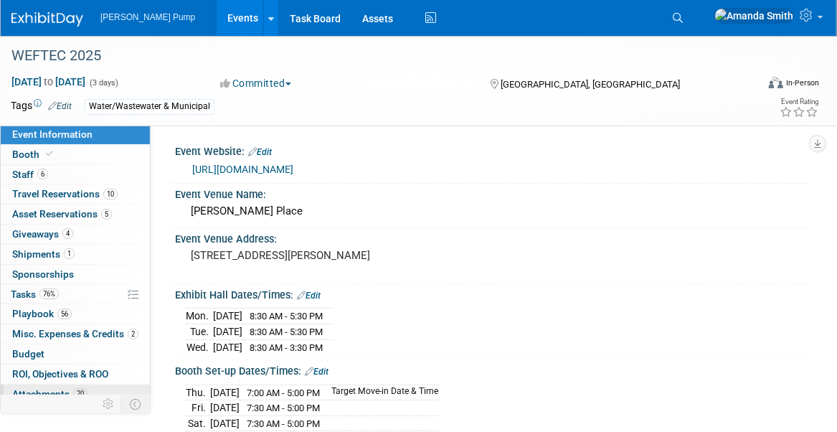
click at [37, 388] on span "Attachments 20" at bounding box center [49, 393] width 75 height 11
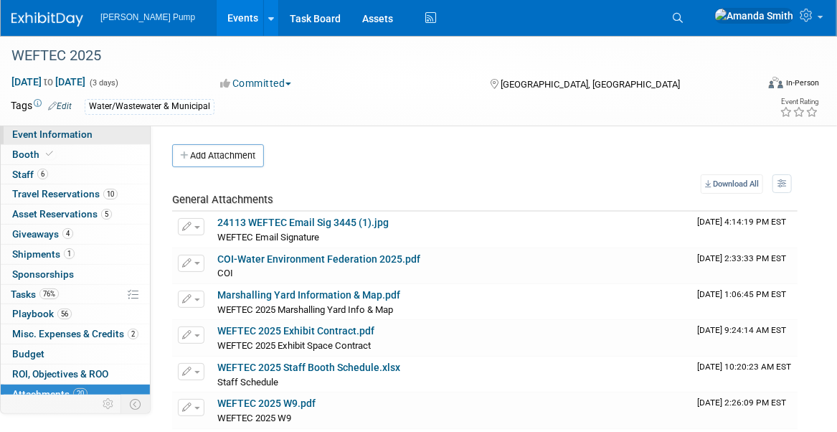
click at [47, 136] on span "Event Information" at bounding box center [52, 133] width 80 height 11
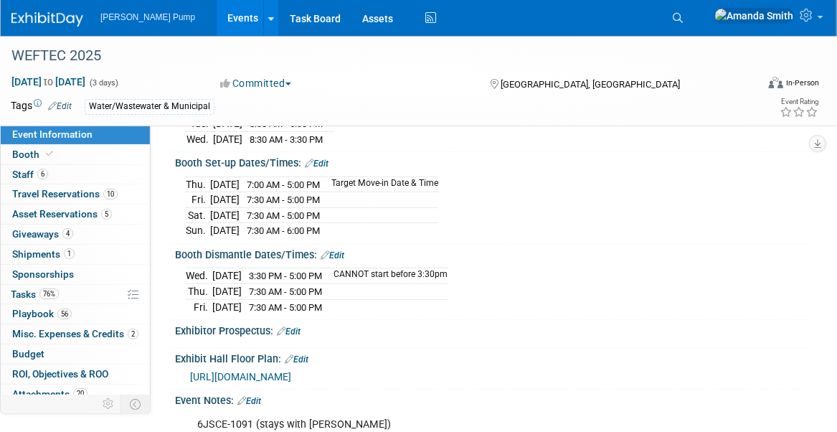
scroll to position [215, 0]
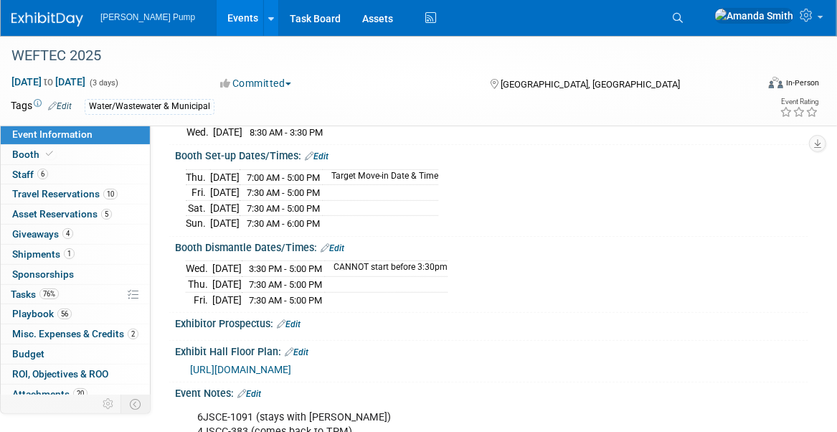
click at [291, 364] on span "https://www.freemanco.com/forms/537270/target_move-in_south.pdf" at bounding box center [240, 369] width 101 height 11
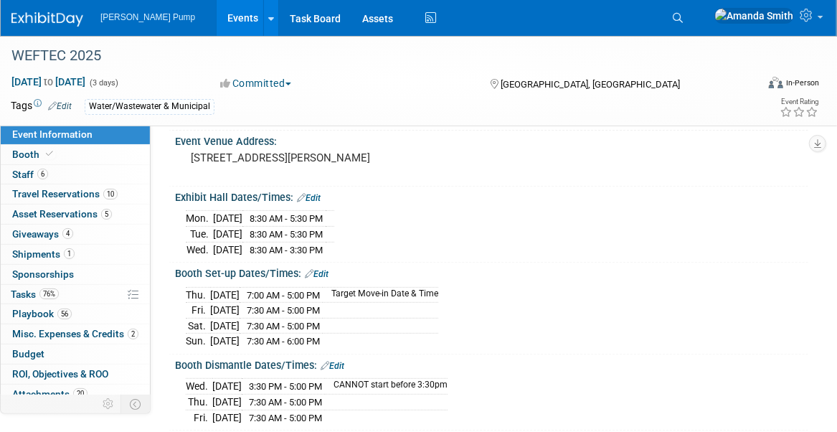
scroll to position [0, 0]
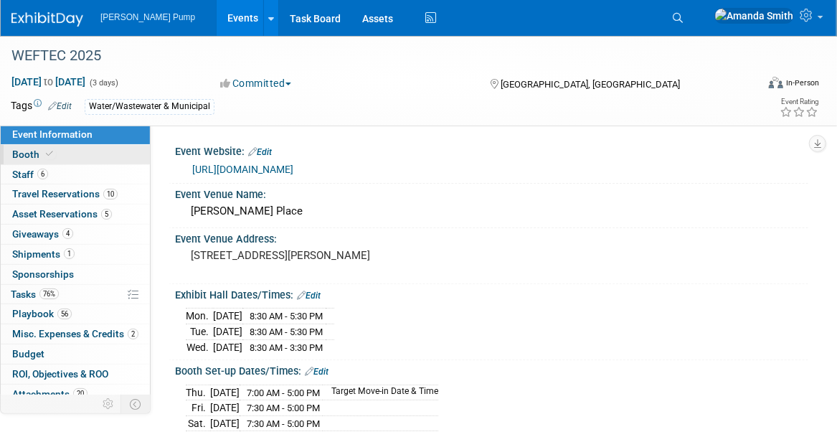
click at [121, 156] on link "Booth" at bounding box center [75, 154] width 149 height 19
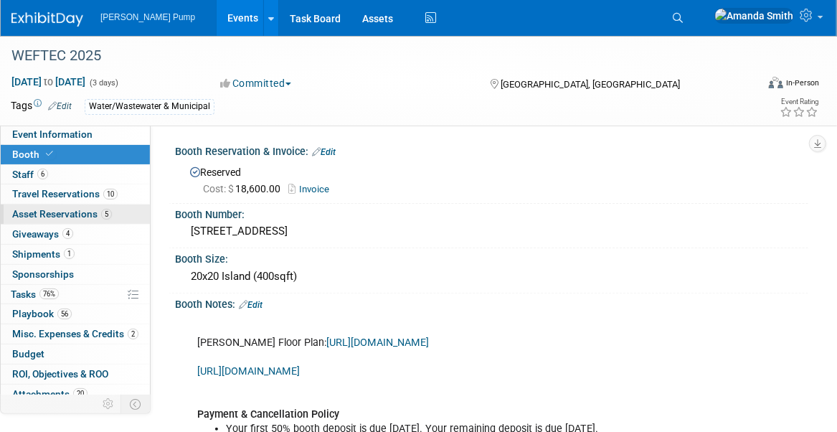
click at [51, 214] on span "Asset Reservations 5" at bounding box center [62, 213] width 100 height 11
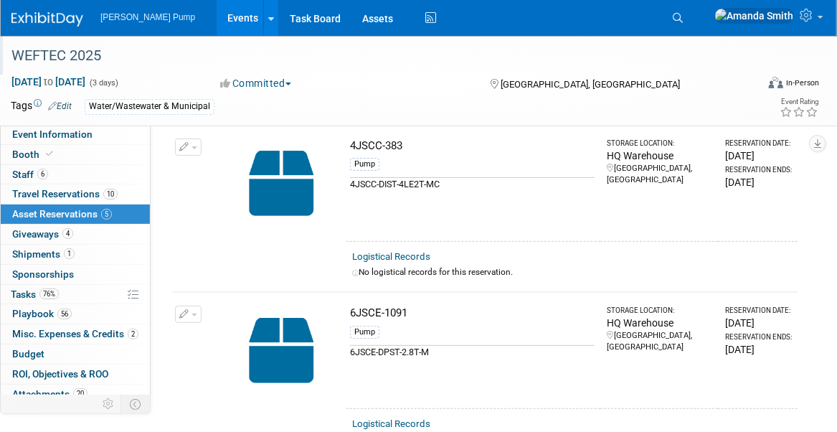
scroll to position [72, 0]
click at [352, 14] on link "Assets" at bounding box center [378, 18] width 52 height 36
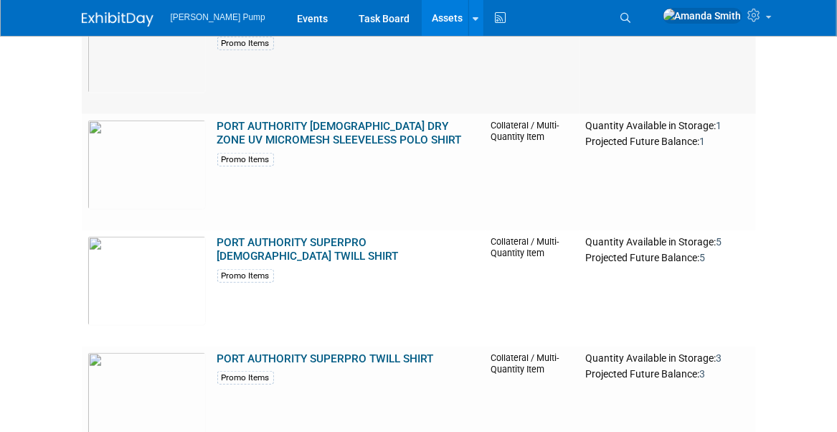
scroll to position [2440, 0]
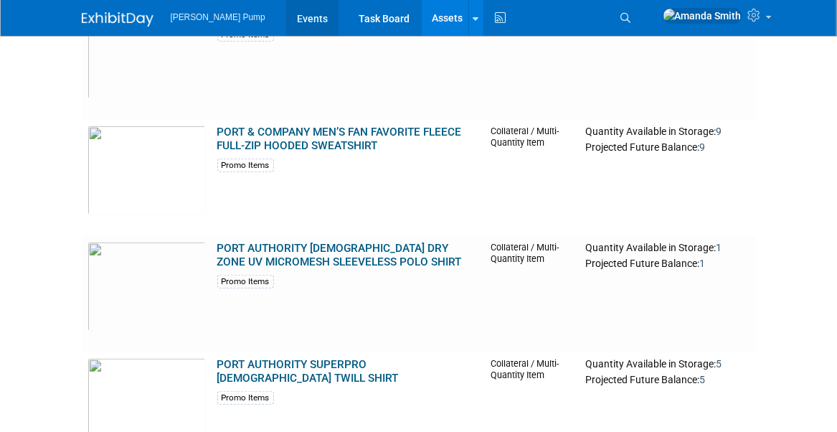
click at [286, 12] on link "Events" at bounding box center [312, 18] width 52 height 36
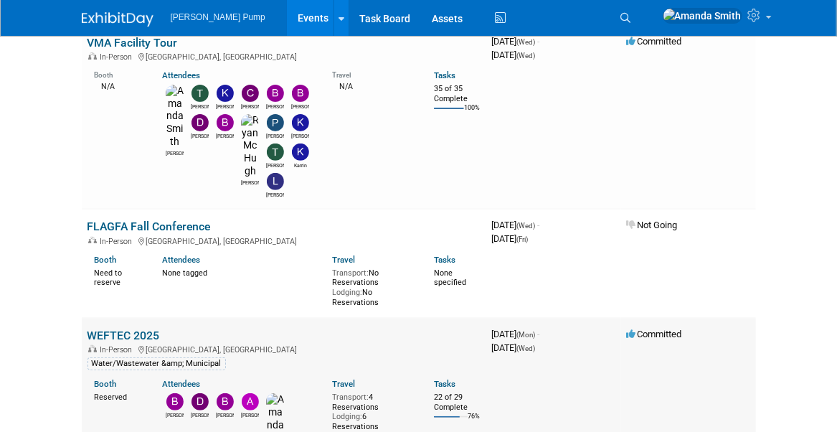
scroll to position [144, 0]
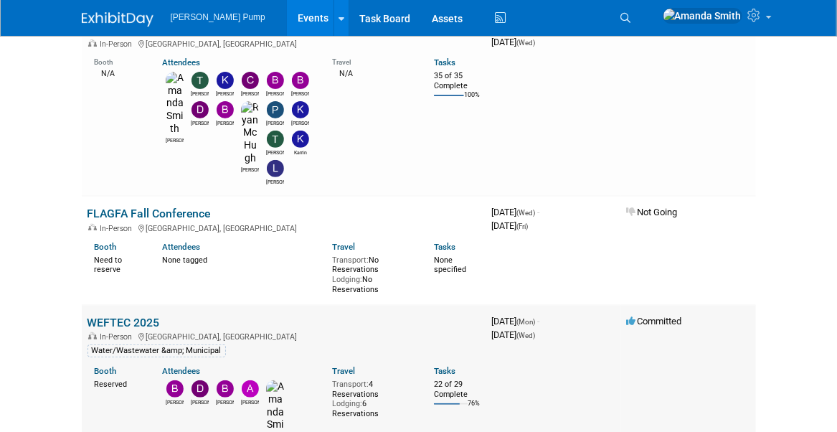
click at [136, 316] on link "WEFTEC 2025" at bounding box center [124, 323] width 72 height 14
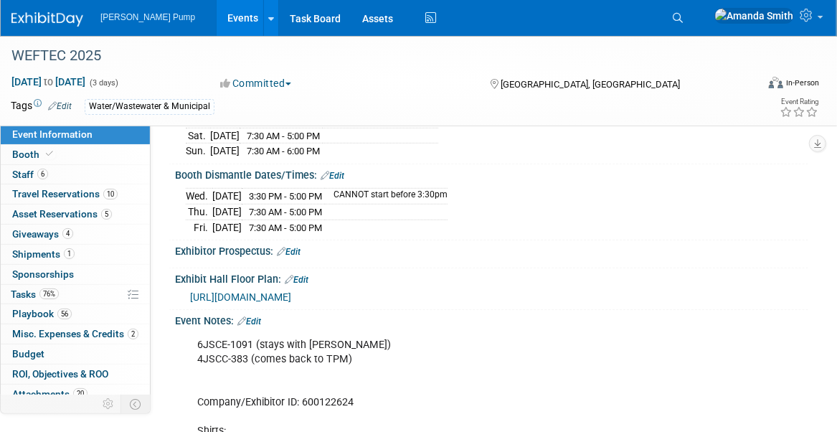
scroll to position [359, 0]
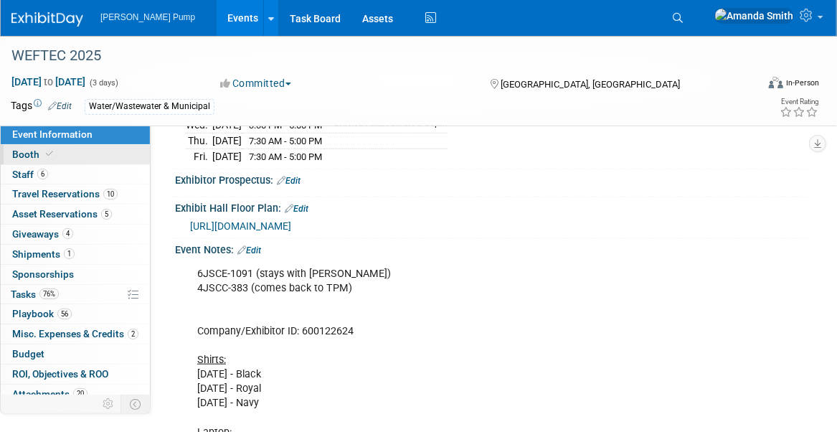
click at [49, 158] on icon at bounding box center [49, 154] width 7 height 8
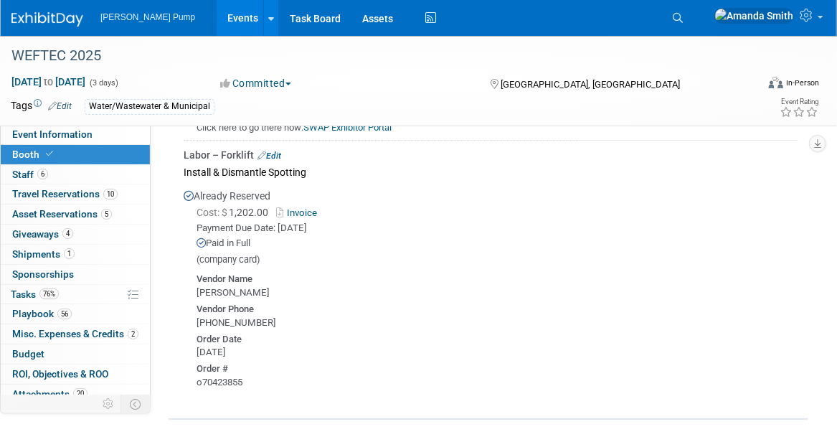
scroll to position [2153, 0]
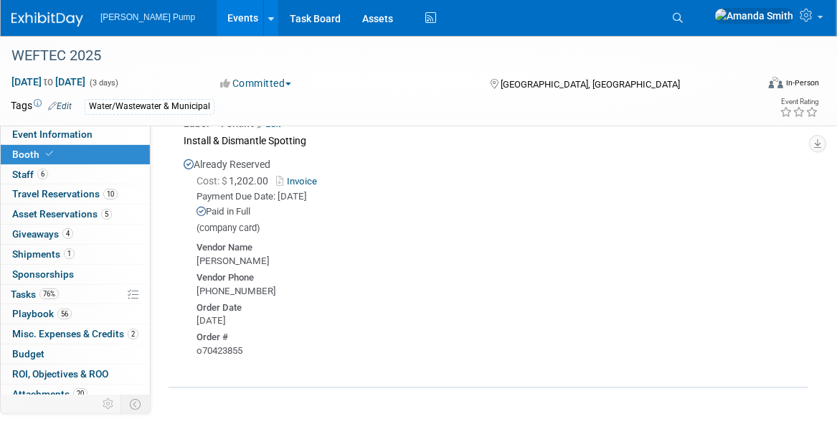
click at [299, 187] on link "Invoice" at bounding box center [299, 181] width 47 height 11
click at [217, 16] on link "Events" at bounding box center [243, 18] width 52 height 36
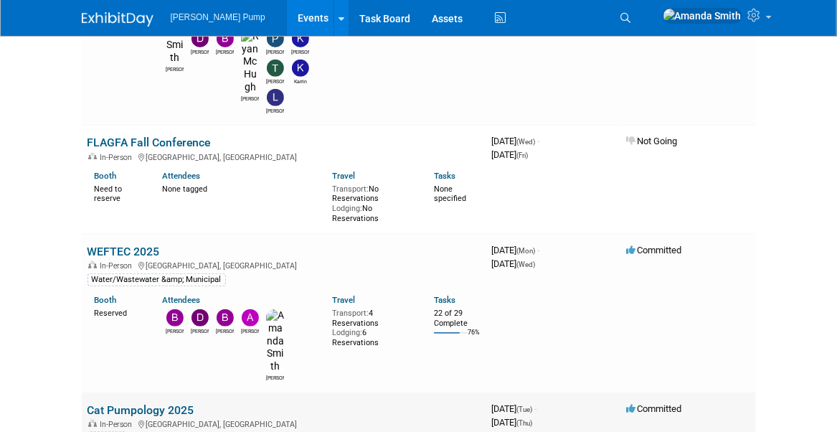
scroll to position [215, 0]
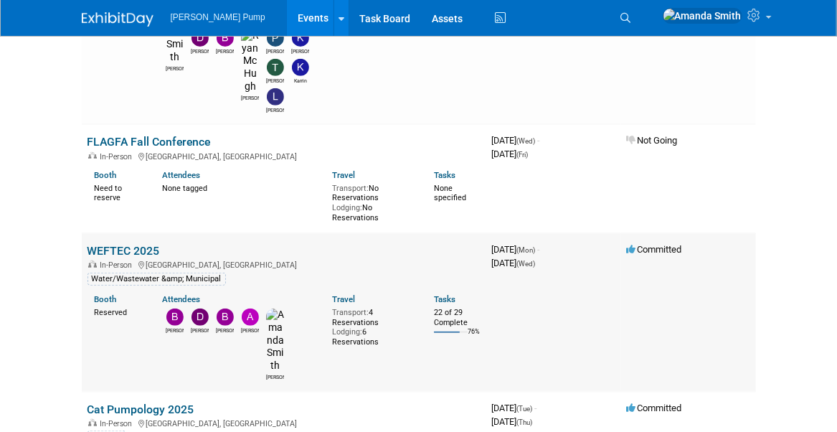
click at [140, 244] on link "WEFTEC 2025" at bounding box center [124, 251] width 72 height 14
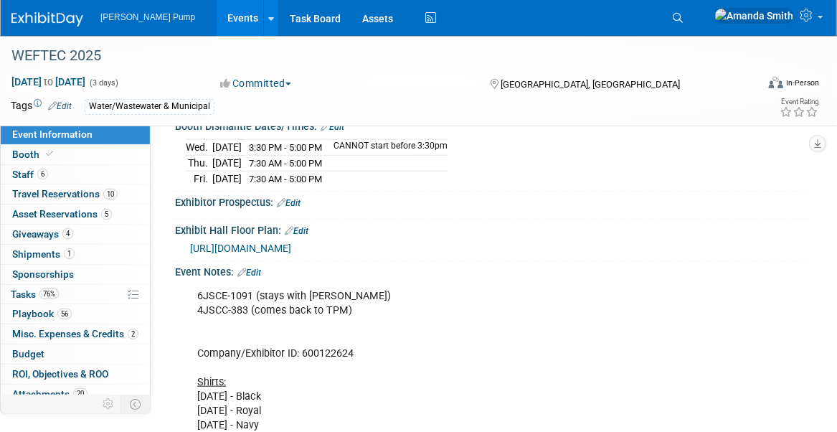
scroll to position [359, 0]
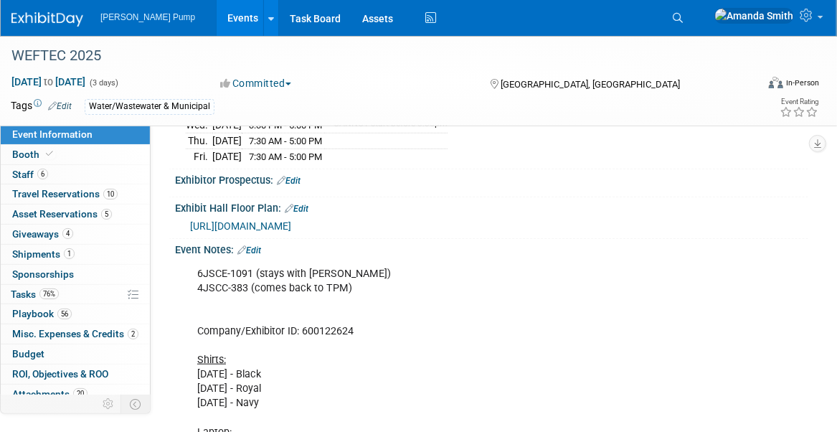
click at [259, 245] on link "Edit" at bounding box center [250, 250] width 24 height 10
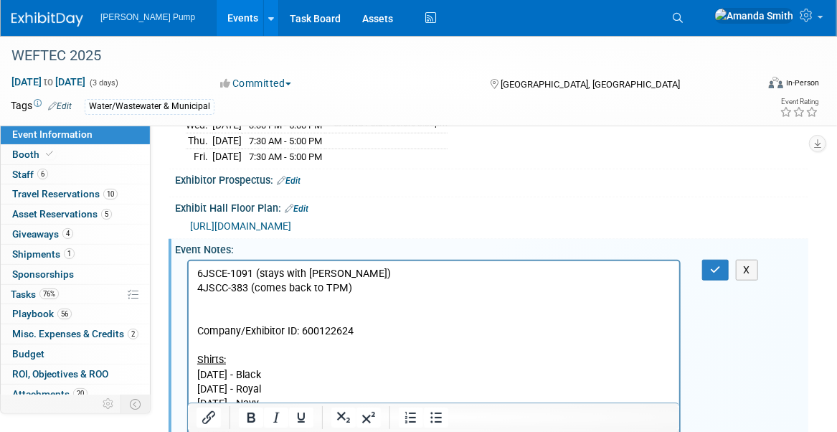
scroll to position [0, 0]
click at [354, 288] on p "6JSCE-1091 (stays with Mark) 4JSCC-383 (comes back to TPM) Company/Exhibitor ID…" at bounding box center [434, 410] width 474 height 288
click at [714, 265] on icon "button" at bounding box center [715, 270] width 11 height 10
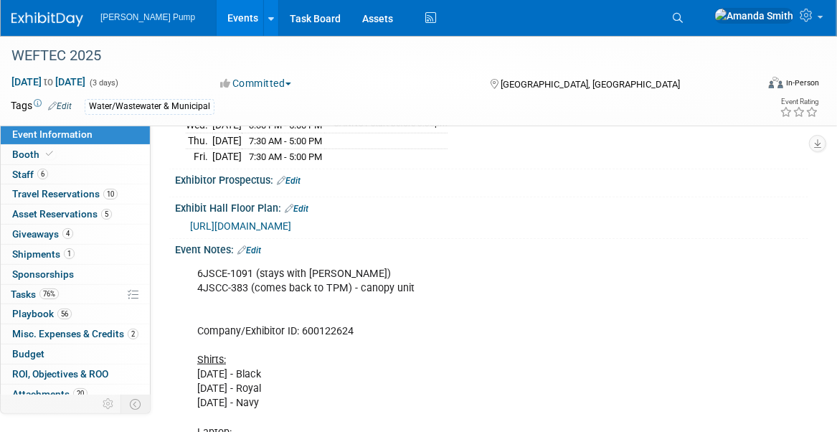
click at [219, 19] on link "Events" at bounding box center [243, 18] width 52 height 36
